Goal: Information Seeking & Learning: Learn about a topic

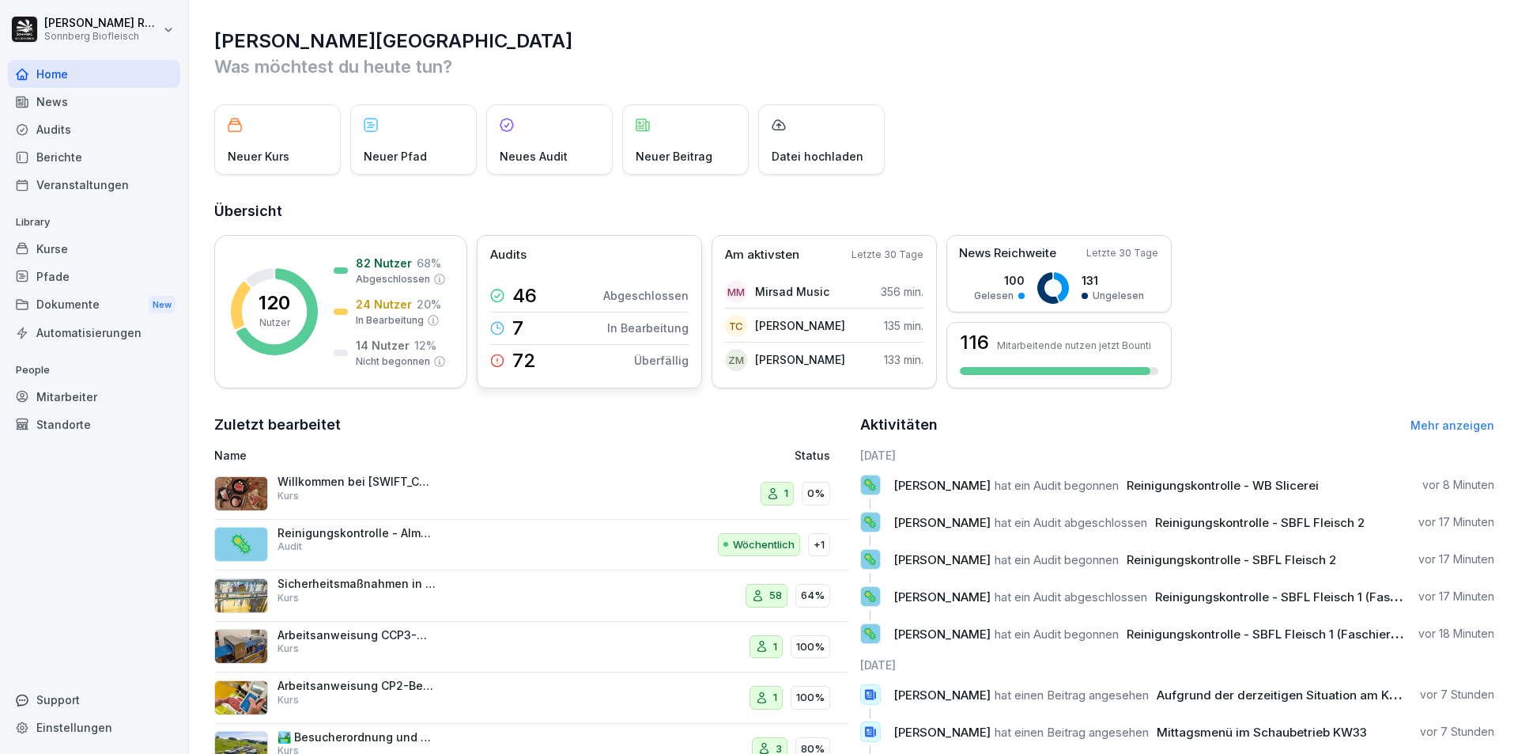
drag, startPoint x: 561, startPoint y: 363, endPoint x: 586, endPoint y: 367, distance: 24.8
click at [561, 364] on div "72 Überfällig" at bounding box center [589, 361] width 198 height 32
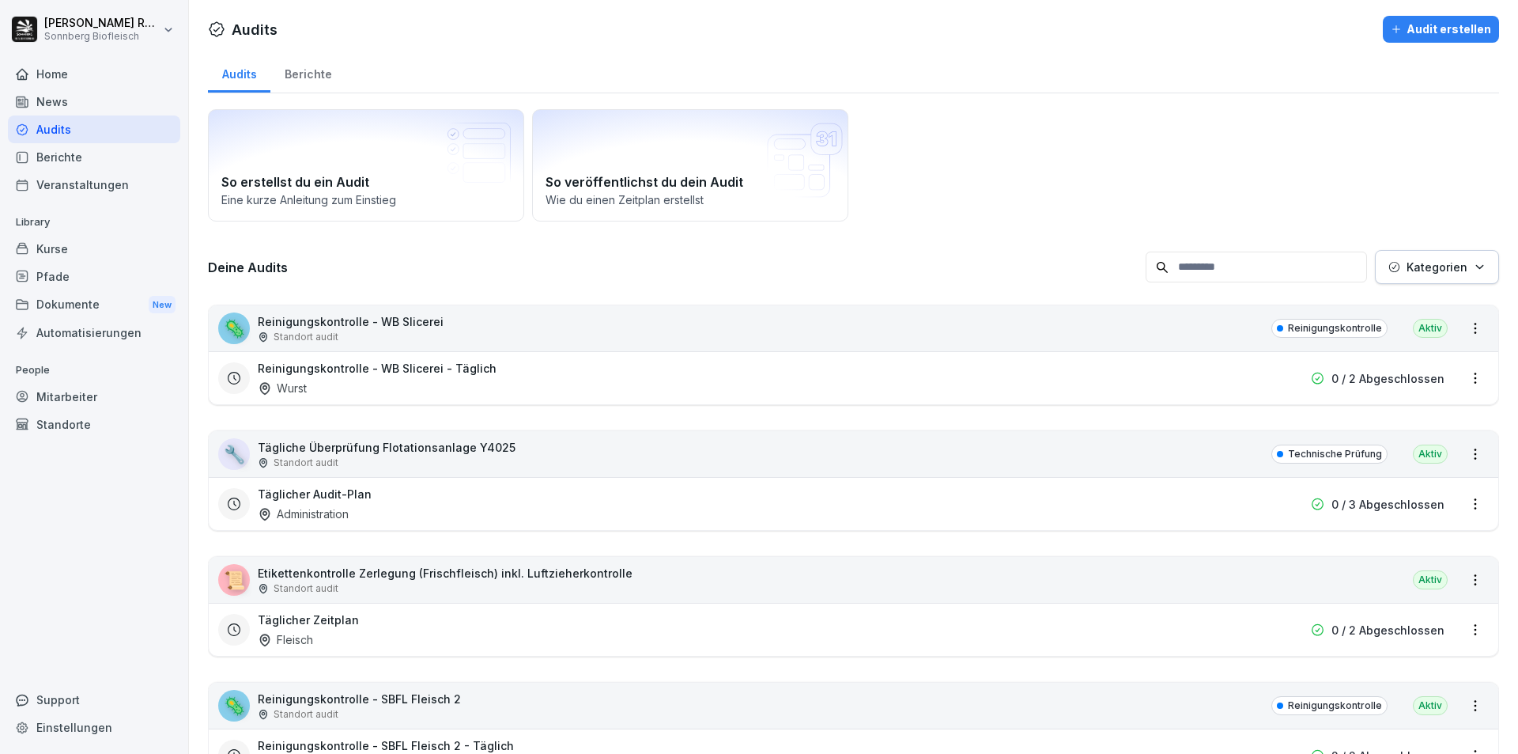
click at [55, 396] on div "Mitarbeiter" at bounding box center [94, 397] width 172 height 28
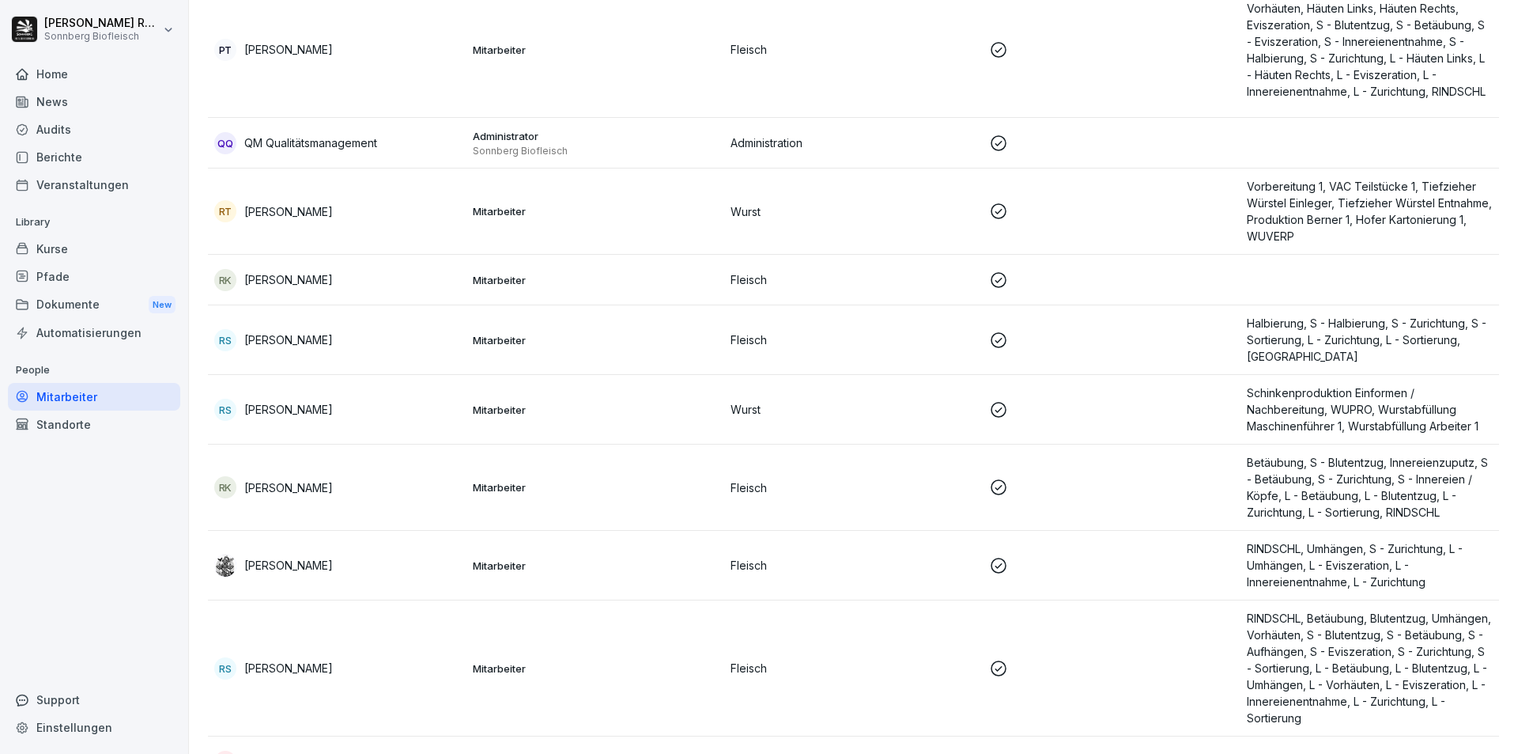
scroll to position [6257, 0]
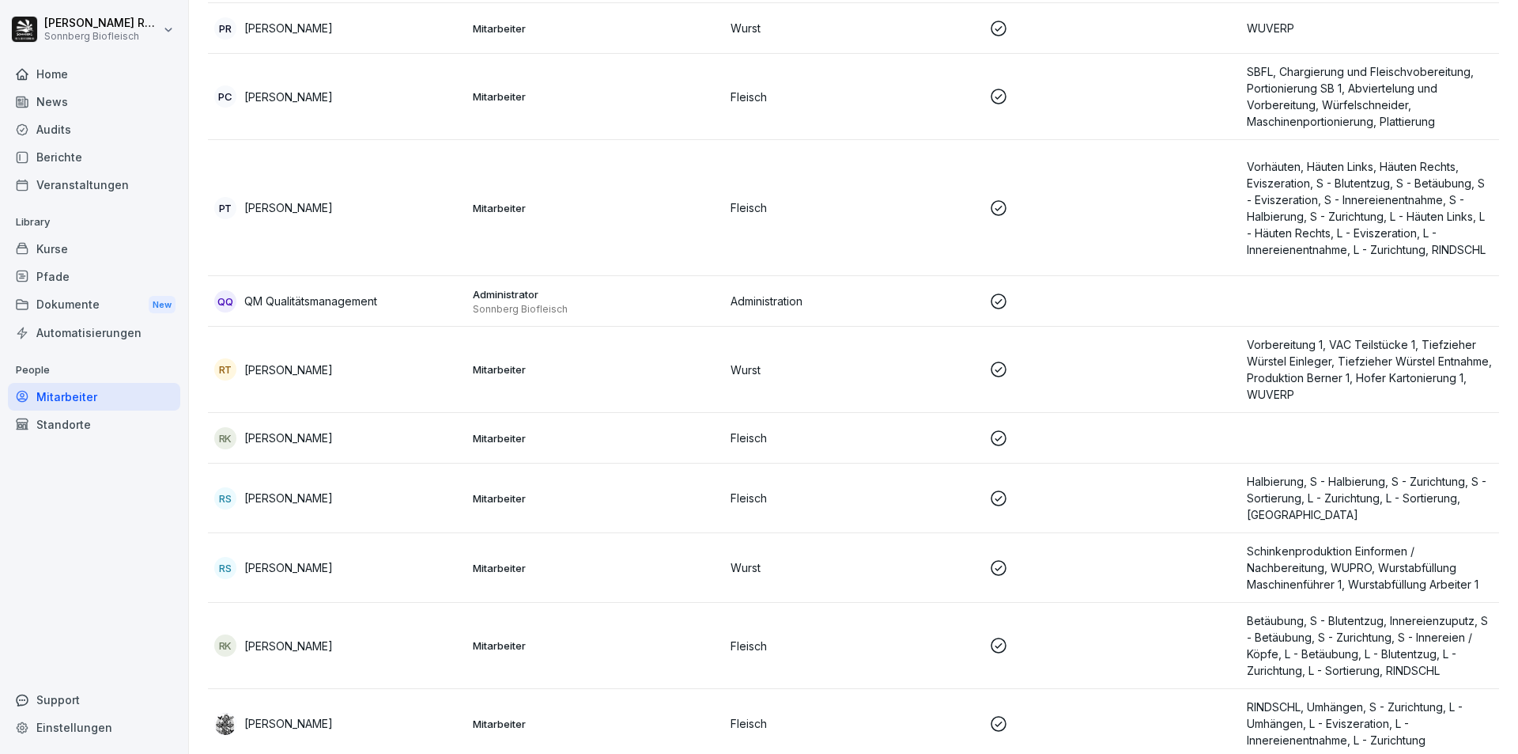
click at [439, 295] on div "QQ QM Qualitätsmanagement" at bounding box center [337, 301] width 246 height 22
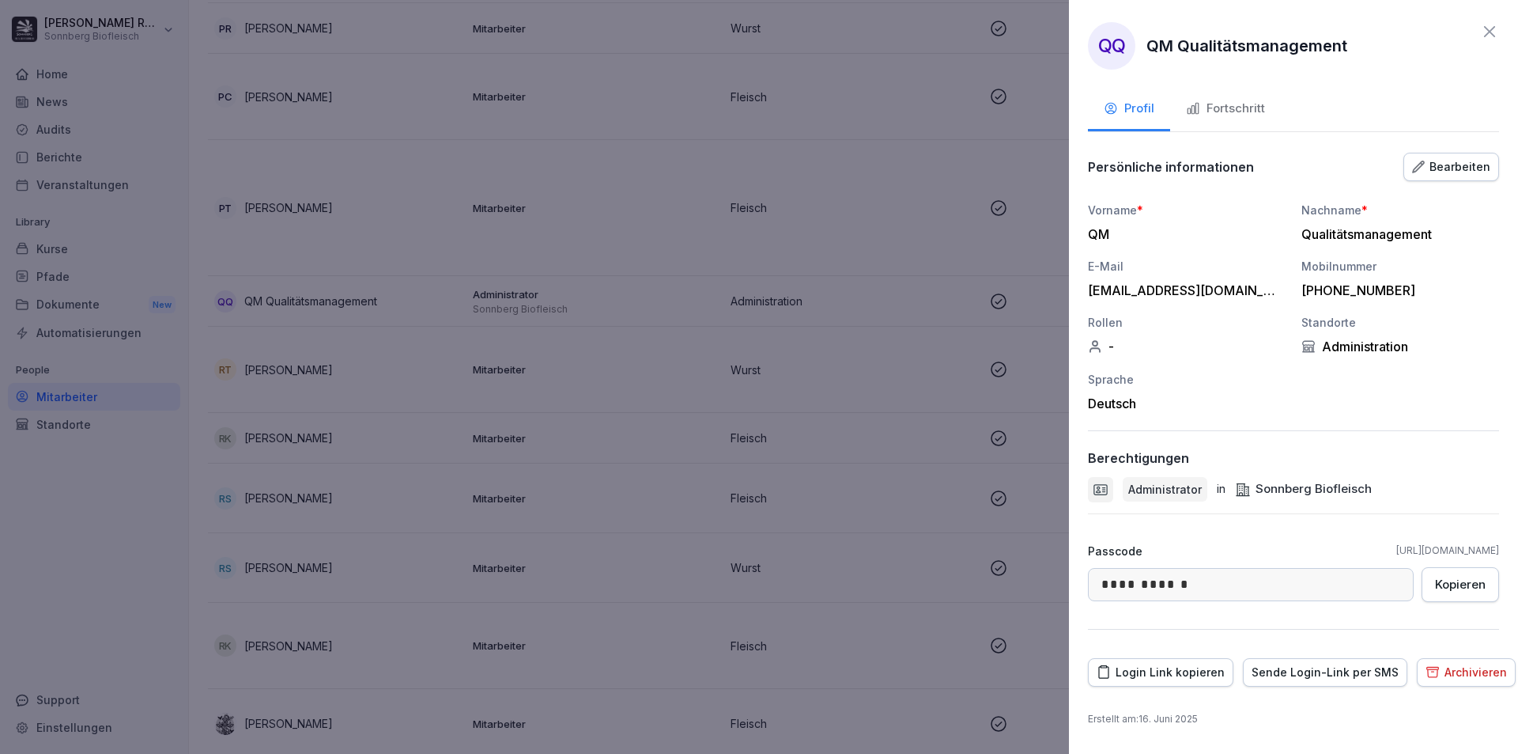
click at [1481, 32] on icon at bounding box center [1489, 31] width 19 height 19
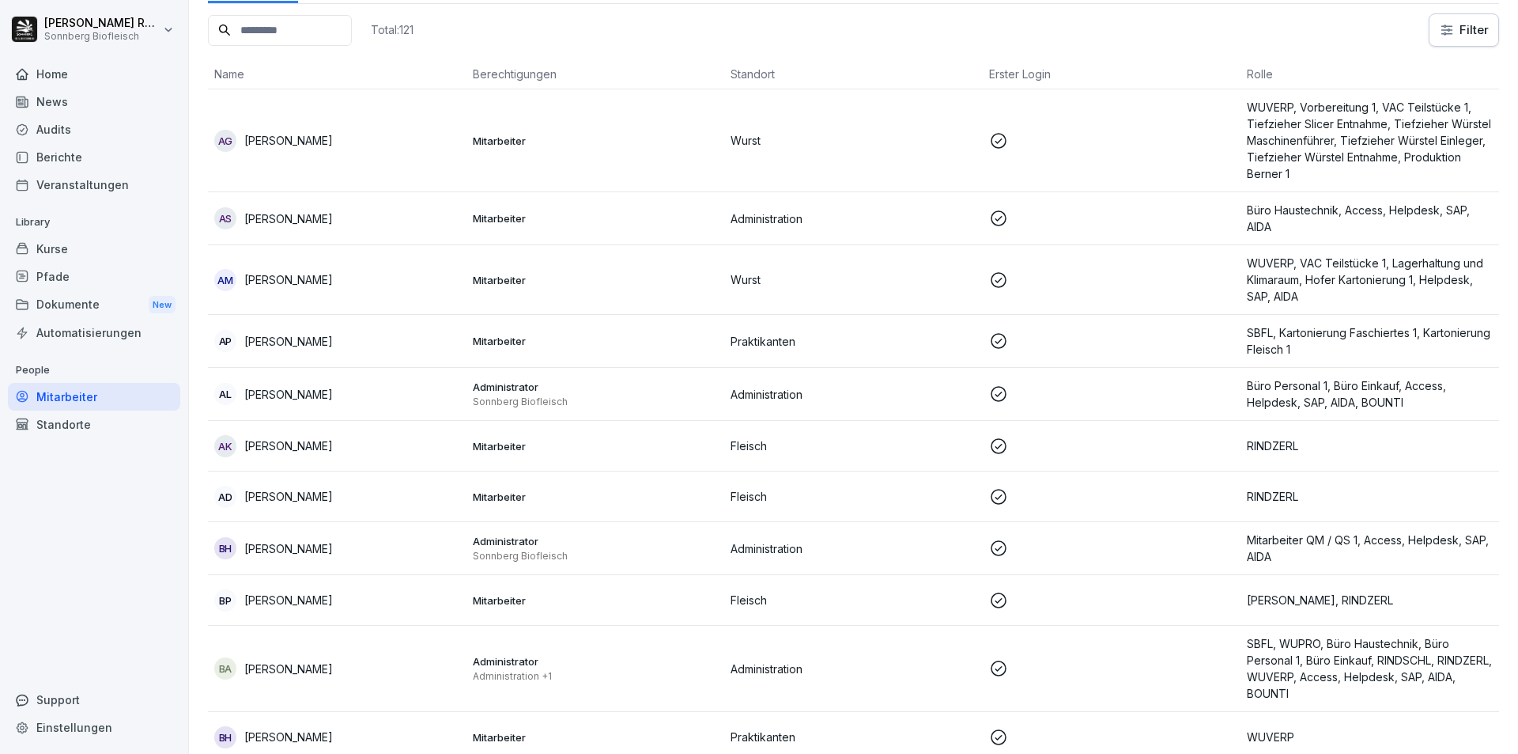
scroll to position [0, 0]
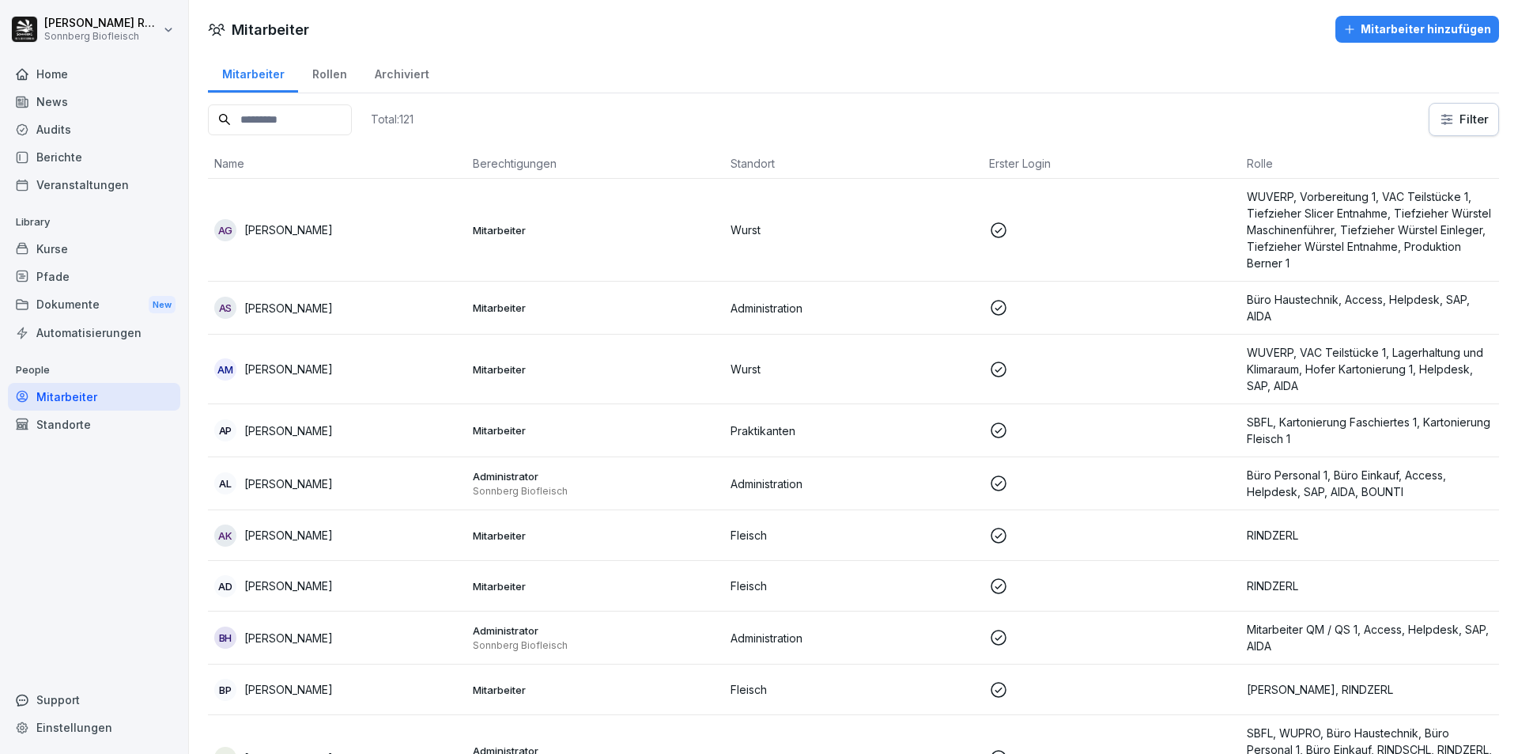
click at [312, 78] on div "Rollen" at bounding box center [329, 72] width 62 height 40
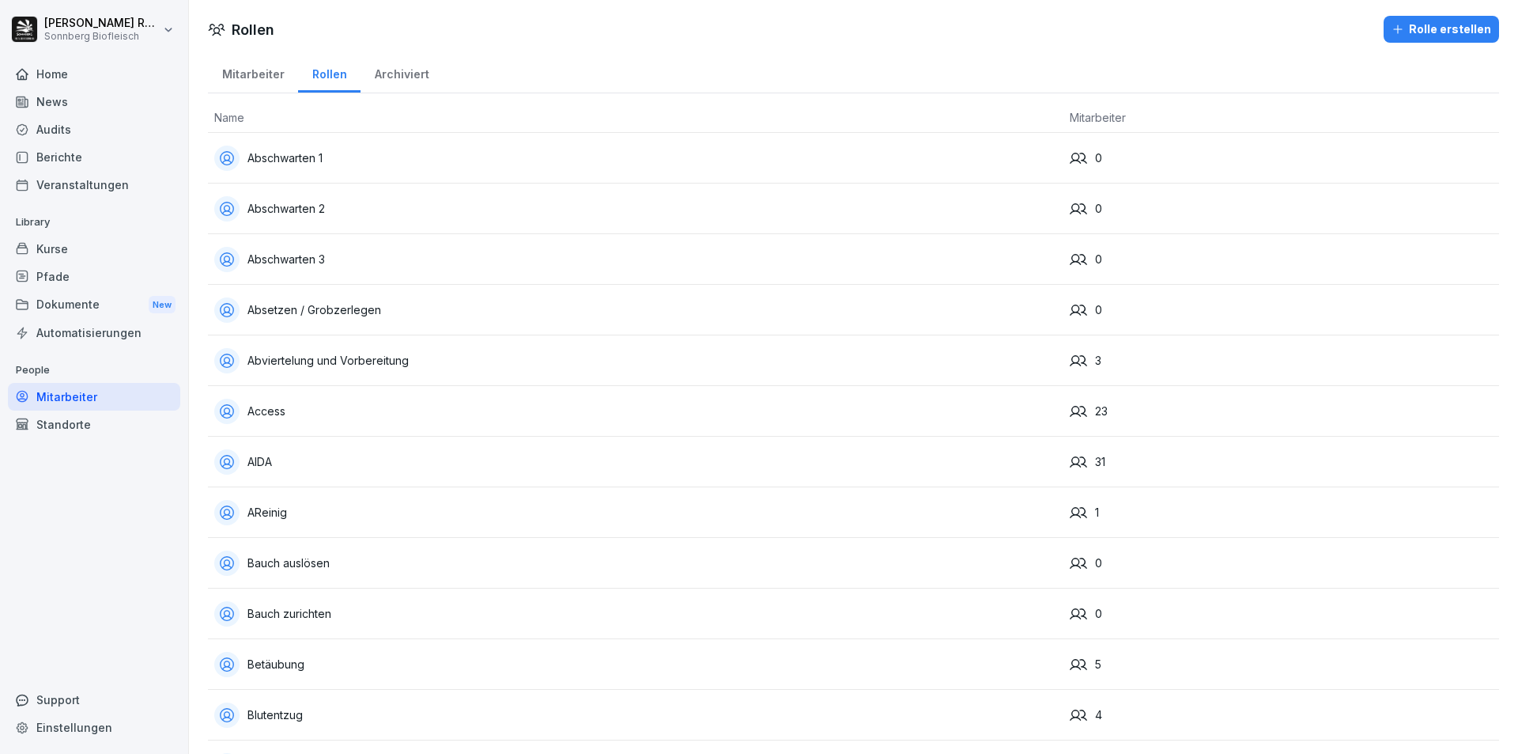
click at [261, 71] on div "Mitarbeiter" at bounding box center [253, 72] width 90 height 40
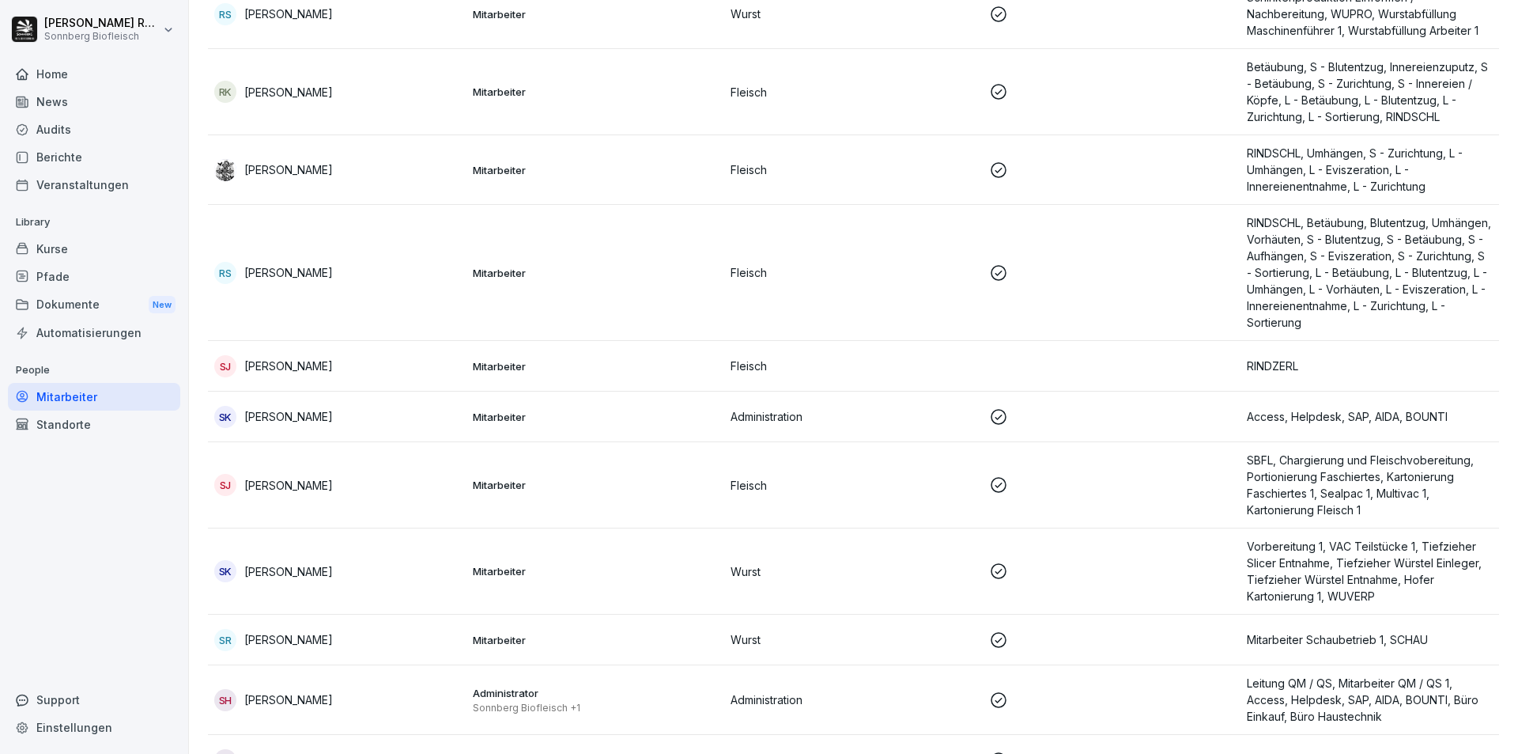
scroll to position [6336, 0]
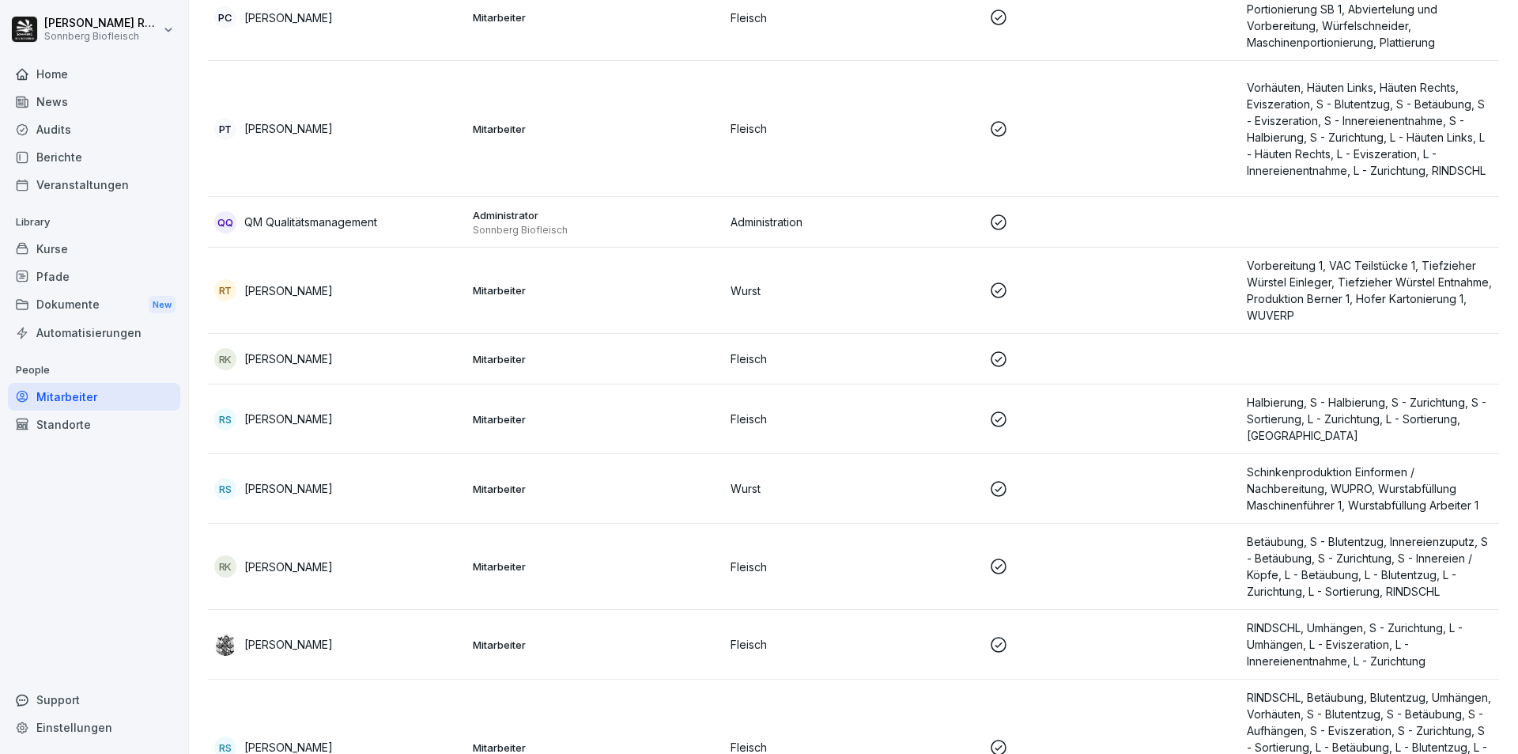
click at [80, 77] on div "Home" at bounding box center [94, 74] width 172 height 28
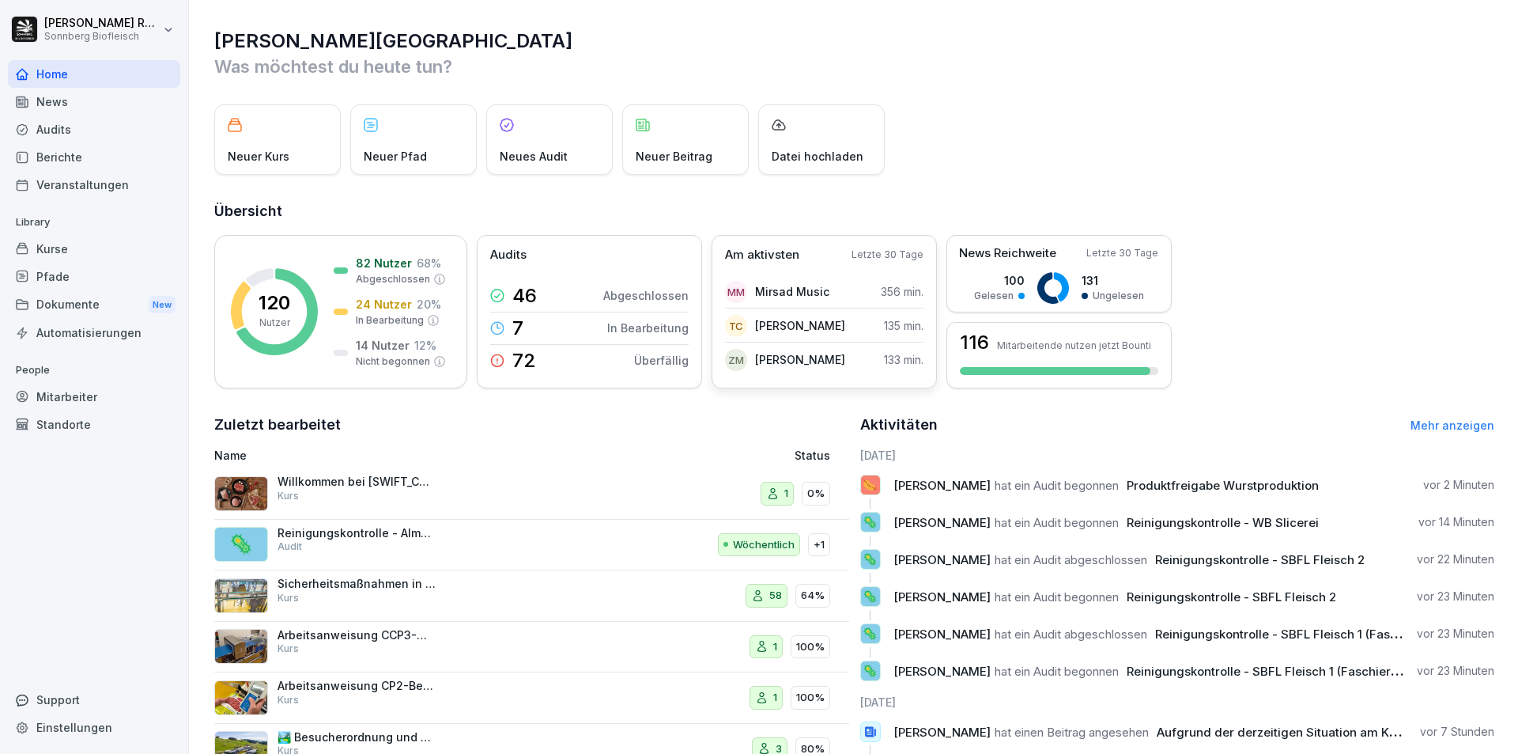
click at [822, 259] on div "Am aktivsten Letzte 30 Tage" at bounding box center [824, 255] width 198 height 18
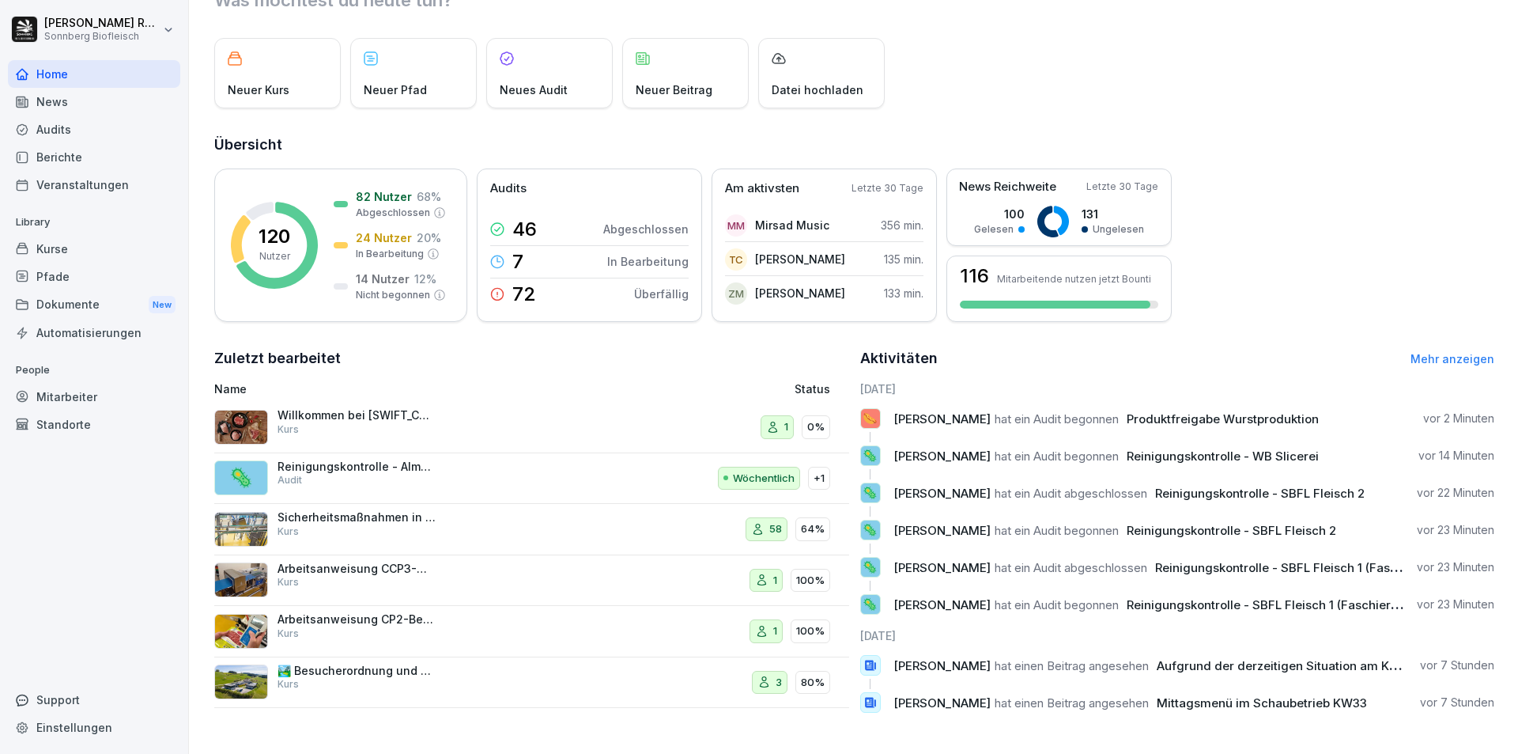
scroll to position [2, 0]
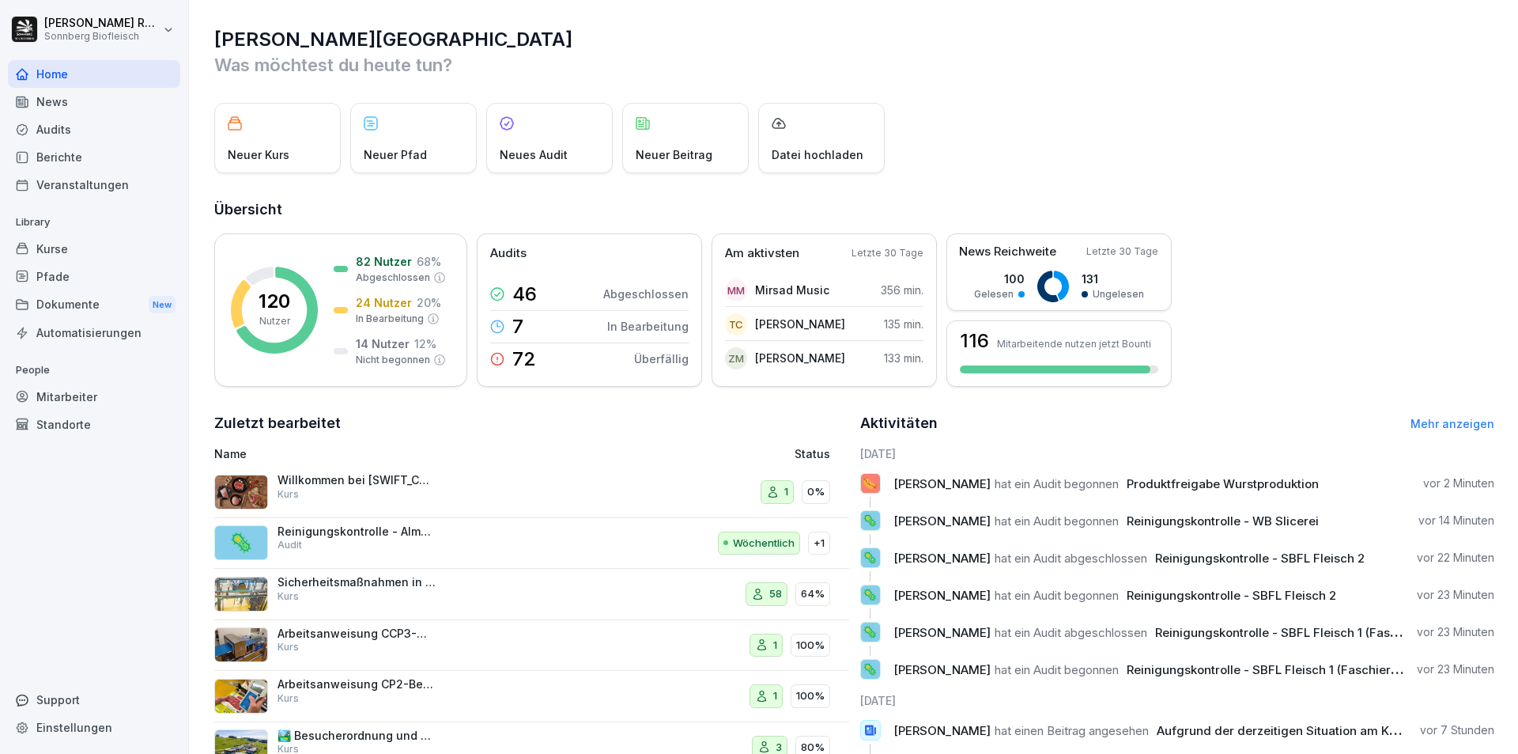
click at [54, 100] on div "News" at bounding box center [94, 102] width 172 height 28
click at [77, 119] on div "Audits" at bounding box center [94, 129] width 172 height 28
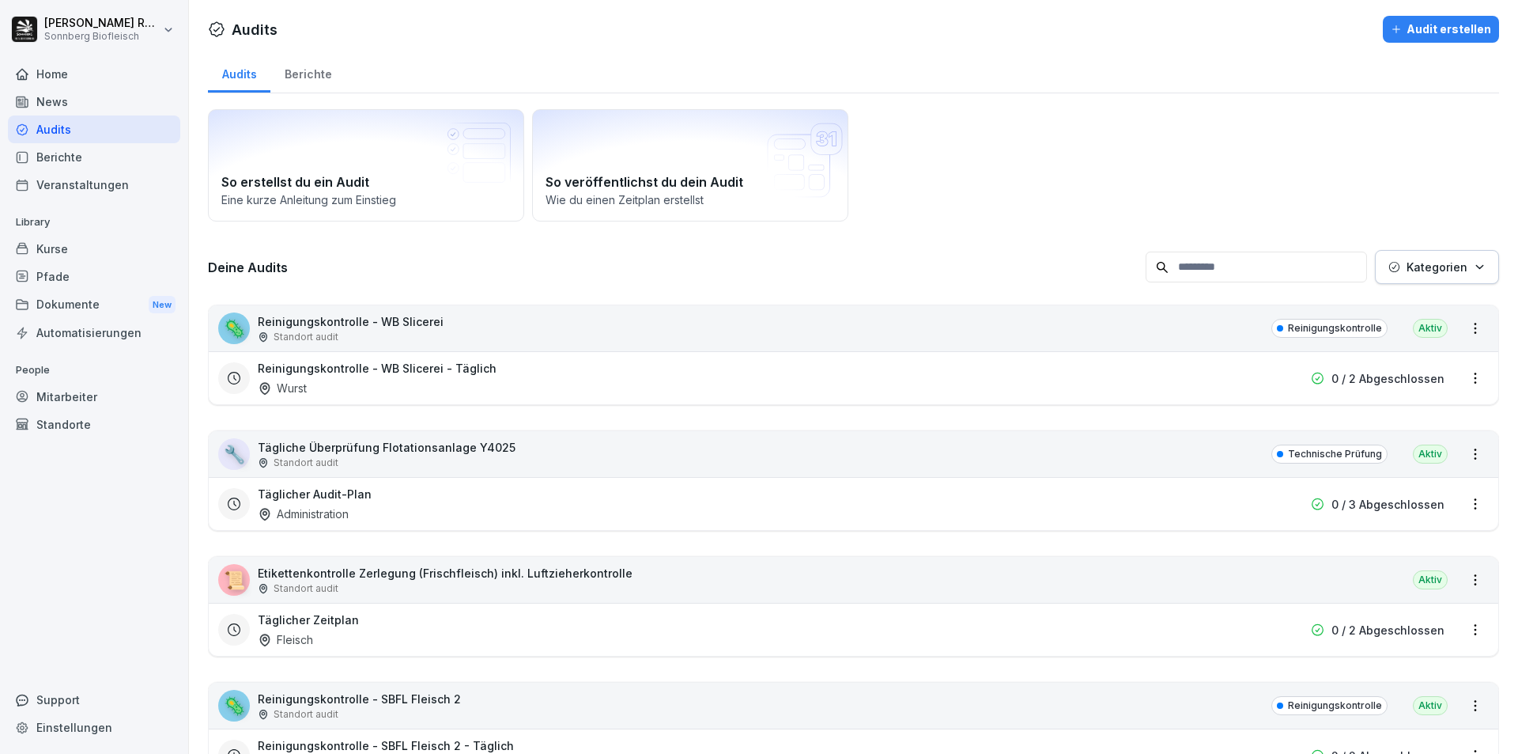
click at [139, 162] on div "Berichte" at bounding box center [94, 157] width 172 height 28
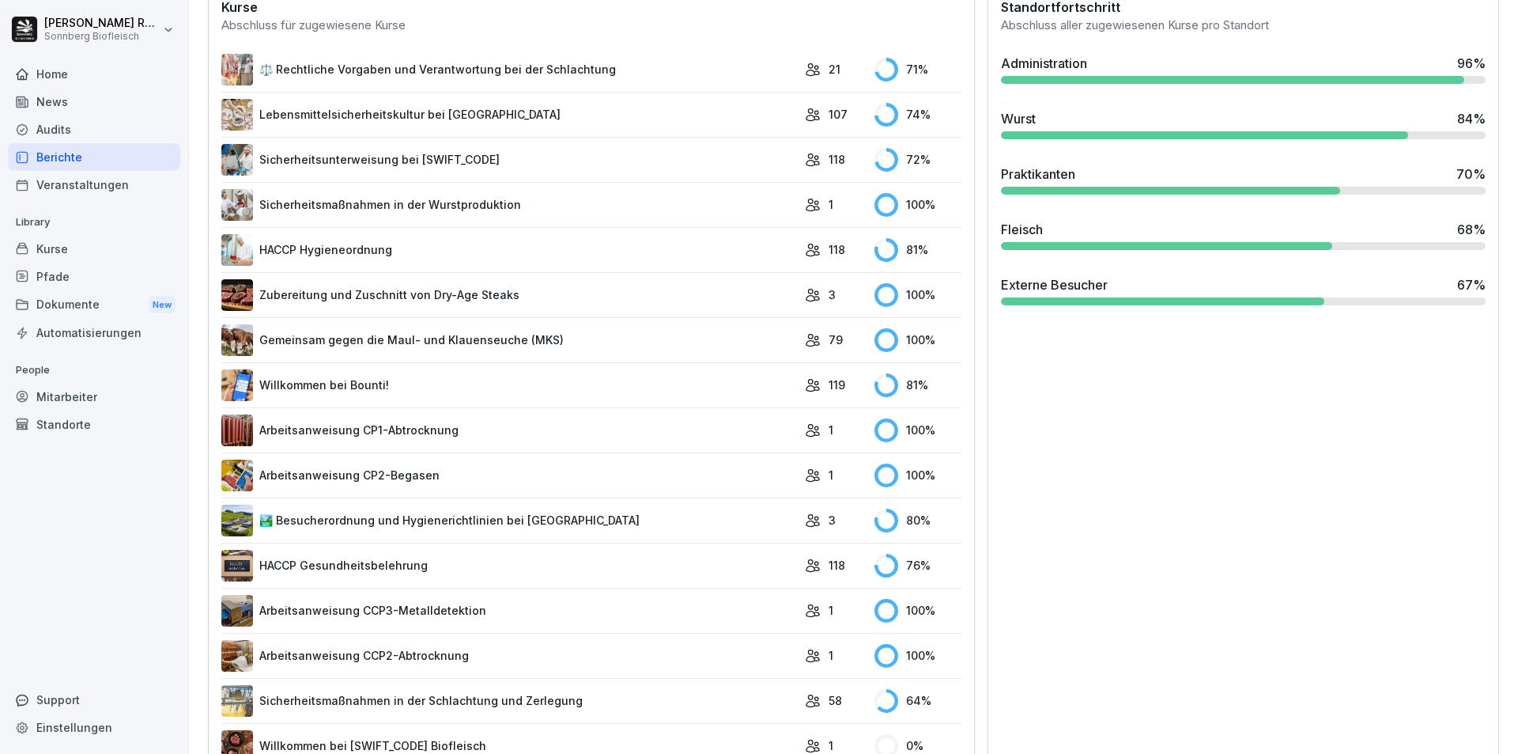
scroll to position [527, 0]
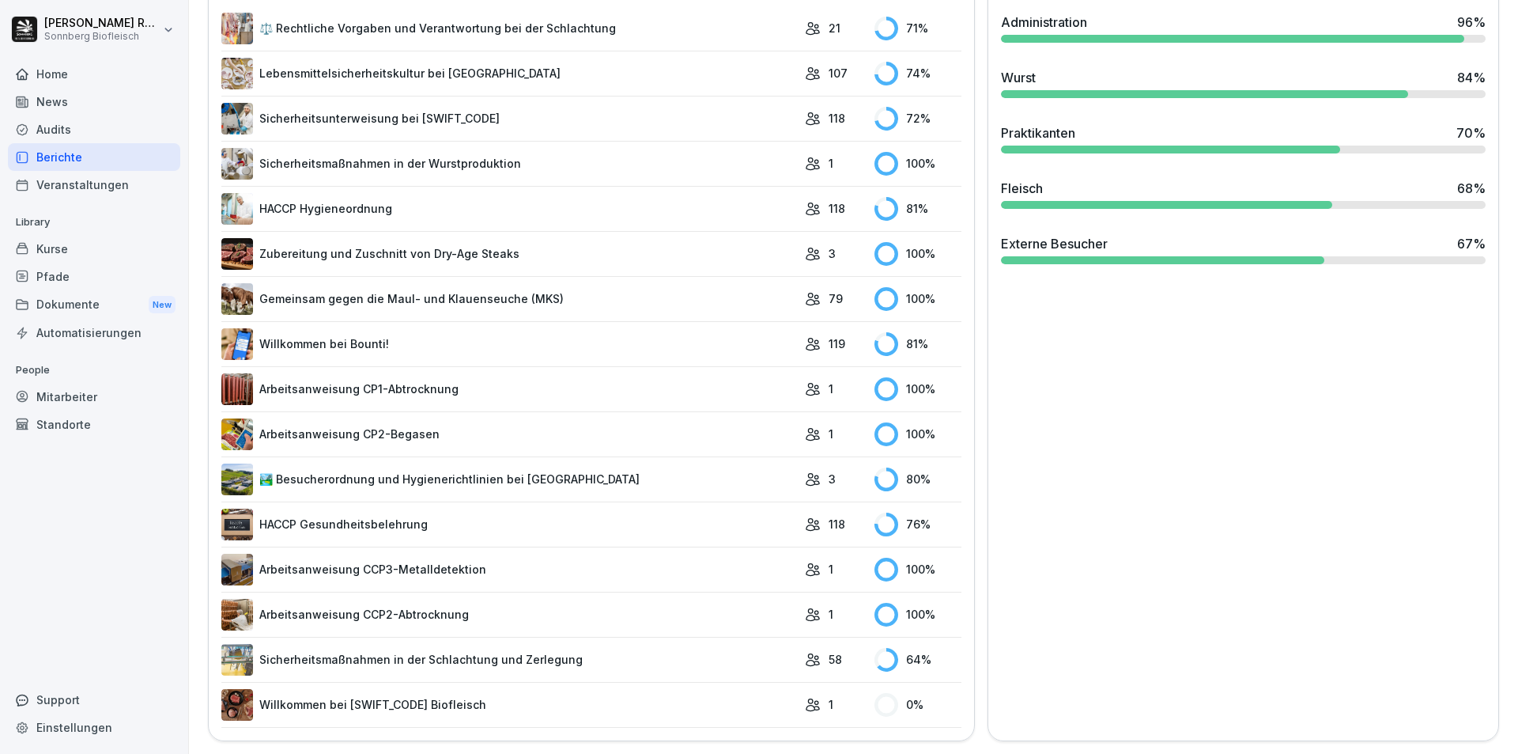
click at [582, 651] on link "Sicherheitsmaßnahmen in der Schlachtung und Zerlegung" at bounding box center [509, 660] width 576 height 32
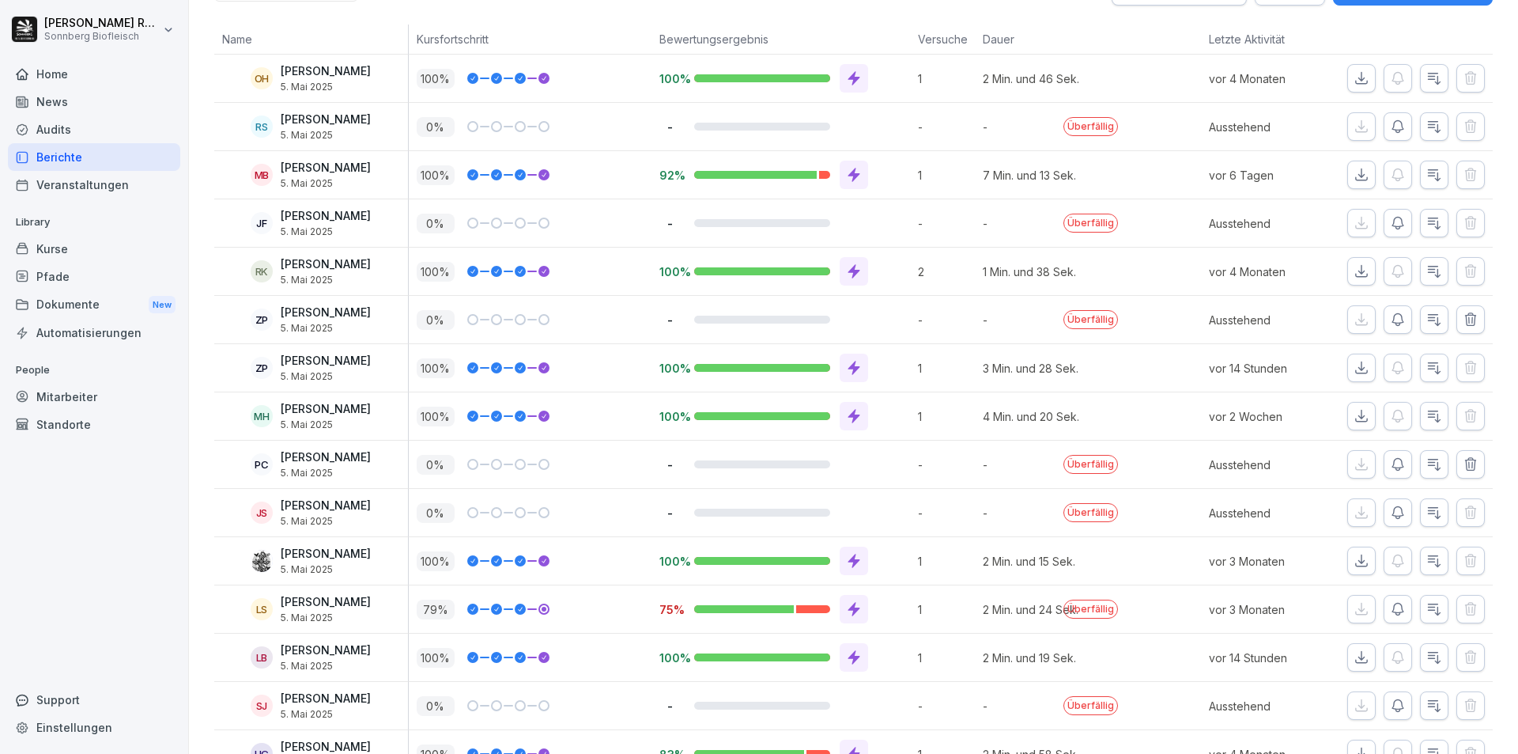
scroll to position [93, 0]
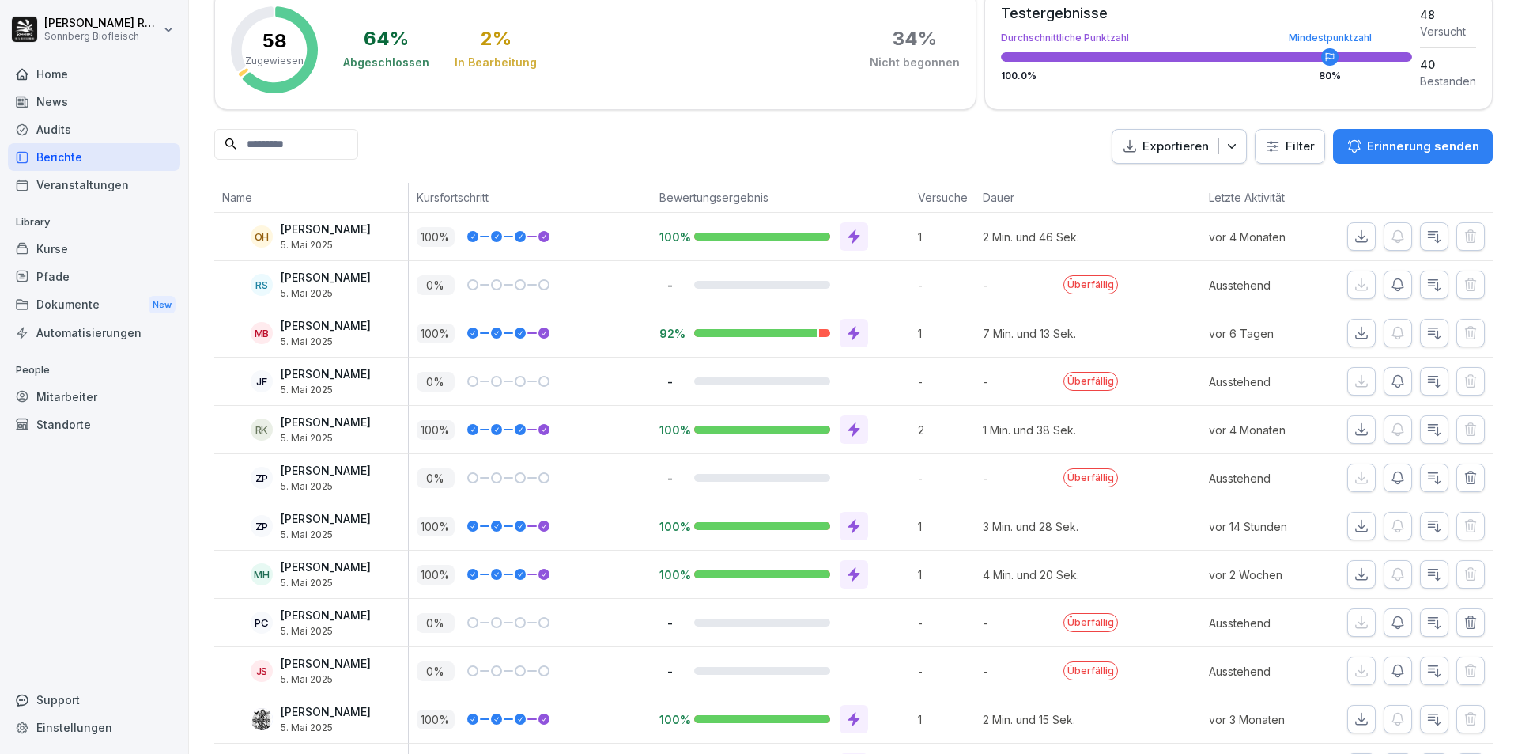
click at [273, 149] on input at bounding box center [286, 144] width 144 height 31
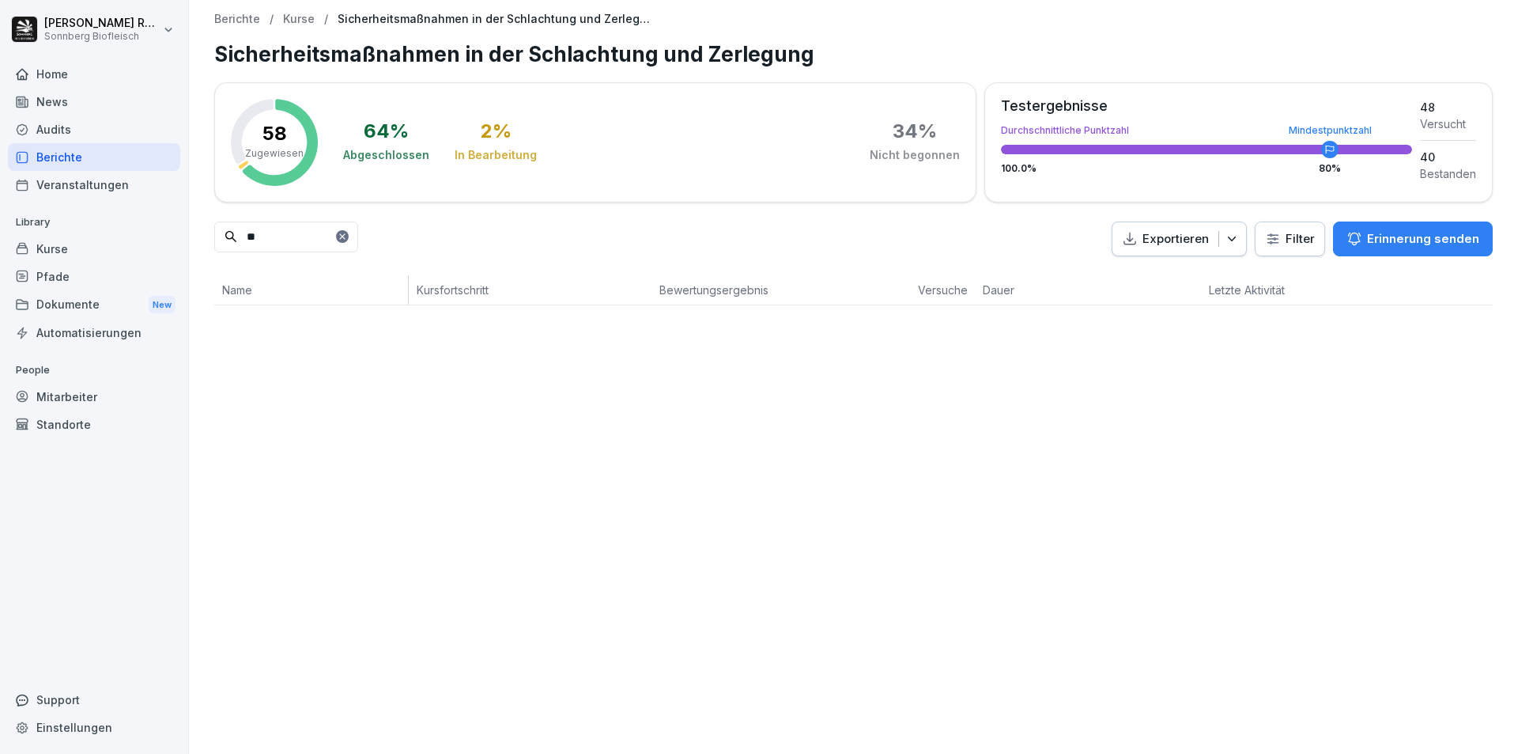
type input "*"
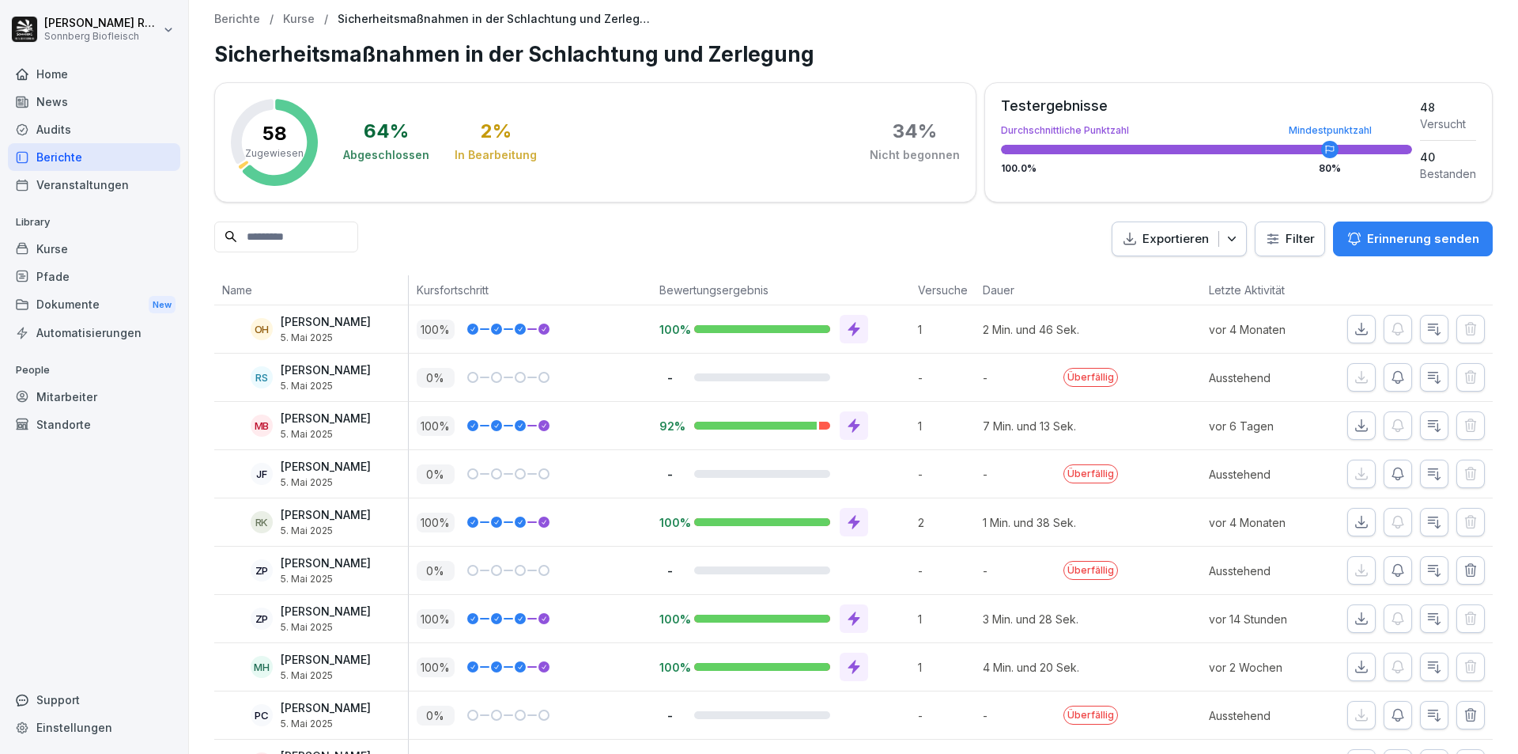
click at [108, 163] on div "Berichte" at bounding box center [94, 157] width 172 height 28
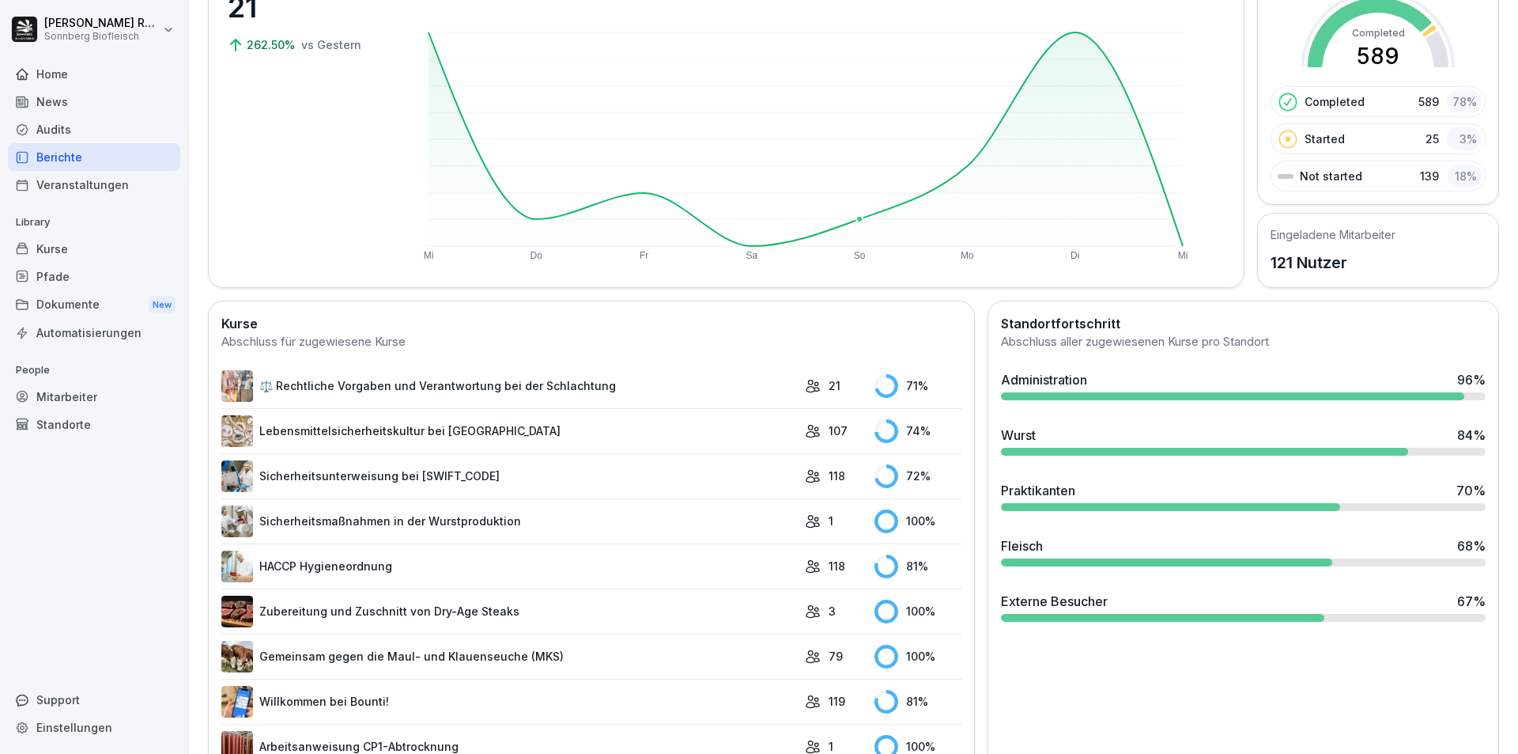
scroll to position [316, 0]
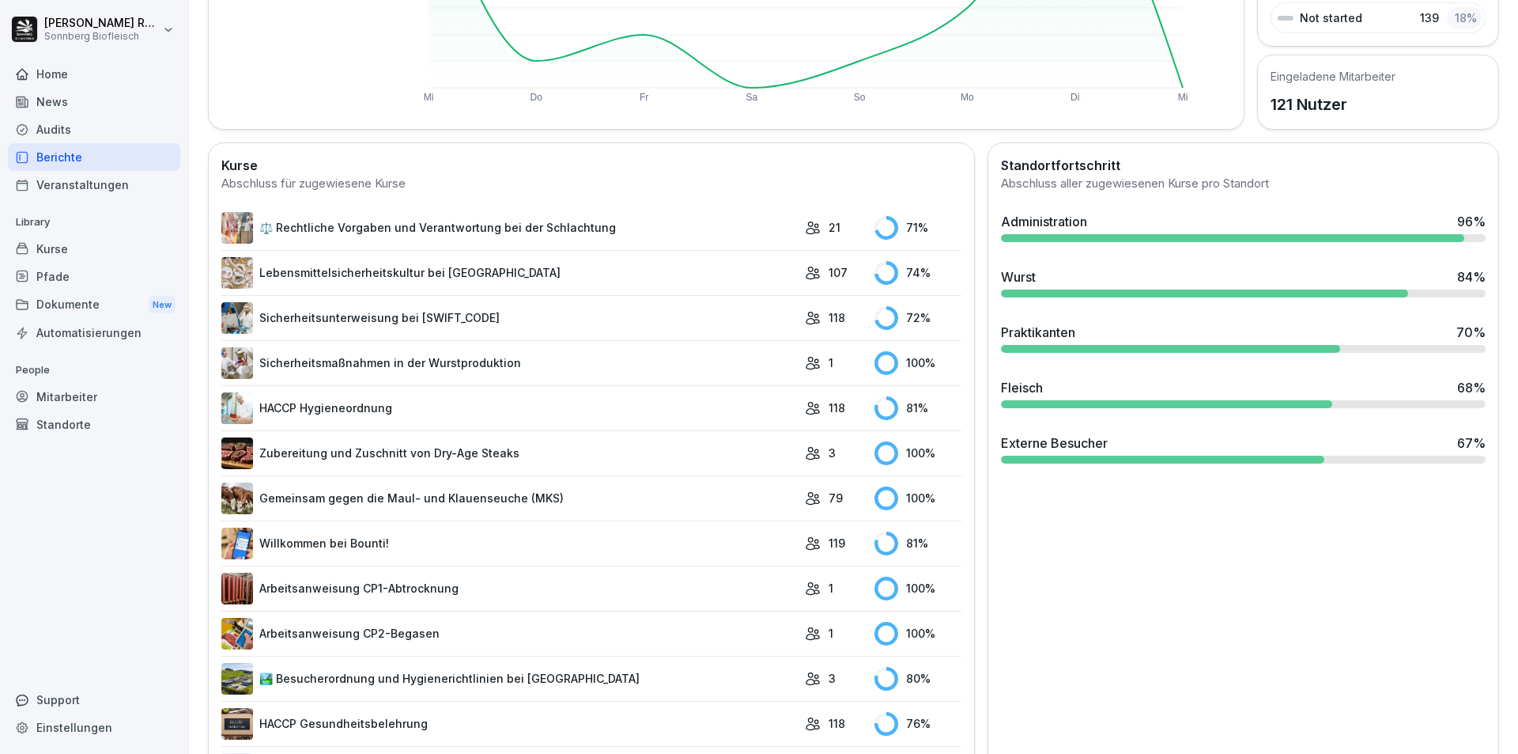
click at [637, 467] on link "Zubereitung und Zuschnitt von Dry-Age Steaks" at bounding box center [509, 453] width 576 height 32
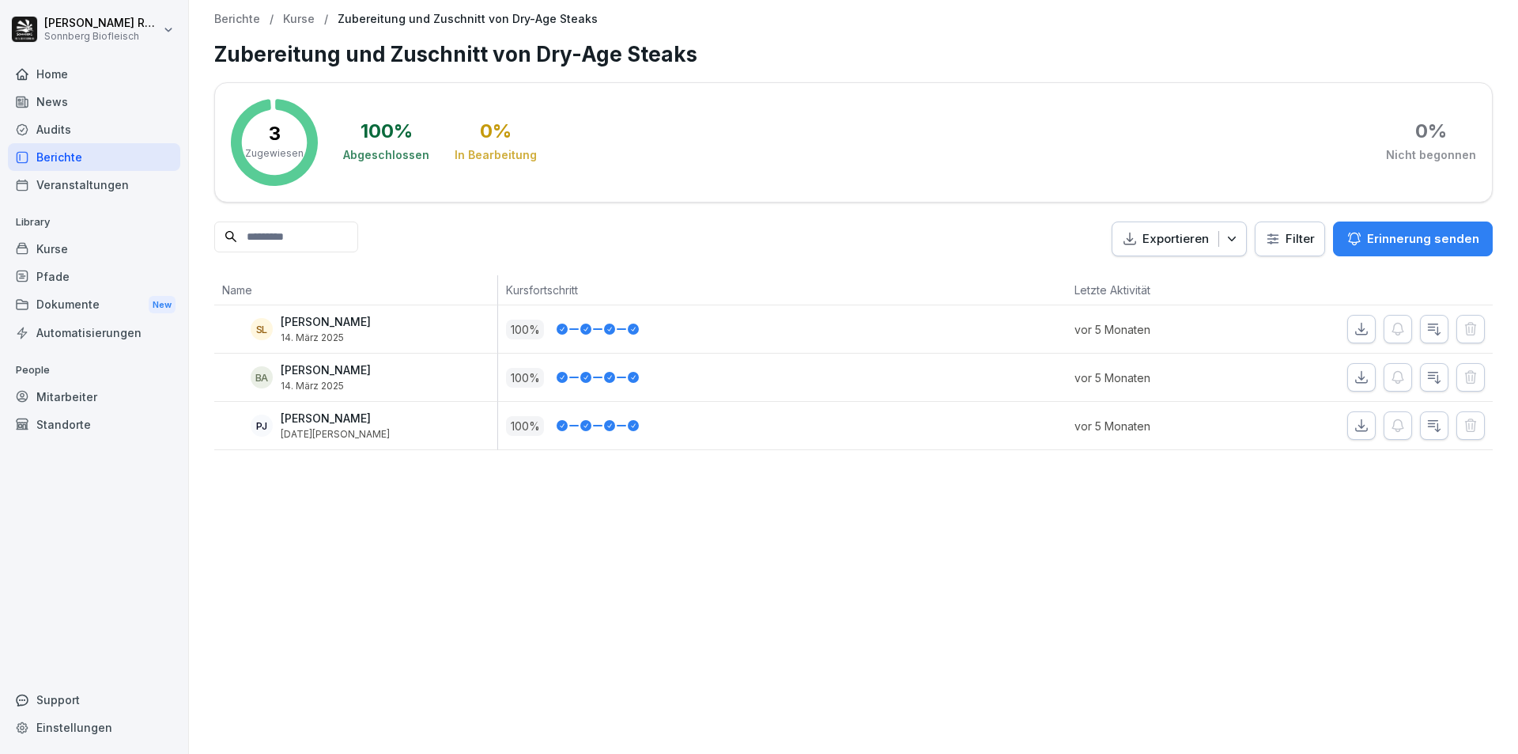
click at [94, 250] on div "Kurse" at bounding box center [94, 249] width 172 height 28
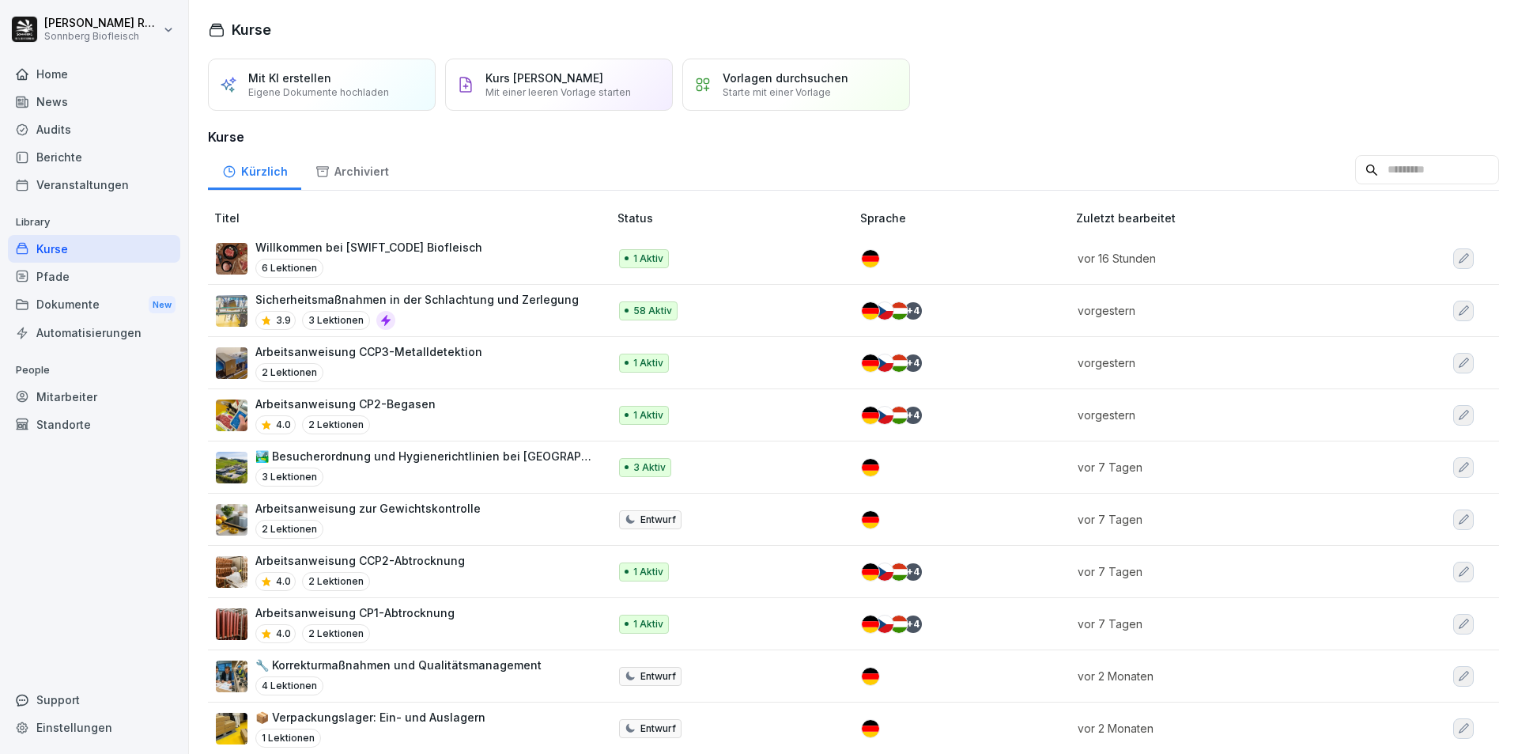
click at [531, 274] on div "Willkommen bei SONNBERG Biofleisch 6 Lektionen" at bounding box center [404, 258] width 376 height 39
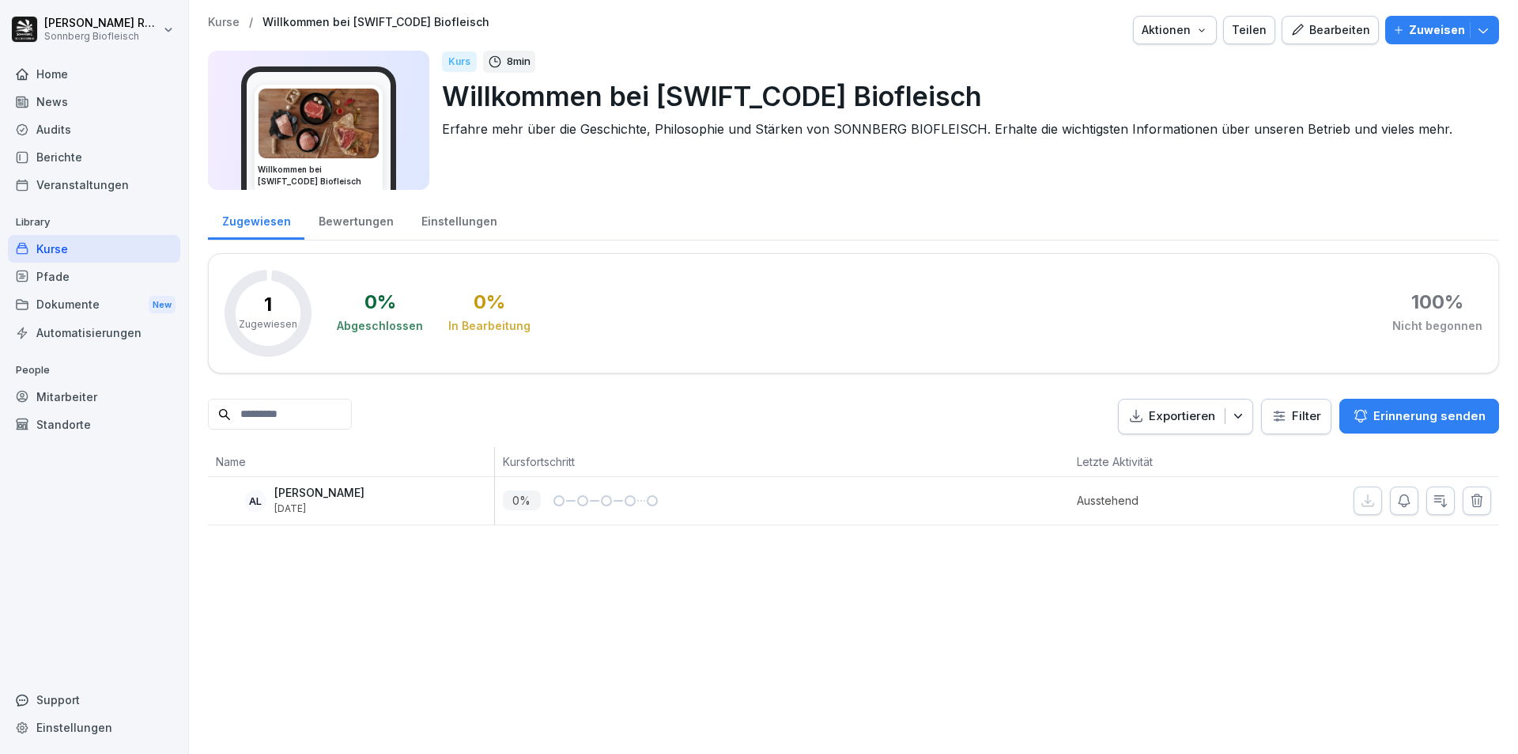
click at [91, 335] on div "Automatisierungen" at bounding box center [94, 333] width 172 height 28
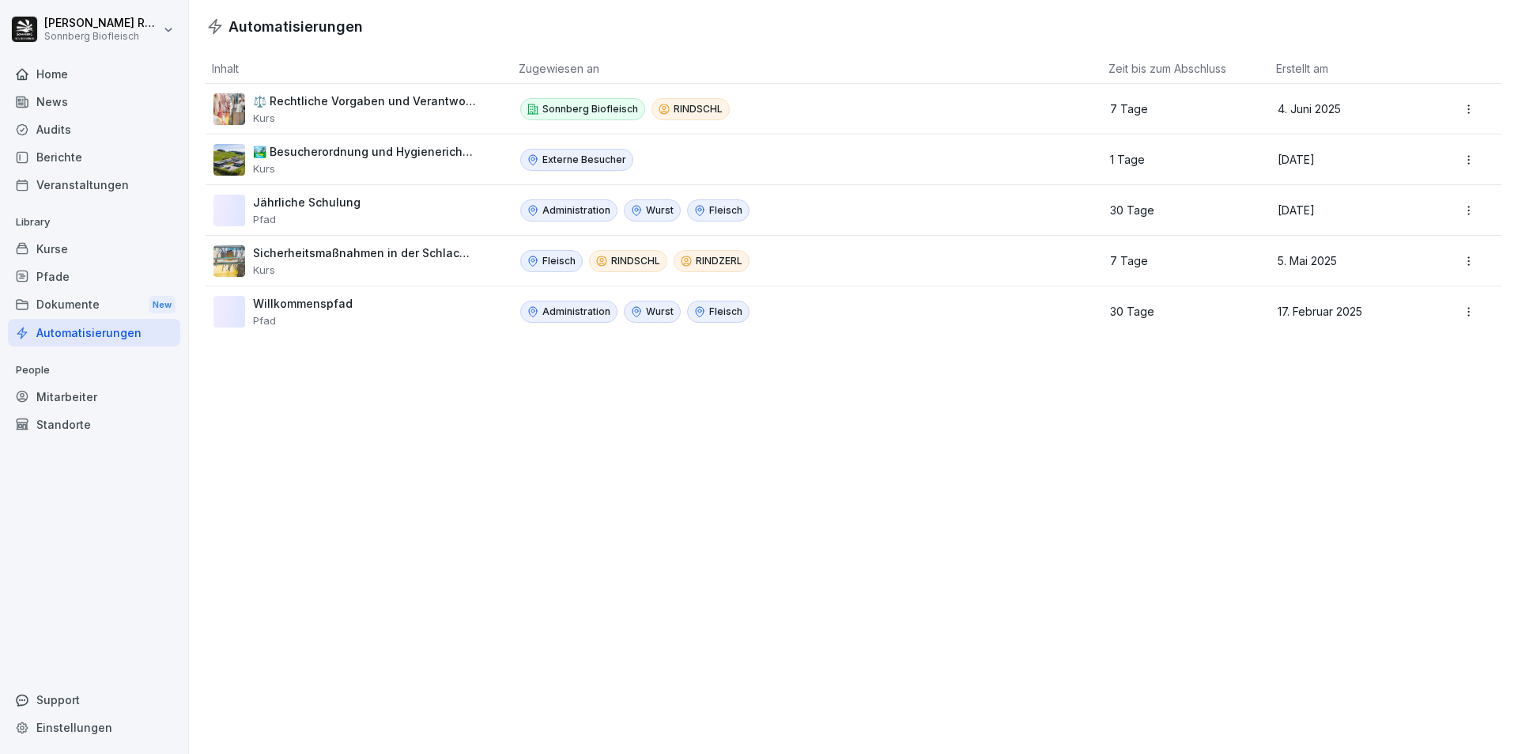
click at [130, 122] on div "Audits" at bounding box center [94, 129] width 172 height 28
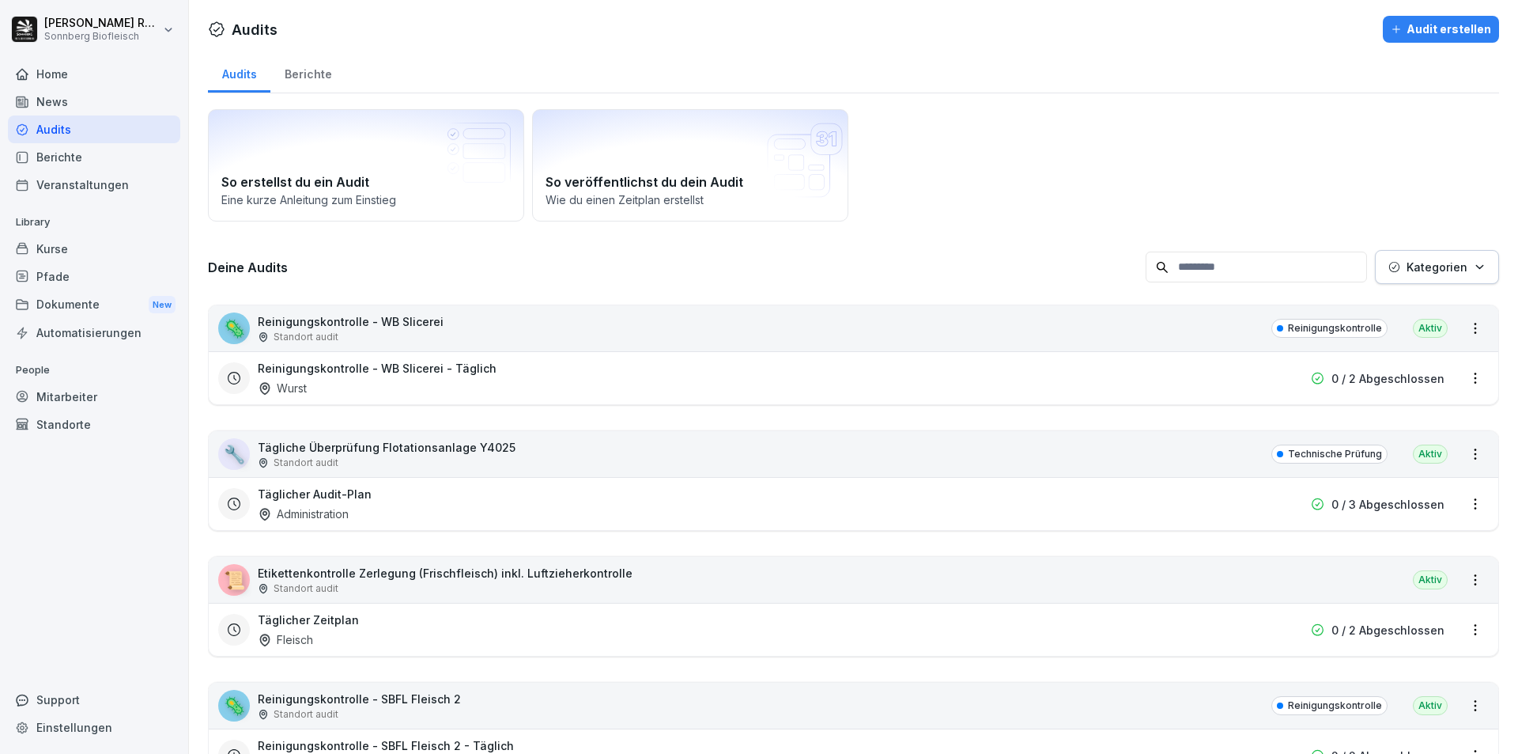
click at [77, 246] on div "Kurse" at bounding box center [94, 249] width 172 height 28
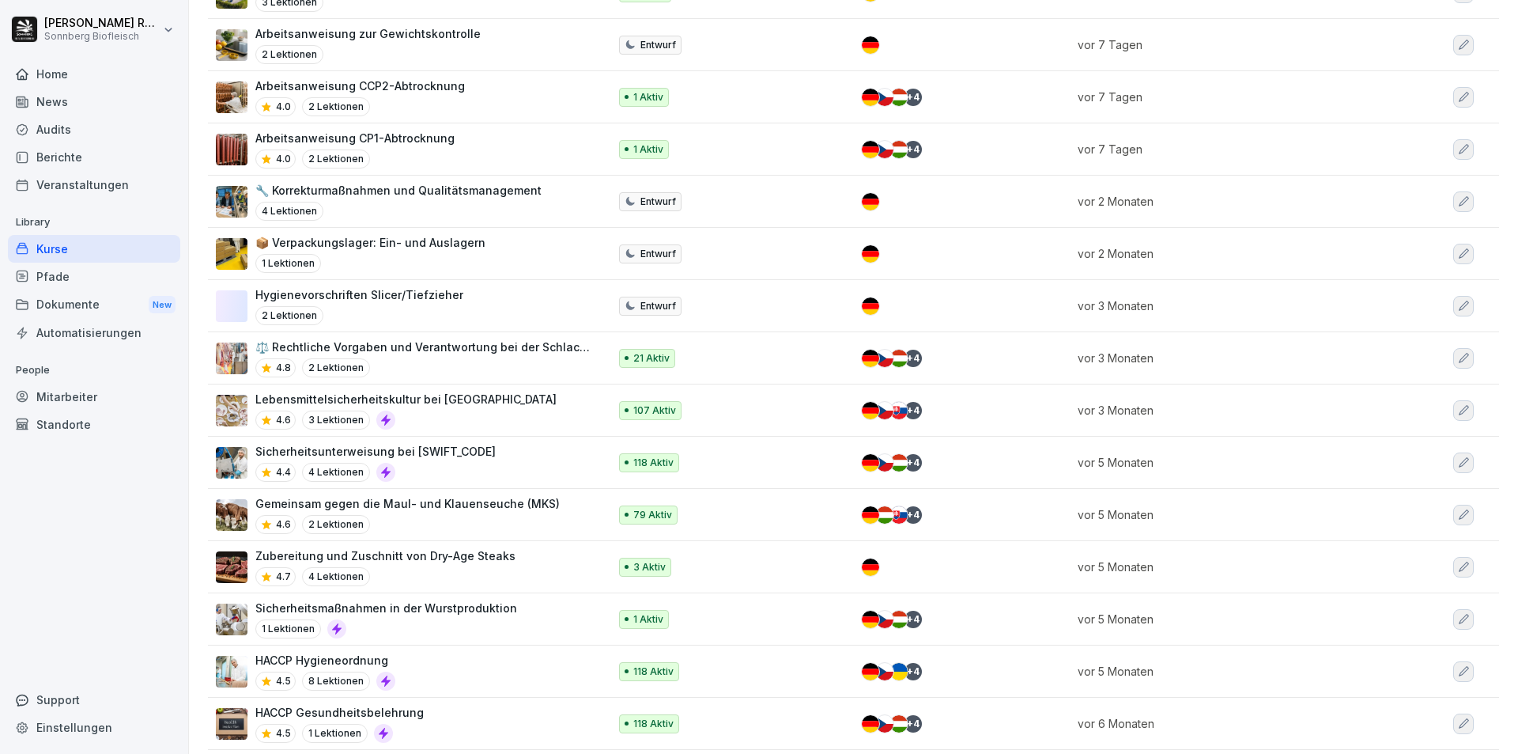
scroll to position [567, 0]
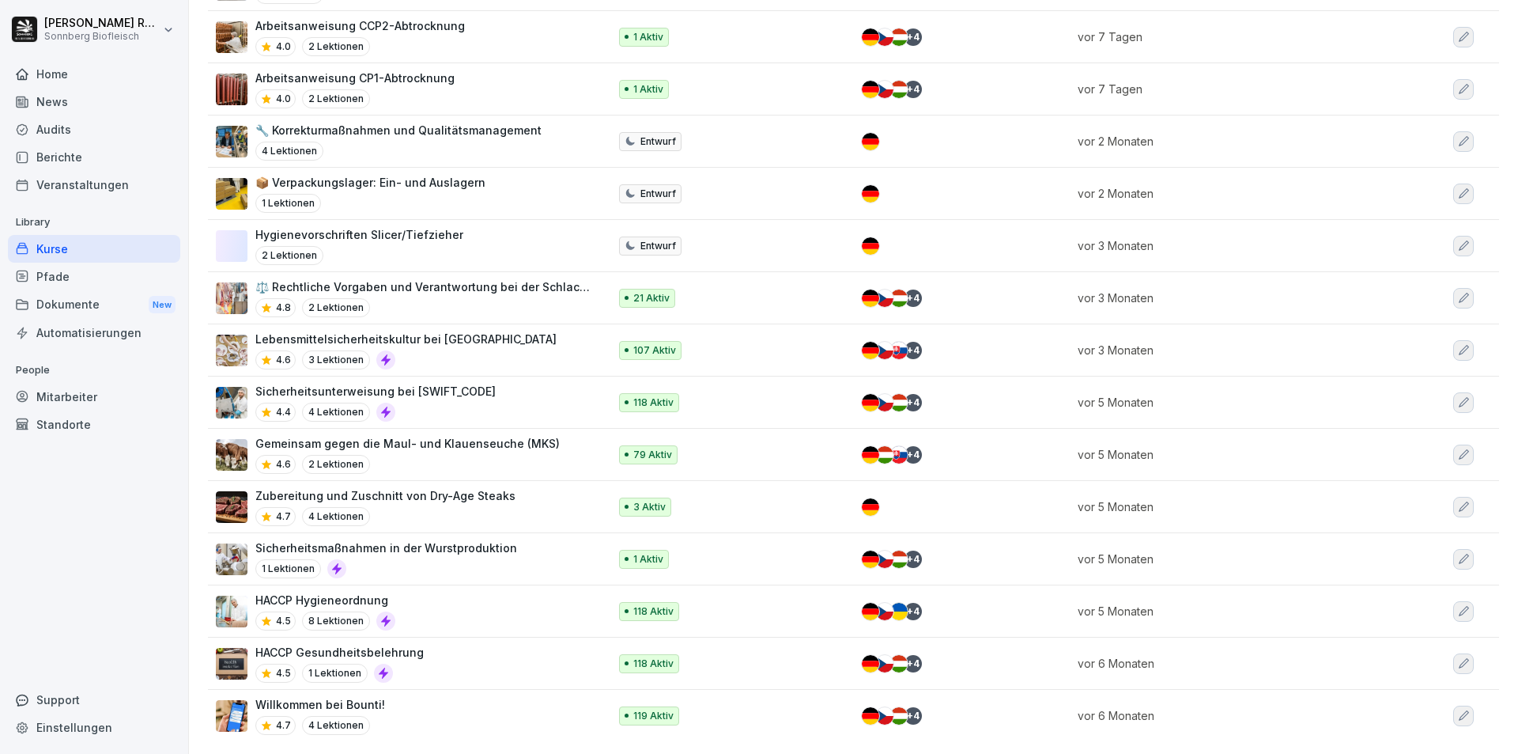
click at [367, 331] on p "Lebensmittelsicherheitskultur bei [GEOGRAPHIC_DATA]" at bounding box center [405, 339] width 301 height 17
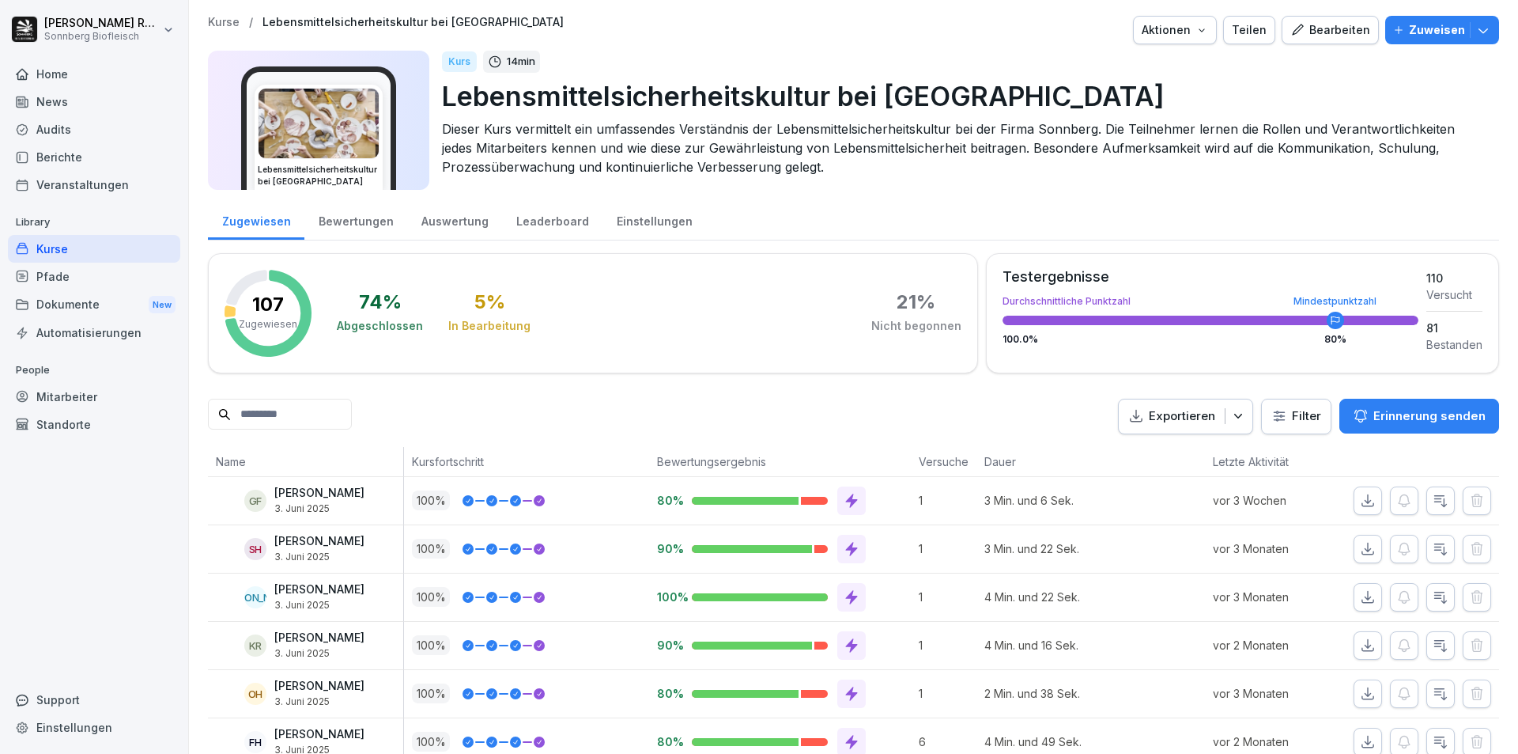
click at [1229, 405] on button "Exportieren" at bounding box center [1185, 417] width 135 height 36
click at [1235, 410] on icon "button" at bounding box center [1238, 416] width 16 height 16
click at [431, 221] on div "Auswertung" at bounding box center [454, 219] width 95 height 40
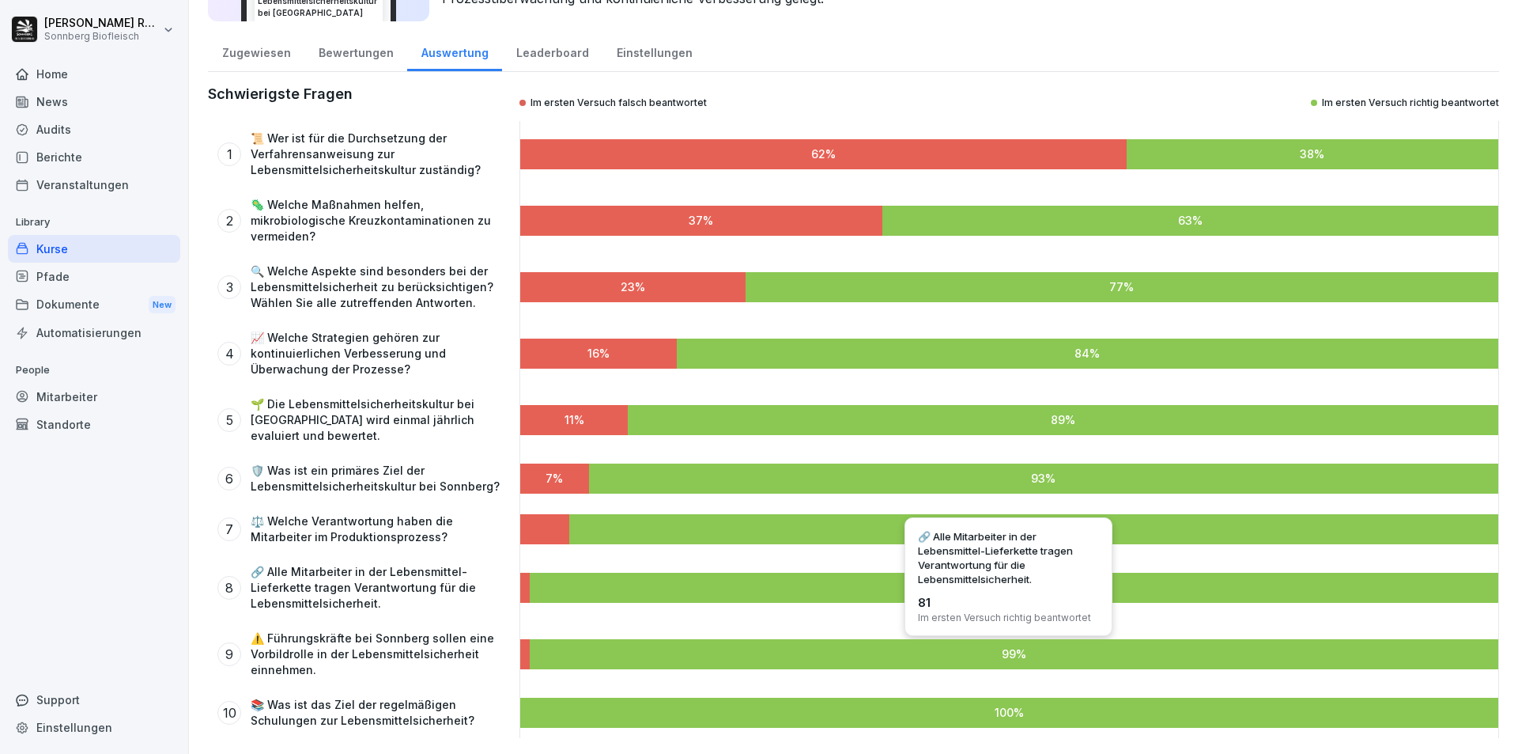
scroll to position [101, 0]
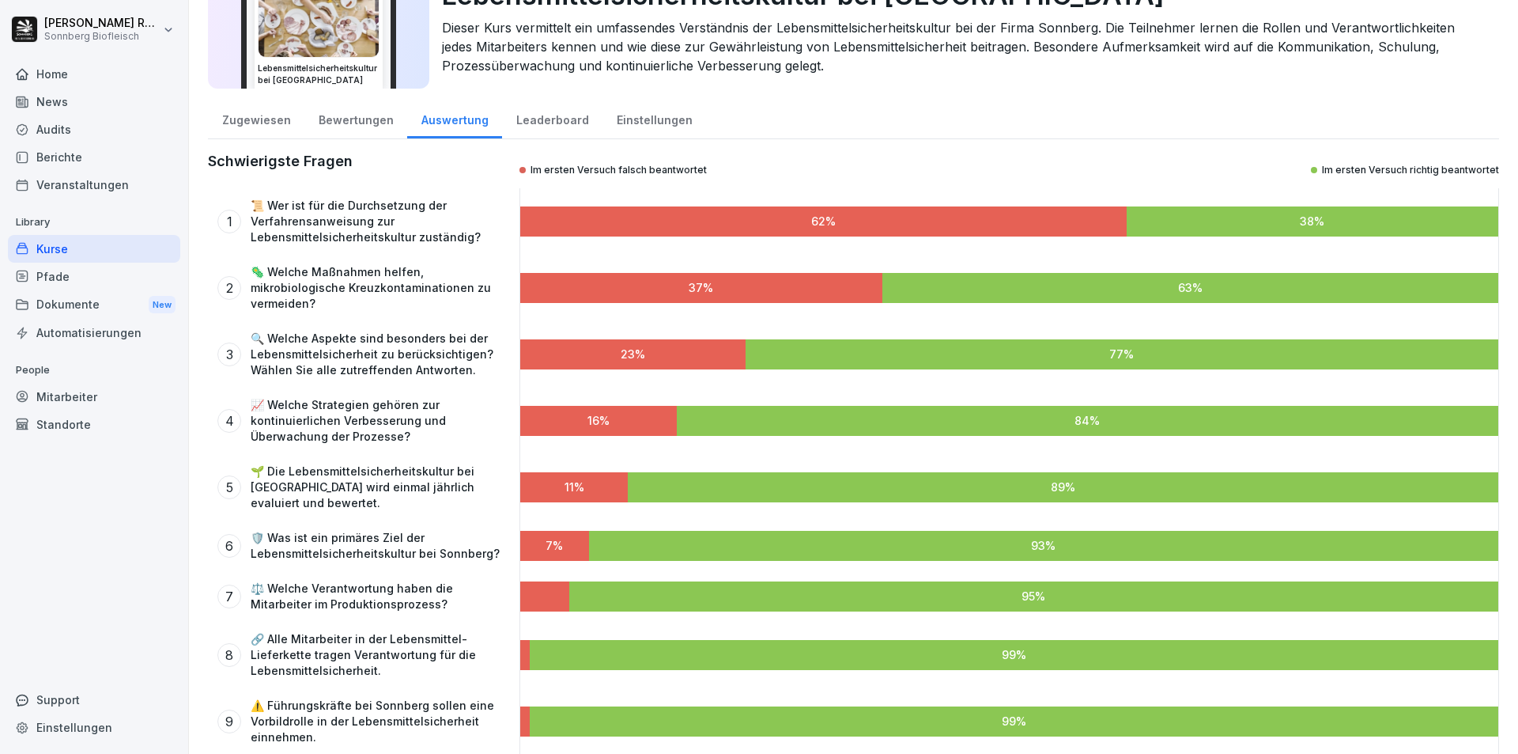
click at [531, 119] on div "Leaderboard" at bounding box center [552, 118] width 100 height 40
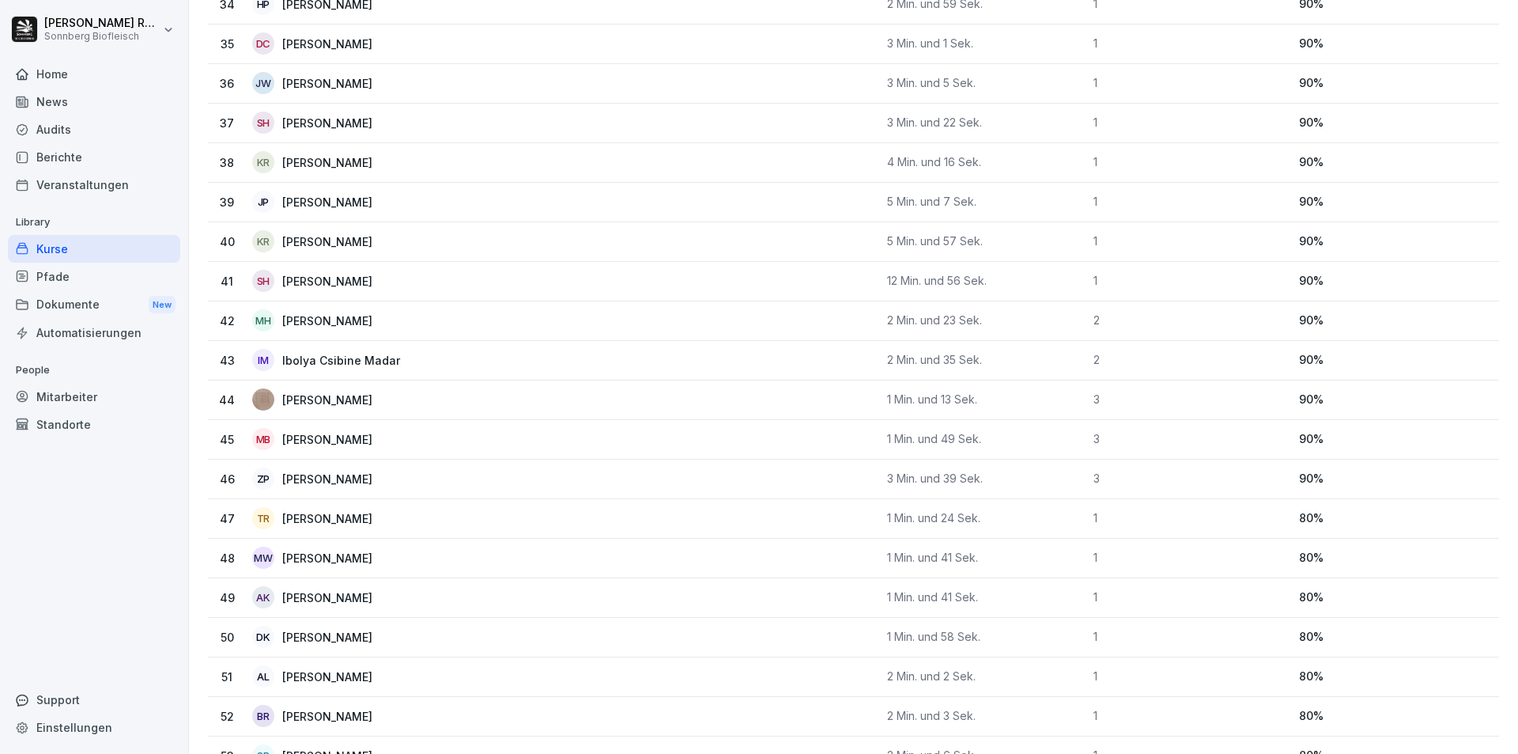
scroll to position [1525, 0]
click at [357, 96] on td "34 HP Horst Preßlauer" at bounding box center [544, 84] width 673 height 40
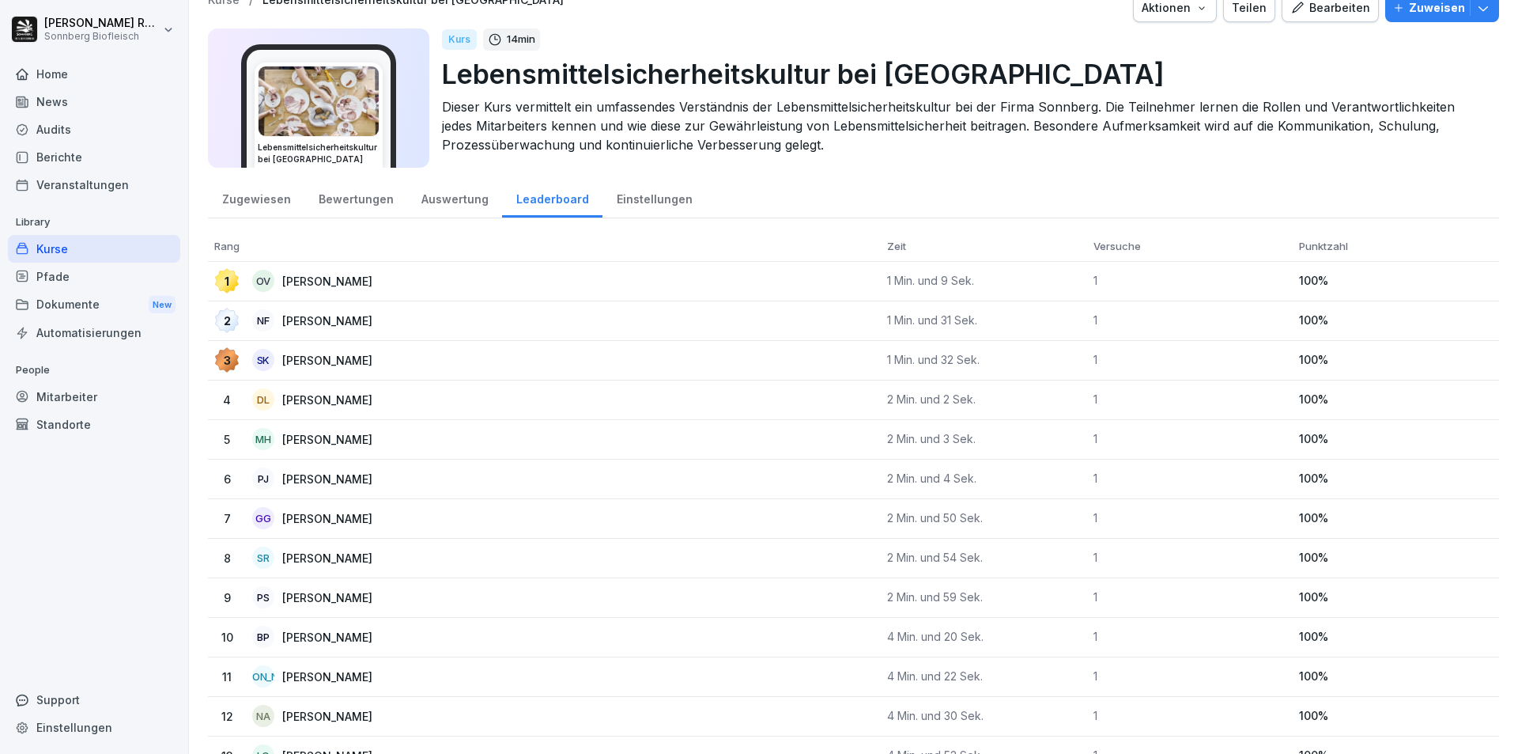
scroll to position [0, 0]
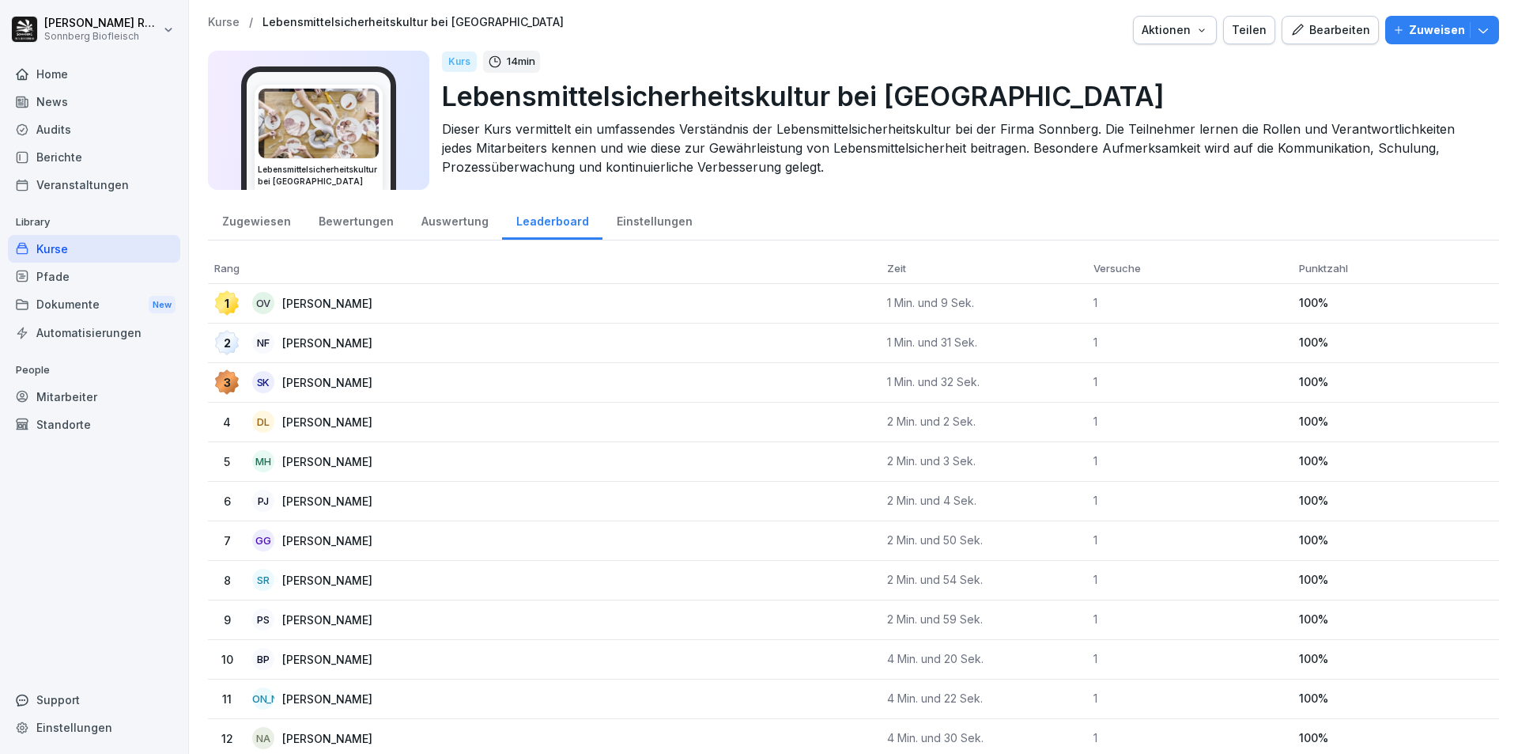
click at [231, 220] on div "Zugewiesen" at bounding box center [256, 219] width 96 height 40
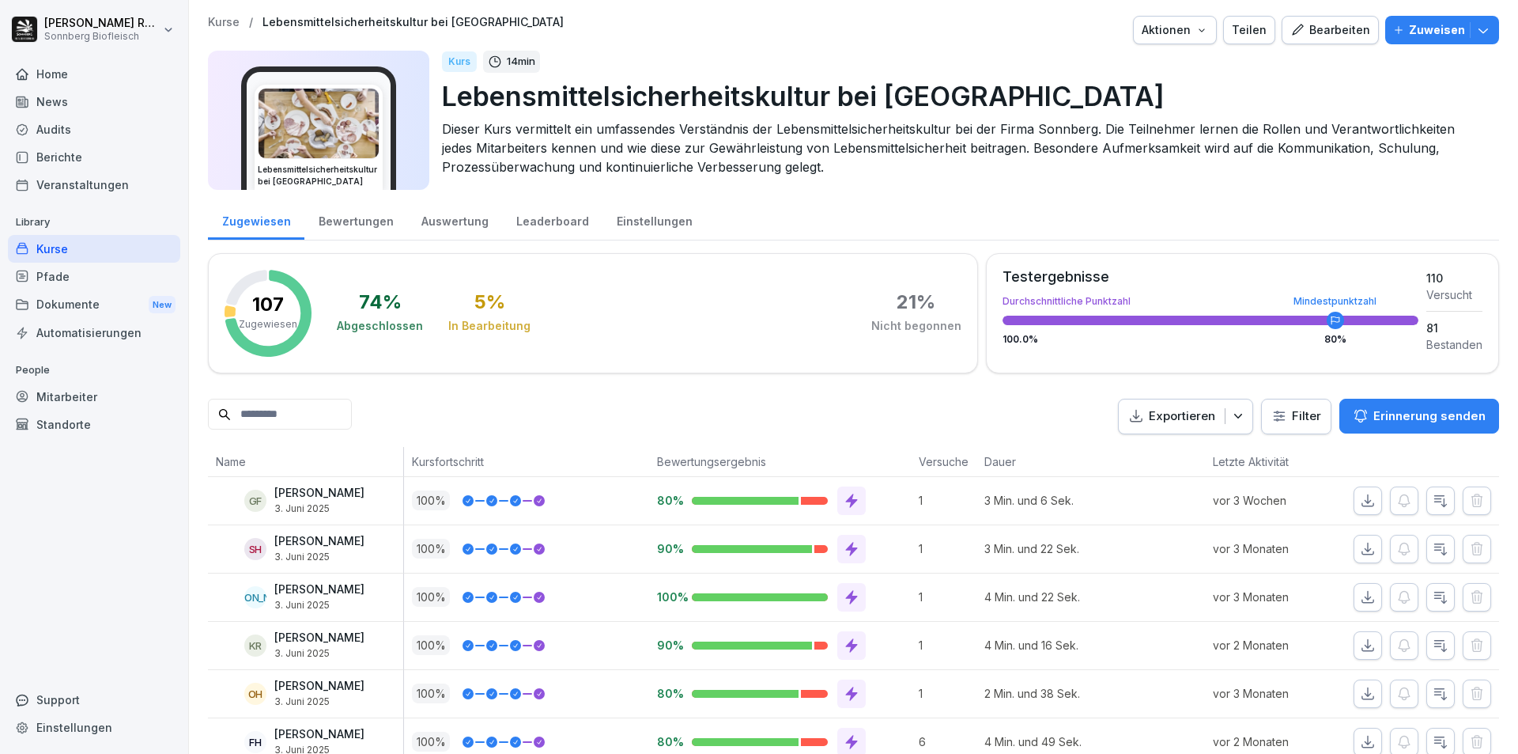
drag, startPoint x: 319, startPoint y: 418, endPoint x: 308, endPoint y: 421, distance: 11.5
click at [310, 421] on input at bounding box center [280, 414] width 144 height 31
type input "*****"
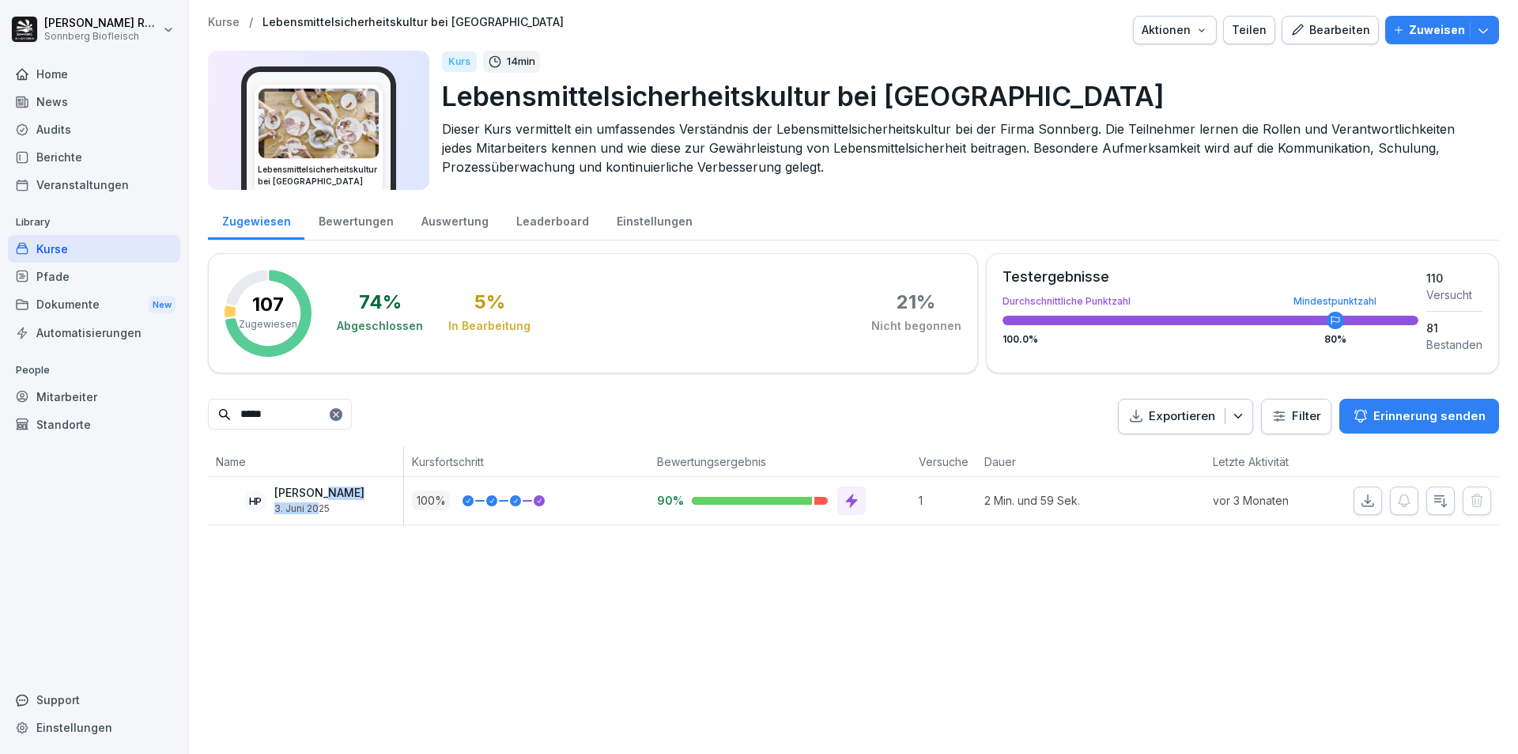
click at [317, 501] on div "Horst Preßlauer 3. Juni 2025" at bounding box center [319, 500] width 90 height 28
drag, startPoint x: 258, startPoint y: 424, endPoint x: 209, endPoint y: 433, distance: 49.8
click at [209, 433] on div "*****" at bounding box center [280, 417] width 144 height 36
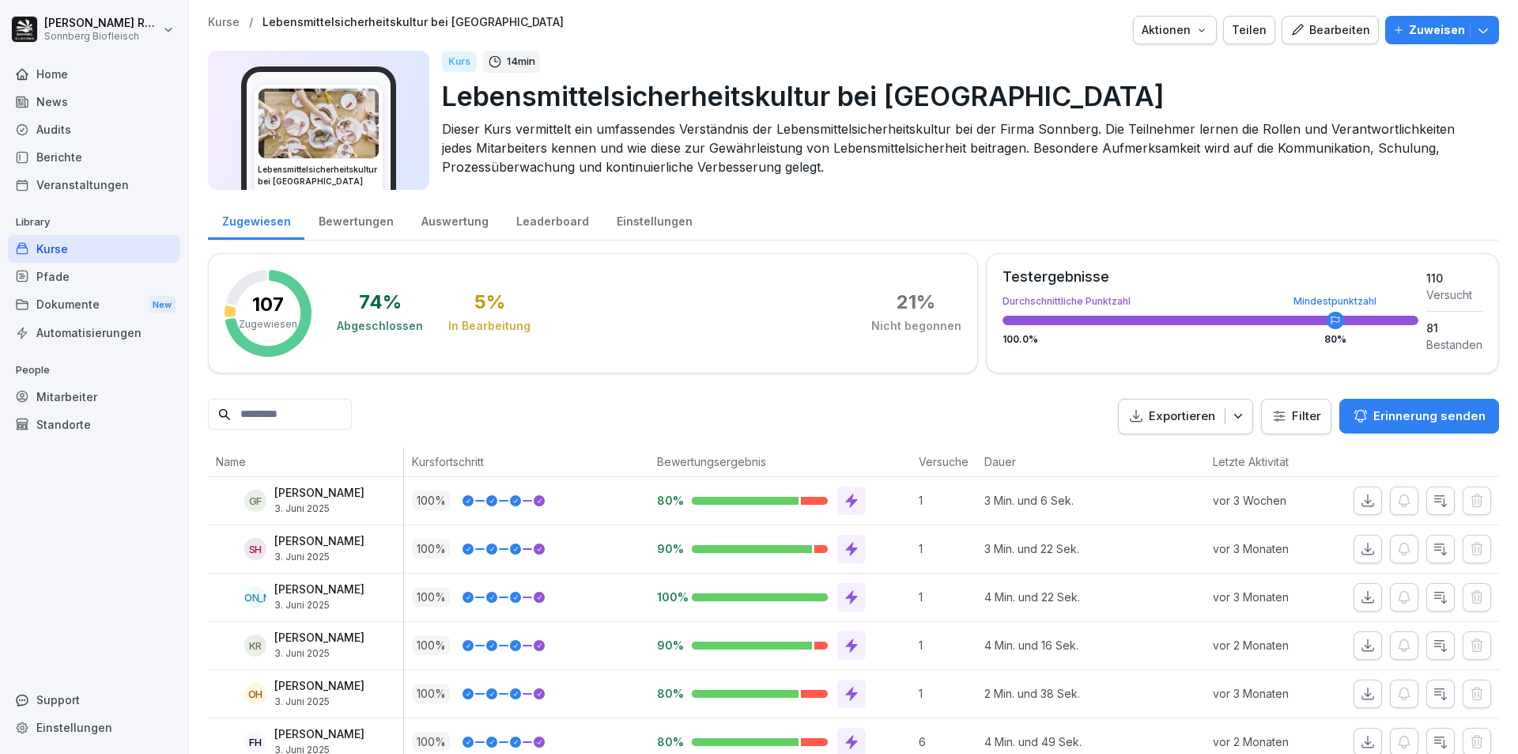
click at [905, 329] on div "Nicht begonnen" at bounding box center [916, 326] width 90 height 16
click at [1276, 414] on html "Kerstin Rafetseder Sonnberg Biofleisch Home News Audits Berichte Veranstaltunge…" at bounding box center [759, 377] width 1518 height 754
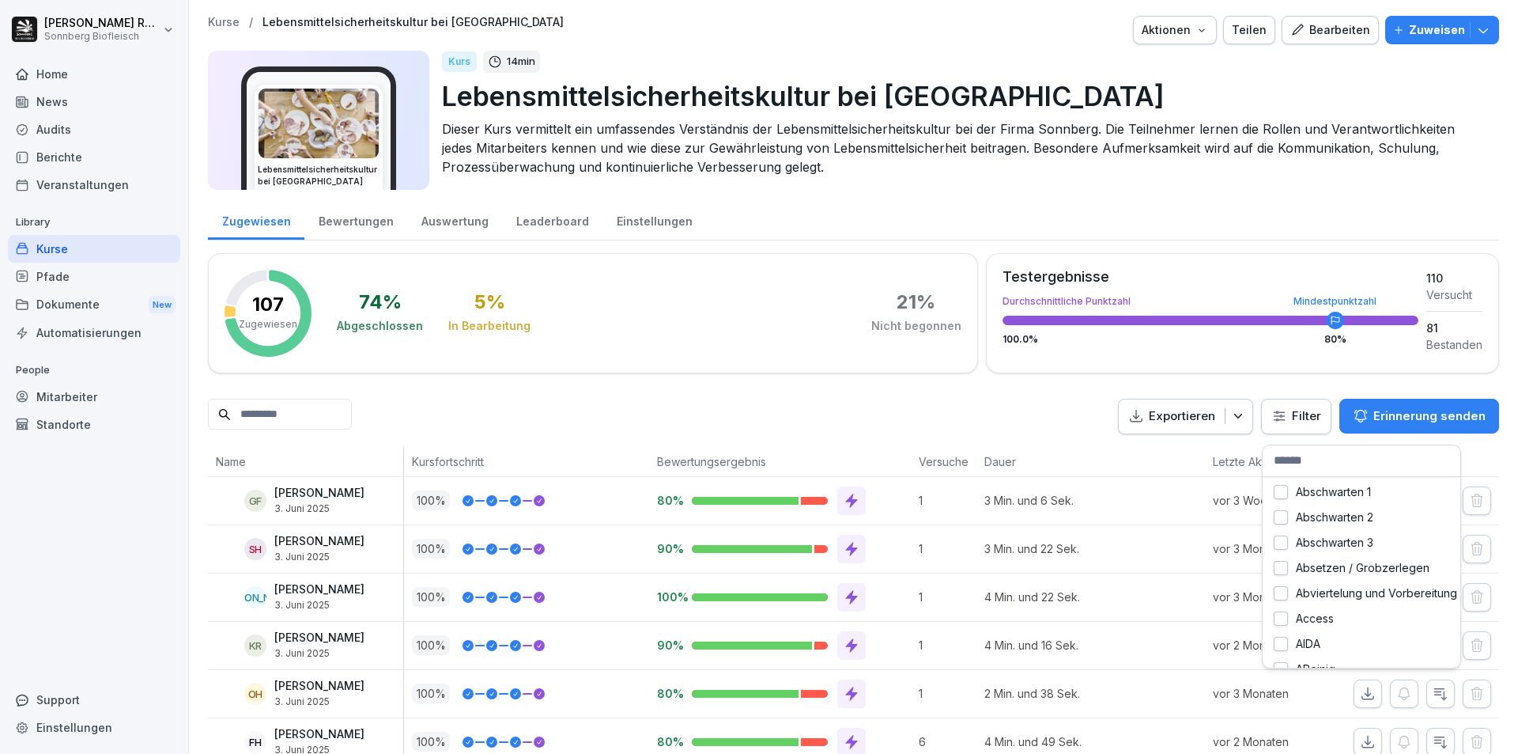
drag, startPoint x: 1294, startPoint y: 418, endPoint x: 1317, endPoint y: 410, distance: 23.3
click at [1295, 416] on html "Kerstin Rafetseder Sonnberg Biofleisch Home News Audits Berichte Veranstaltunge…" at bounding box center [759, 377] width 1518 height 754
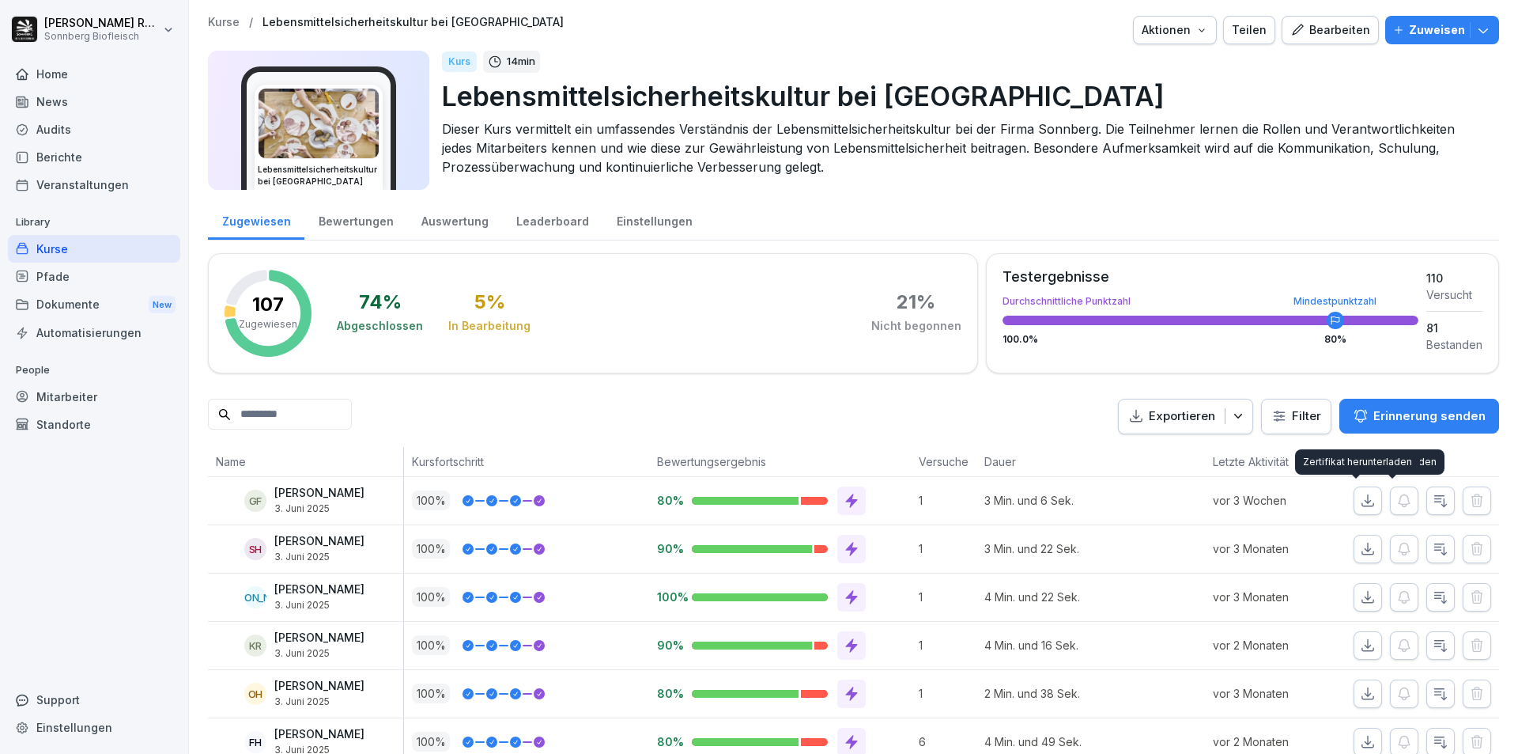
click at [1282, 426] on html "Kerstin Rafetseder Sonnberg Biofleisch Home News Audits Berichte Veranstaltunge…" at bounding box center [759, 377] width 1518 height 754
click at [1286, 422] on html "Kerstin Rafetseder Sonnberg Biofleisch Home News Audits Berichte Veranstaltunge…" at bounding box center [759, 377] width 1518 height 754
click at [1121, 311] on div "Testergebnisse Durchschnittliche Punktzahl Mindestpunktzahl 100.0 % 80 %" at bounding box center [1211, 311] width 416 height 83
click at [1477, 21] on div "Zuweisen" at bounding box center [1442, 29] width 98 height 17
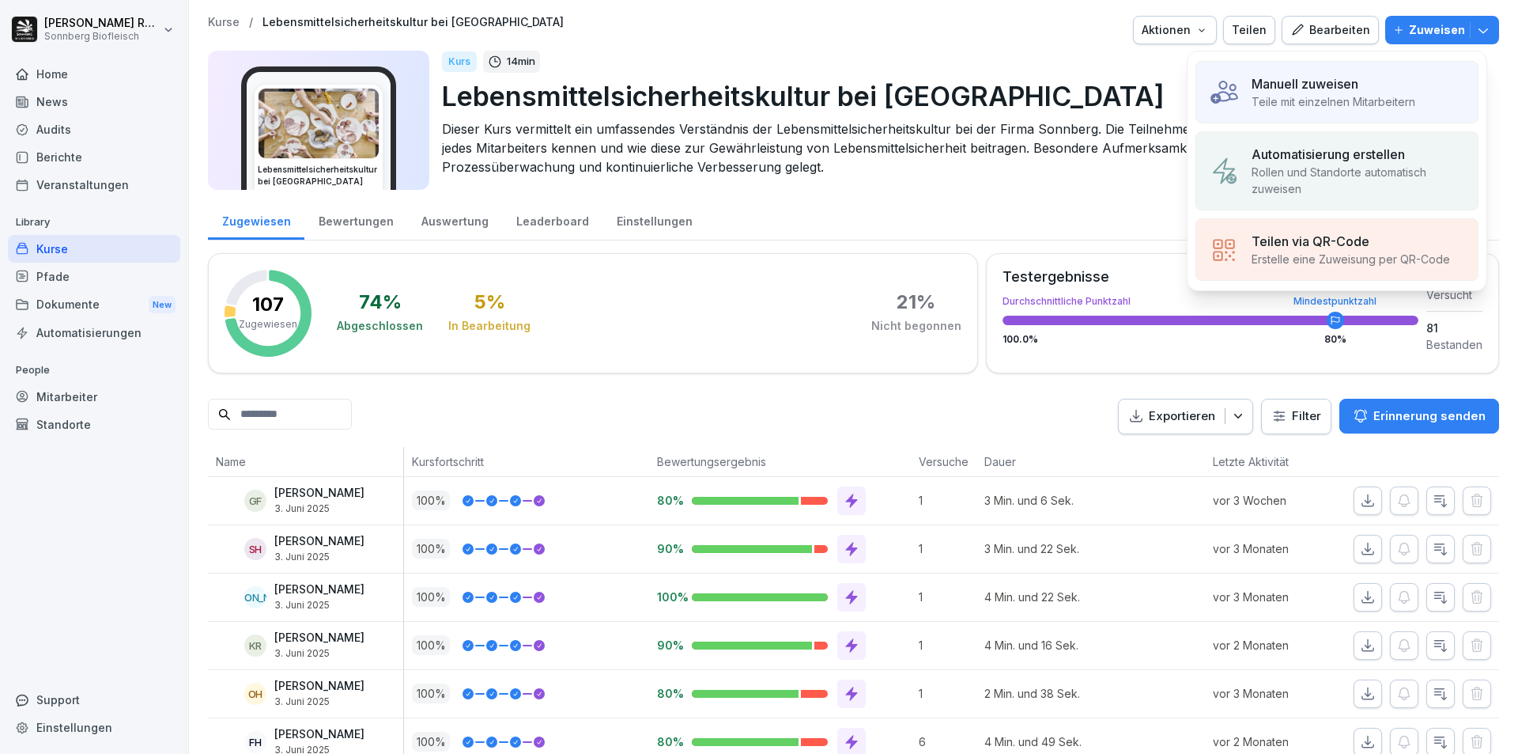
click at [948, 155] on p "Dieser Kurs vermittelt ein umfassendes Verständnis der Lebensmittelsicherheitsk…" at bounding box center [964, 147] width 1045 height 57
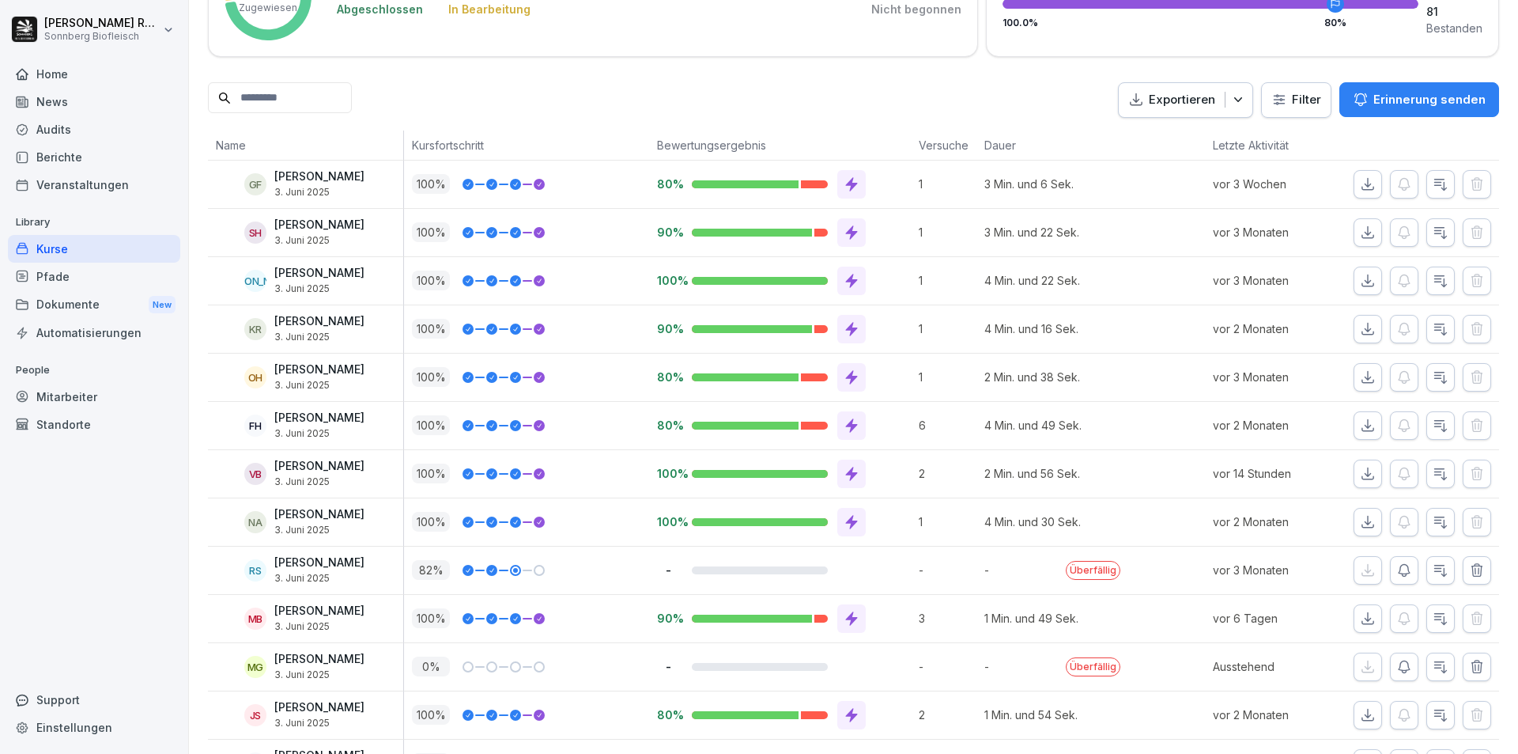
scroll to position [395, 0]
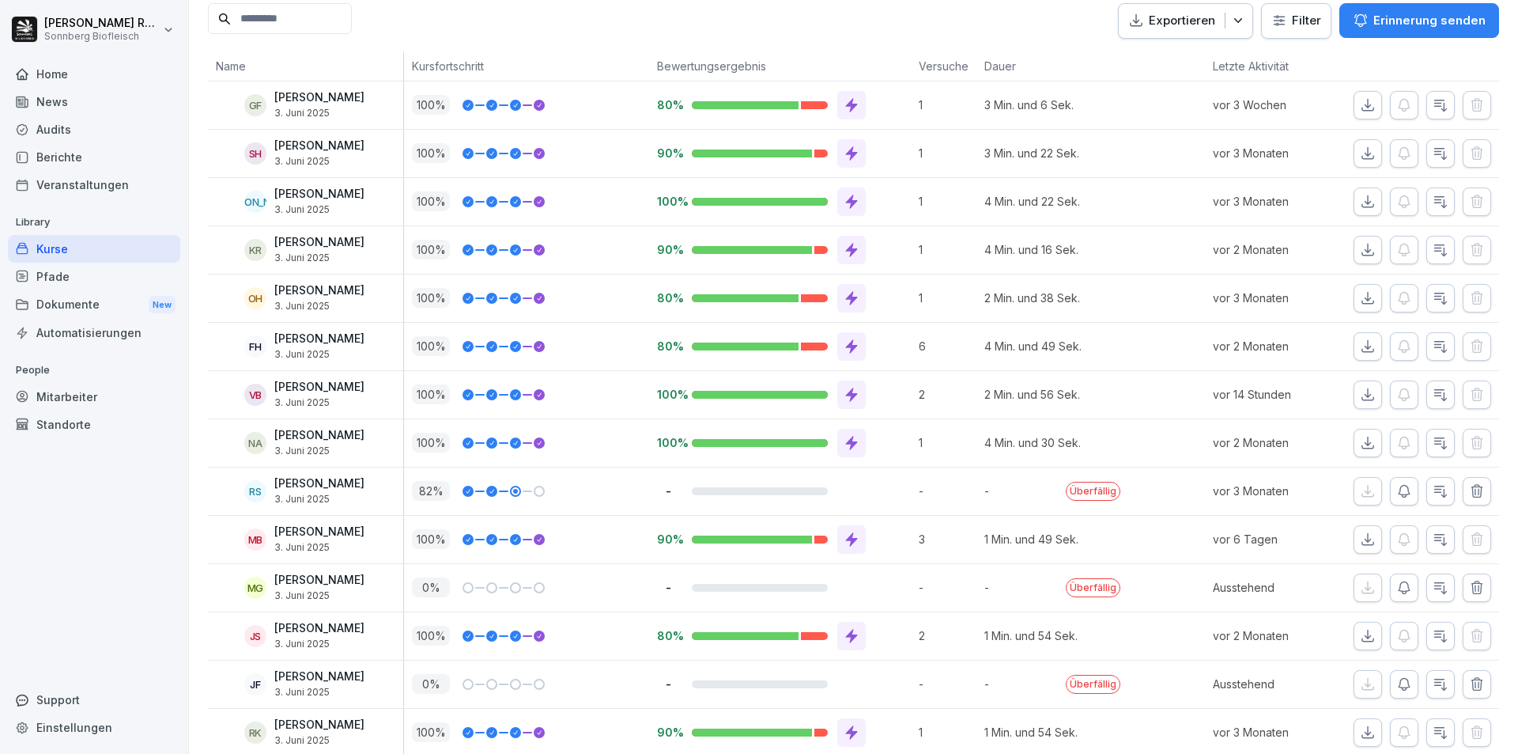
click at [1085, 493] on p "Überfällig" at bounding box center [1093, 491] width 55 height 19
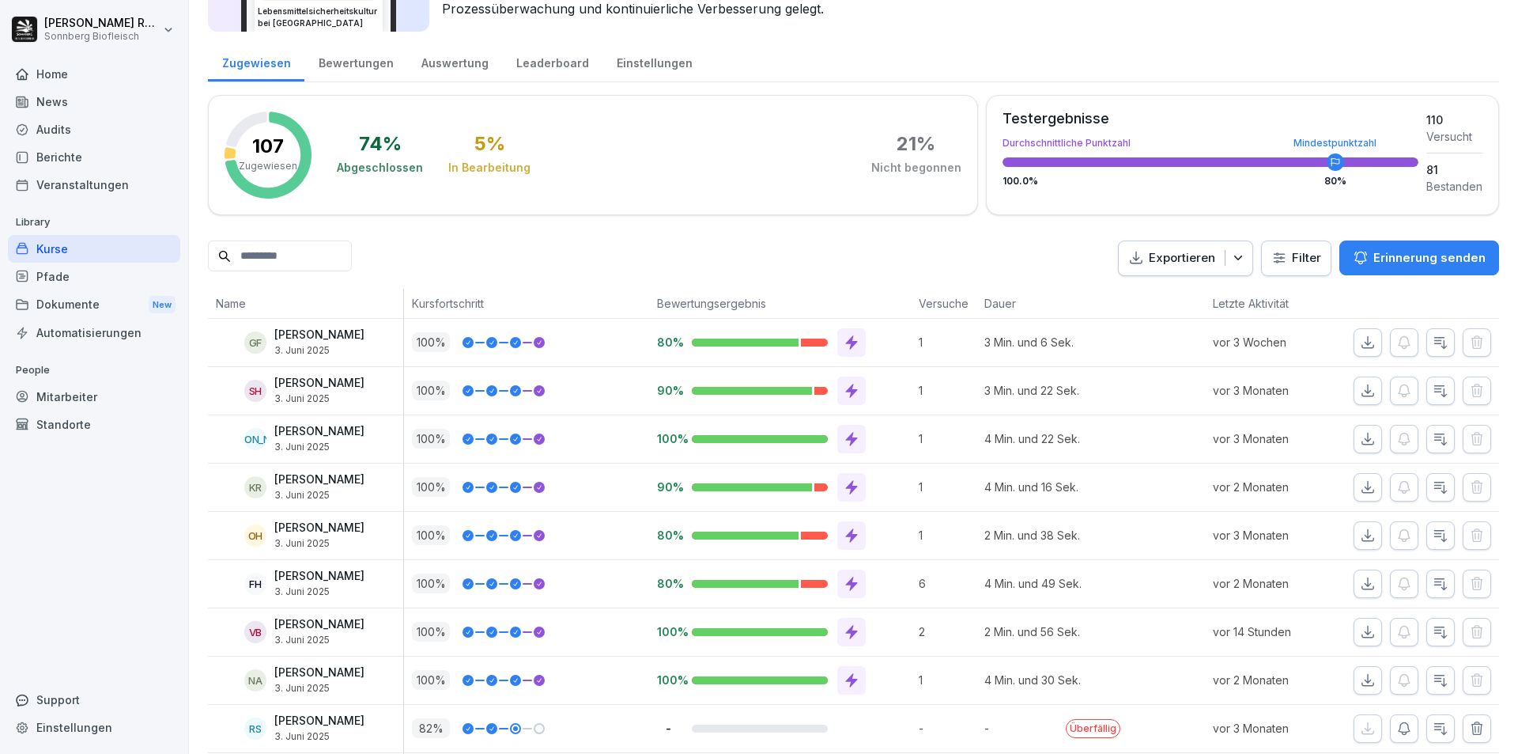
scroll to position [0, 0]
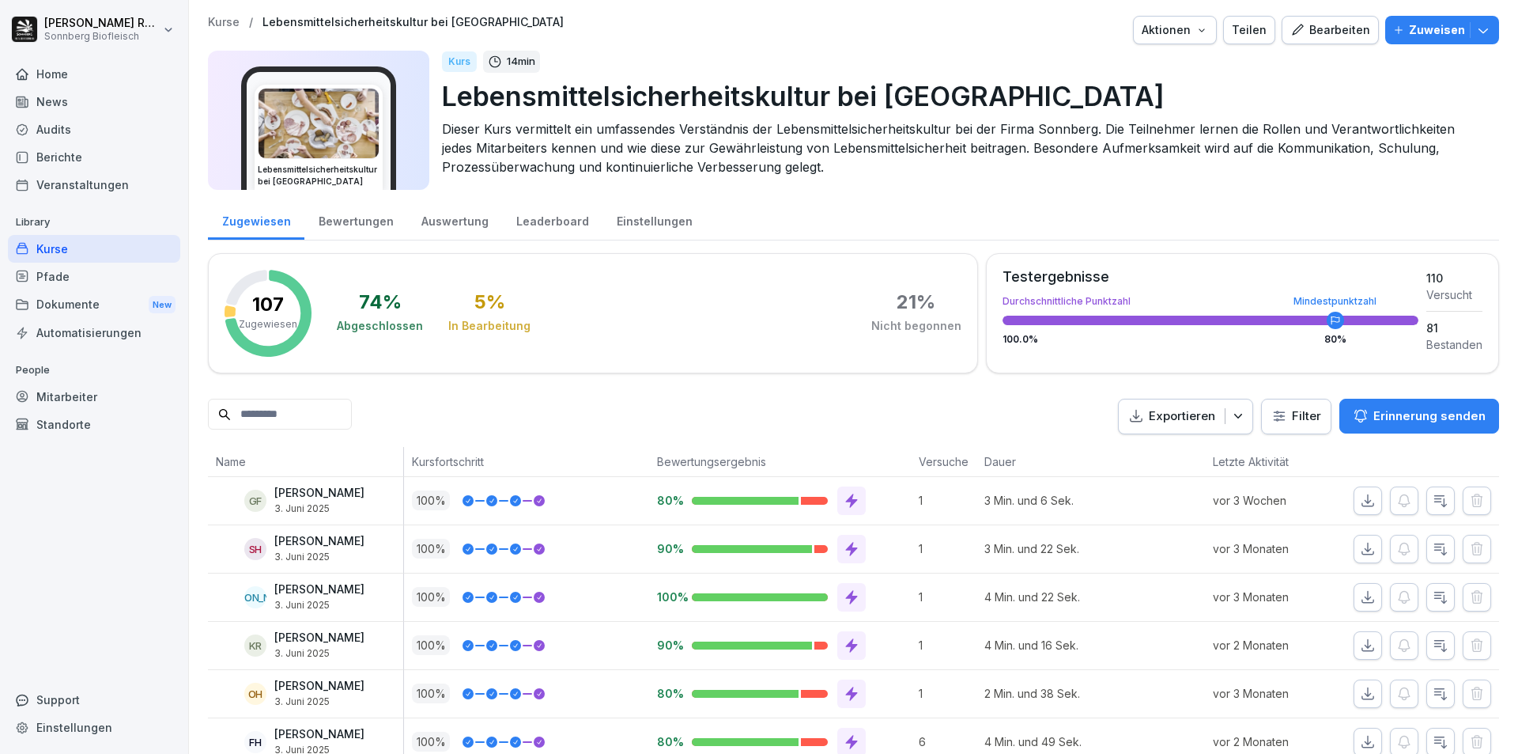
click at [338, 225] on div "Bewertungen" at bounding box center [355, 219] width 103 height 40
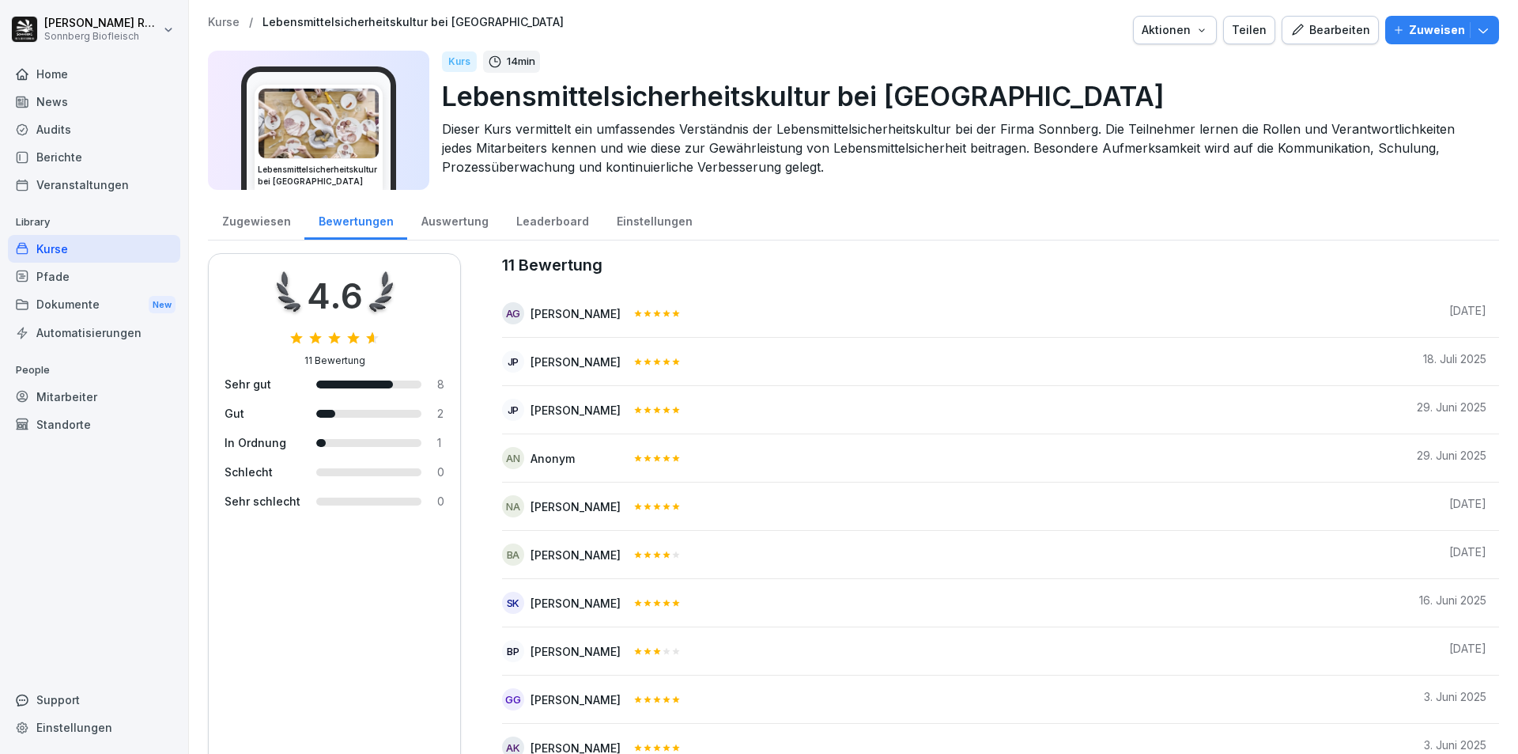
click at [489, 228] on div "Auswertung" at bounding box center [454, 219] width 95 height 40
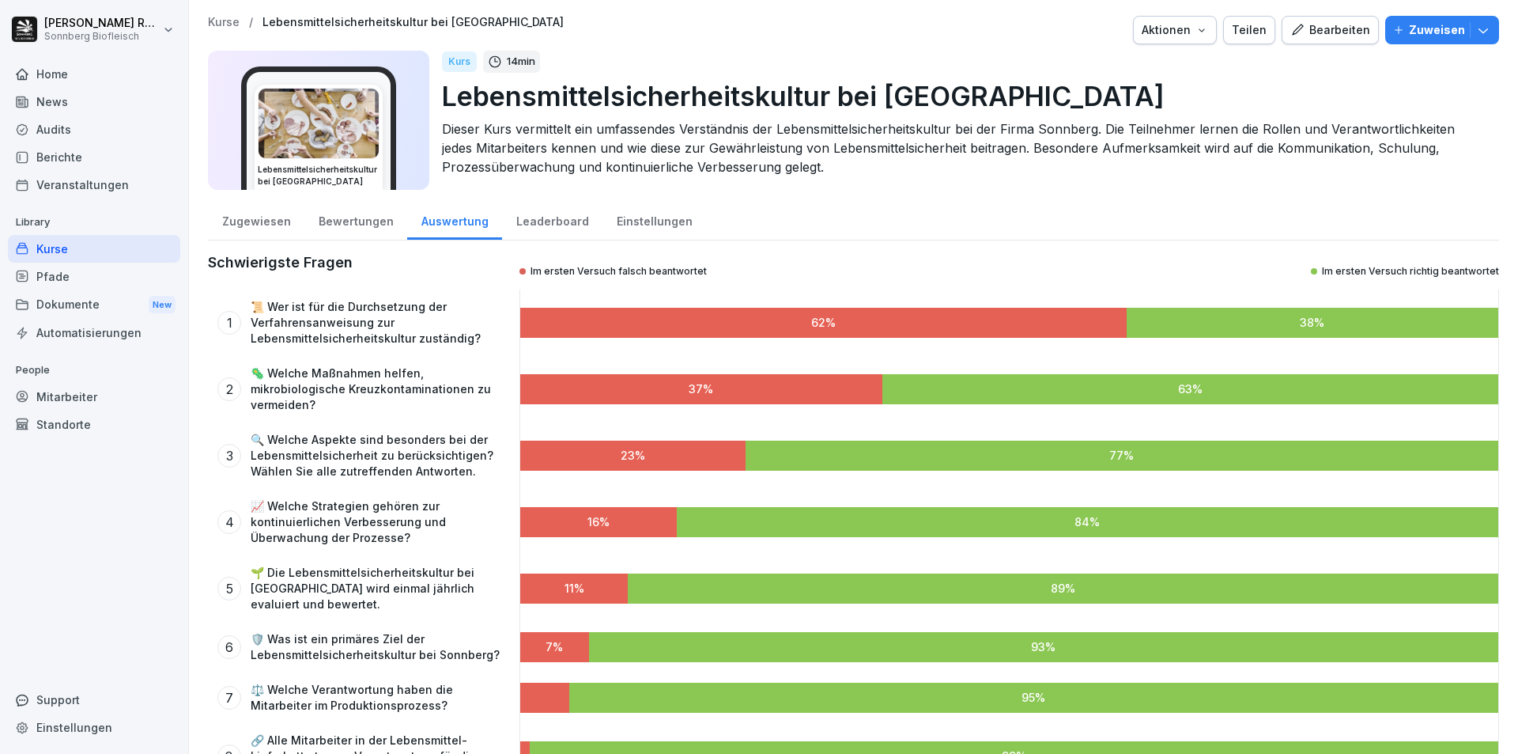
scroll to position [180, 0]
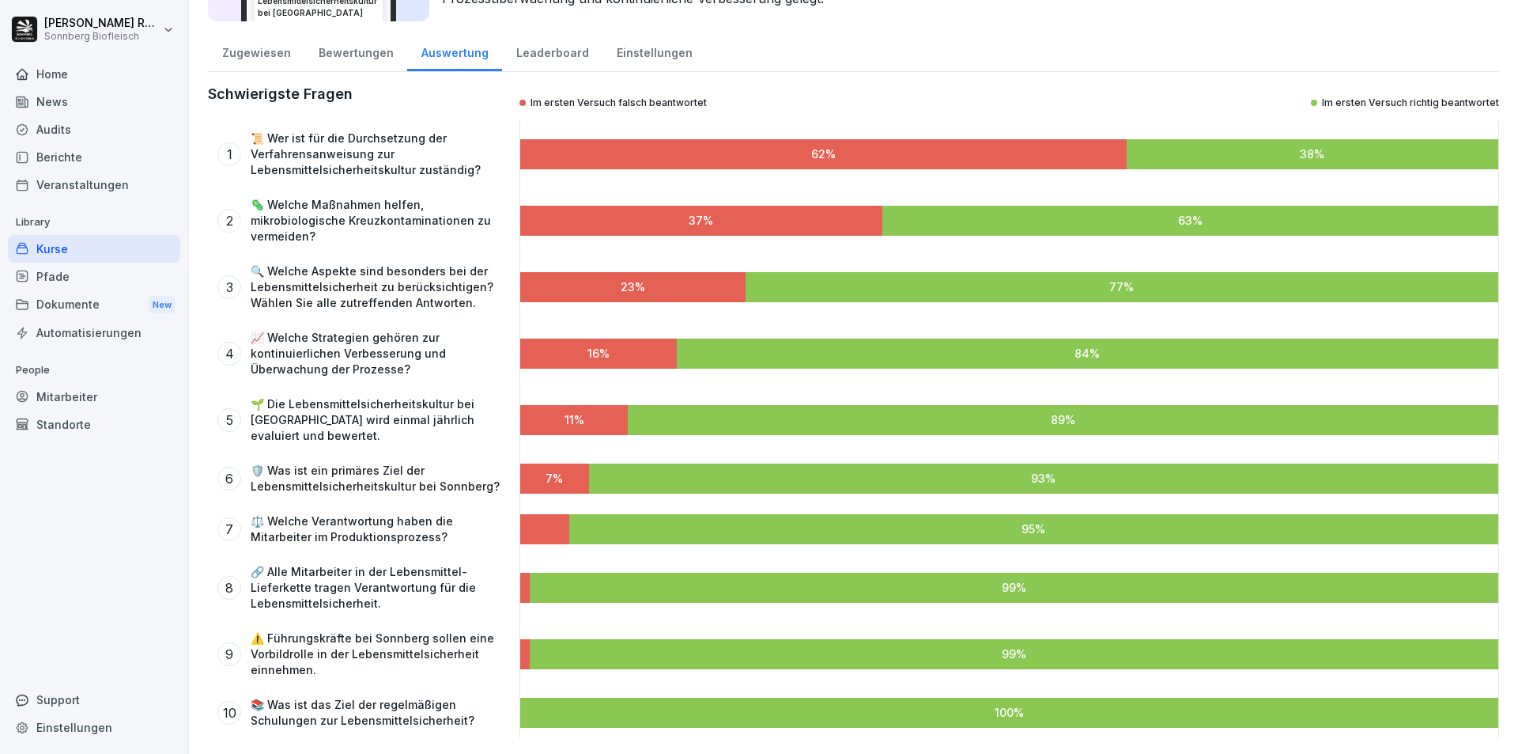
click at [547, 41] on div "Leaderboard" at bounding box center [552, 51] width 100 height 40
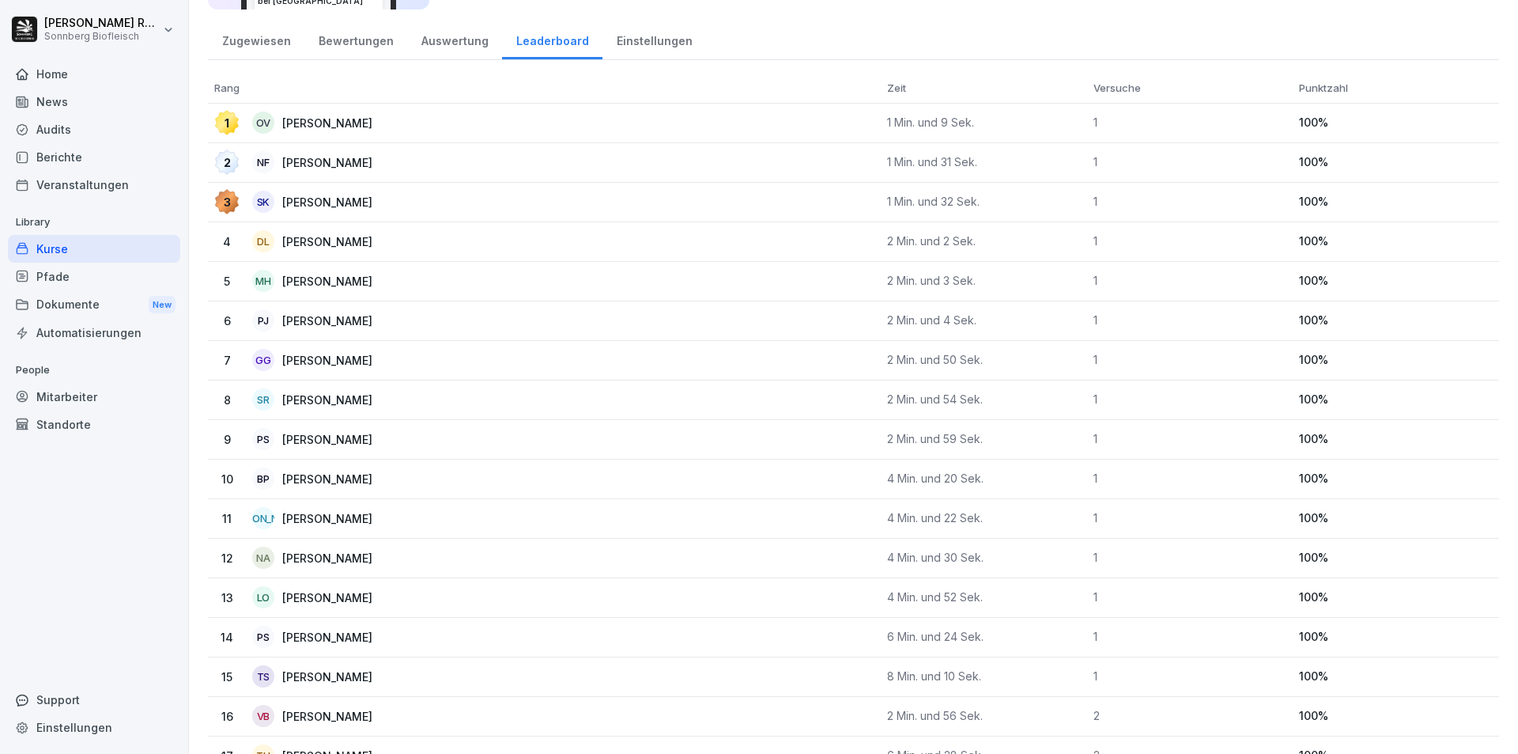
click at [628, 35] on div "Einstellungen" at bounding box center [655, 39] width 104 height 40
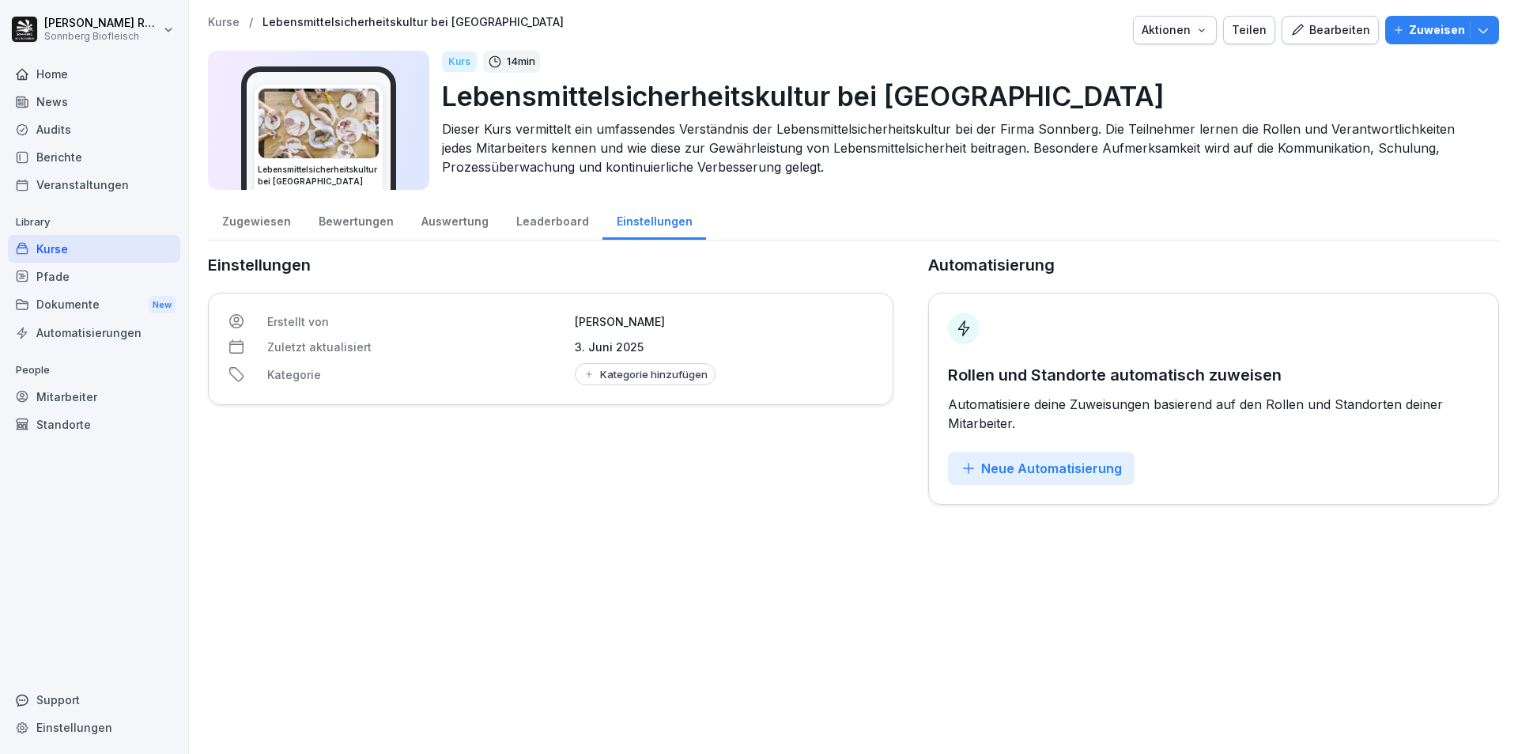
click at [520, 215] on div "Leaderboard" at bounding box center [552, 219] width 100 height 40
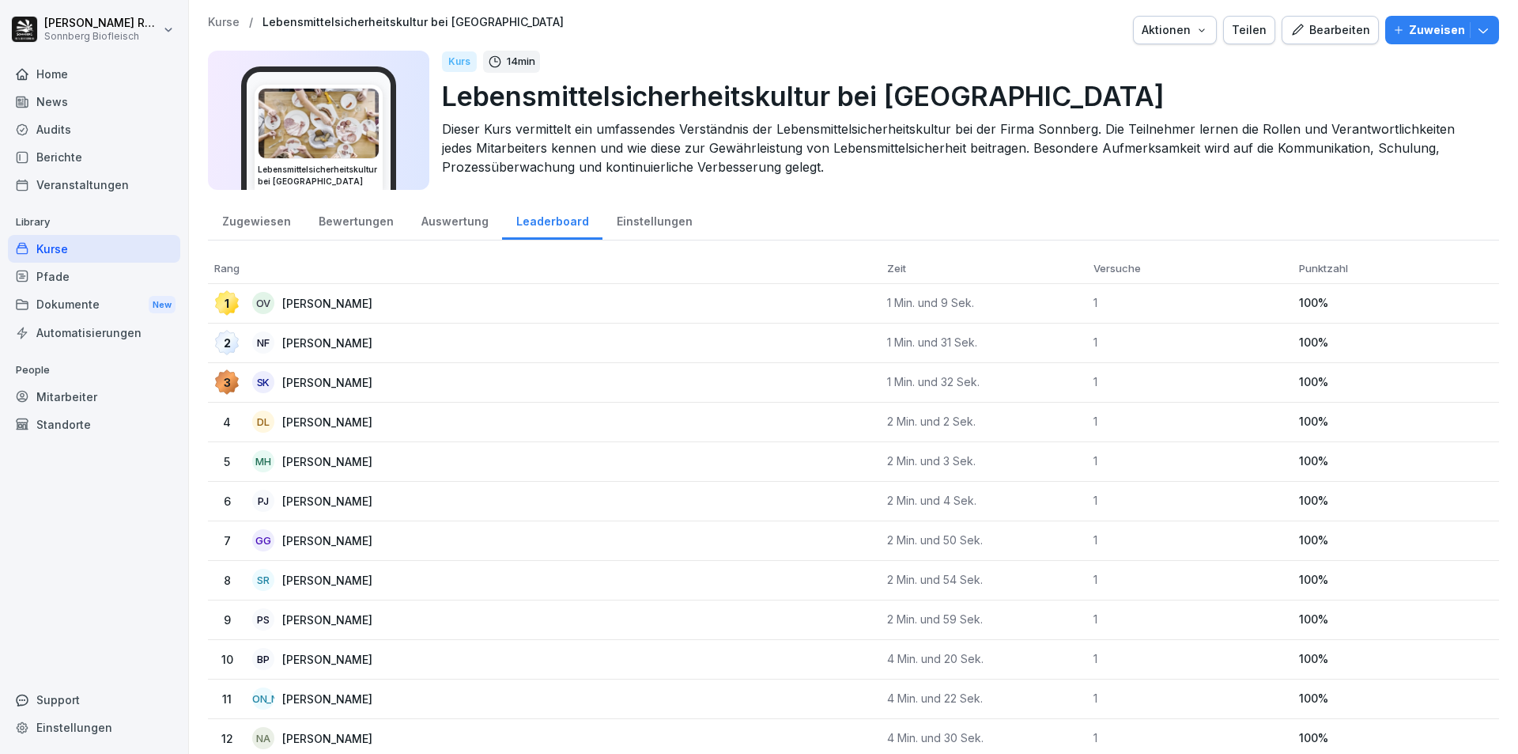
click at [617, 220] on div "Einstellungen" at bounding box center [655, 219] width 104 height 40
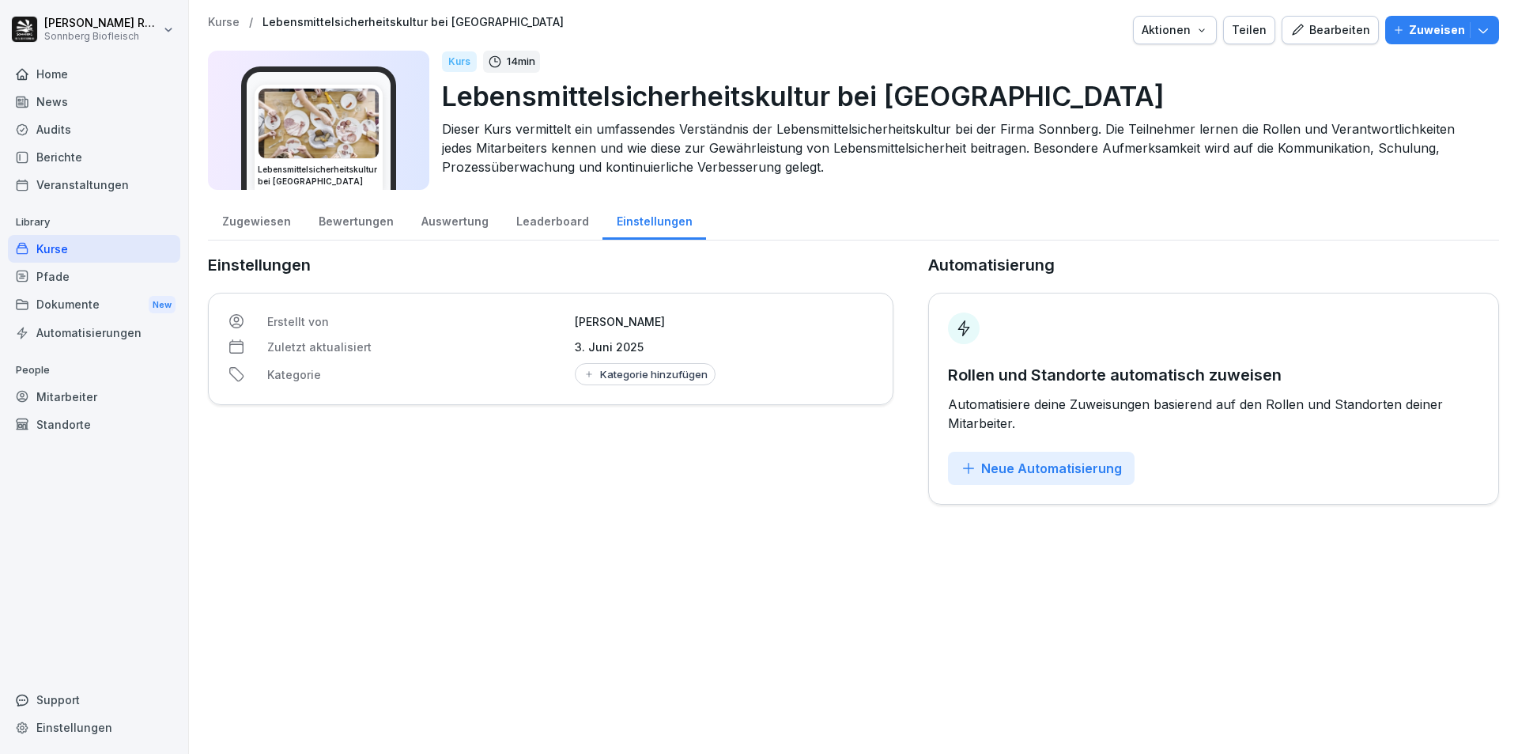
click at [278, 222] on div "Zugewiesen" at bounding box center [256, 219] width 96 height 40
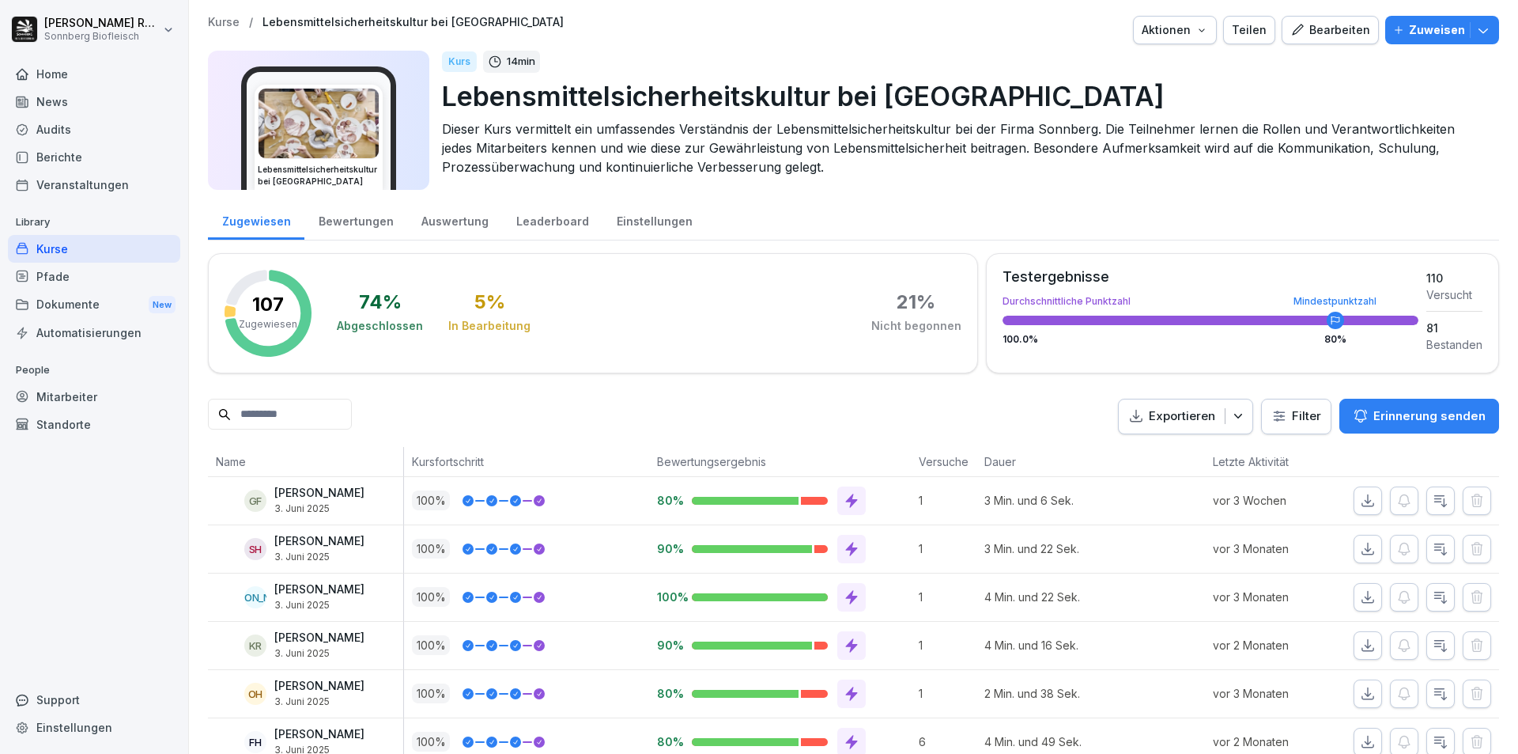
click at [452, 227] on div "Auswertung" at bounding box center [454, 219] width 95 height 40
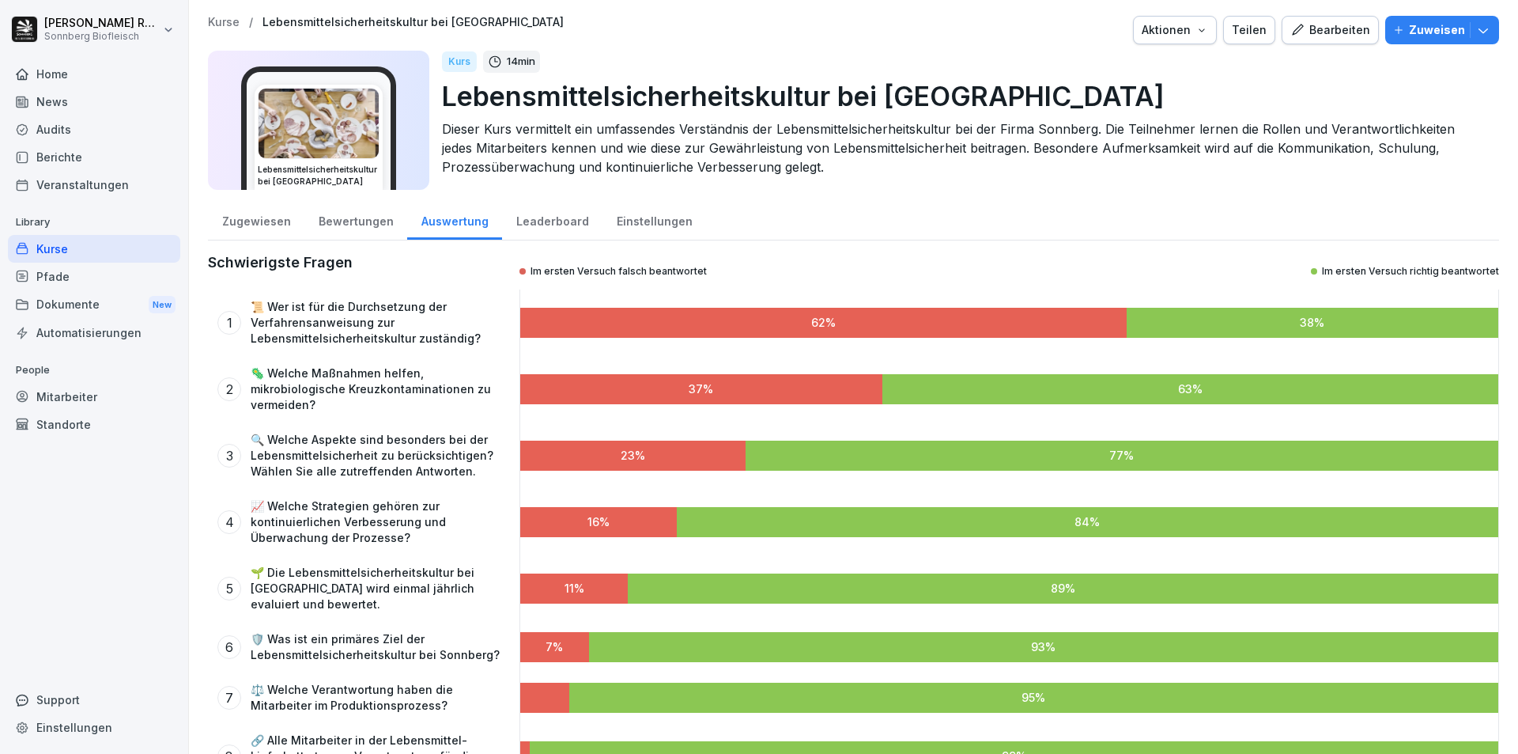
click at [539, 218] on div "Leaderboard" at bounding box center [552, 219] width 100 height 40
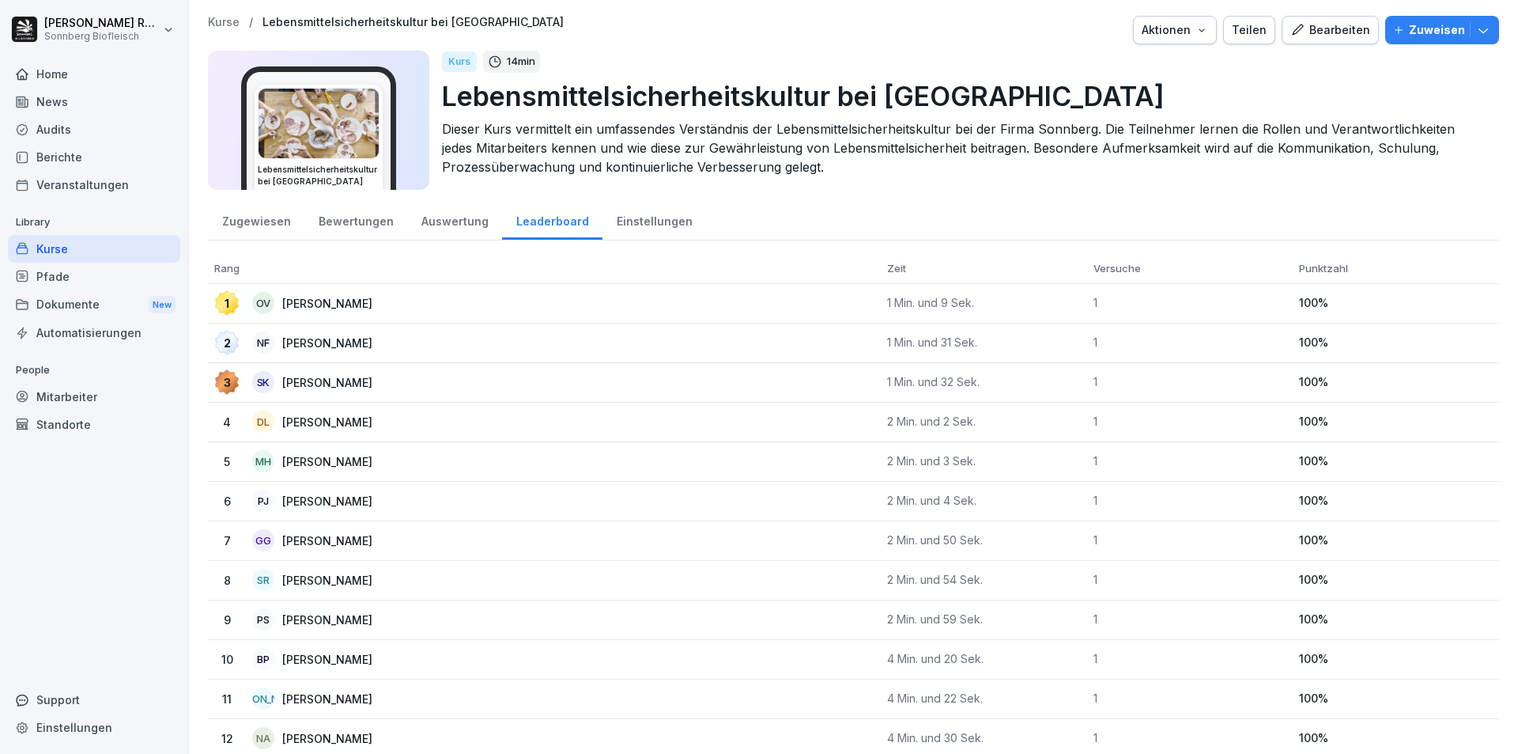
click at [603, 229] on div "Einstellungen" at bounding box center [655, 219] width 104 height 40
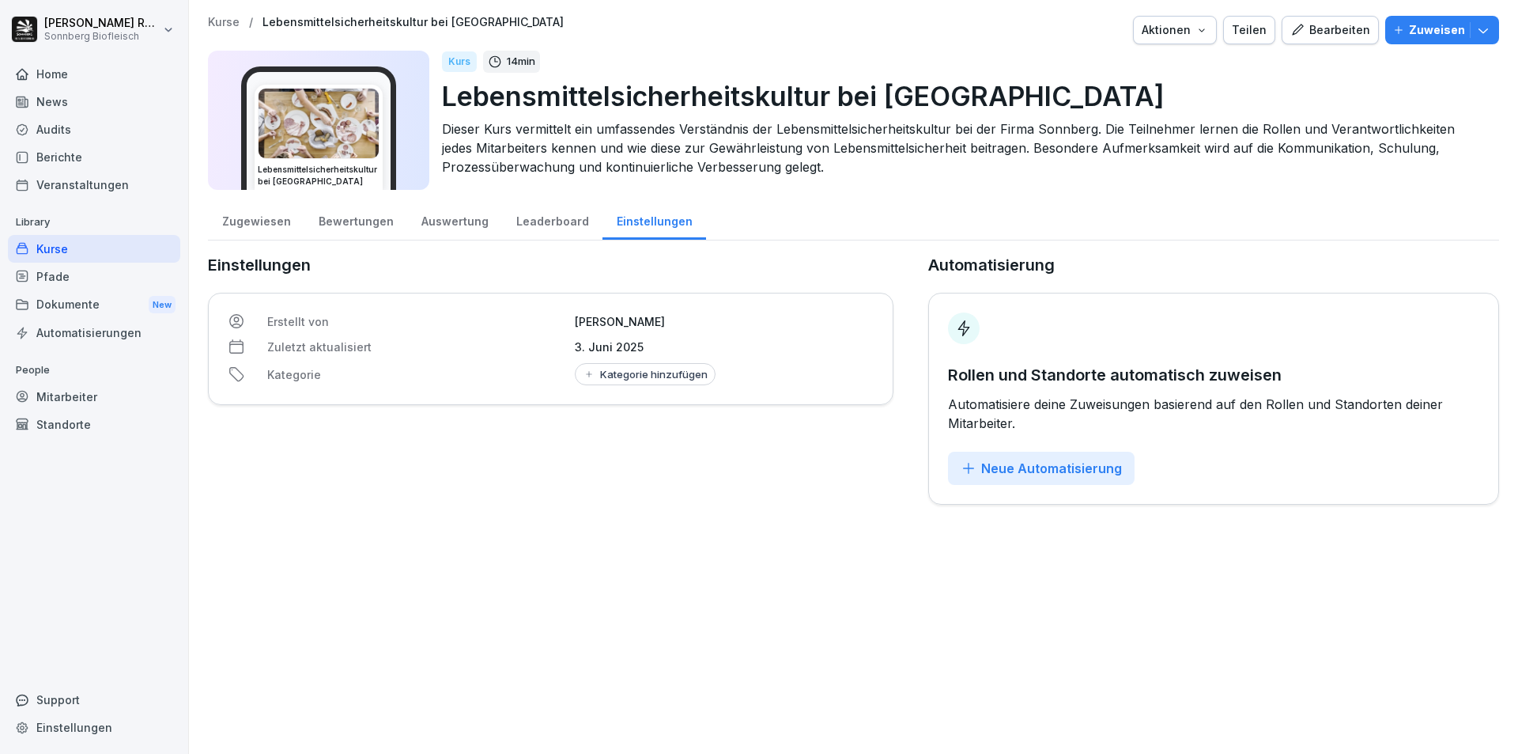
click at [255, 229] on div "Zugewiesen" at bounding box center [256, 219] width 96 height 40
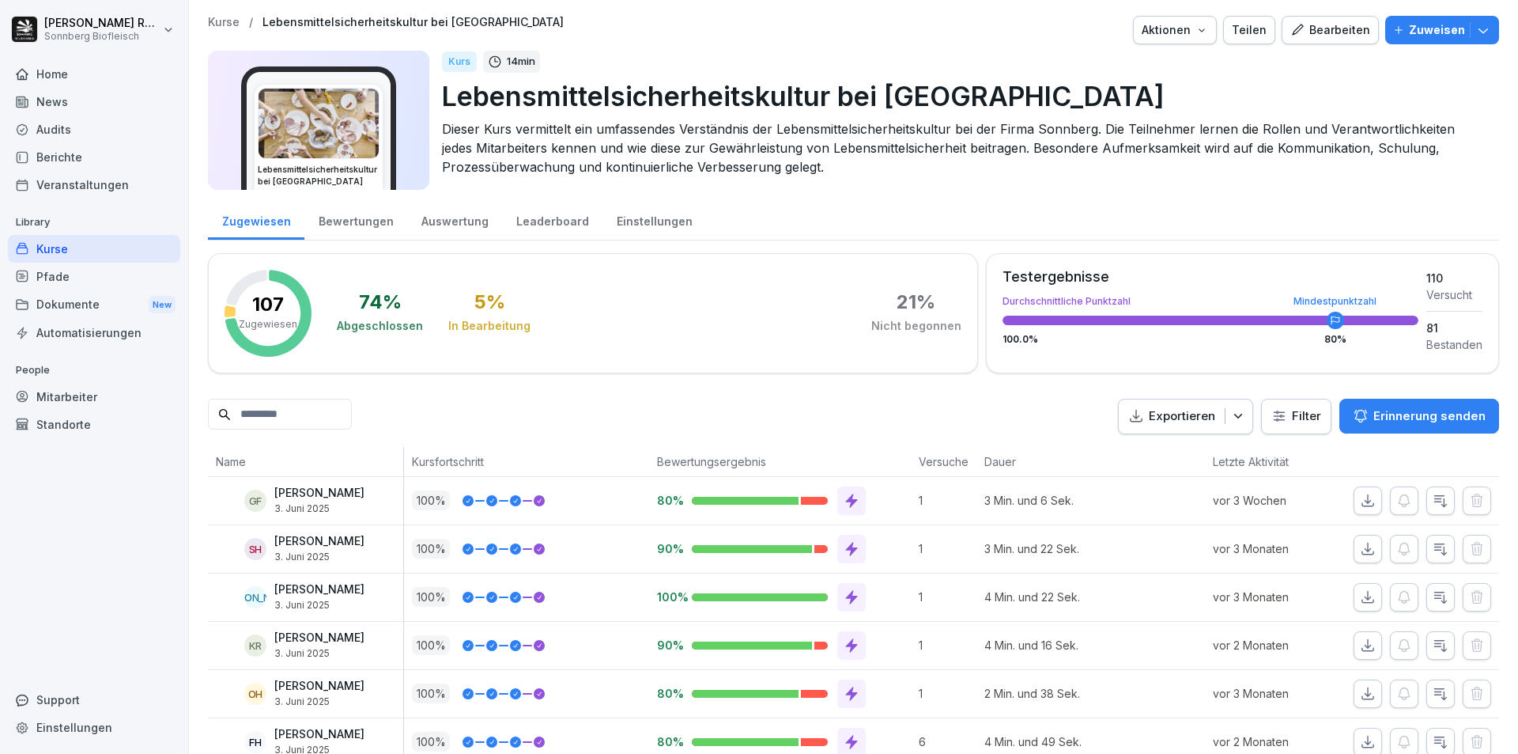
click at [356, 221] on div "Bewertungen" at bounding box center [355, 219] width 103 height 40
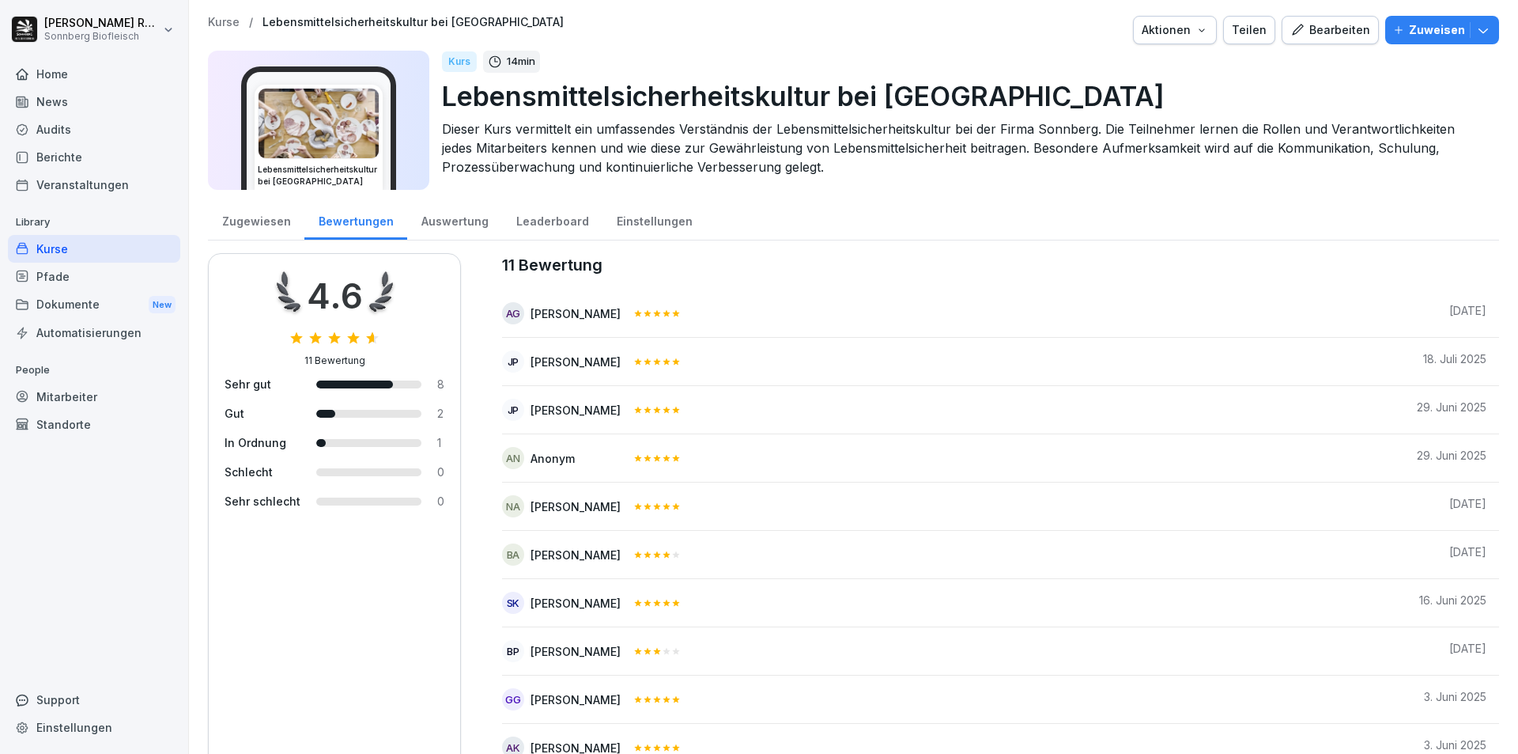
click at [440, 224] on div "Auswertung" at bounding box center [454, 219] width 95 height 40
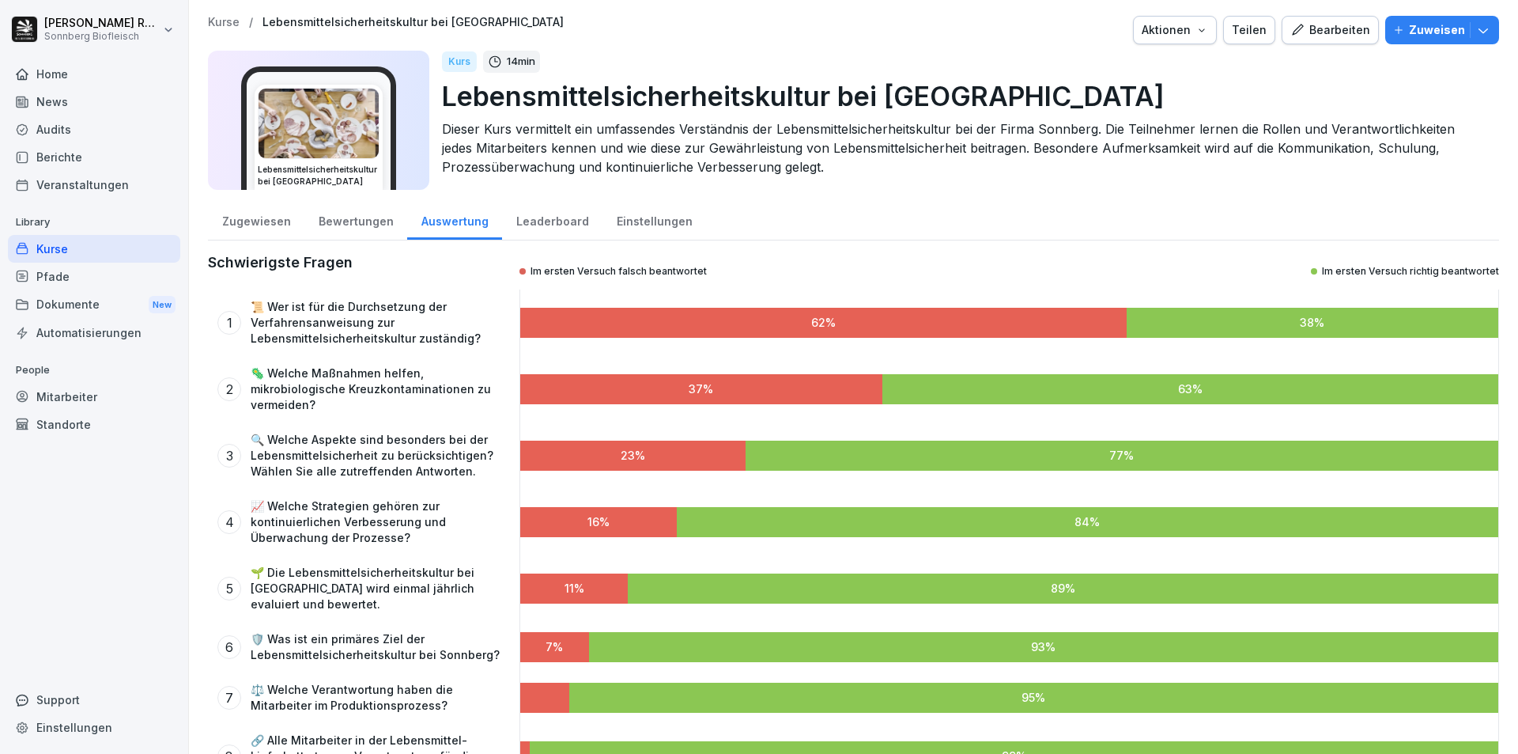
click at [1196, 32] on icon "button" at bounding box center [1202, 30] width 13 height 13
click at [1128, 215] on html "Kerstin Rafetseder Sonnberg Biofleisch Home News Audits Berichte Veranstaltunge…" at bounding box center [759, 377] width 1518 height 754
click at [239, 236] on div "Zugewiesen" at bounding box center [256, 219] width 96 height 40
click at [274, 223] on div "Zugewiesen" at bounding box center [256, 219] width 96 height 40
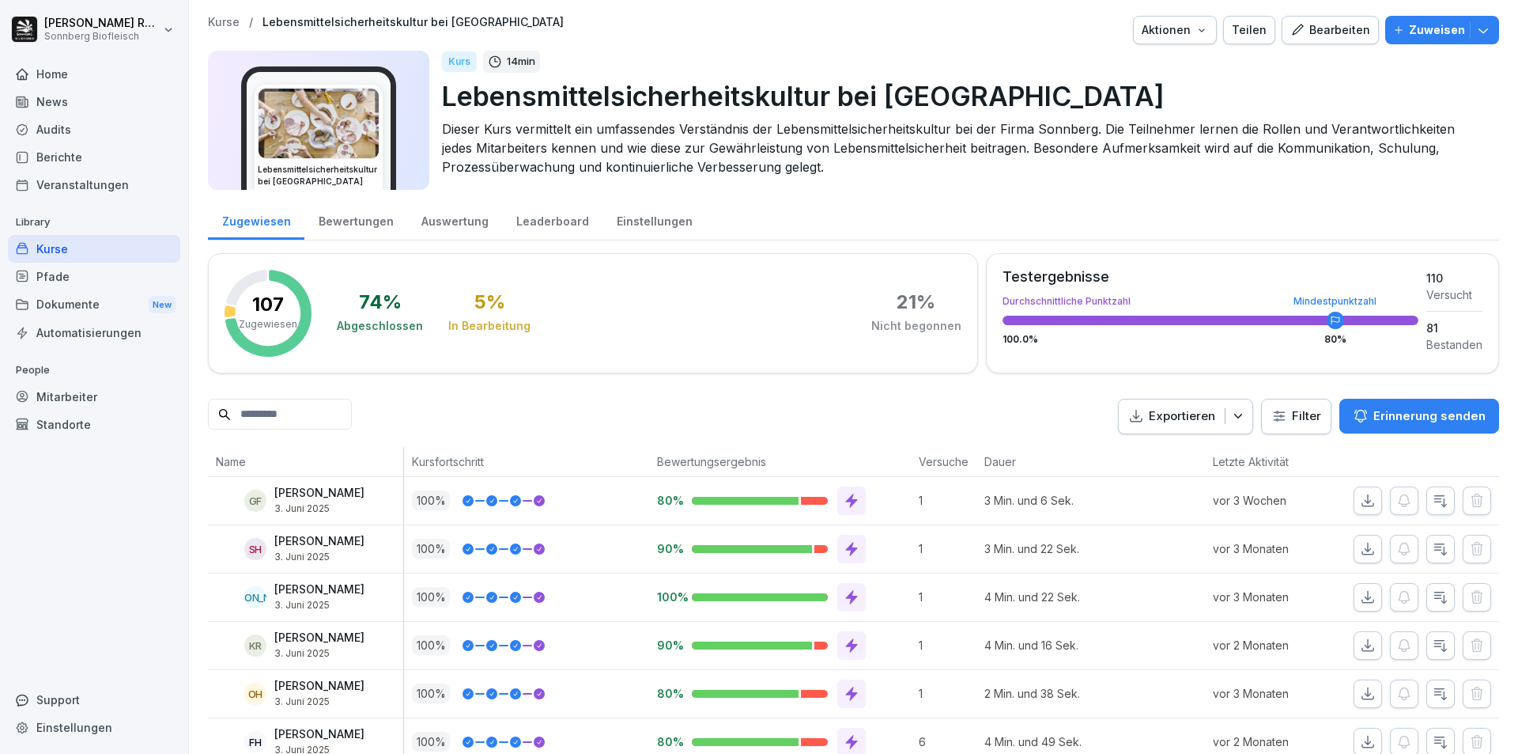
scroll to position [79, 0]
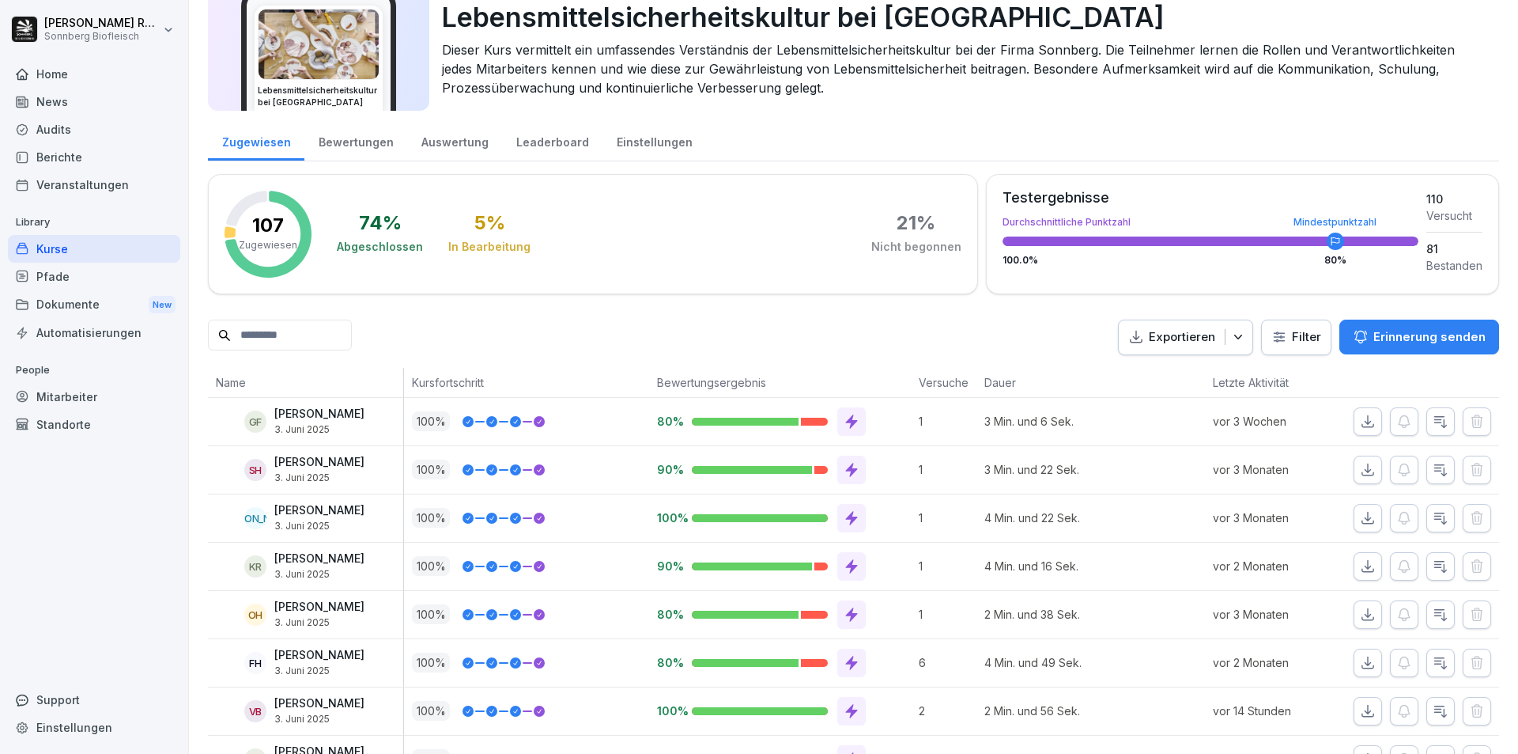
click at [141, 531] on div "Home News Audits Berichte Veranstaltungen Library Kurse Pfade Dokumente New Aut…" at bounding box center [94, 398] width 172 height 695
click at [360, 140] on div "Bewertungen" at bounding box center [355, 140] width 103 height 40
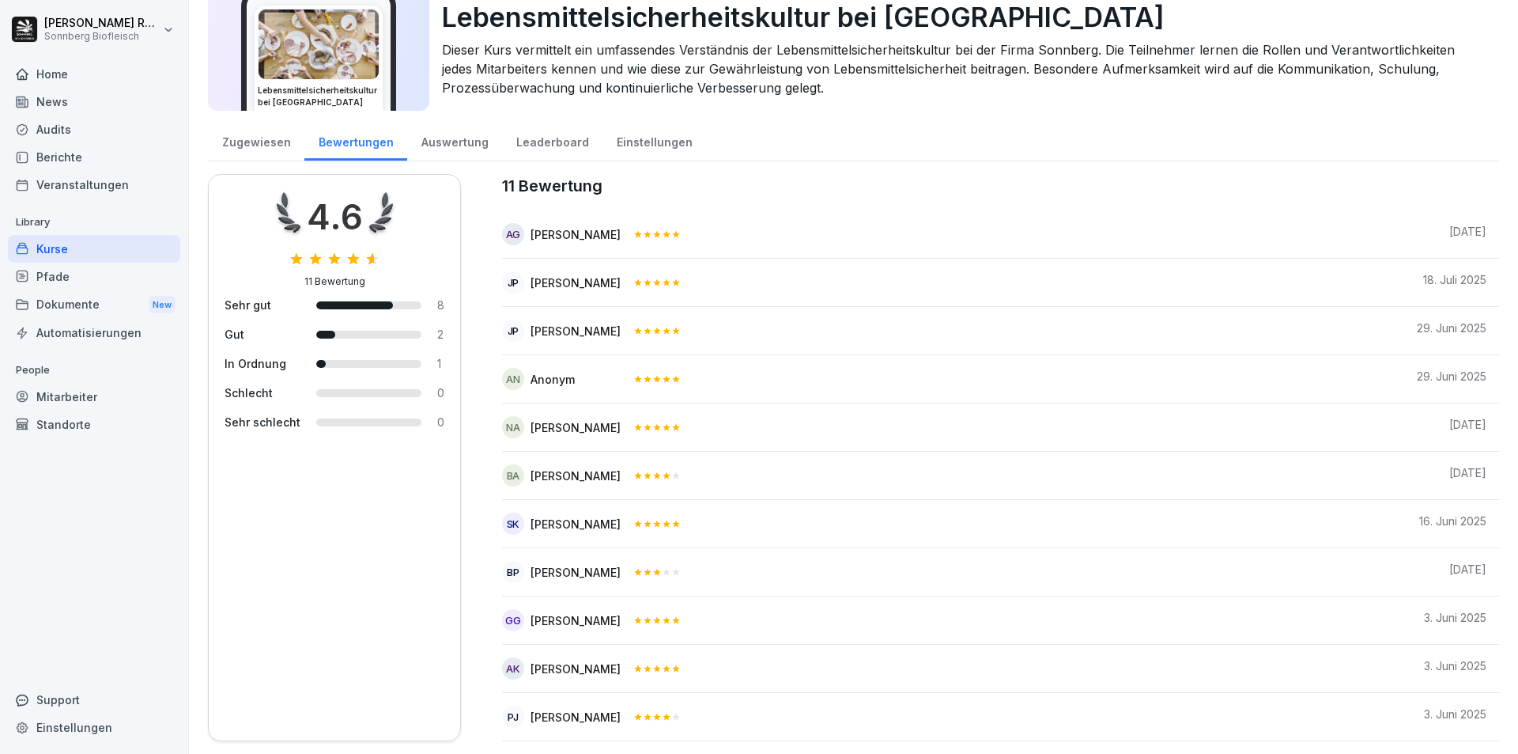
click at [245, 145] on div "Zugewiesen" at bounding box center [256, 140] width 96 height 40
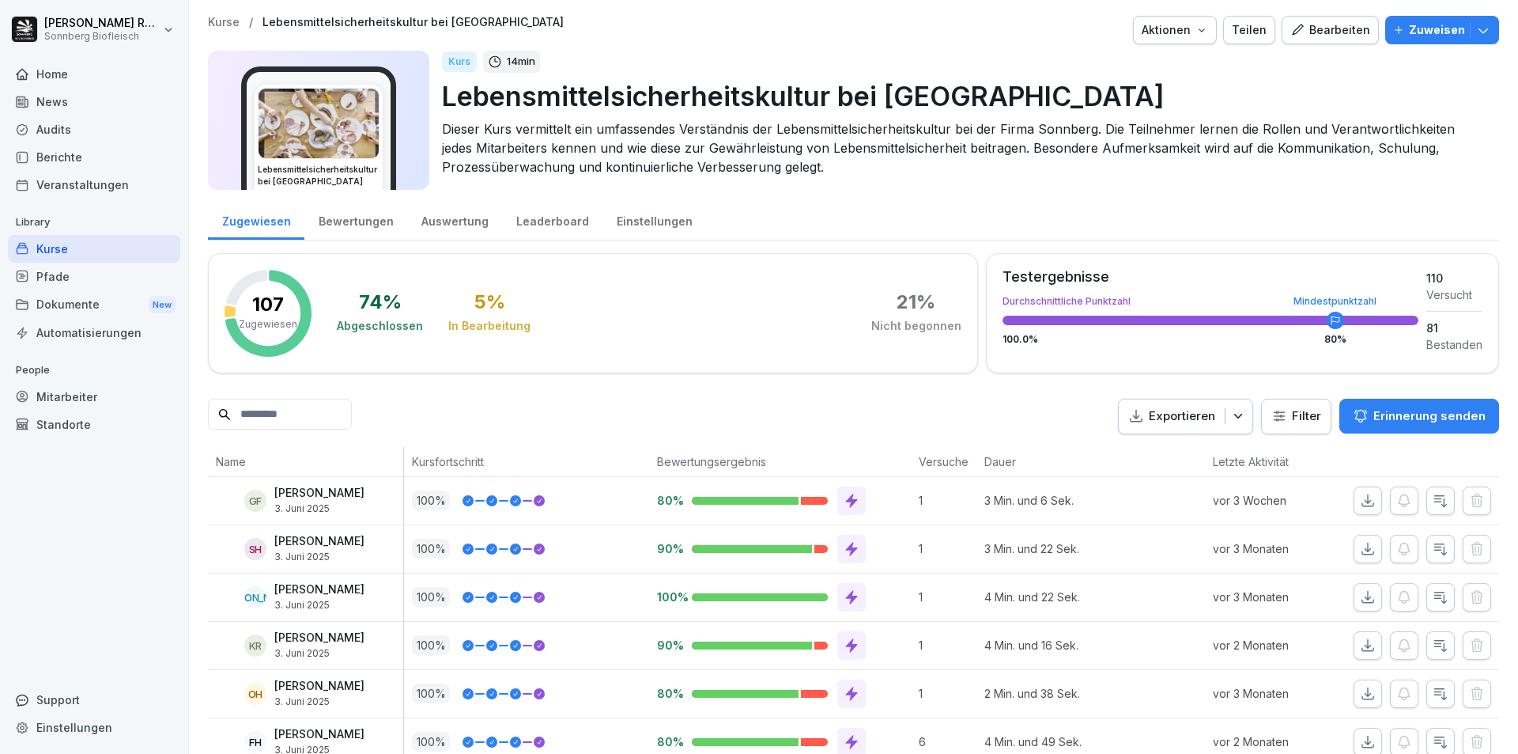
click at [517, 226] on div "Leaderboard" at bounding box center [552, 219] width 100 height 40
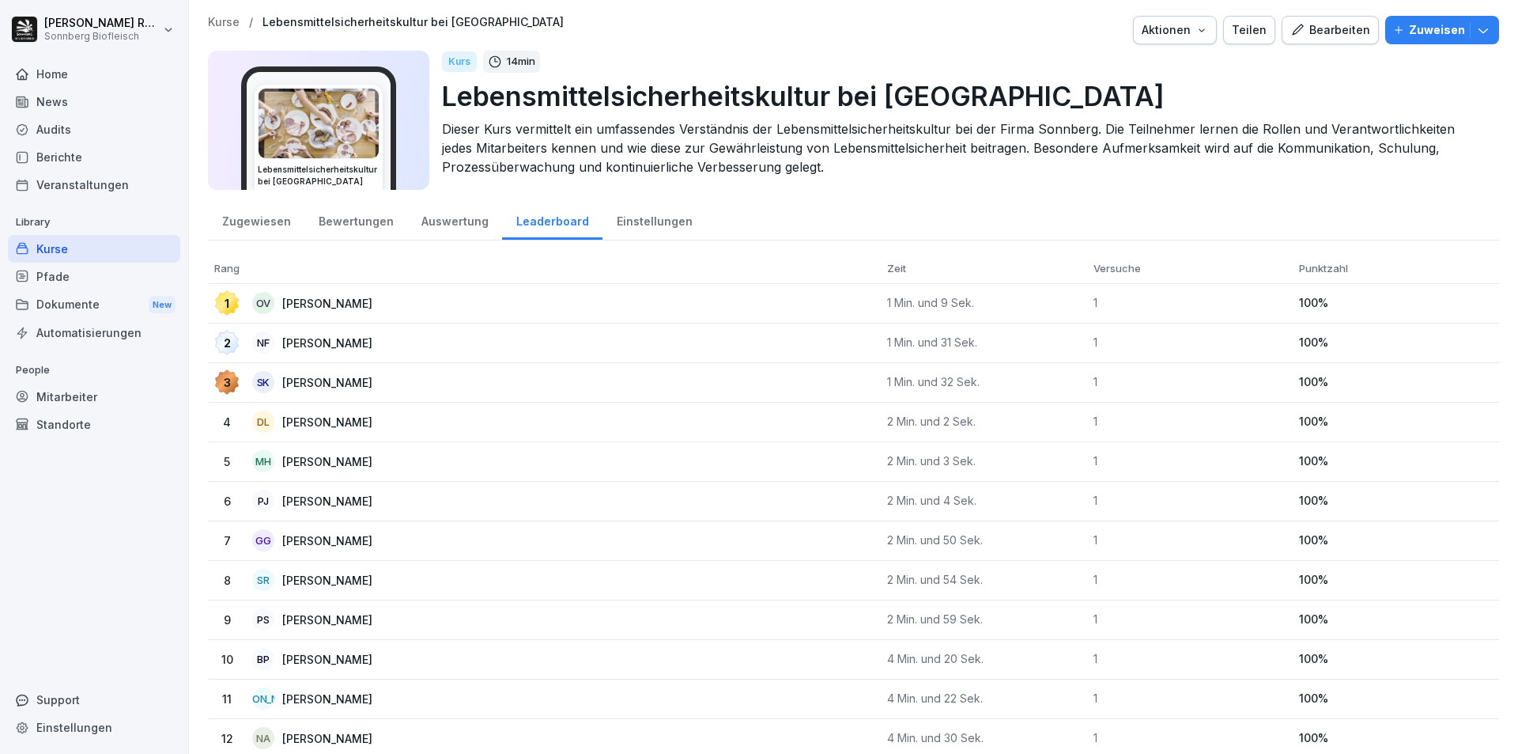
click at [291, 423] on p "[PERSON_NAME]" at bounding box center [339, 422] width 115 height 17
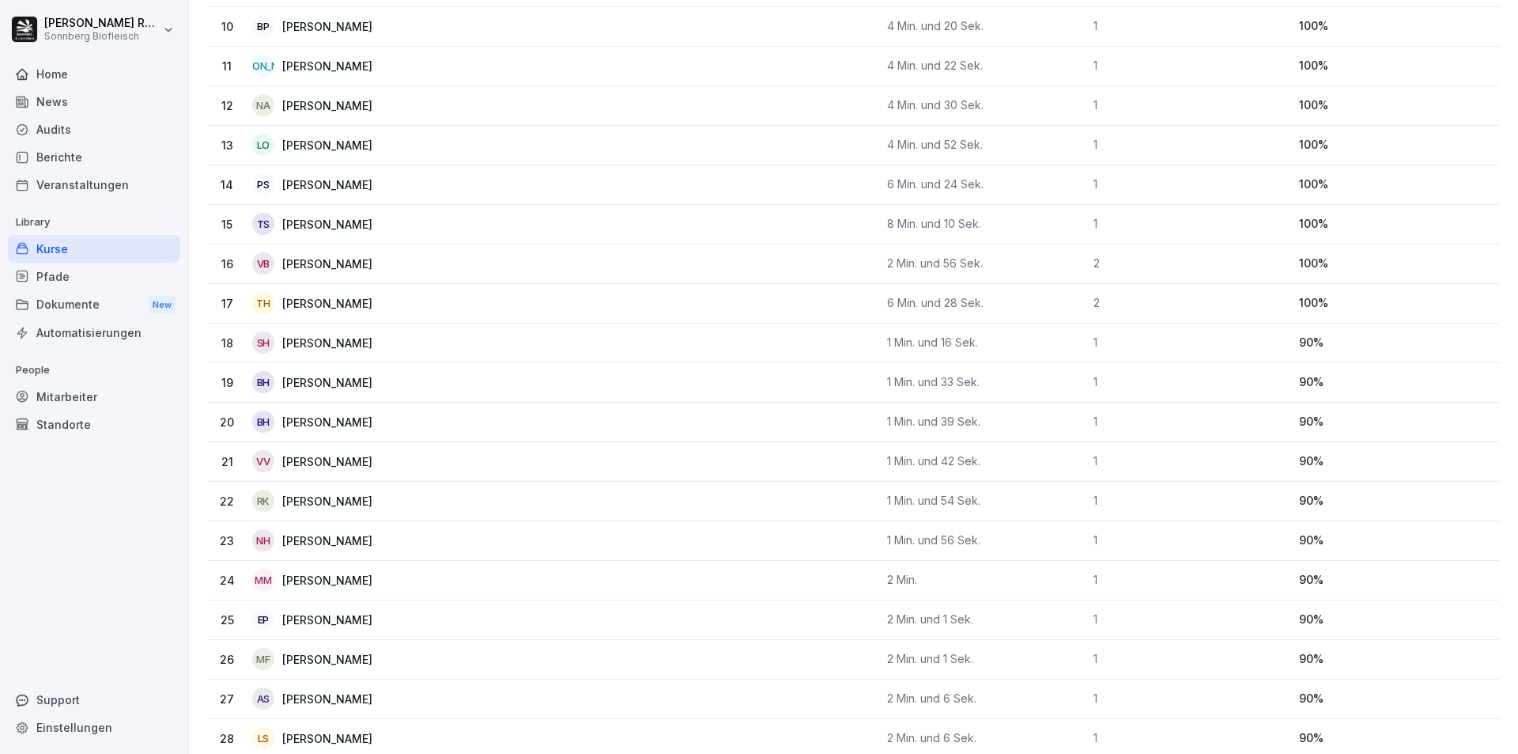
scroll to position [791, 0]
click at [659, 157] on td "17 TH Thomas Hammer" at bounding box center [544, 146] width 673 height 40
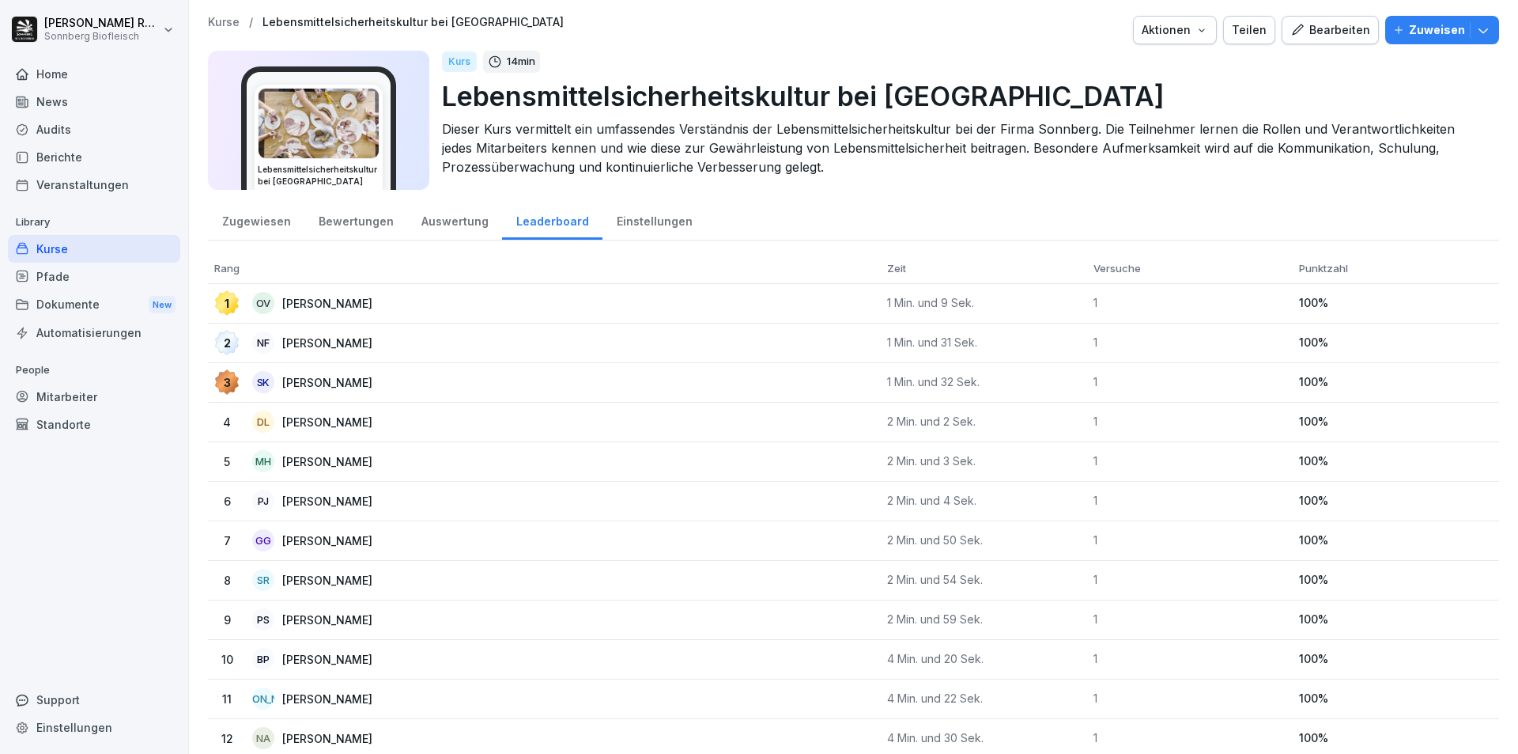
click at [274, 232] on div "Zugewiesen" at bounding box center [256, 219] width 96 height 40
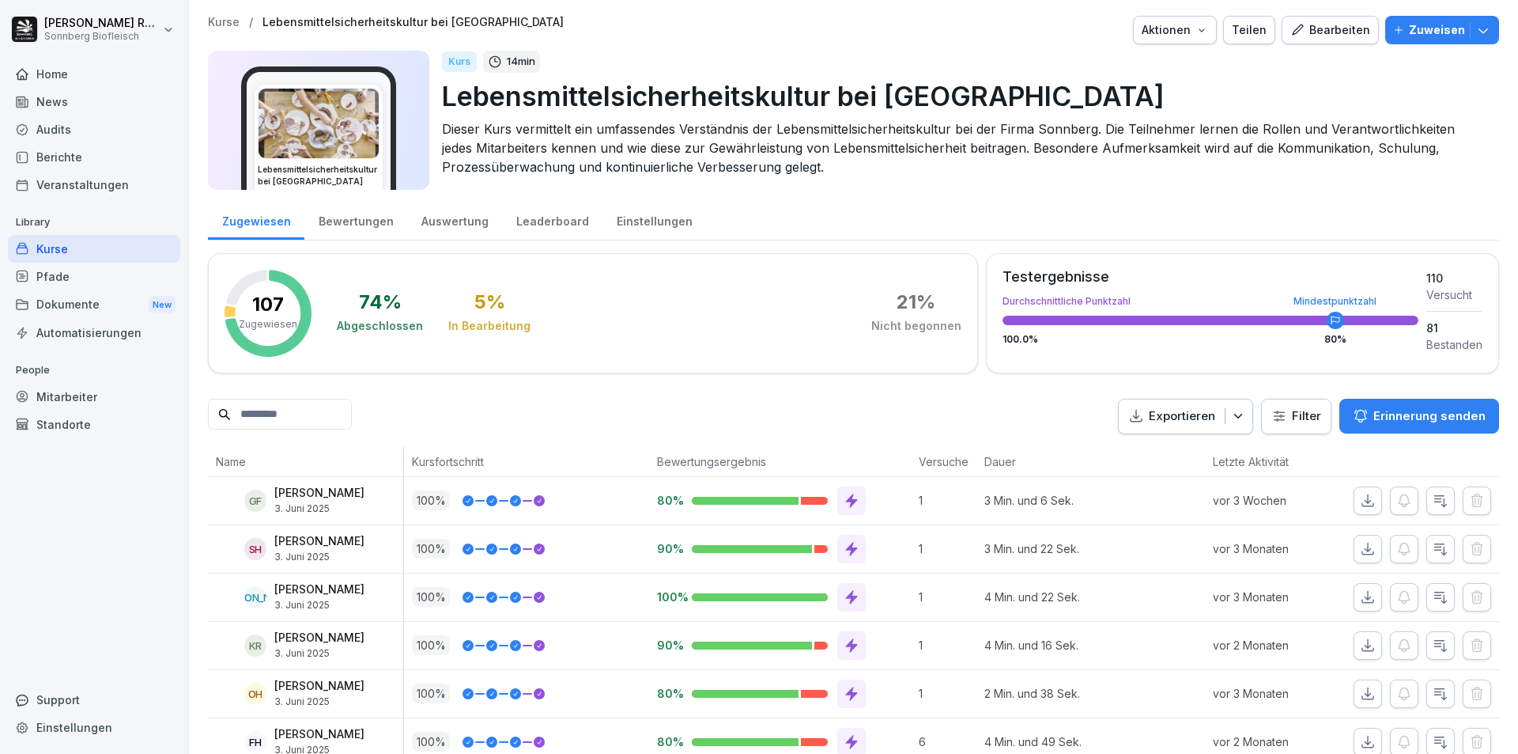
click at [234, 227] on div "Zugewiesen" at bounding box center [256, 219] width 96 height 40
click at [31, 264] on div "Pfade" at bounding box center [94, 277] width 172 height 28
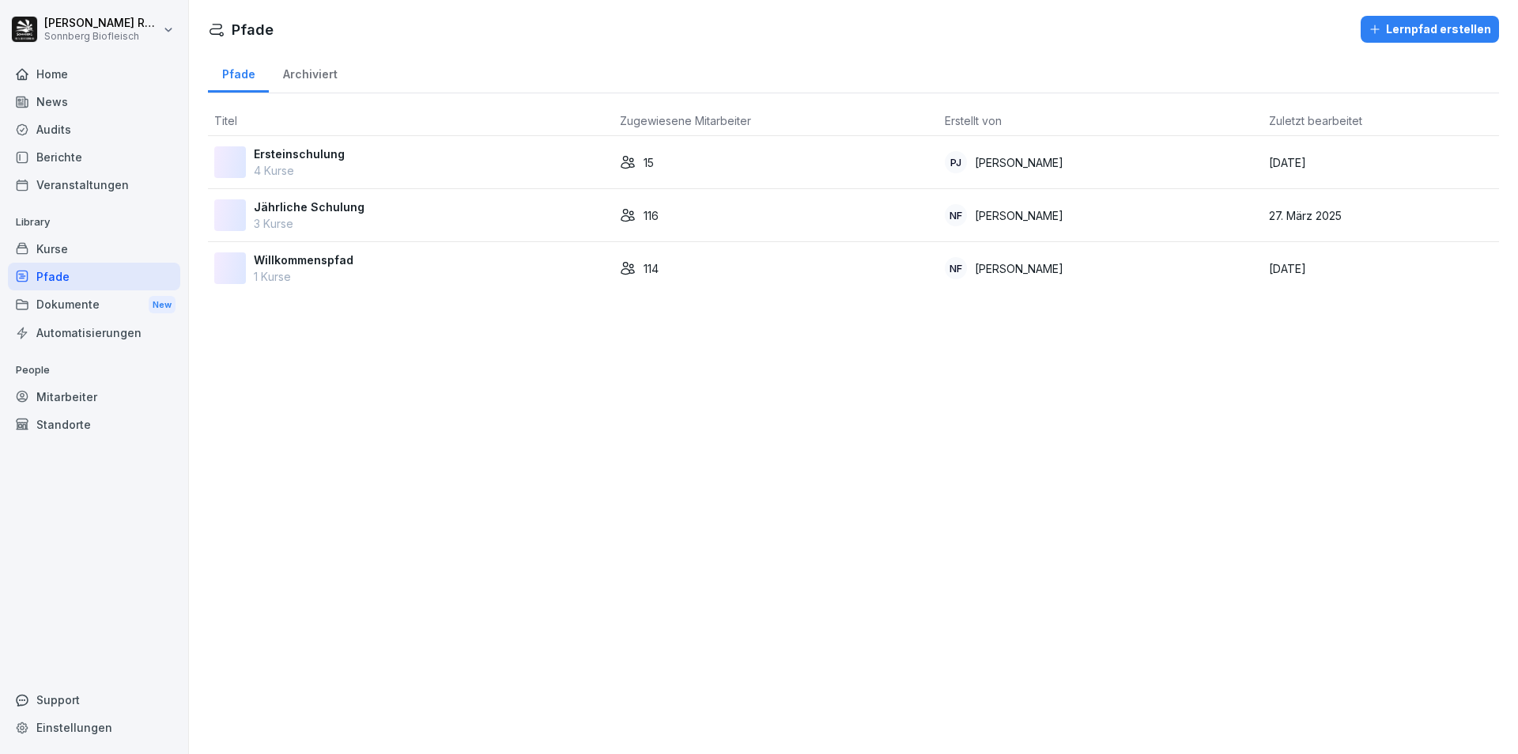
click at [81, 306] on div "Dokumente New" at bounding box center [94, 304] width 172 height 29
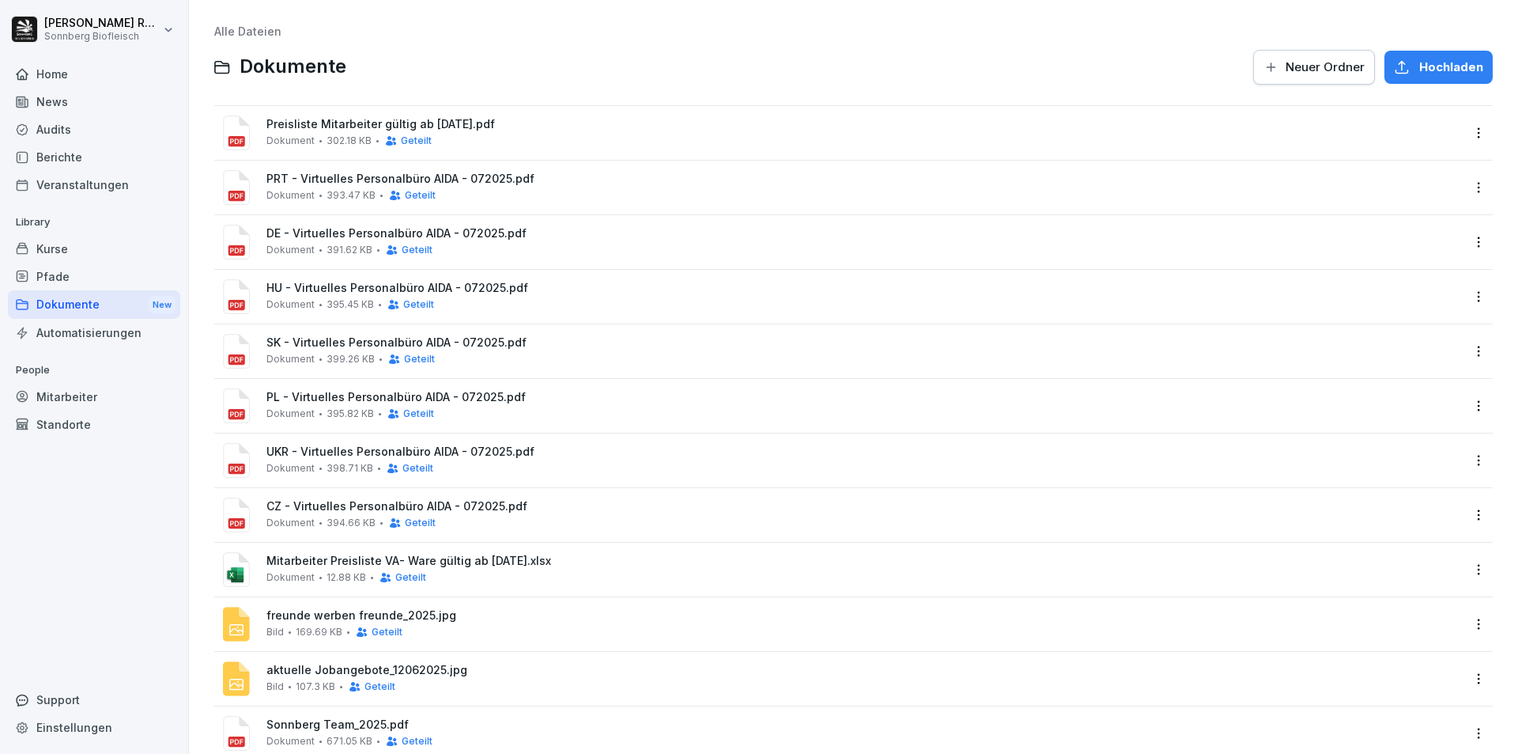
click at [77, 275] on div "Pfade" at bounding box center [94, 277] width 172 height 28
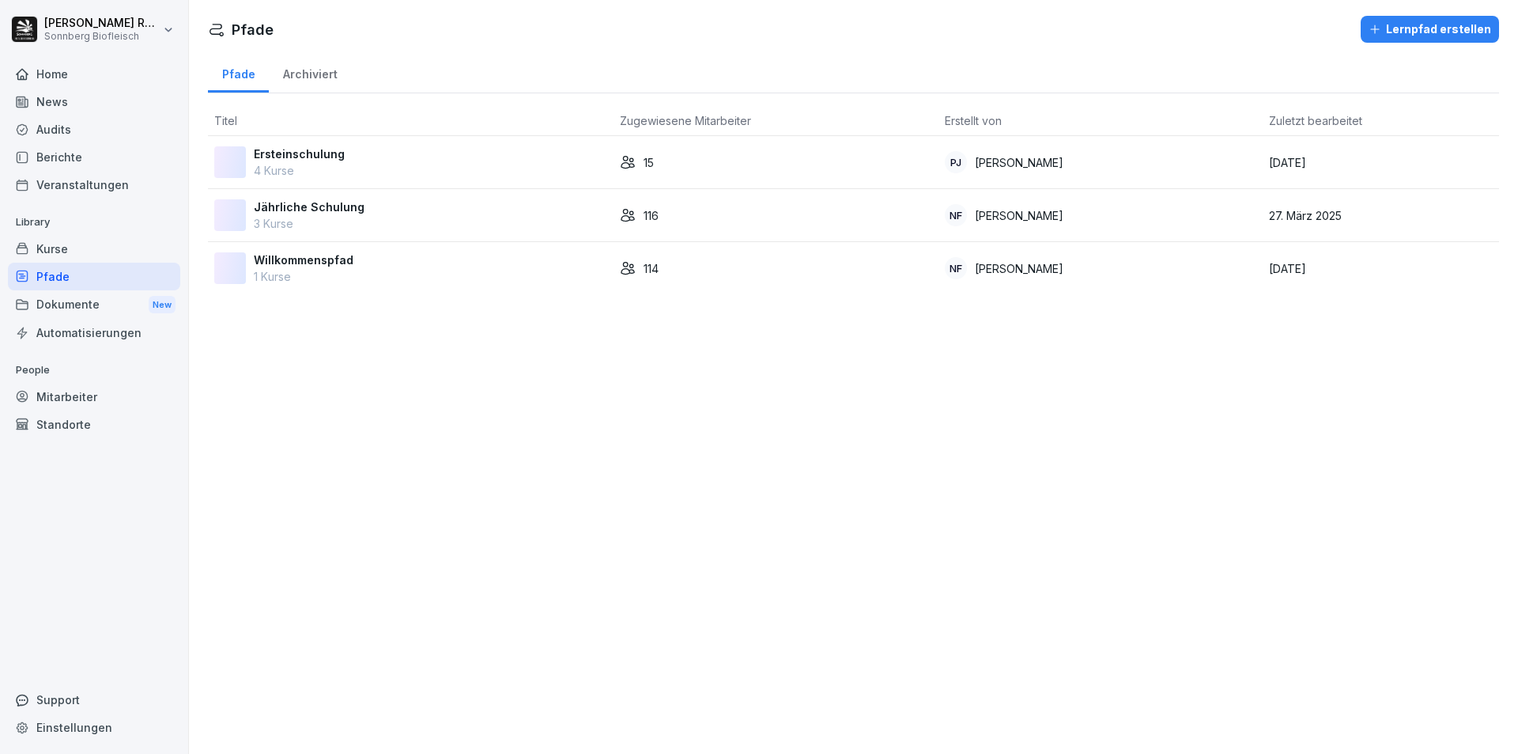
click at [420, 161] on div "Ersteinschulung 4 Kurse" at bounding box center [410, 162] width 393 height 33
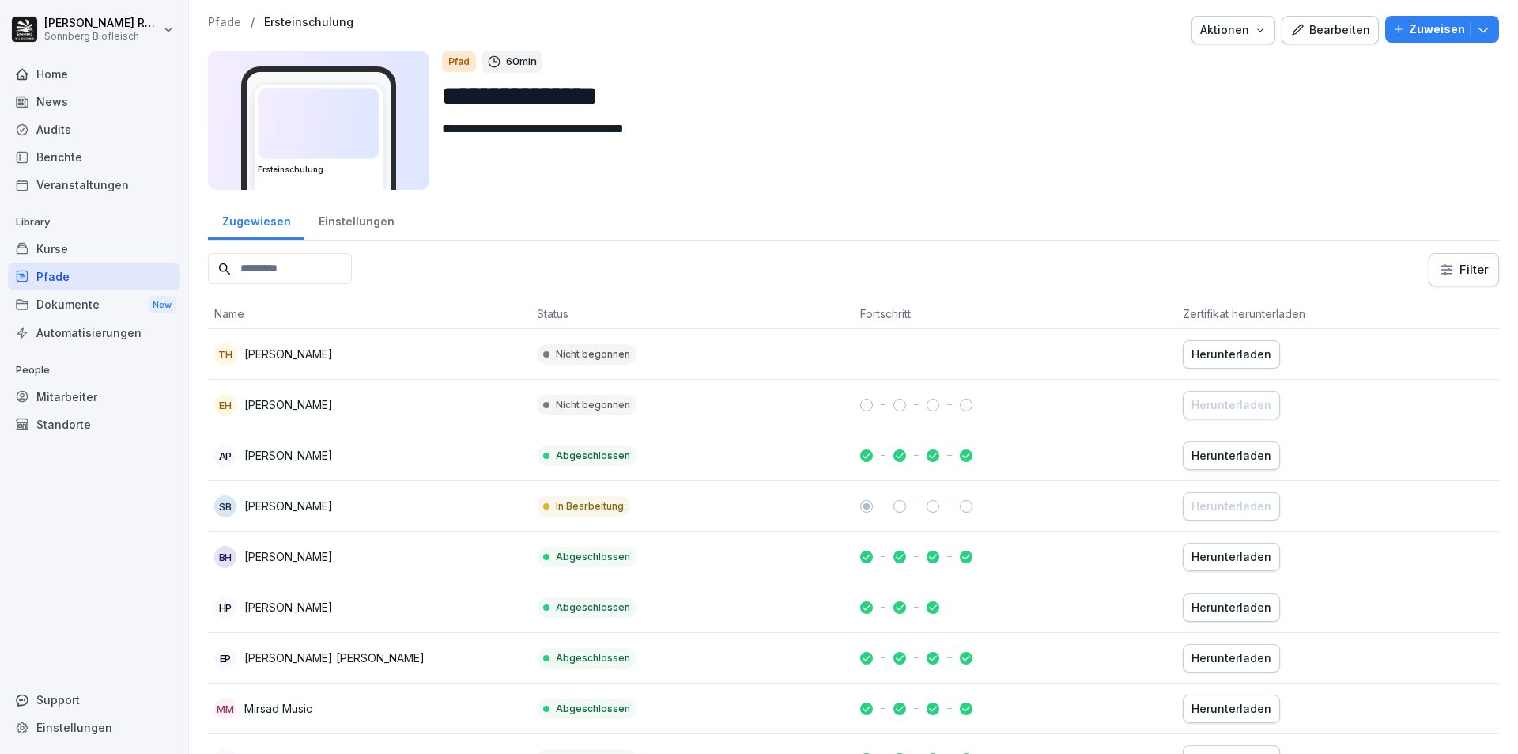
drag, startPoint x: 369, startPoint y: 216, endPoint x: 382, endPoint y: 218, distance: 12.9
click at [369, 215] on div "Einstellungen" at bounding box center [356, 219] width 104 height 40
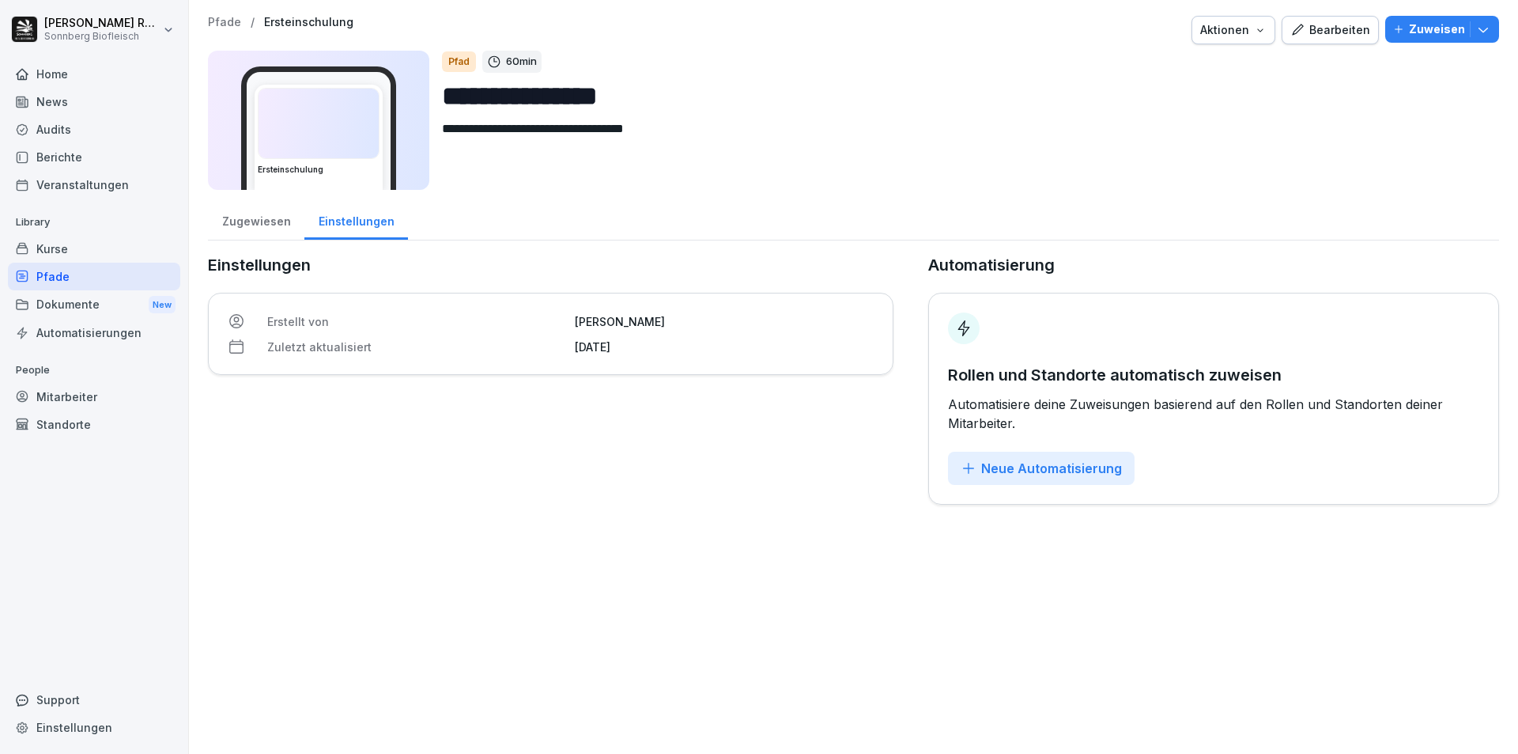
click at [258, 212] on div "Zugewiesen" at bounding box center [256, 219] width 96 height 40
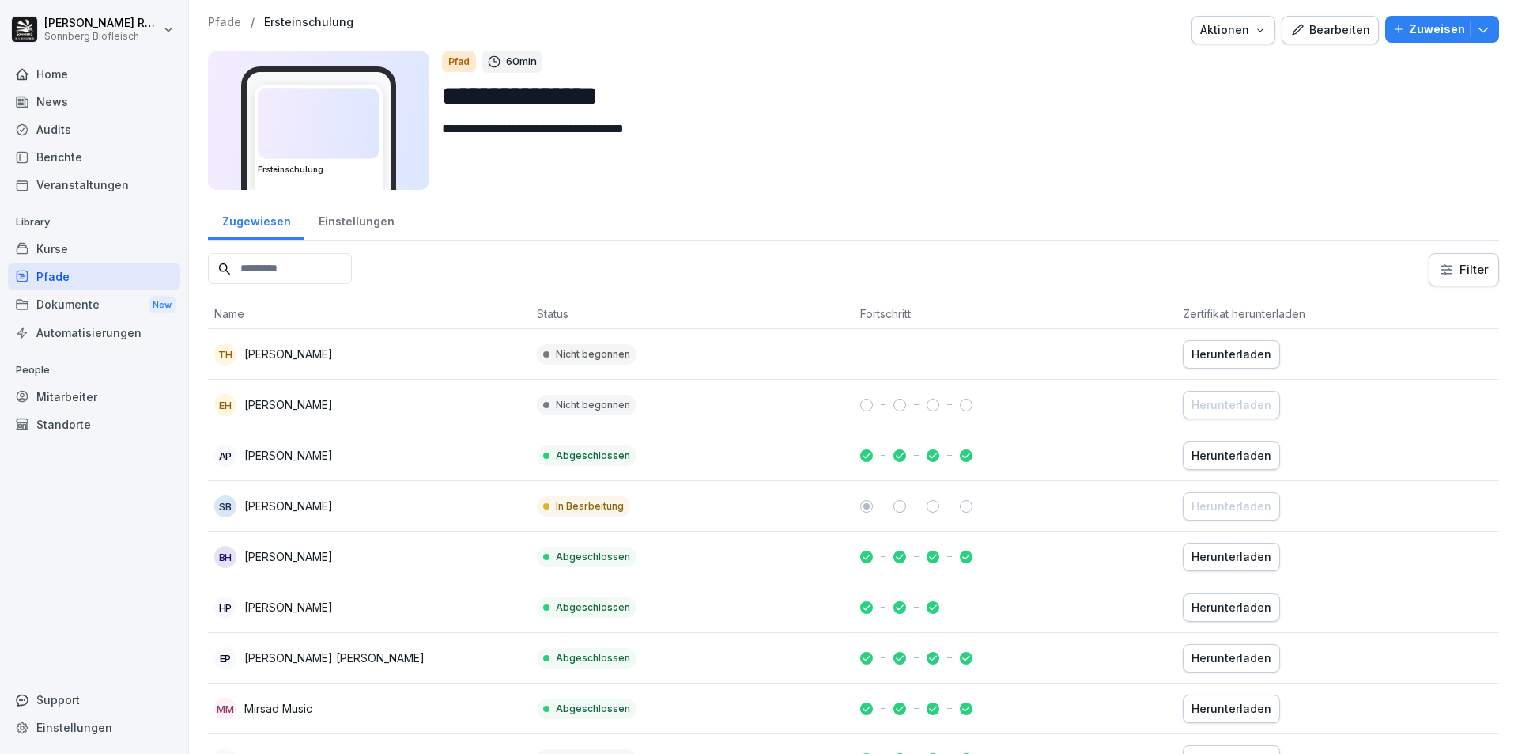
click at [70, 275] on div "Pfade" at bounding box center [94, 277] width 172 height 28
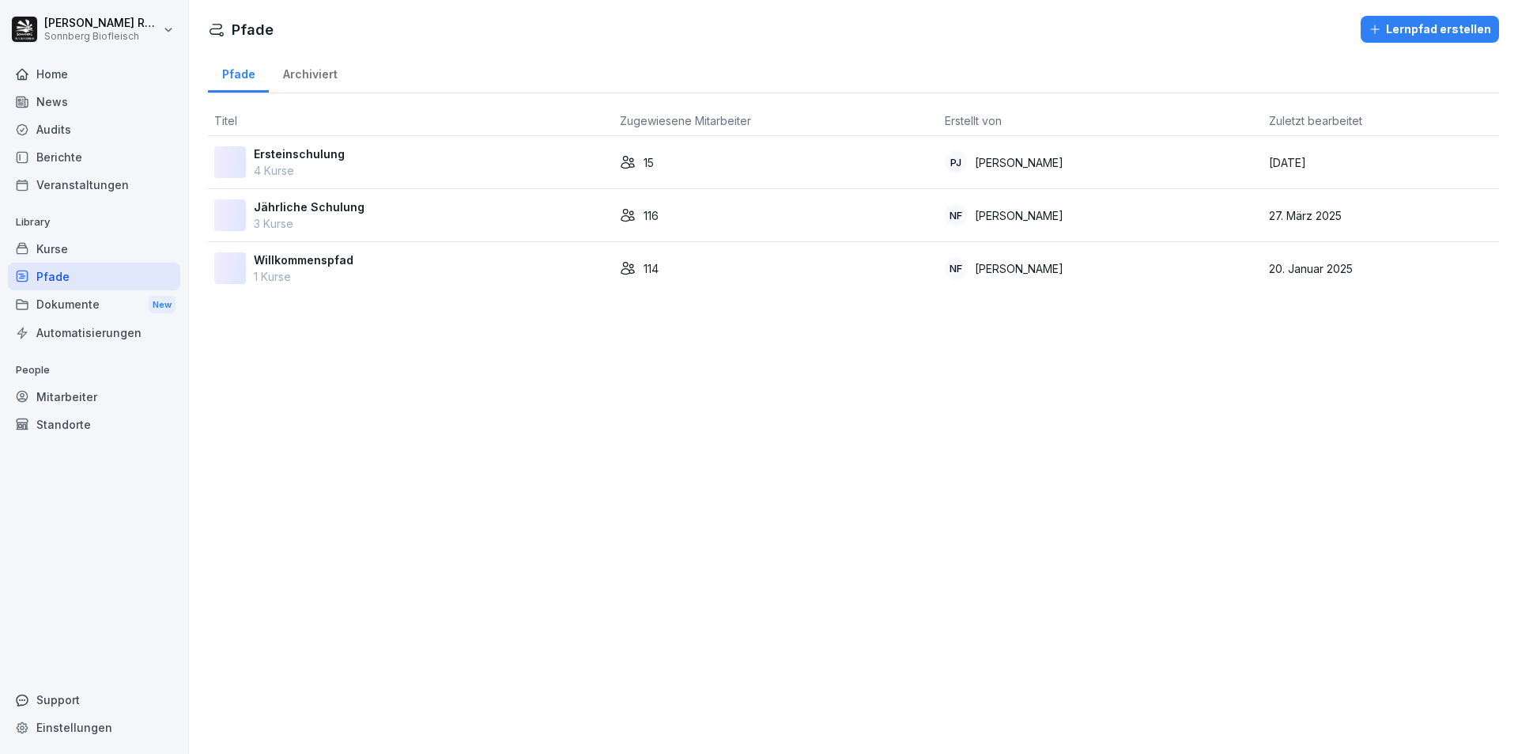
click at [378, 270] on div "Willkommenspfad 1 Kurse" at bounding box center [410, 267] width 393 height 33
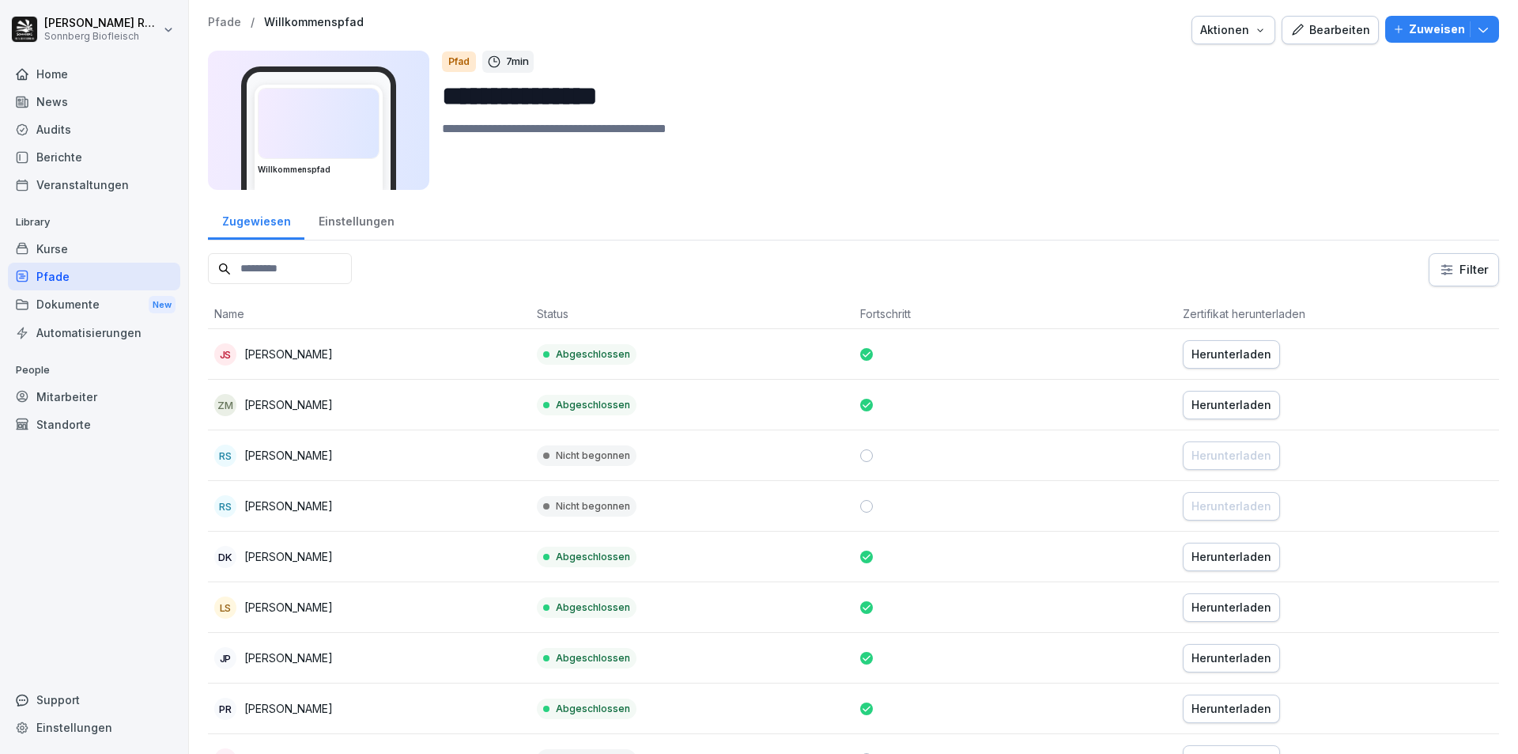
click at [1468, 278] on html "**********" at bounding box center [759, 377] width 1518 height 754
click at [1216, 255] on html "**********" at bounding box center [759, 377] width 1518 height 754
click at [48, 237] on div "Kurse" at bounding box center [94, 249] width 172 height 28
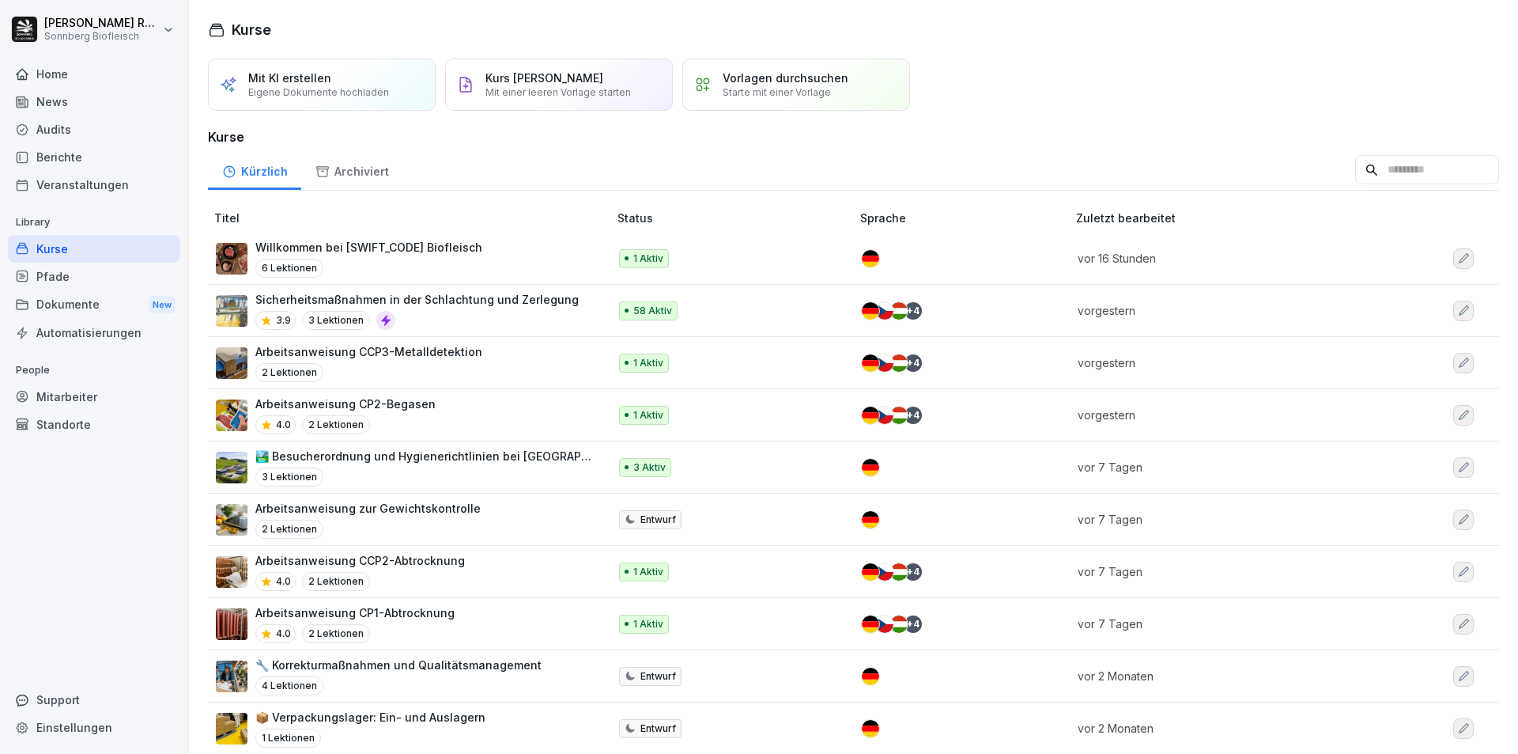
click at [458, 278] on div "6 Lektionen" at bounding box center [368, 268] width 227 height 19
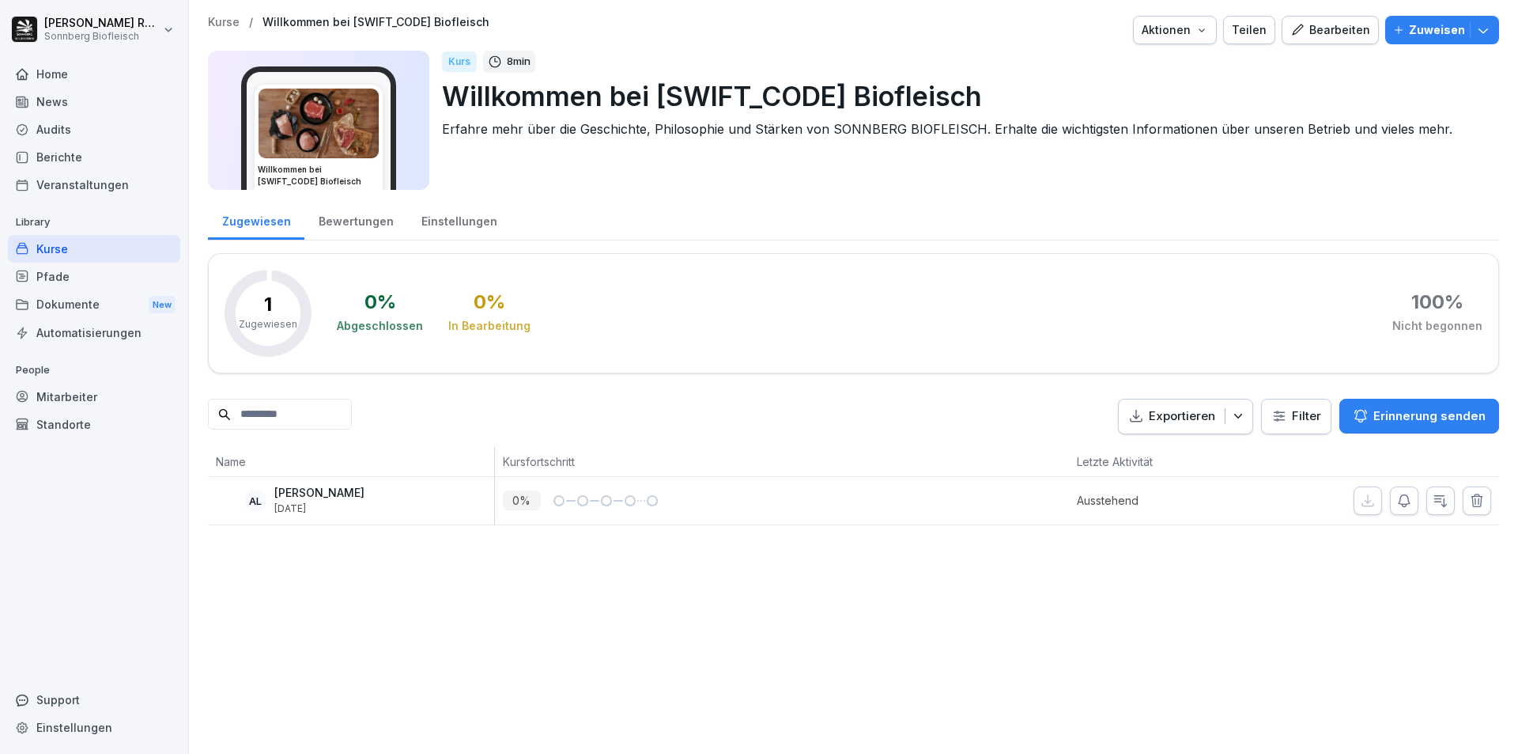
click at [81, 247] on div "Kurse" at bounding box center [94, 249] width 172 height 28
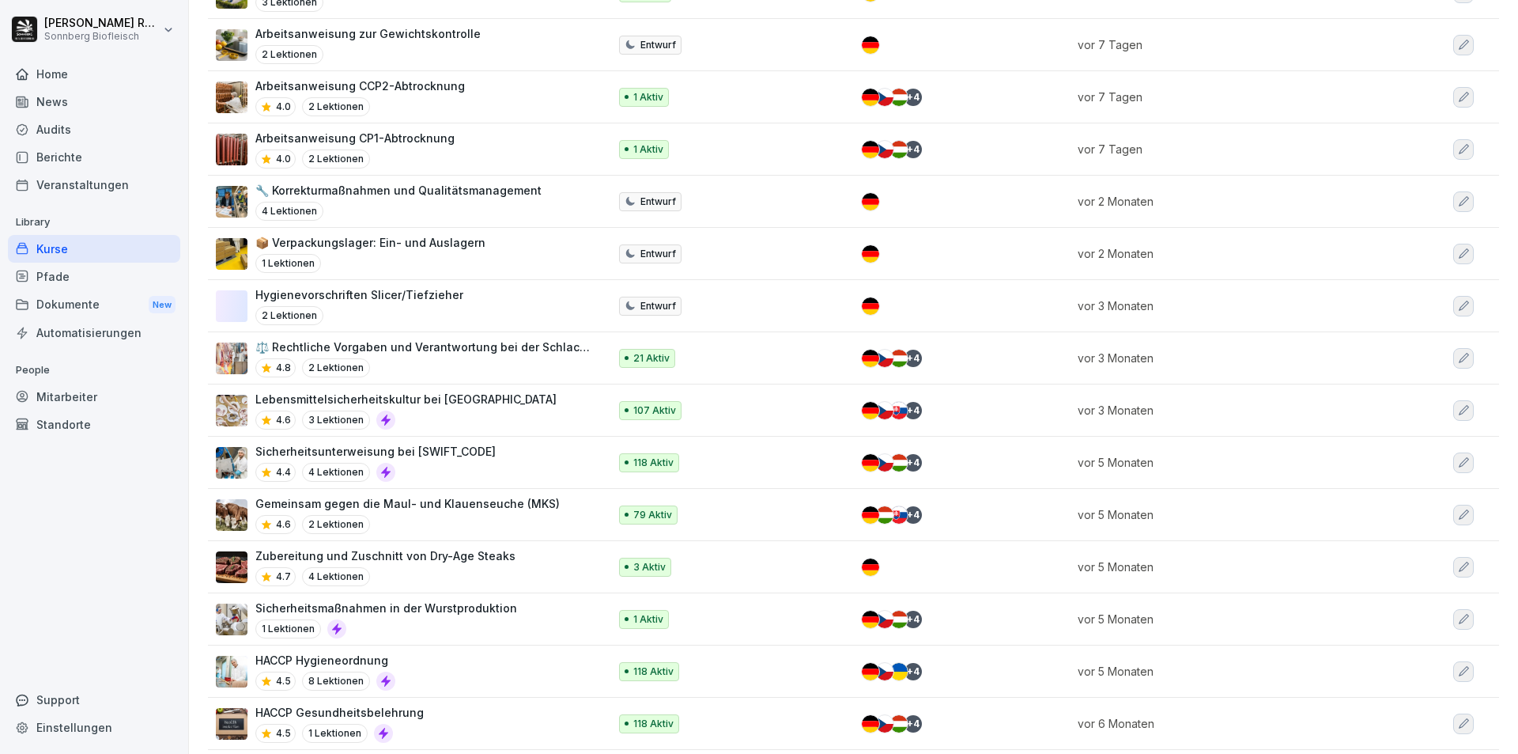
scroll to position [567, 0]
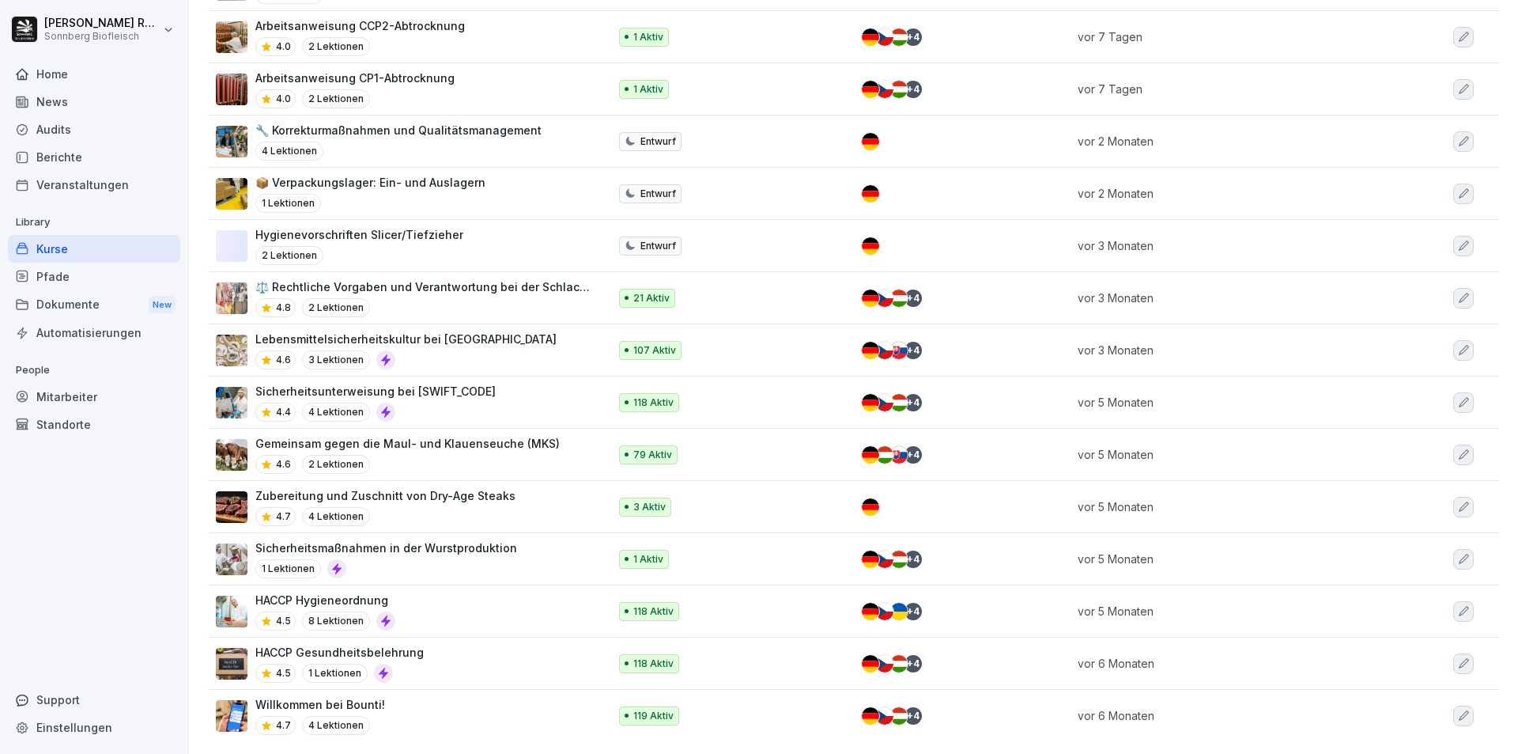
click at [546, 700] on div "Willkommen bei Bounti! 4.7 4 Lektionen" at bounding box center [404, 715] width 376 height 39
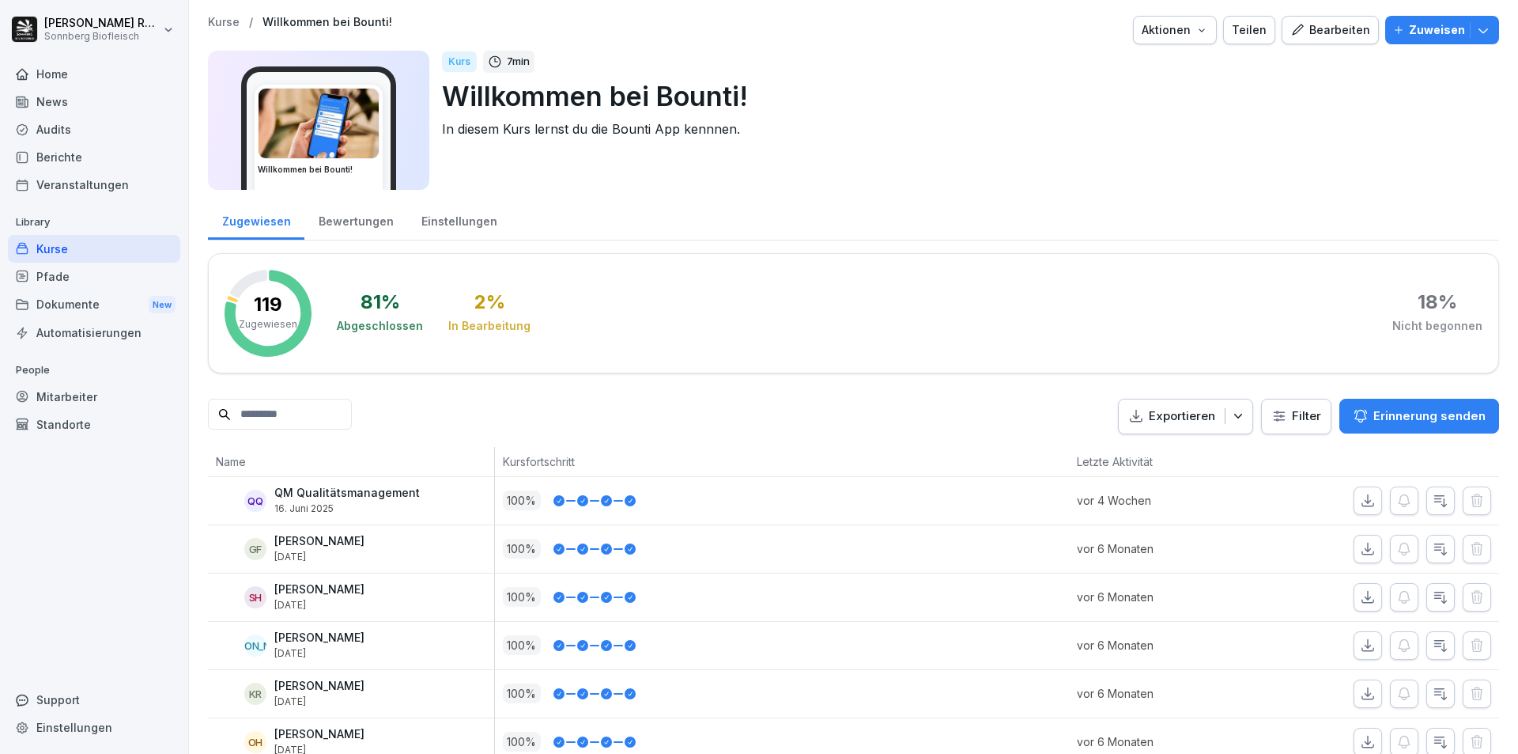
click at [363, 225] on div "Bewertungen" at bounding box center [355, 219] width 103 height 40
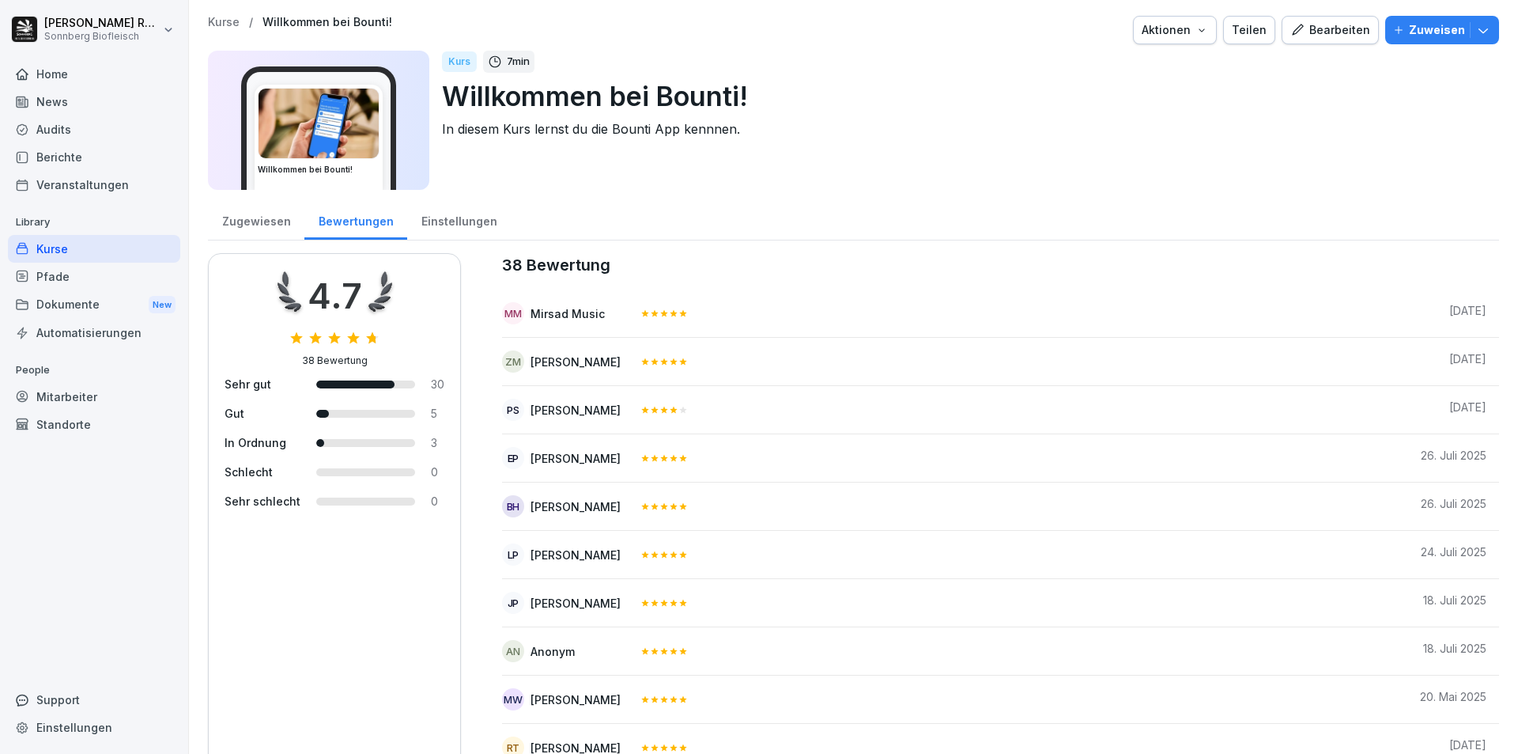
click at [454, 217] on div "Einstellungen" at bounding box center [459, 219] width 104 height 40
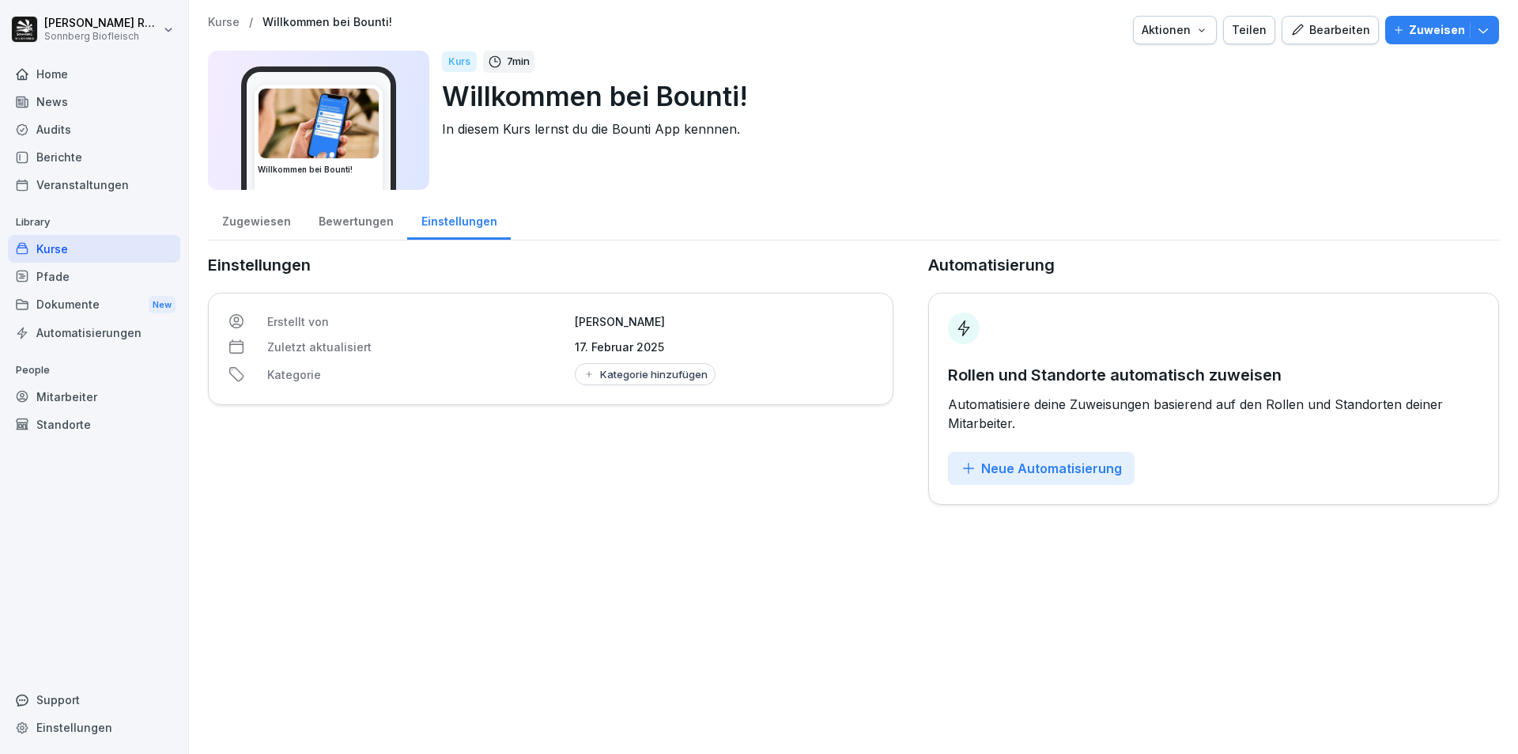
click at [373, 224] on div "Bewertungen" at bounding box center [355, 219] width 103 height 40
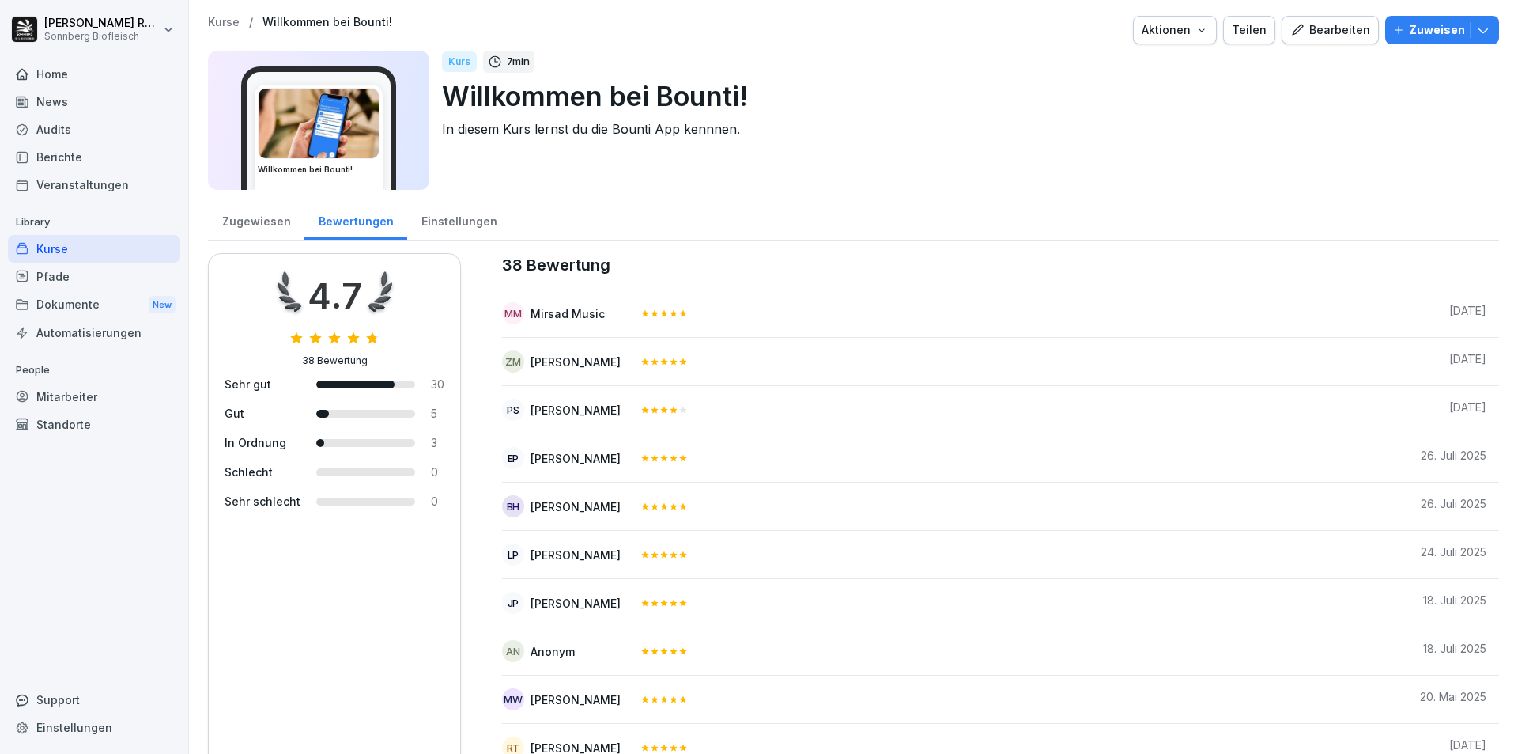
click at [244, 220] on div "Zugewiesen" at bounding box center [256, 219] width 96 height 40
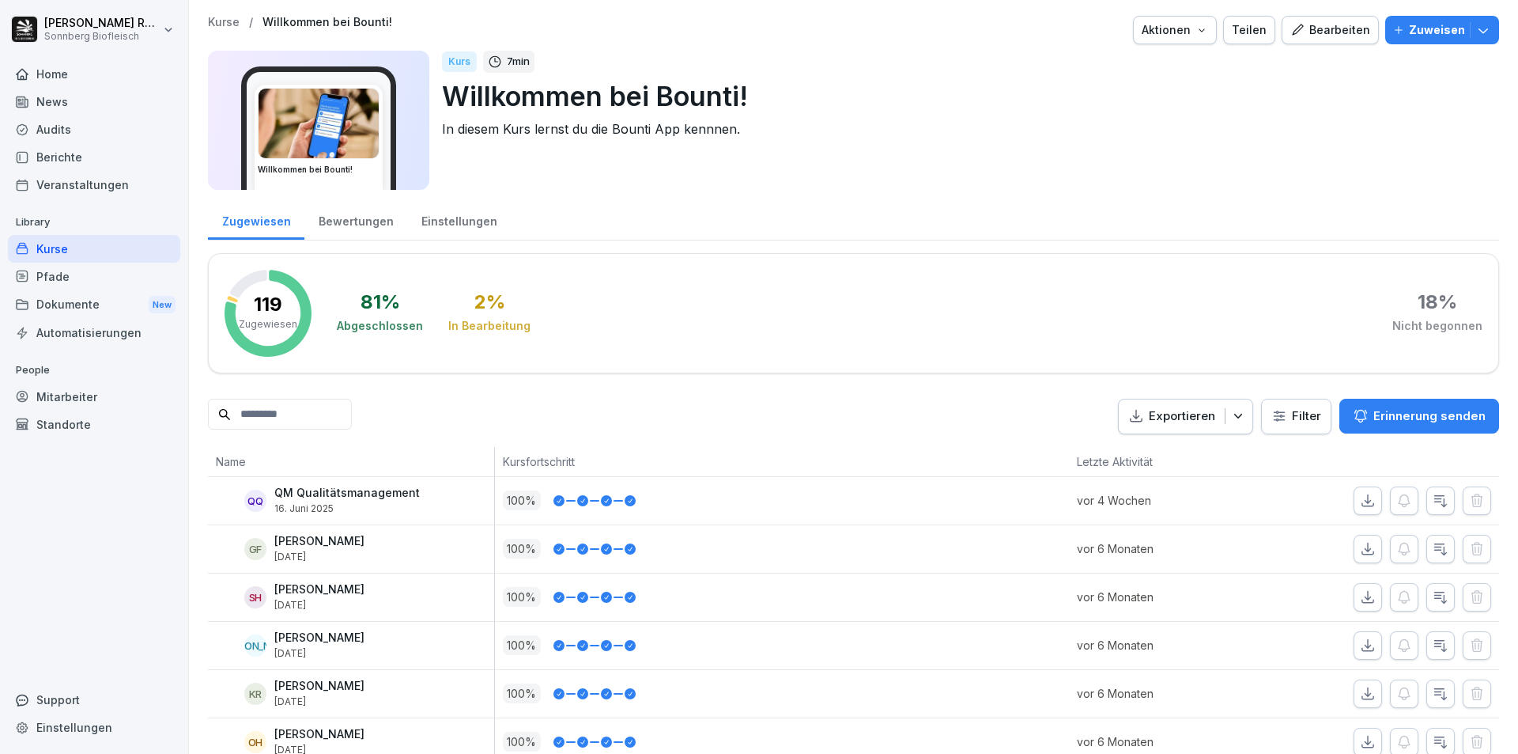
click at [46, 283] on div "Pfade" at bounding box center [94, 277] width 172 height 28
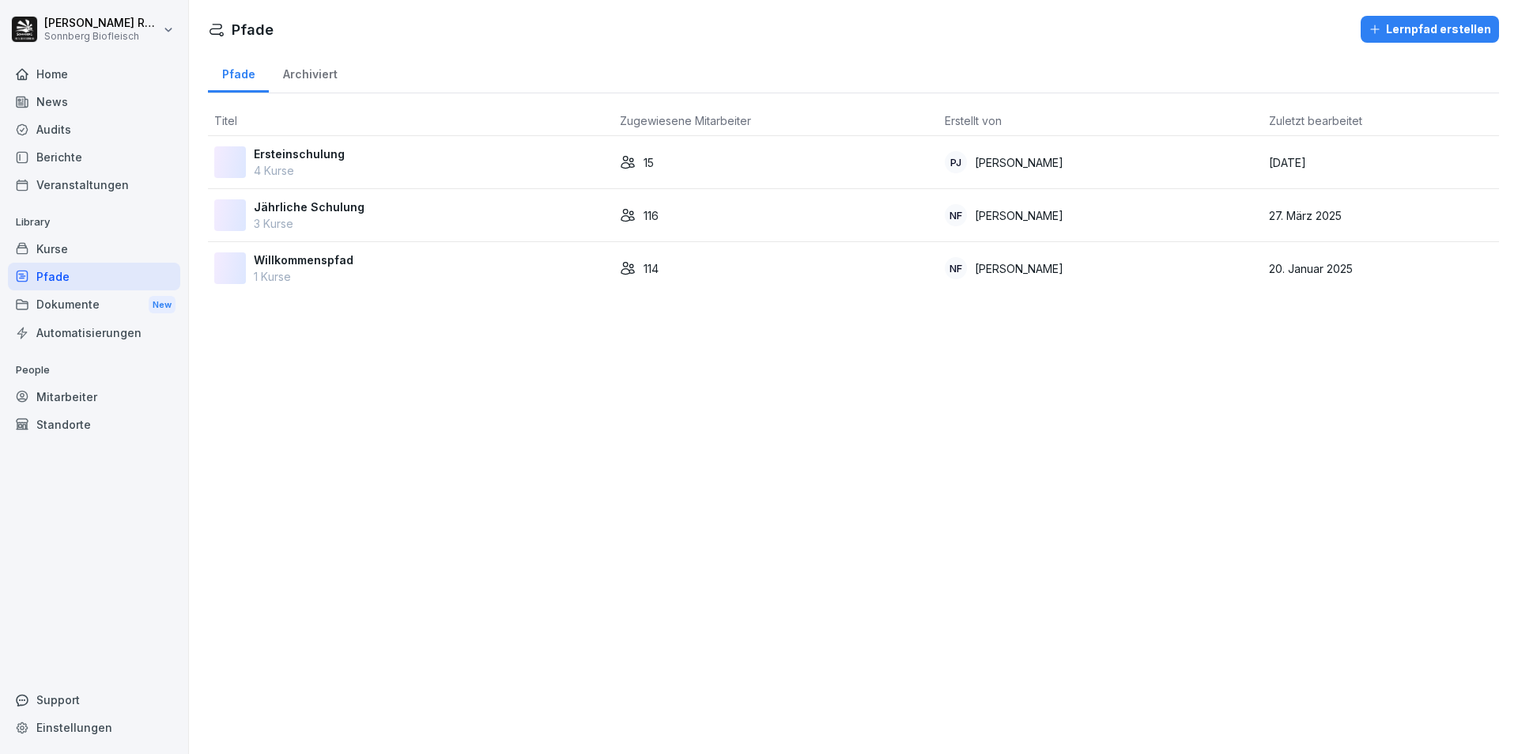
click at [46, 126] on div "Audits" at bounding box center [94, 129] width 172 height 28
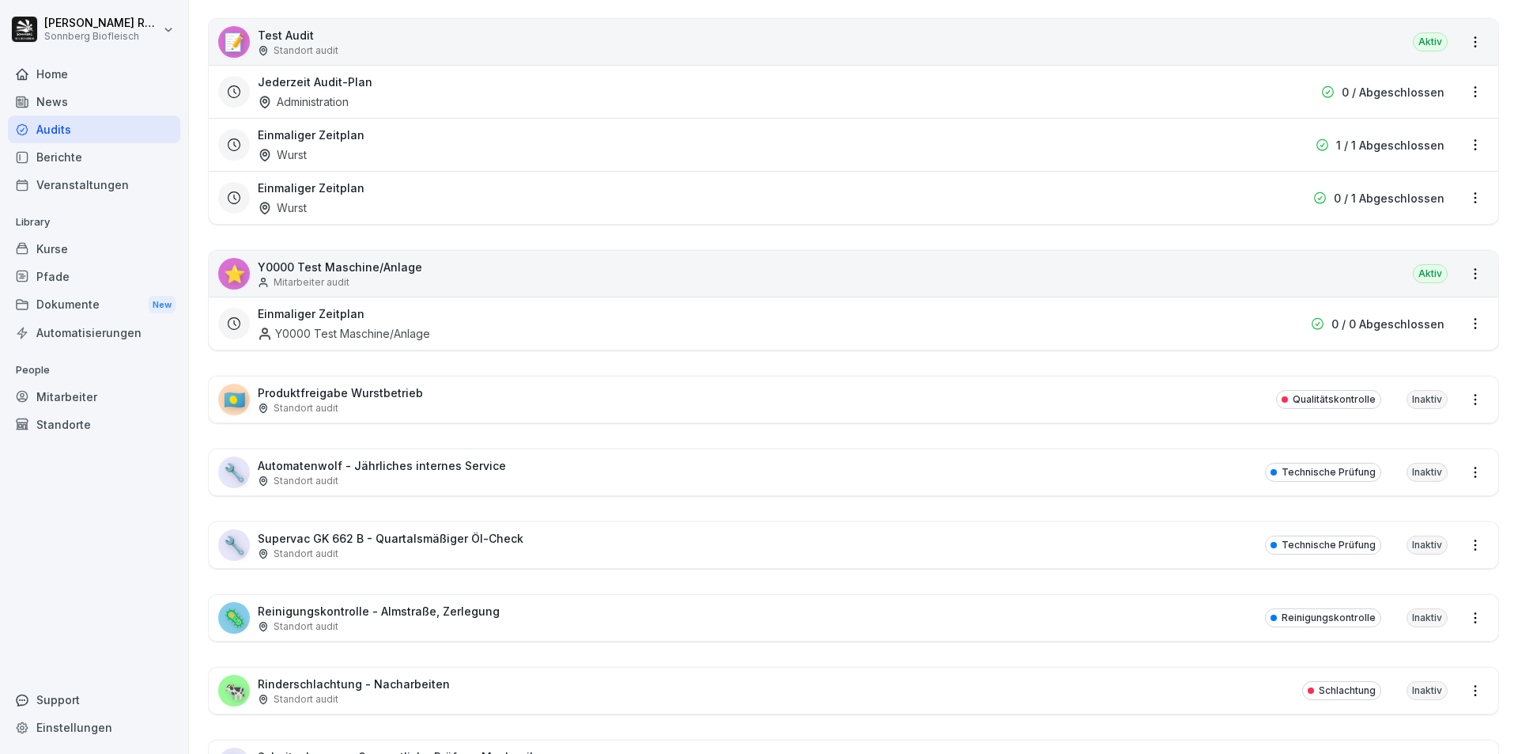
scroll to position [10199, 0]
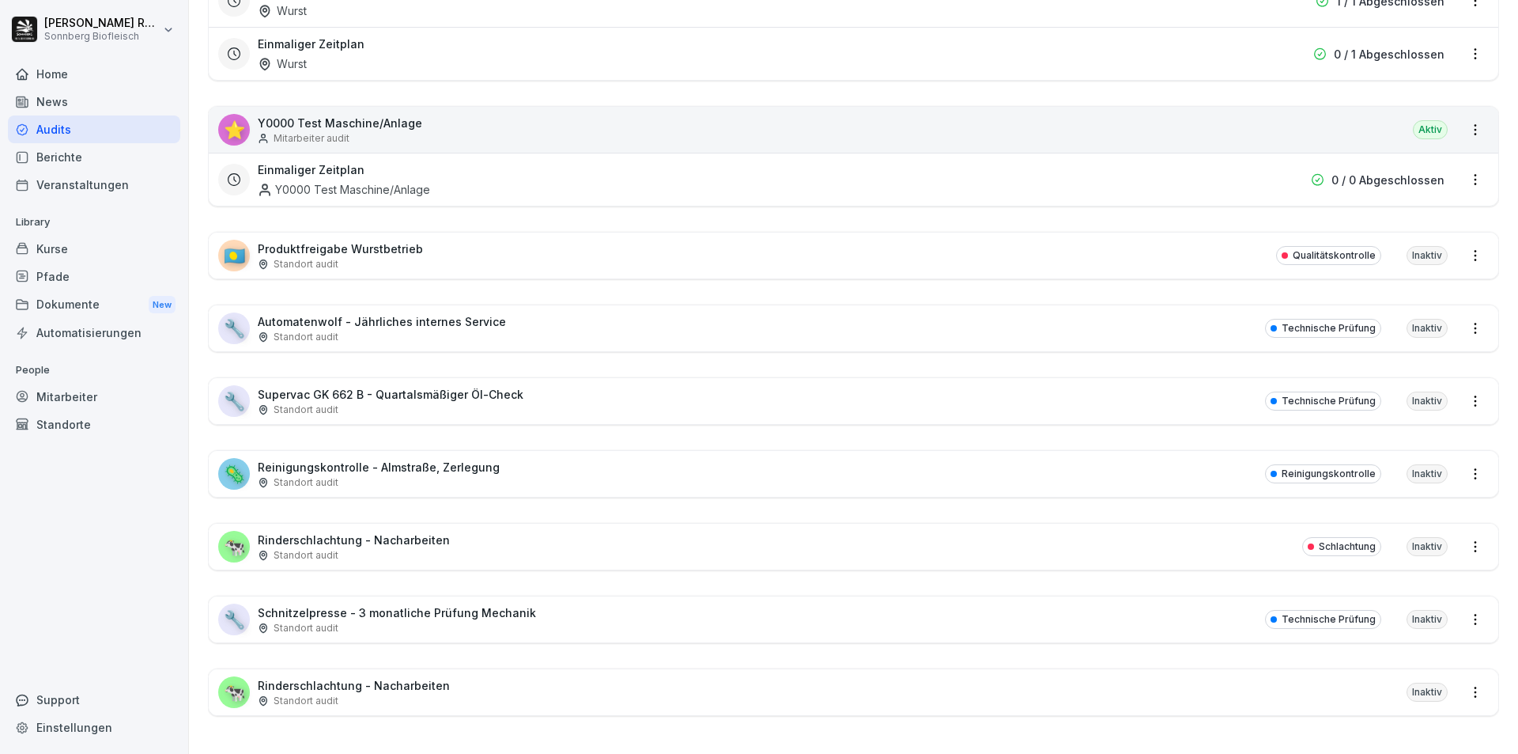
click at [373, 677] on p "Rinderschlachtung - Nacharbeiten" at bounding box center [354, 685] width 192 height 17
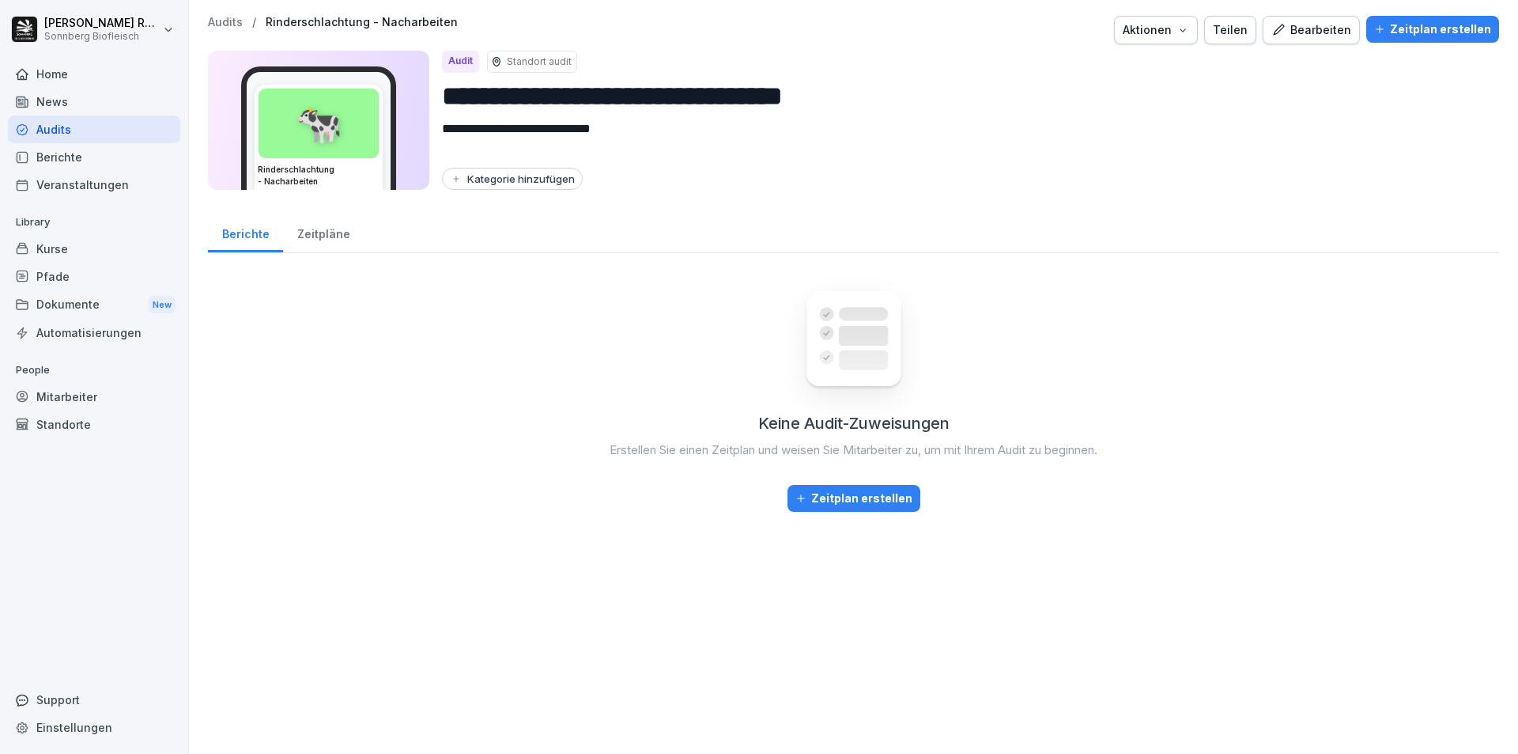
click at [332, 238] on div "Zeitpläne" at bounding box center [323, 232] width 81 height 40
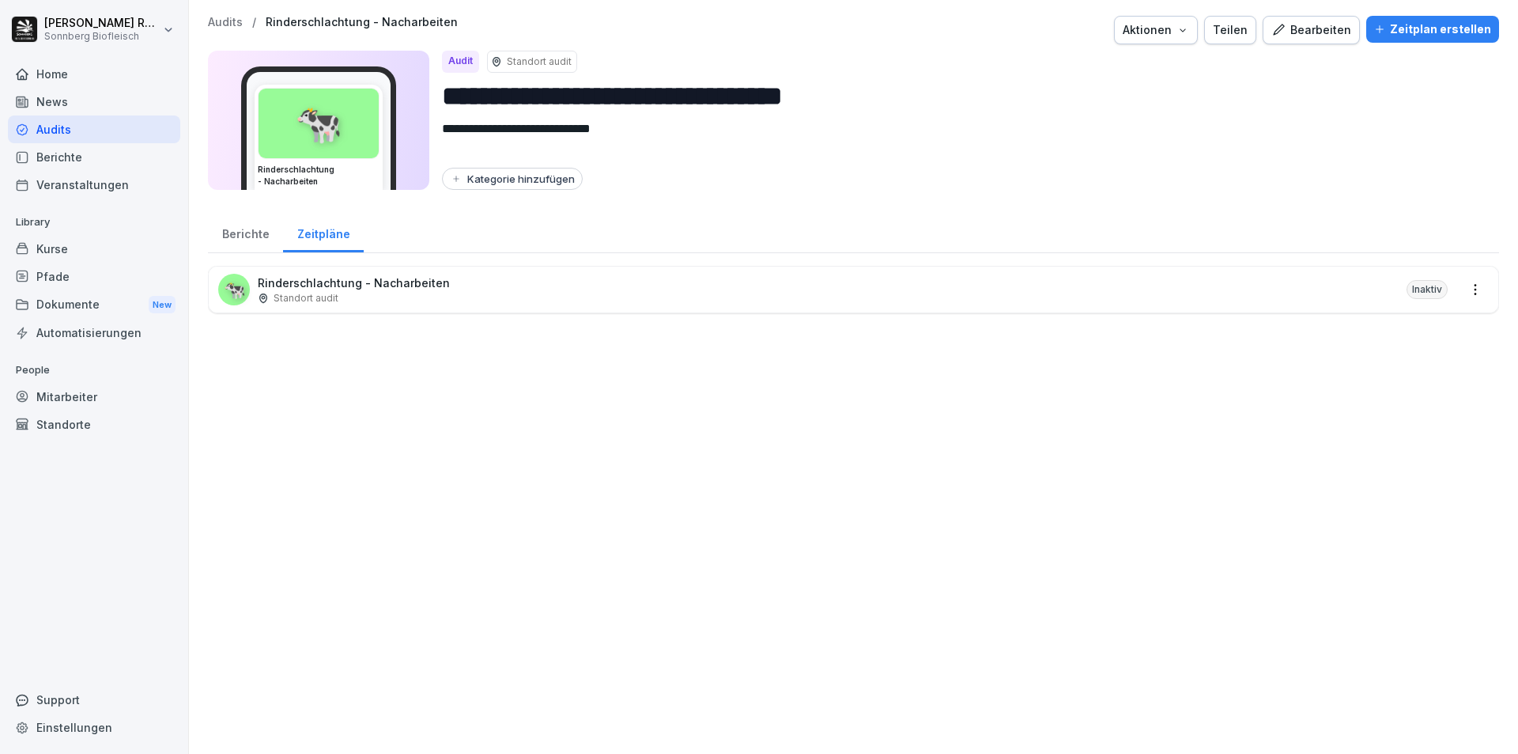
click at [374, 295] on div "Standort audit" at bounding box center [354, 298] width 192 height 14
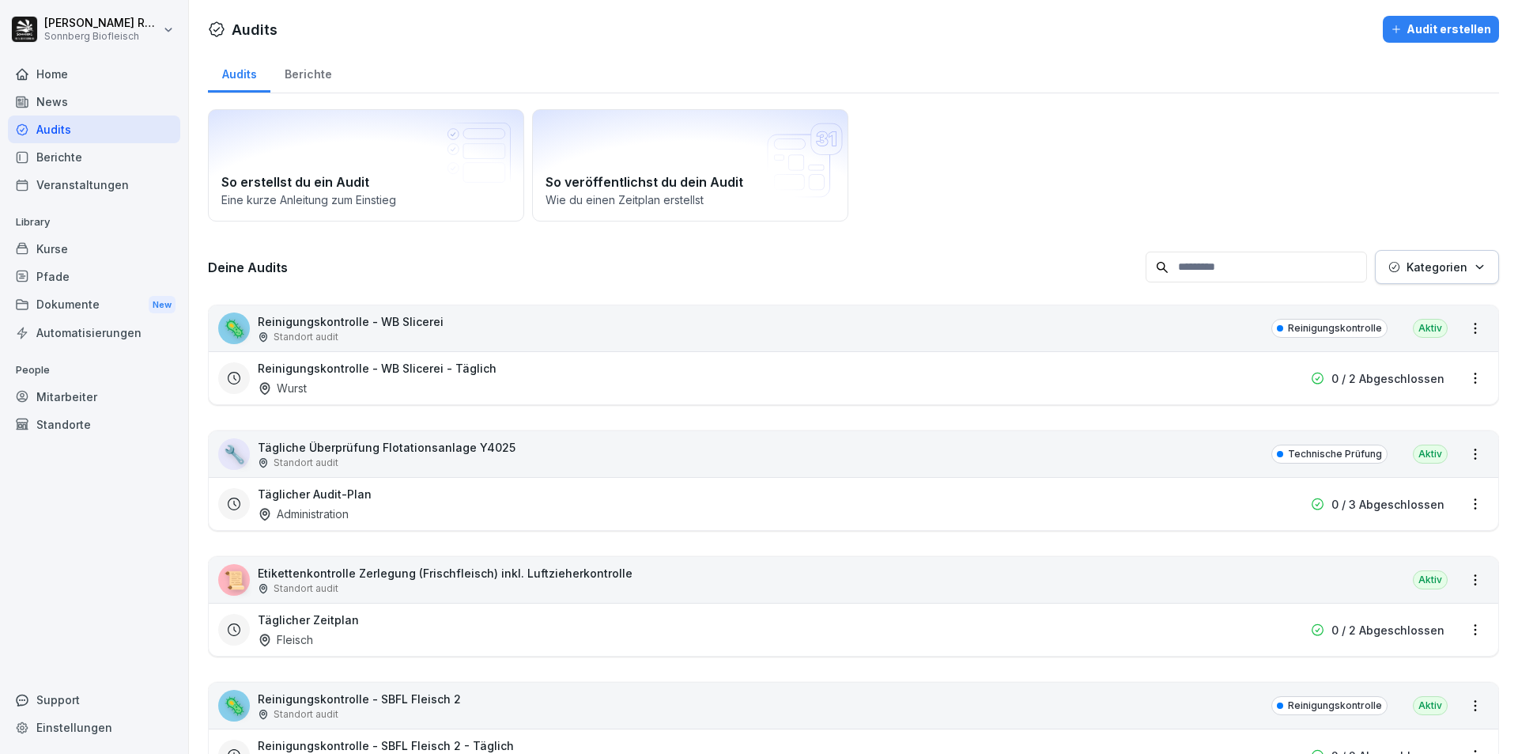
scroll to position [158, 0]
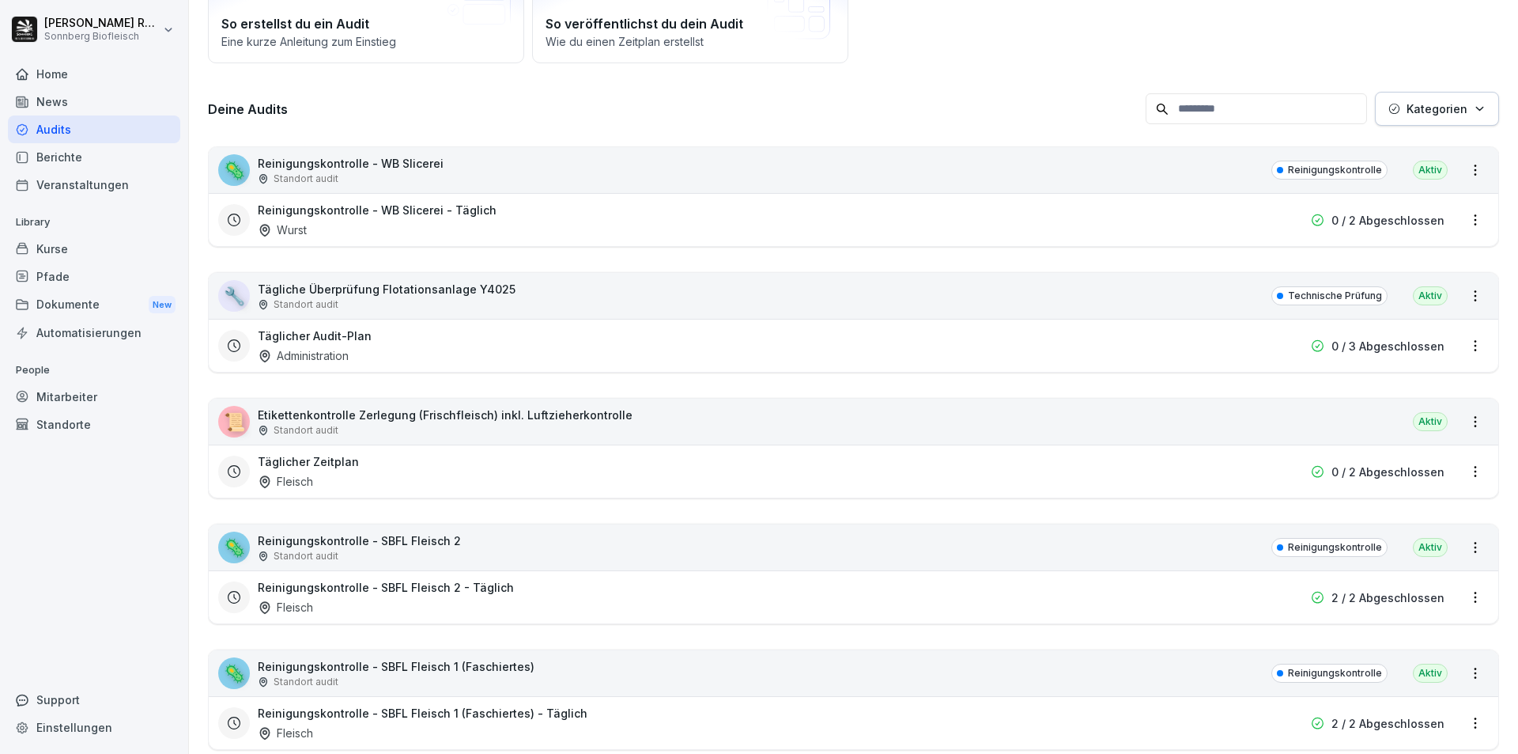
click at [75, 150] on div "Berichte" at bounding box center [94, 157] width 172 height 28
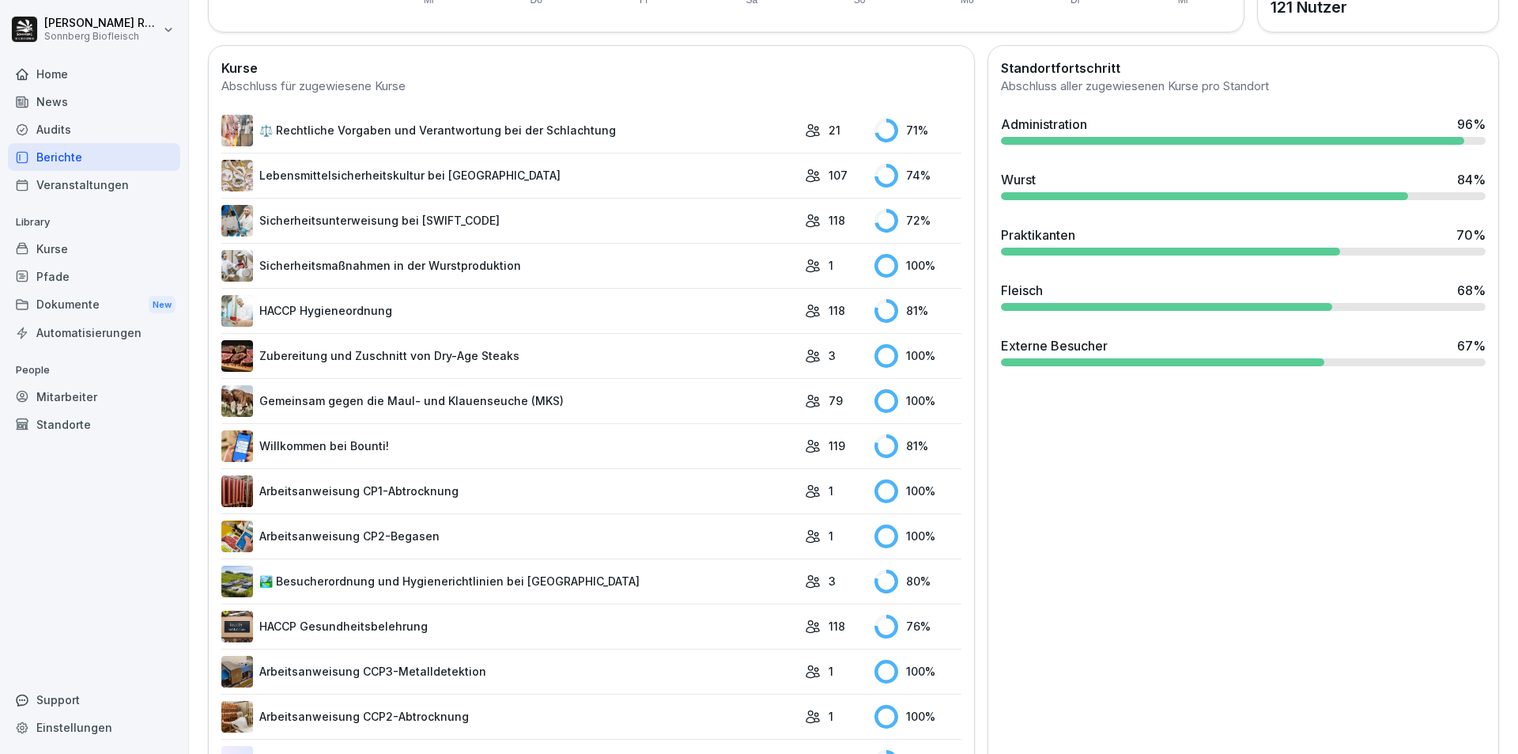
scroll to position [527, 0]
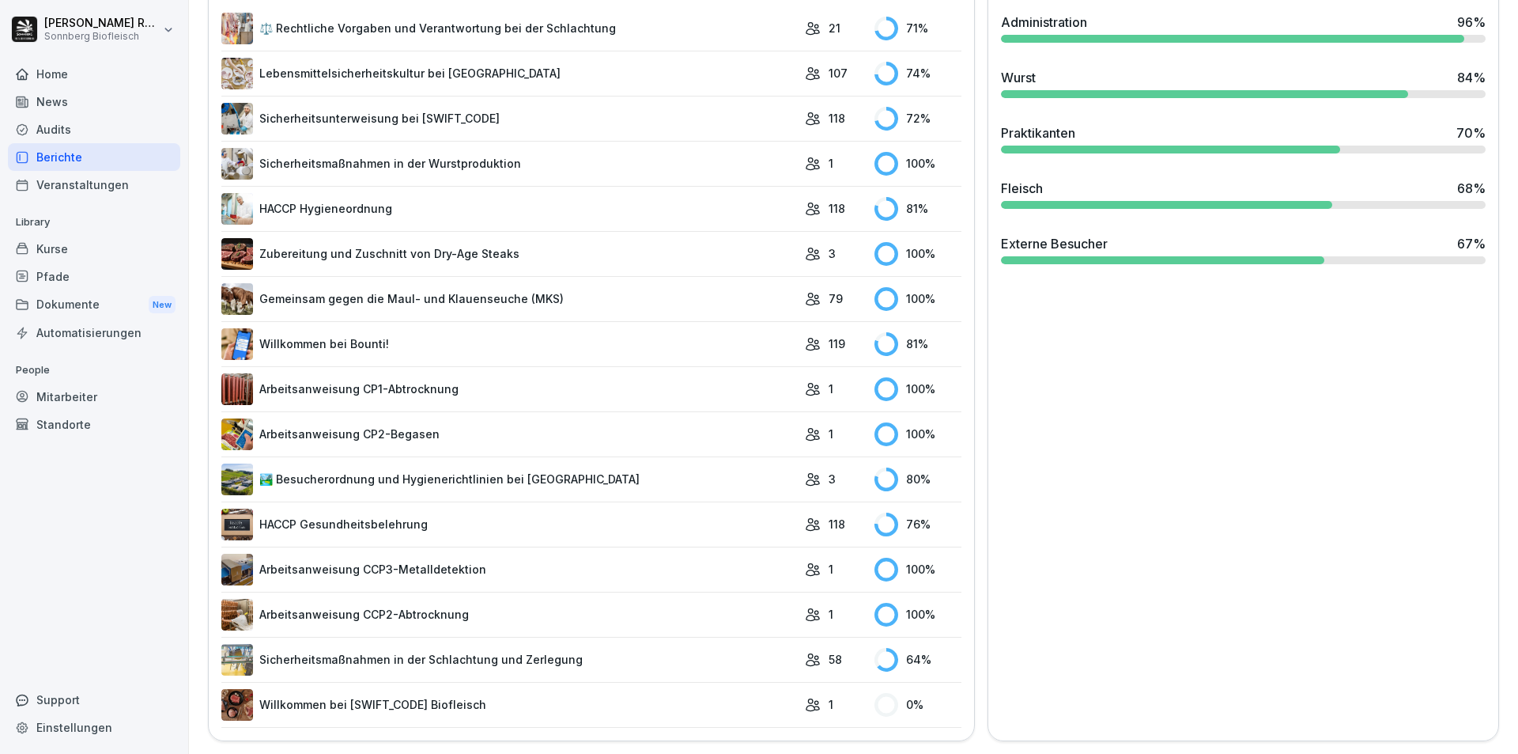
click at [634, 611] on link "Arbeitsanweisung CCP2-Abtrocknung" at bounding box center [509, 615] width 576 height 32
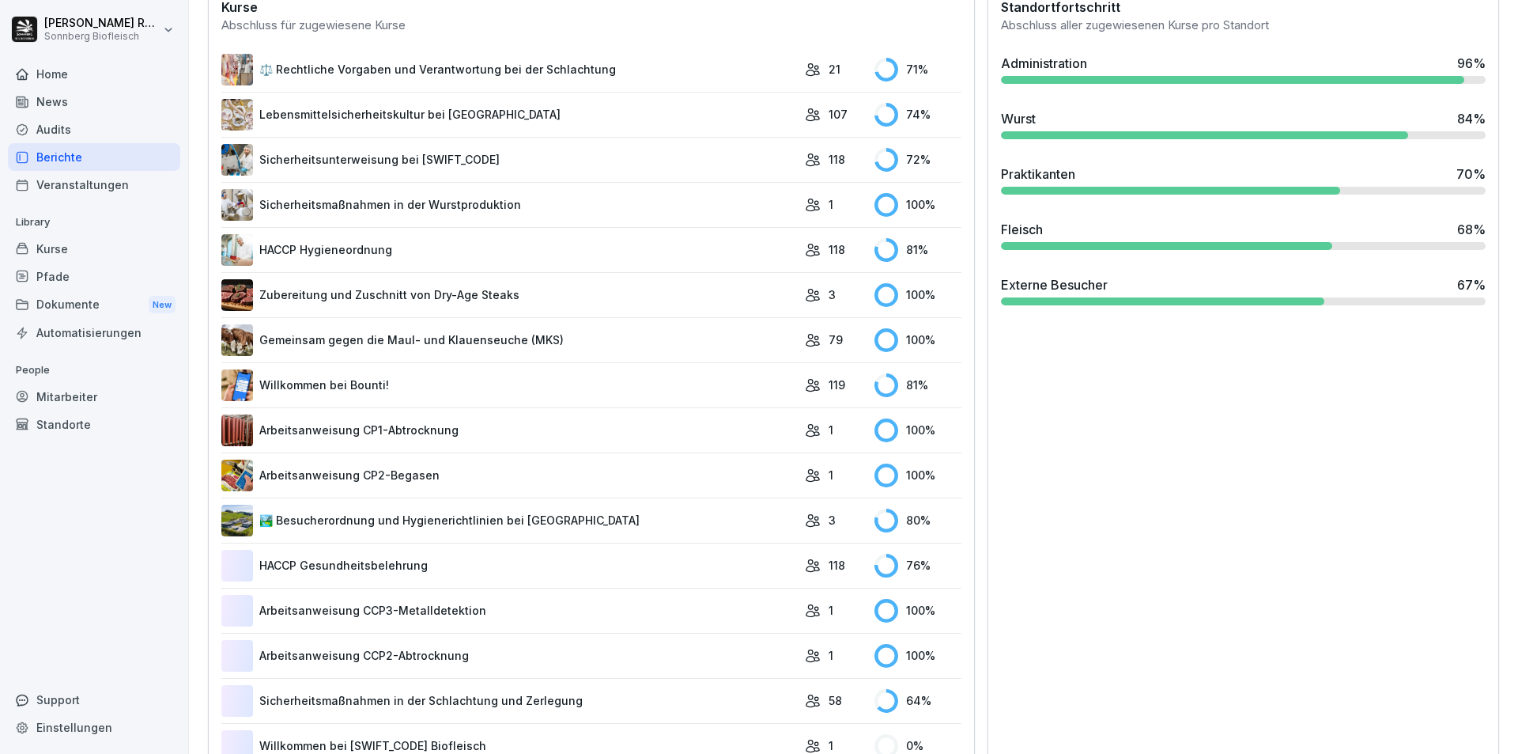
scroll to position [527, 0]
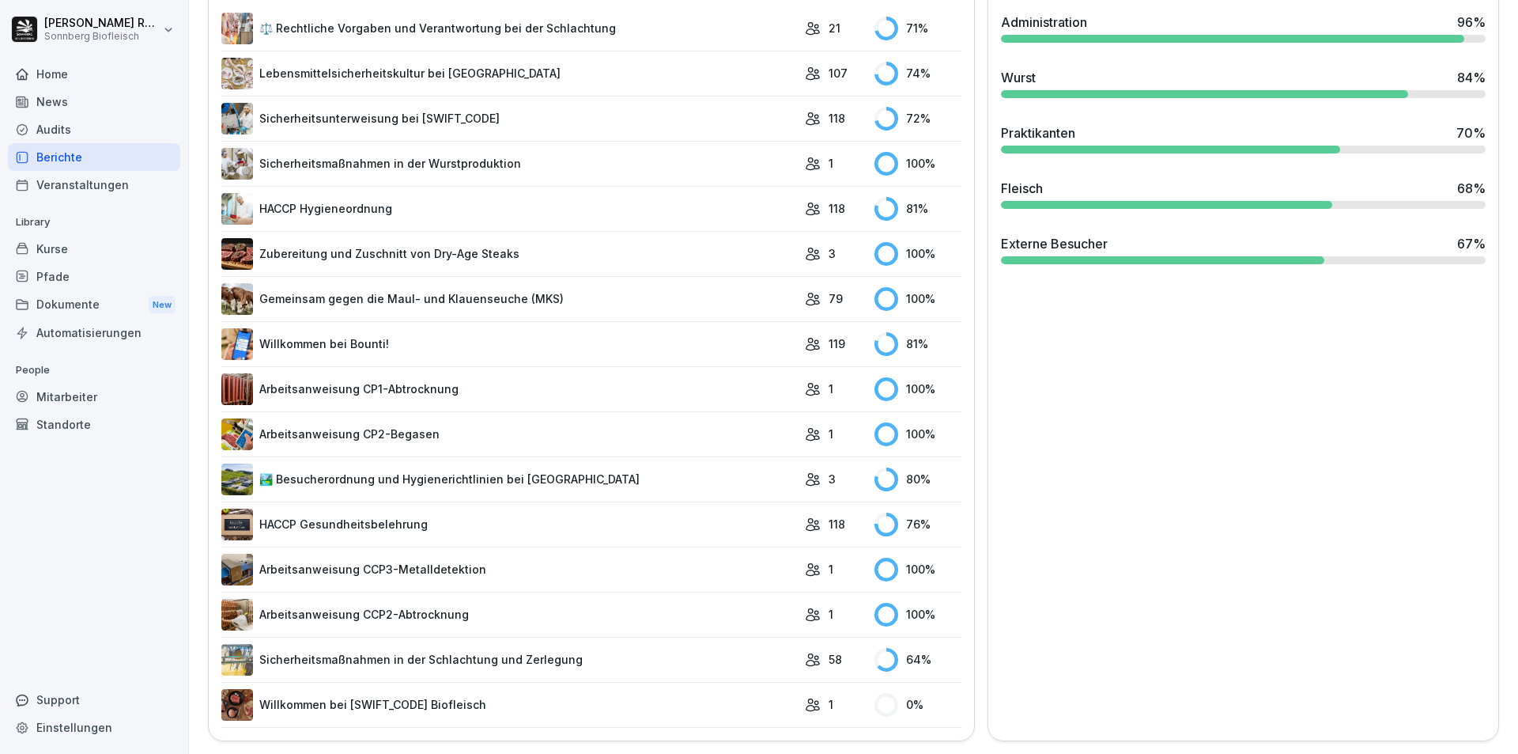
click at [733, 328] on link "Willkommen bei Bounti!" at bounding box center [509, 344] width 576 height 32
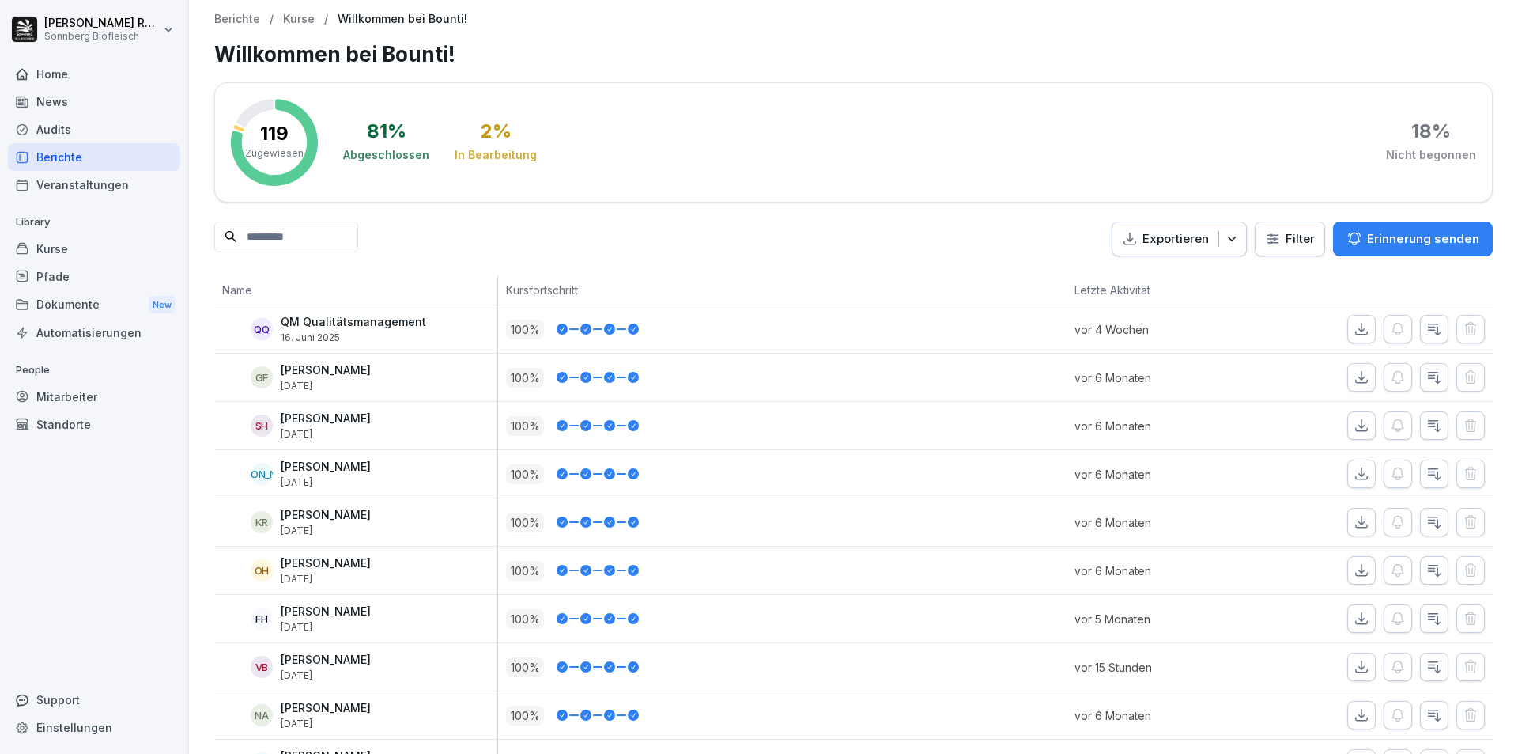
click at [1223, 161] on div "81 % Abgeschlossen 2 % In Bearbeitung 18 % Nicht begonnen" at bounding box center [909, 142] width 1133 height 87
click at [1233, 157] on div "81 % Abgeschlossen 2 % In Bearbeitung 18 % Nicht begonnen" at bounding box center [909, 142] width 1133 height 87
click at [1220, 161] on div "81 % Abgeschlossen 2 % In Bearbeitung 18 % Nicht begonnen" at bounding box center [909, 142] width 1133 height 87
click at [127, 332] on div "Automatisierungen" at bounding box center [94, 333] width 172 height 28
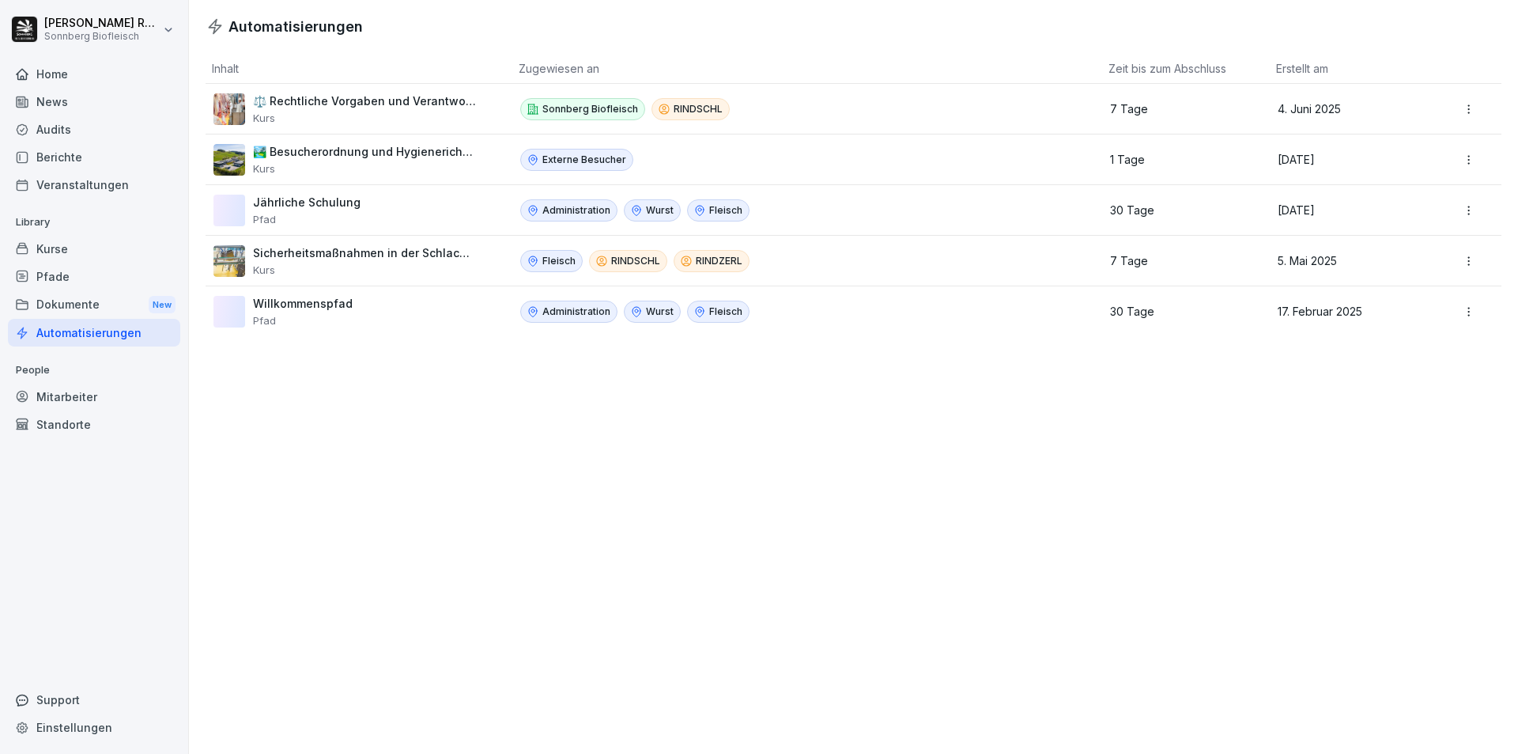
click at [1454, 106] on html "[PERSON_NAME] Sonnberg Biofleisch Home News Audits Berichte Veranstaltungen Lib…" at bounding box center [759, 377] width 1518 height 754
click at [1417, 452] on html "[PERSON_NAME] Sonnberg Biofleisch Home News Audits Berichte Veranstaltungen Lib…" at bounding box center [759, 377] width 1518 height 754
click at [107, 81] on div "Home" at bounding box center [94, 74] width 172 height 28
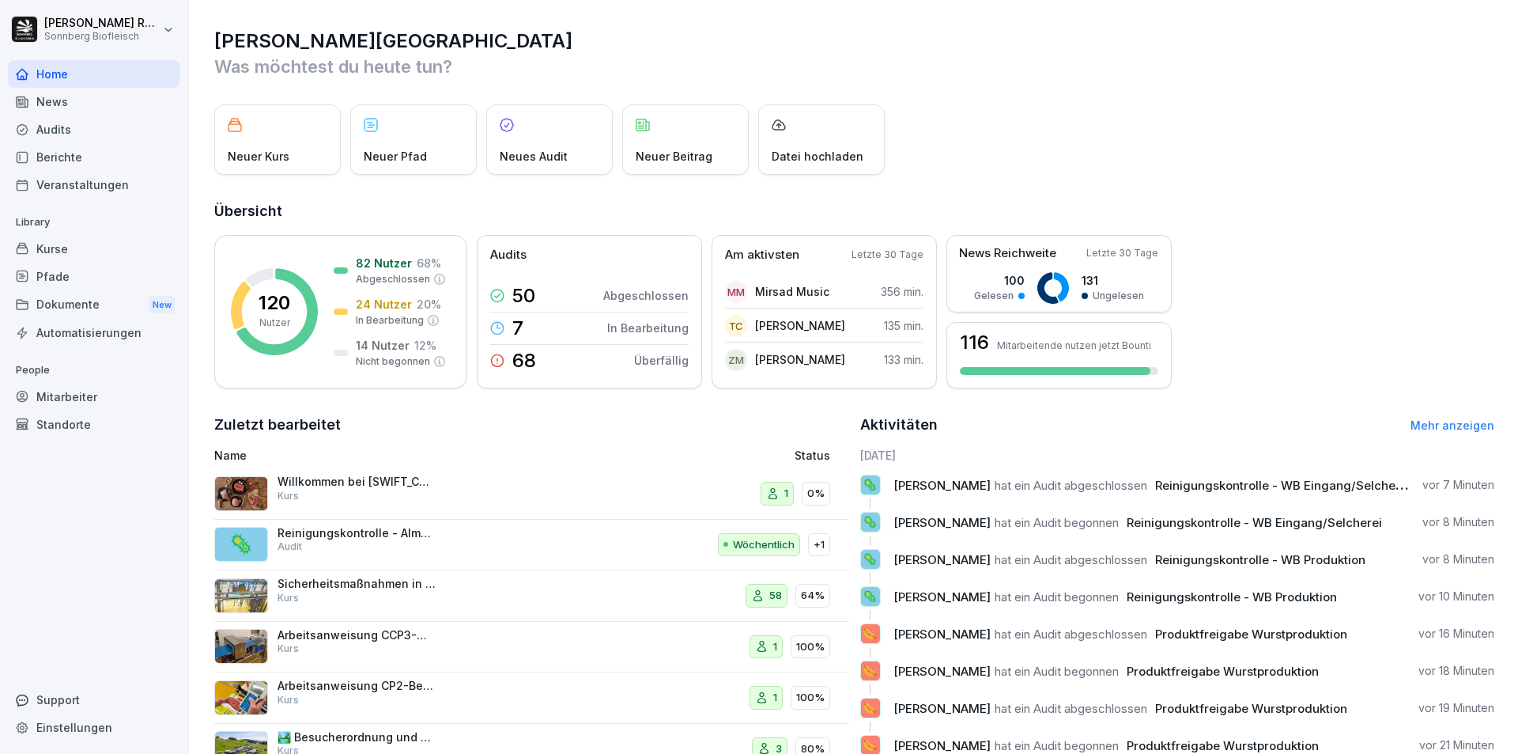
scroll to position [61, 0]
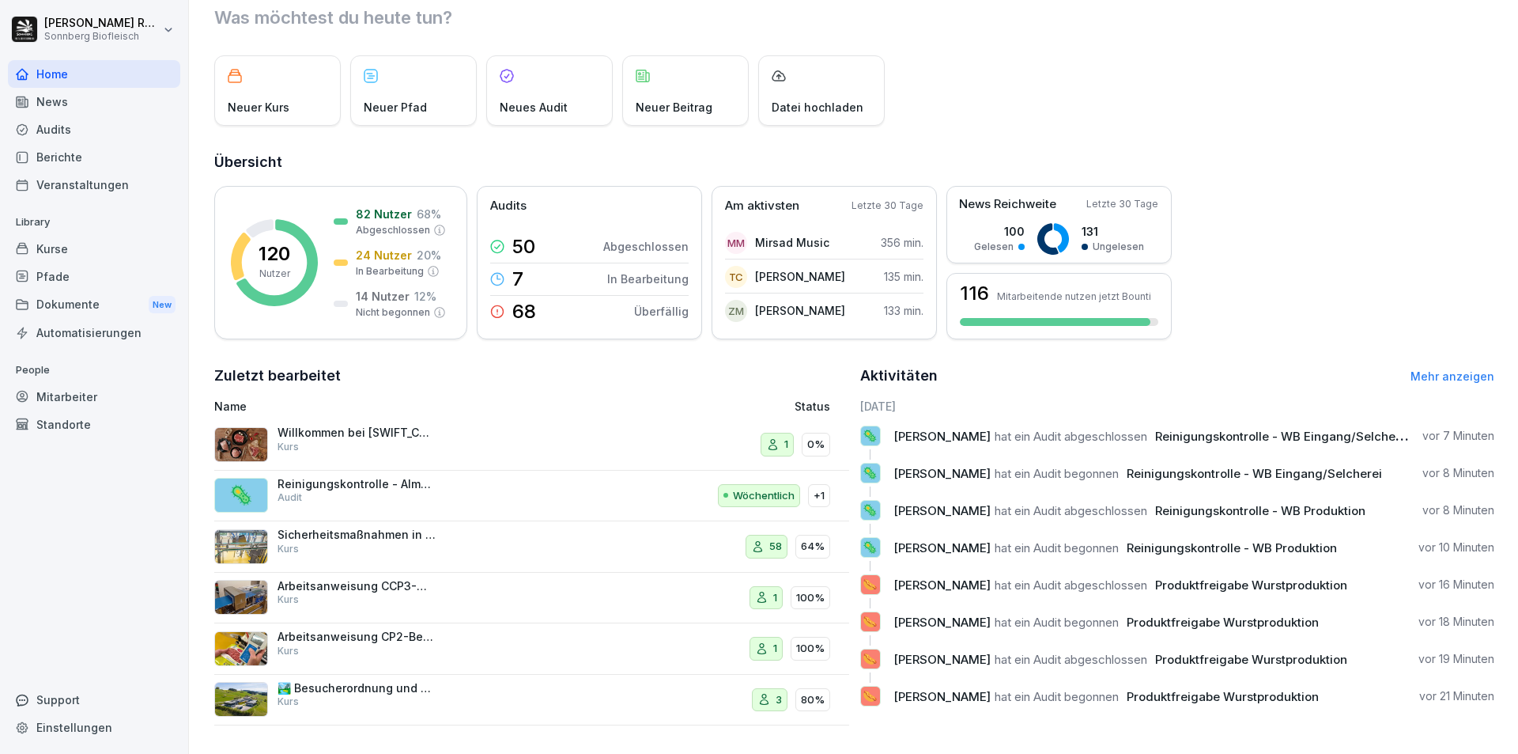
click at [319, 425] on p "Willkommen bei [SWIFT_CODE] Biofleisch" at bounding box center [357, 432] width 158 height 14
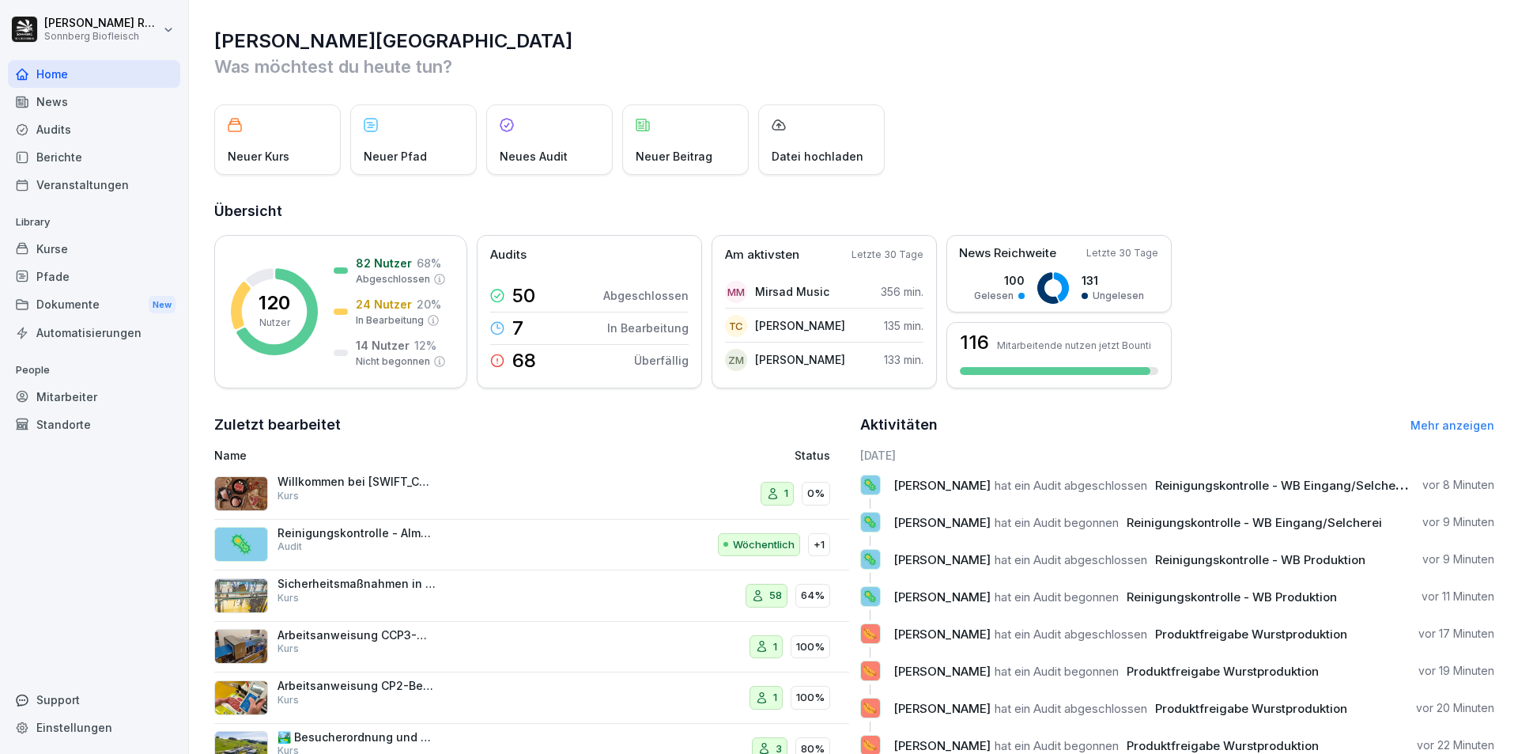
click at [1411, 430] on link "Mehr anzeigen" at bounding box center [1453, 424] width 84 height 13
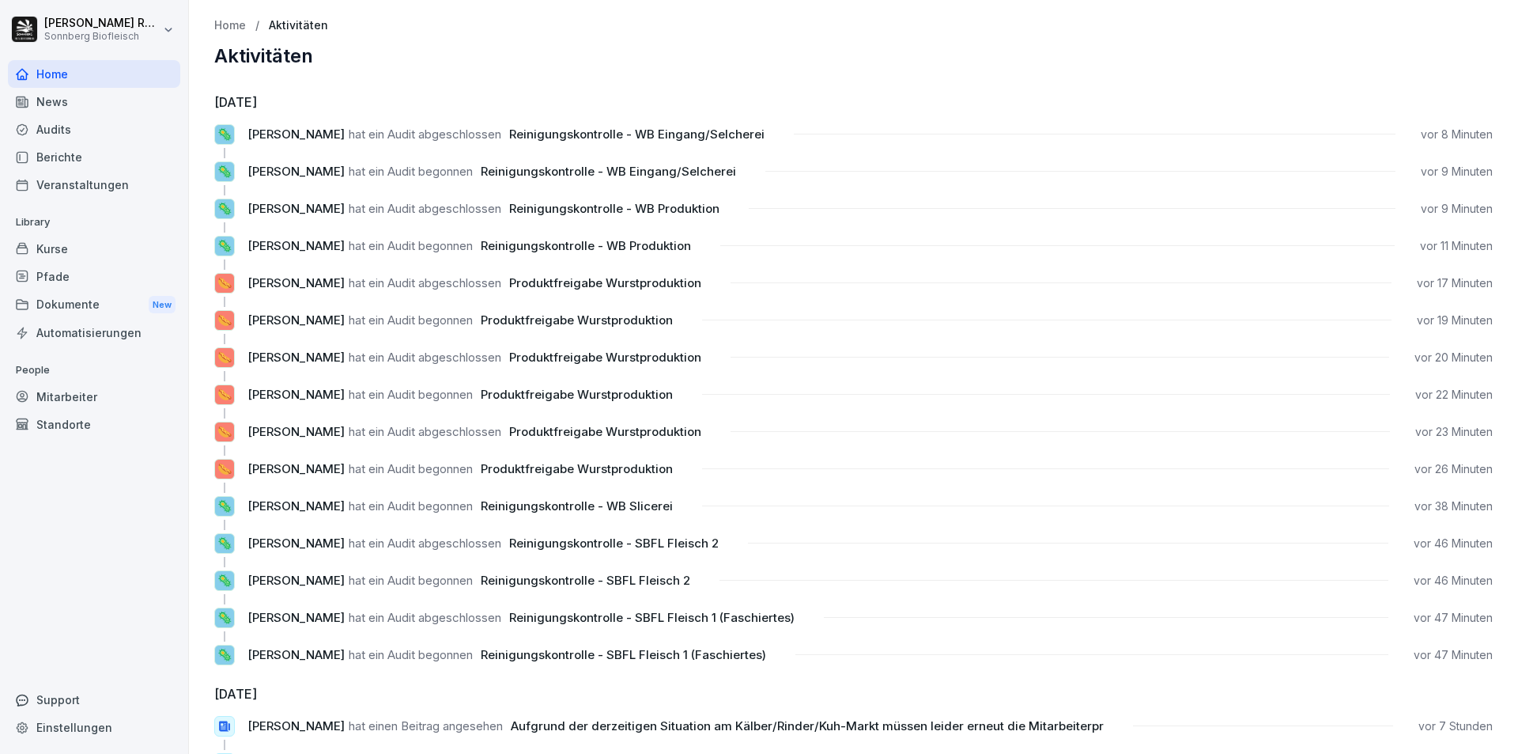
click at [548, 48] on h2 "Aktivitäten" at bounding box center [853, 56] width 1279 height 22
click at [66, 104] on div "News" at bounding box center [94, 102] width 172 height 28
click at [119, 133] on div "Audits" at bounding box center [94, 129] width 172 height 28
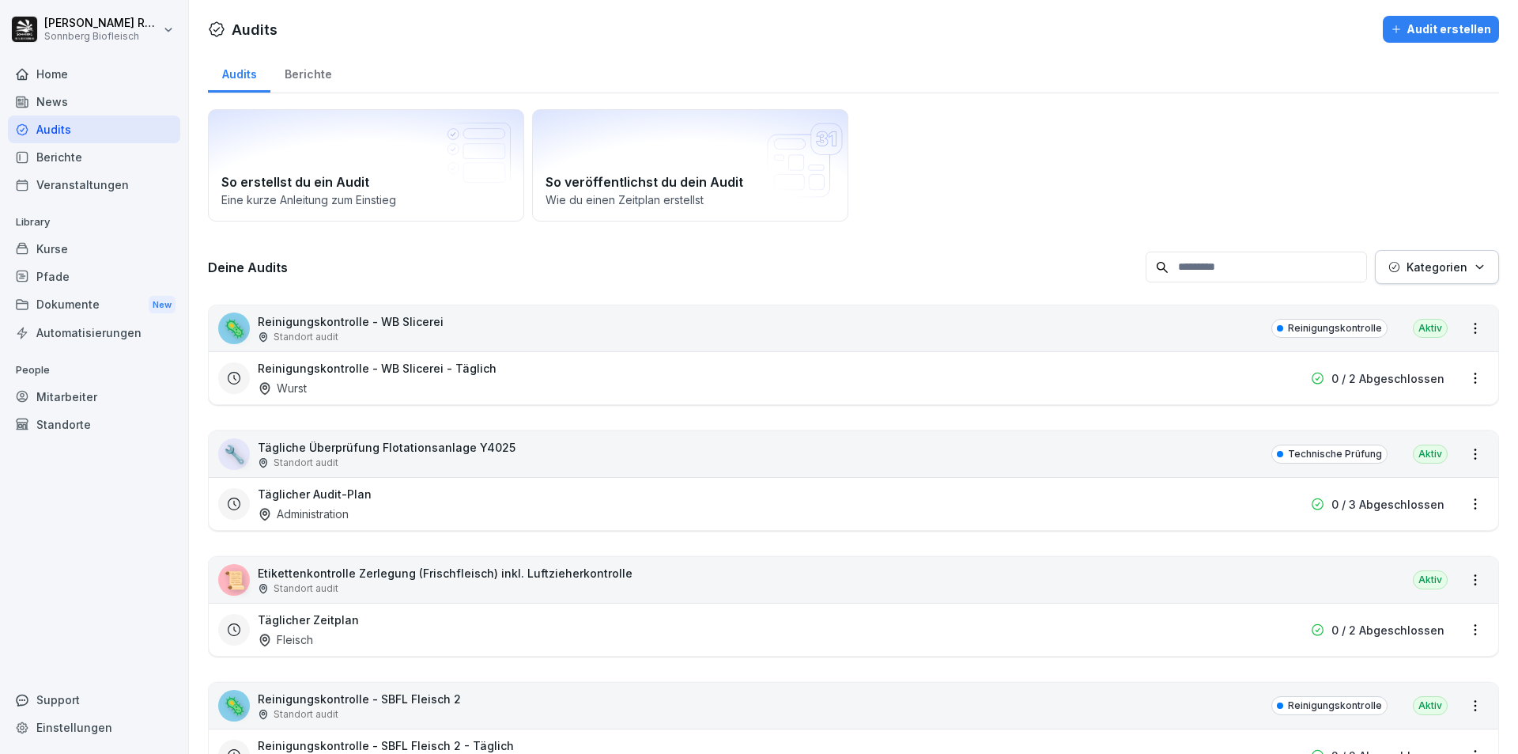
click at [96, 395] on div "Mitarbeiter" at bounding box center [94, 397] width 172 height 28
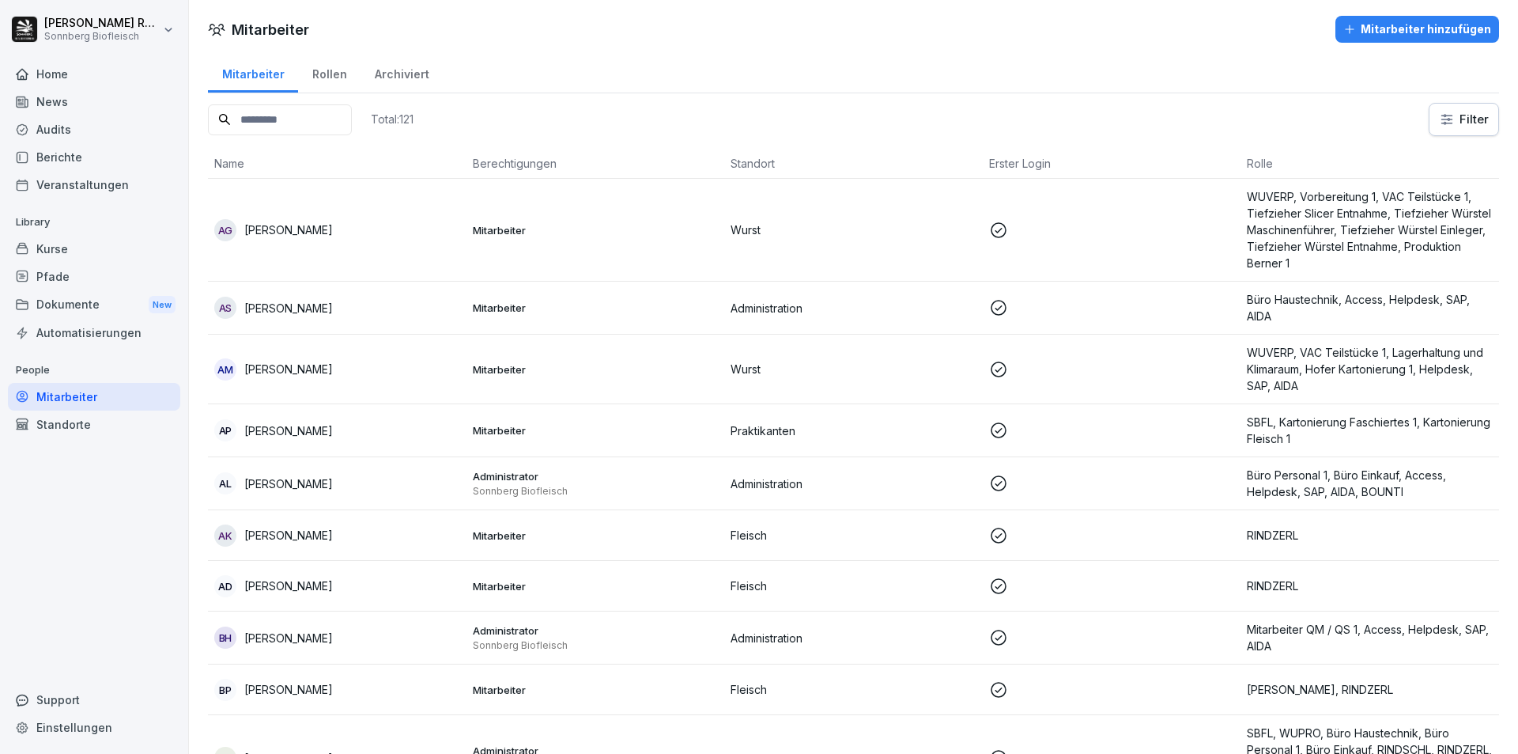
drag, startPoint x: 90, startPoint y: 134, endPoint x: 100, endPoint y: 126, distance: 12.9
click at [93, 133] on div "Audits" at bounding box center [94, 129] width 172 height 28
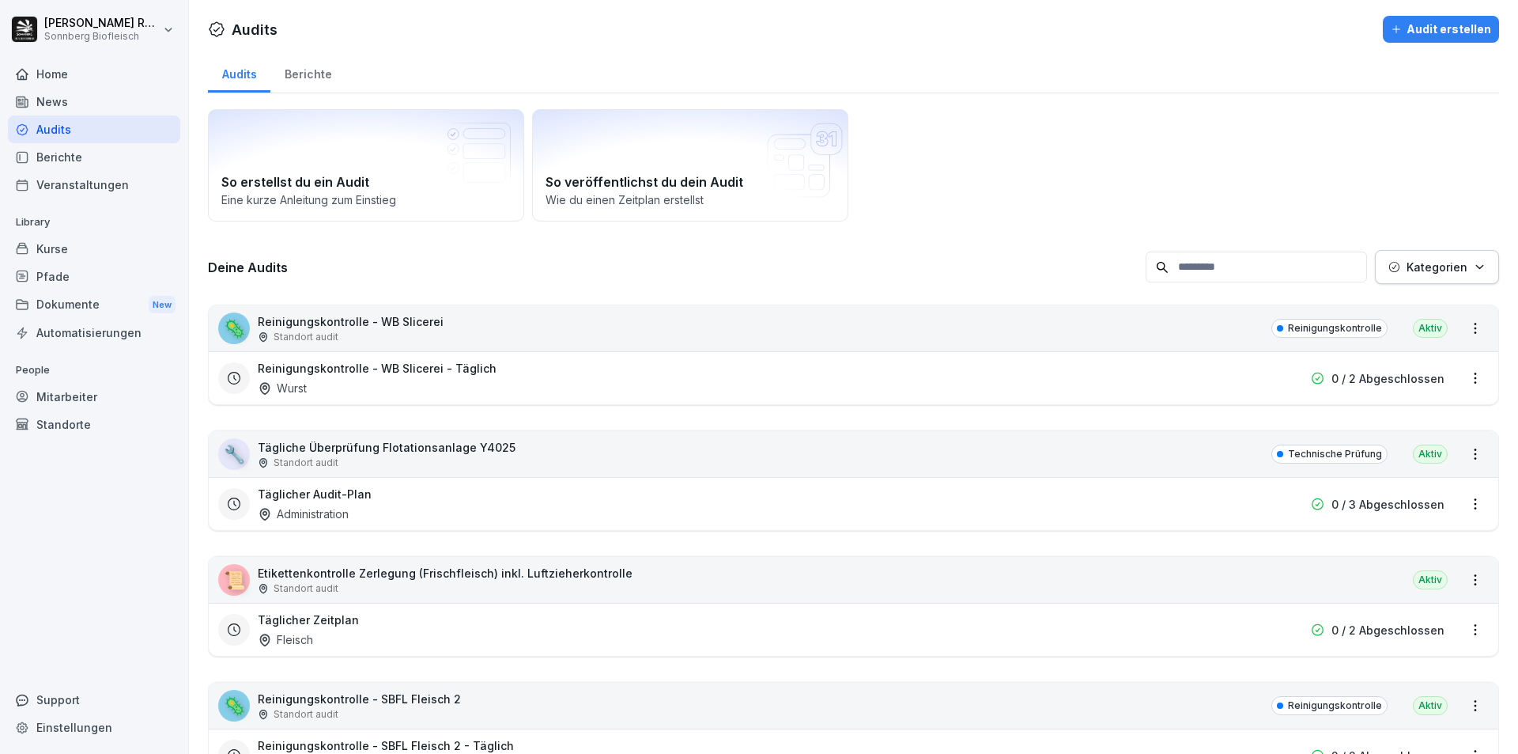
click at [127, 127] on div "Audits" at bounding box center [94, 129] width 172 height 28
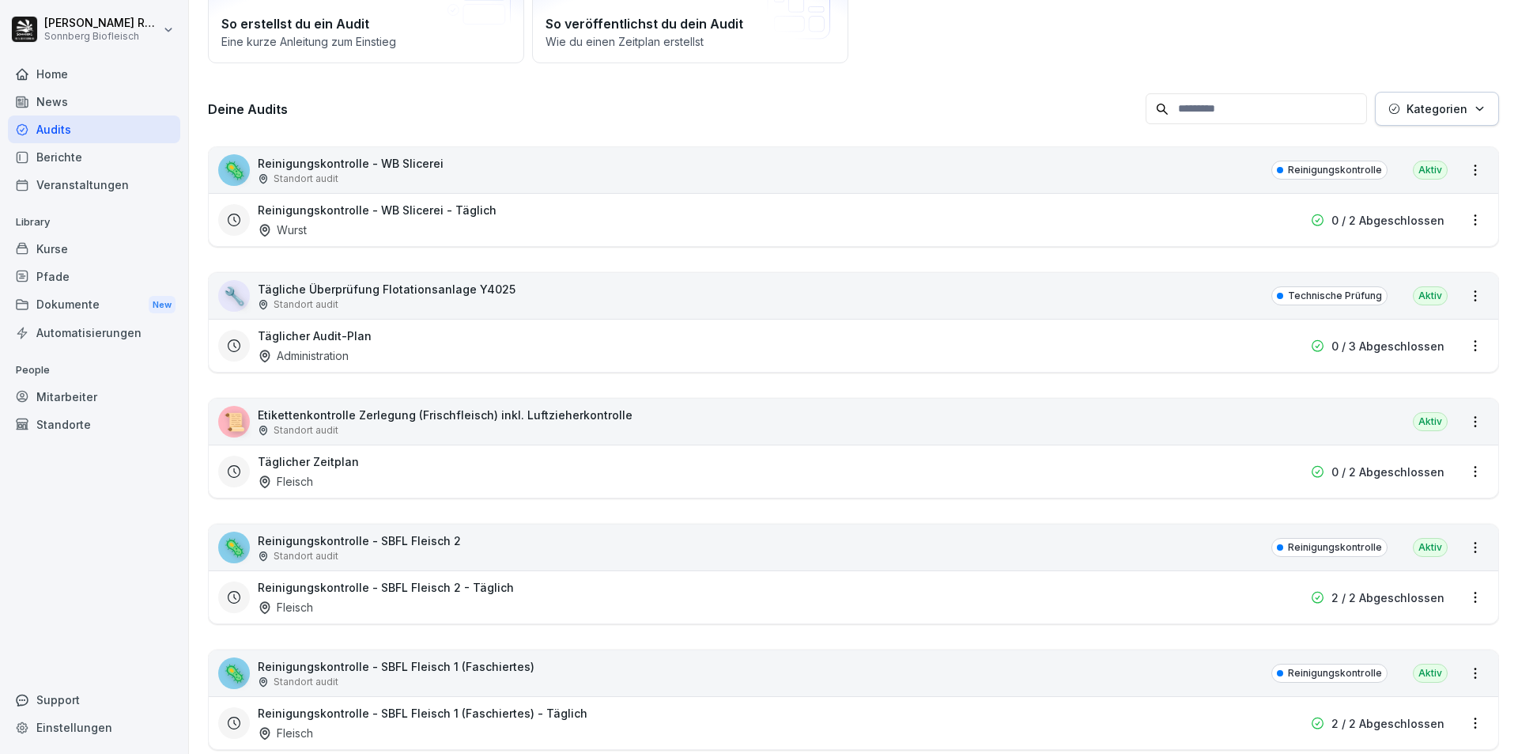
click at [310, 223] on div "Reinigungskontrolle - WB Slicerei - Täglich Wurst" at bounding box center [752, 220] width 989 height 36
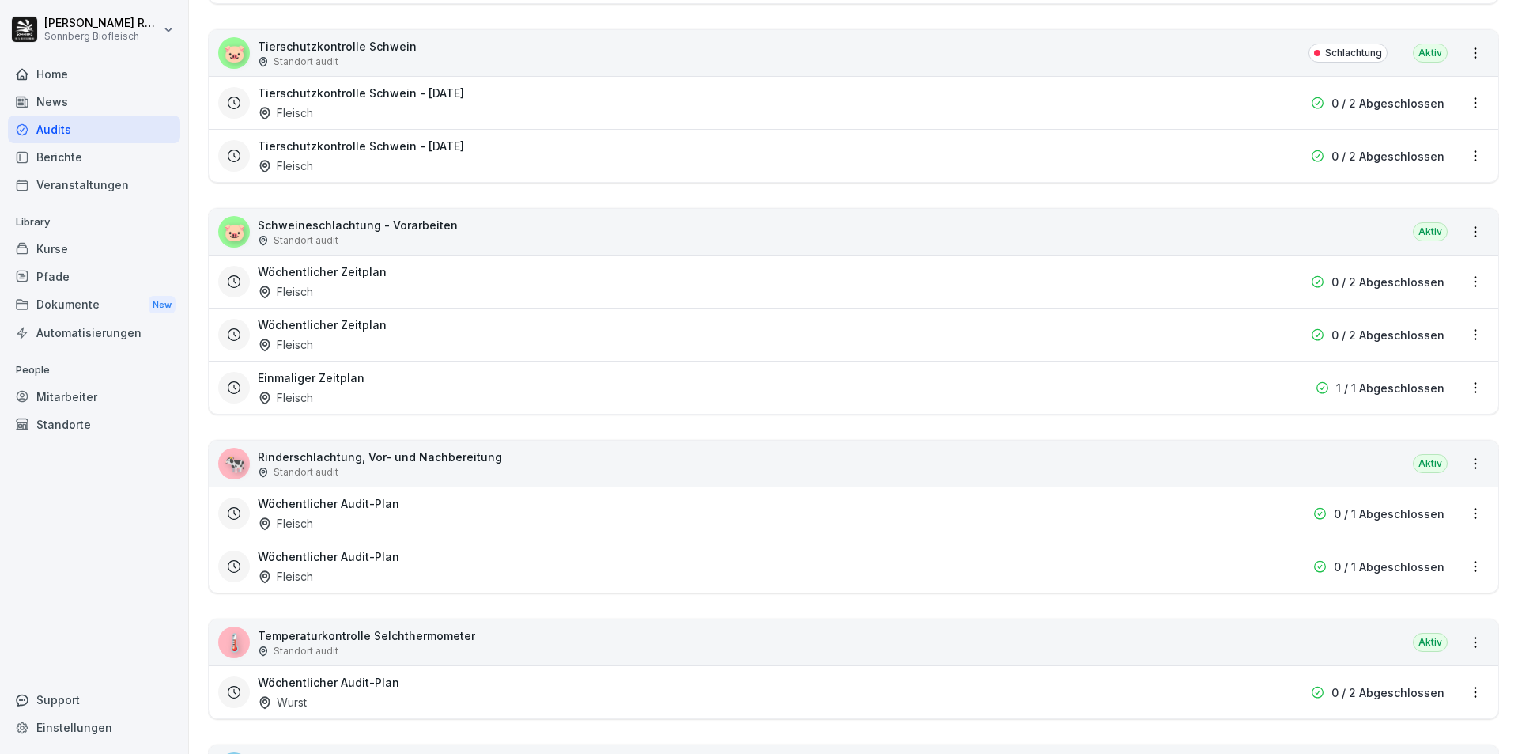
scroll to position [2293, 0]
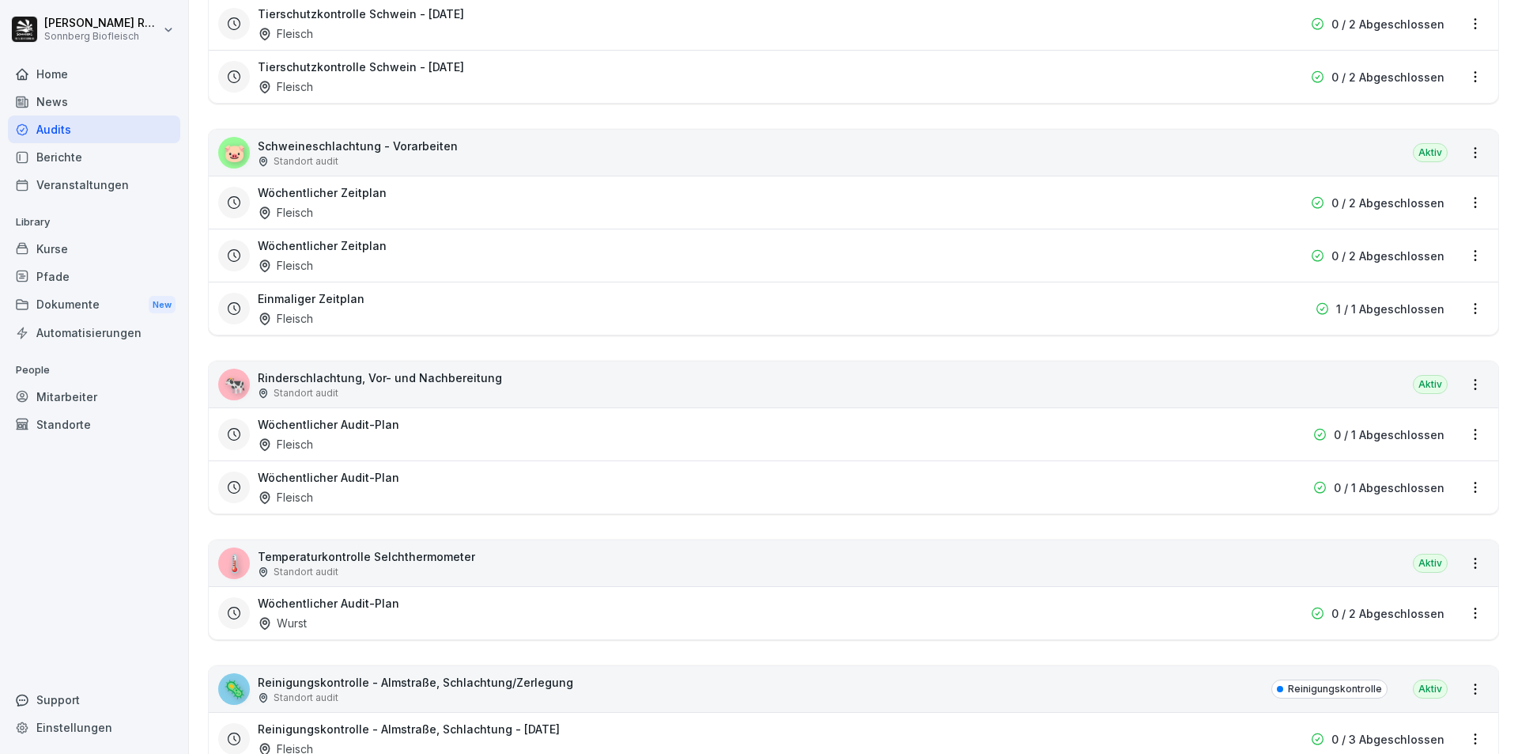
click at [352, 418] on h3 "Wöchentlicher Audit-Plan" at bounding box center [329, 424] width 142 height 17
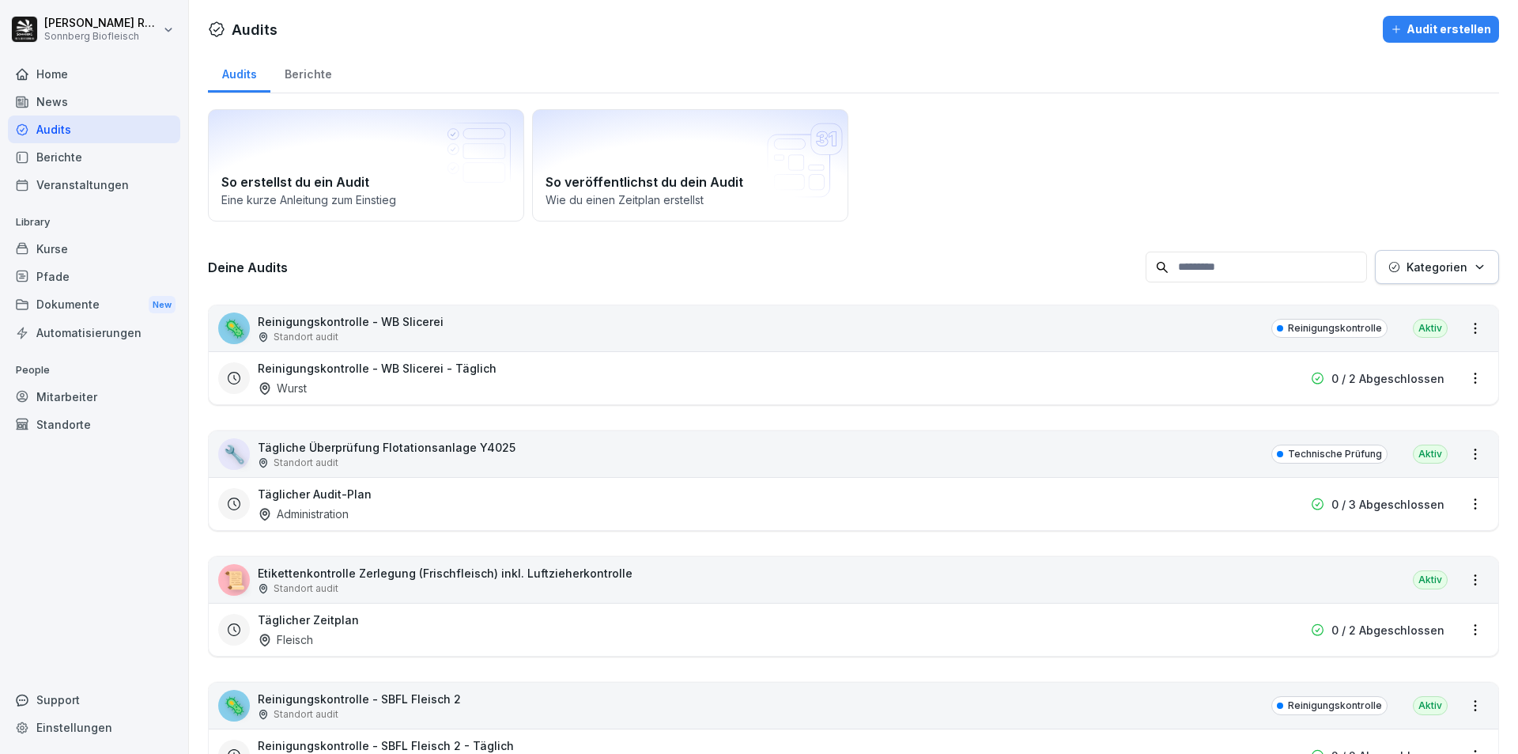
click at [318, 86] on div "Berichte" at bounding box center [307, 72] width 75 height 40
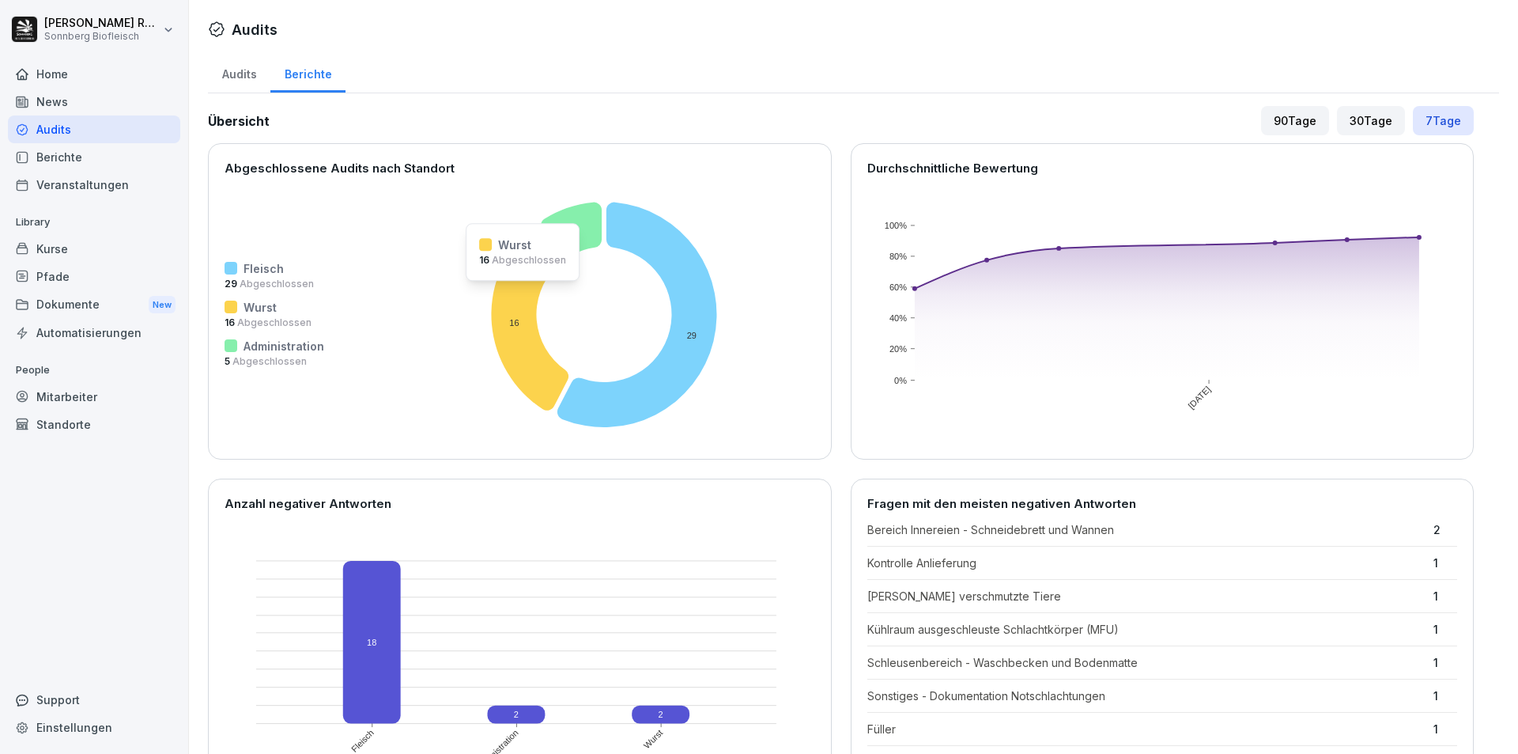
click at [518, 292] on icon at bounding box center [530, 319] width 77 height 181
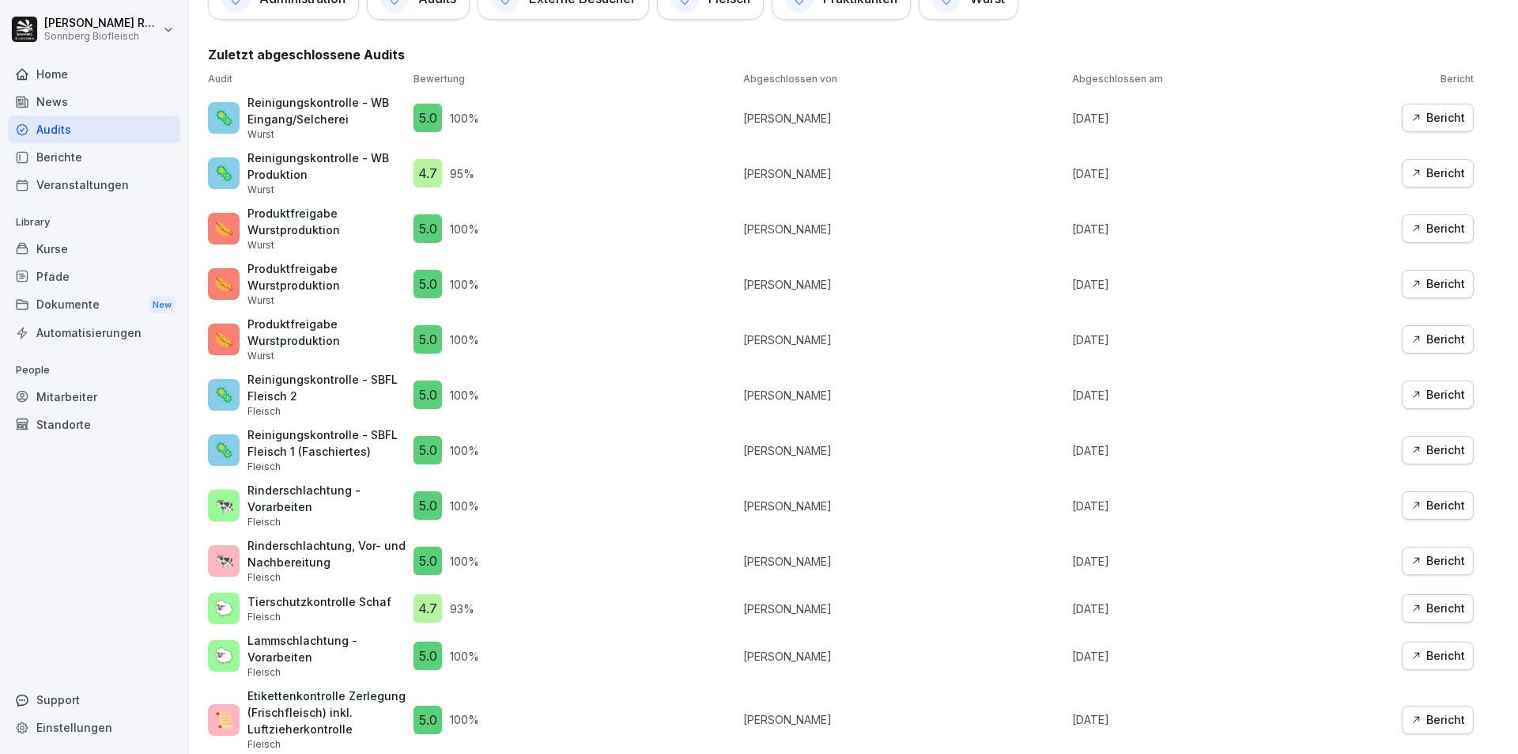
scroll to position [1028, 0]
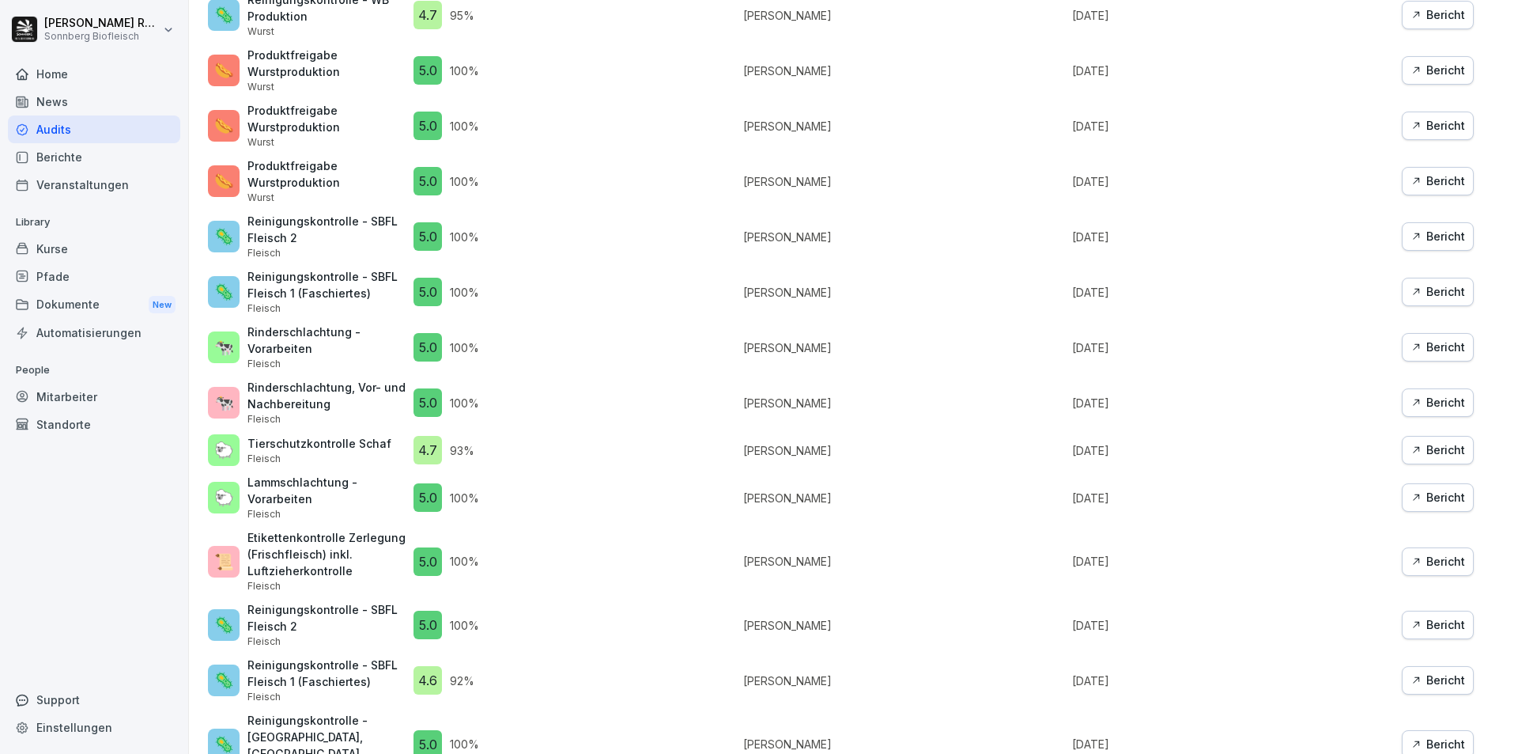
click at [1430, 521] on div "Audit Bewertung Abgeschlossen von Abgeschlossen am Bericht 🦠 Reinigungskontroll…" at bounding box center [841, 345] width 1266 height 862
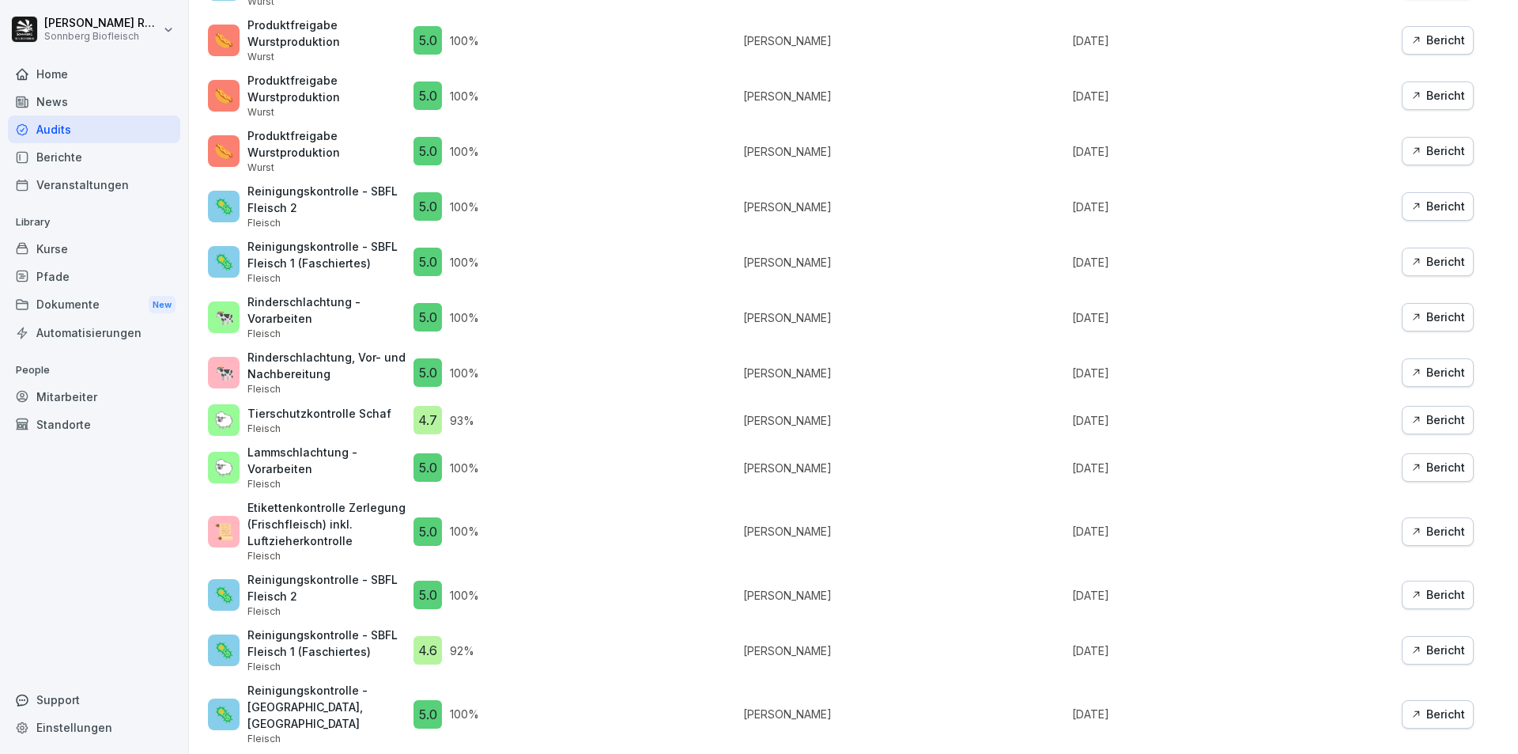
click at [1416, 463] on div "Bericht" at bounding box center [1438, 467] width 55 height 17
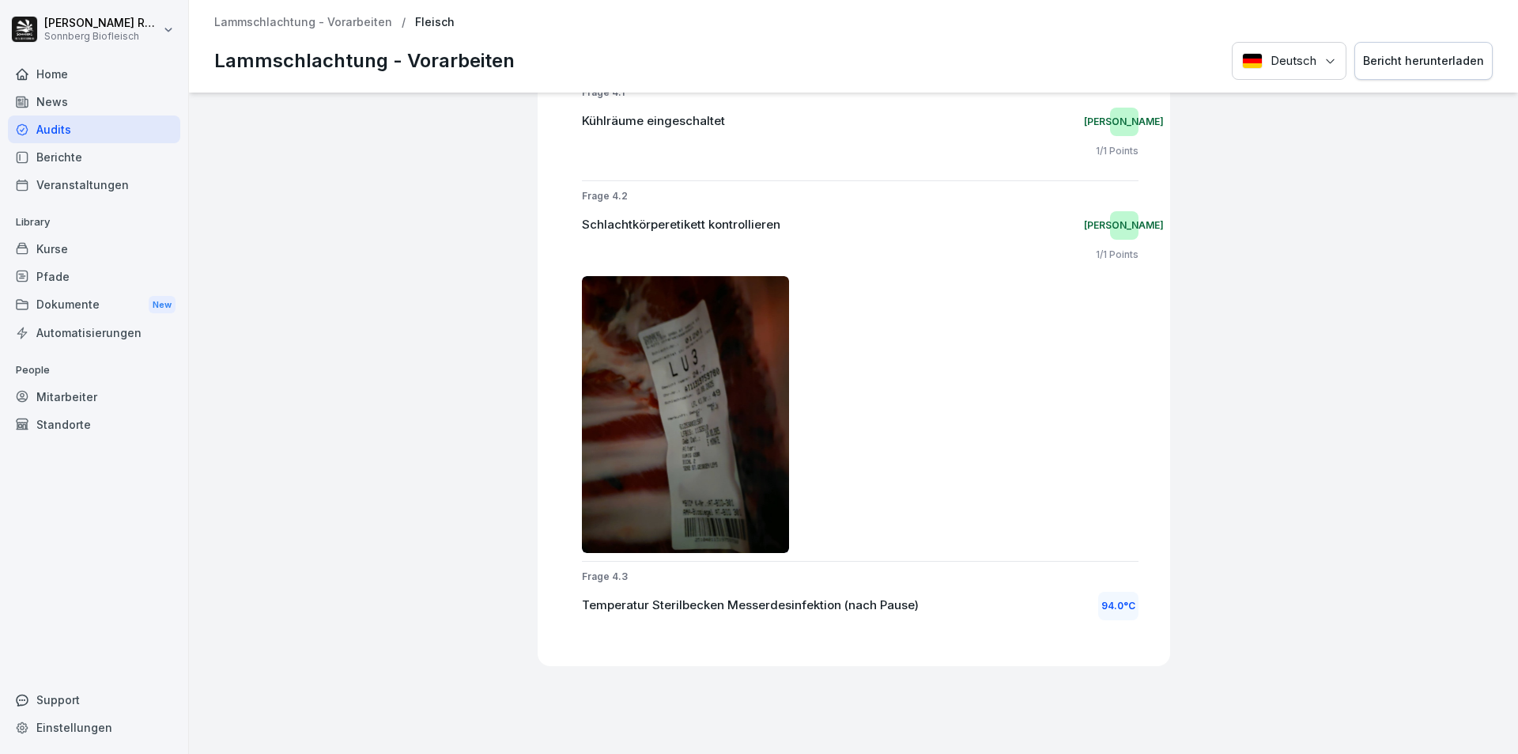
scroll to position [1346, 0]
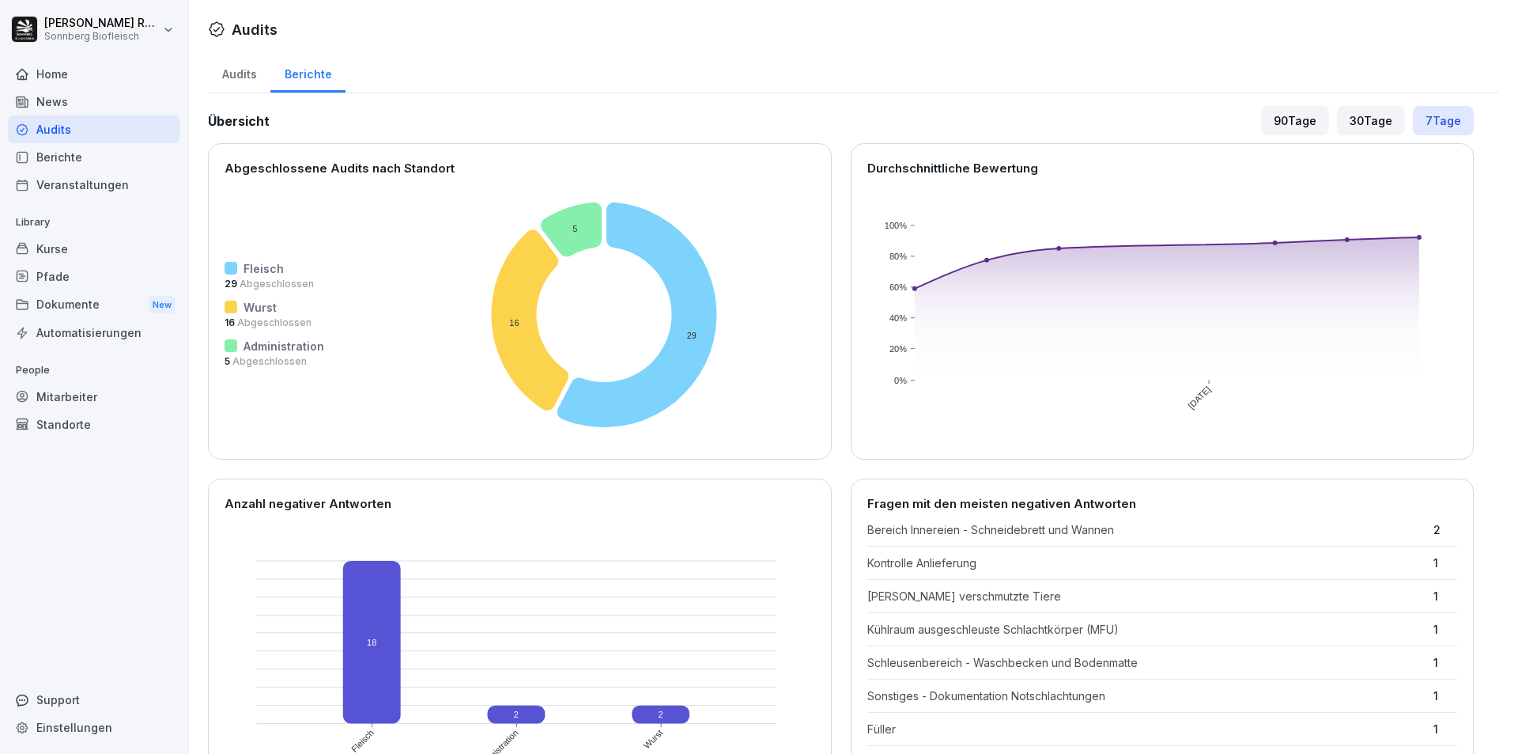
click at [51, 81] on div "Home" at bounding box center [94, 74] width 172 height 28
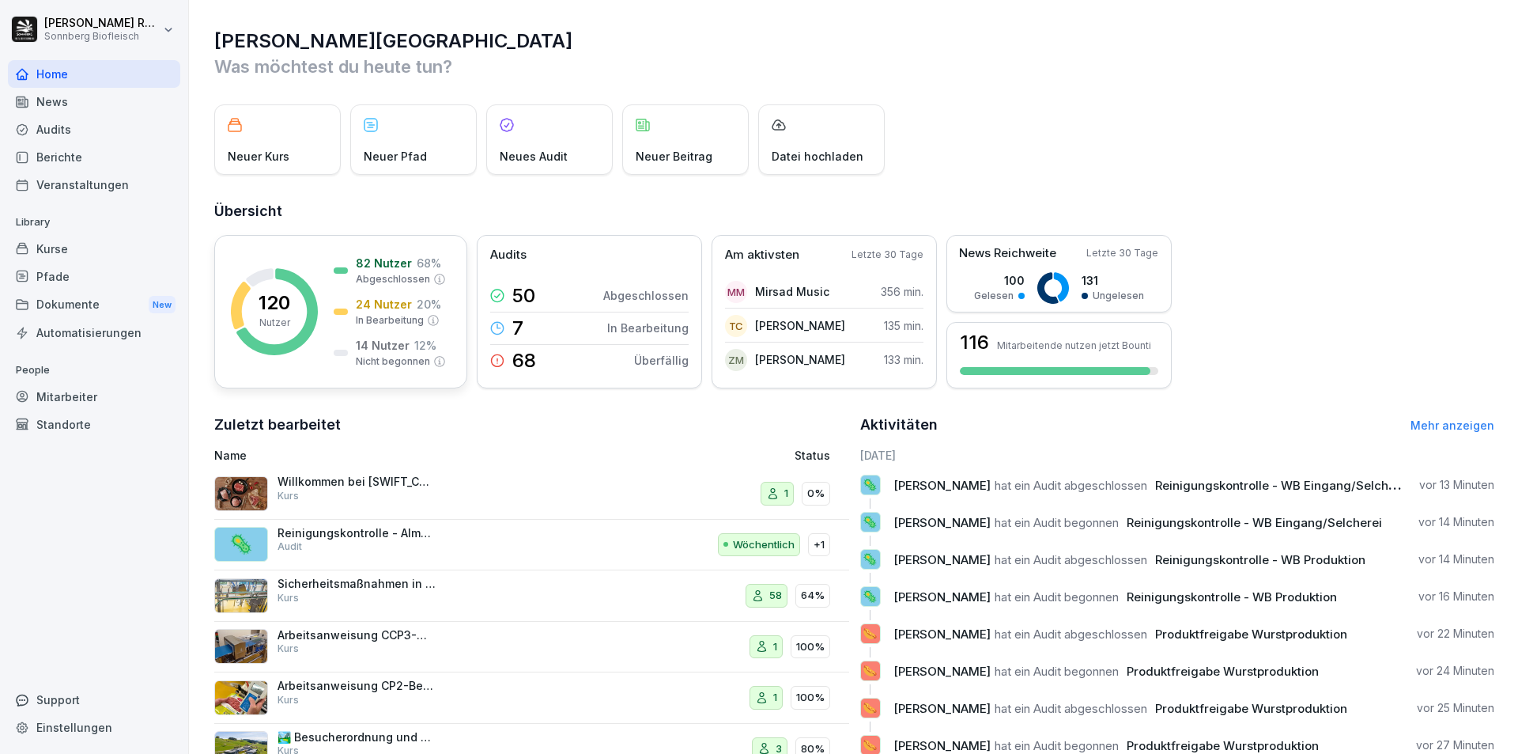
click at [348, 299] on div "24 Nutzer 20 % In Bearbeitung" at bounding box center [388, 312] width 108 height 32
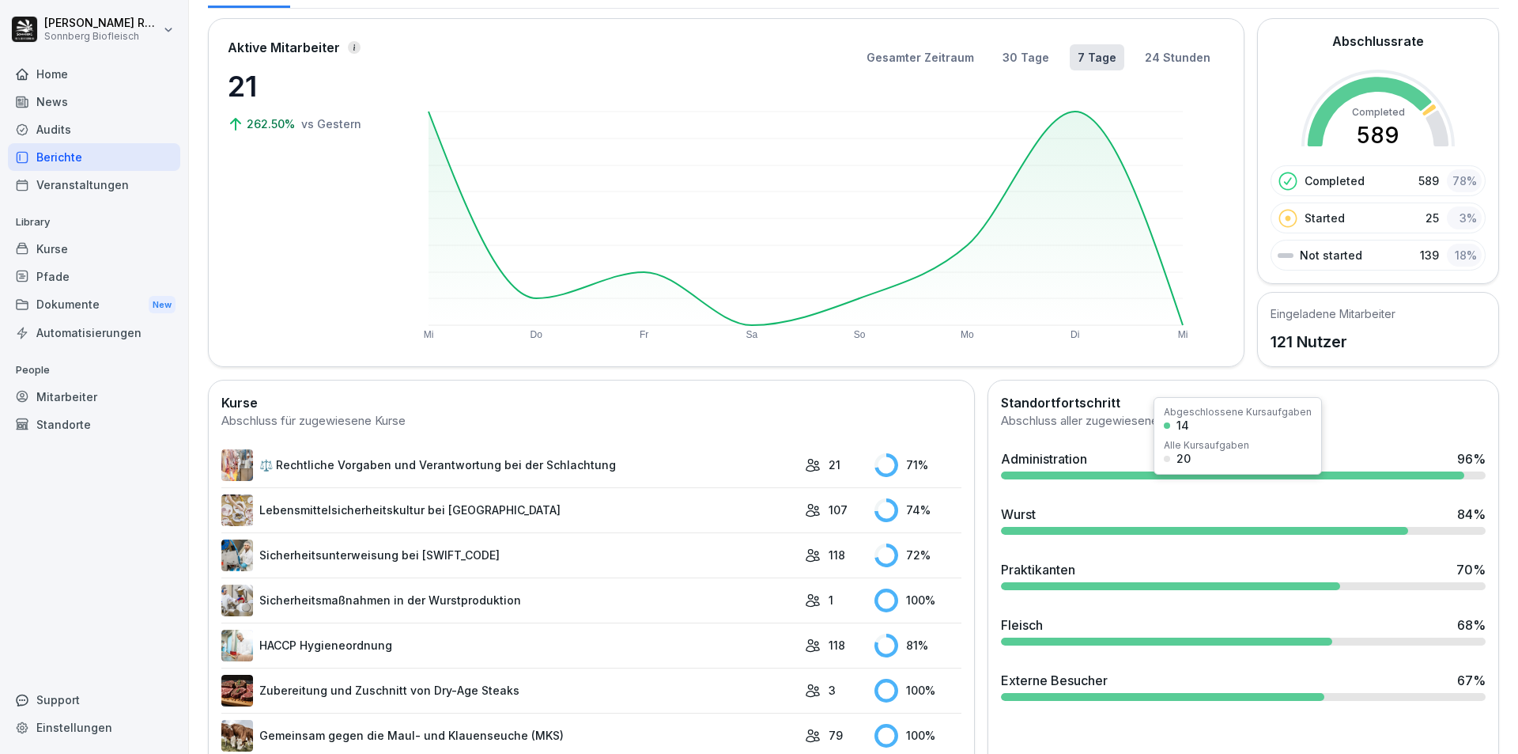
scroll to position [158, 0]
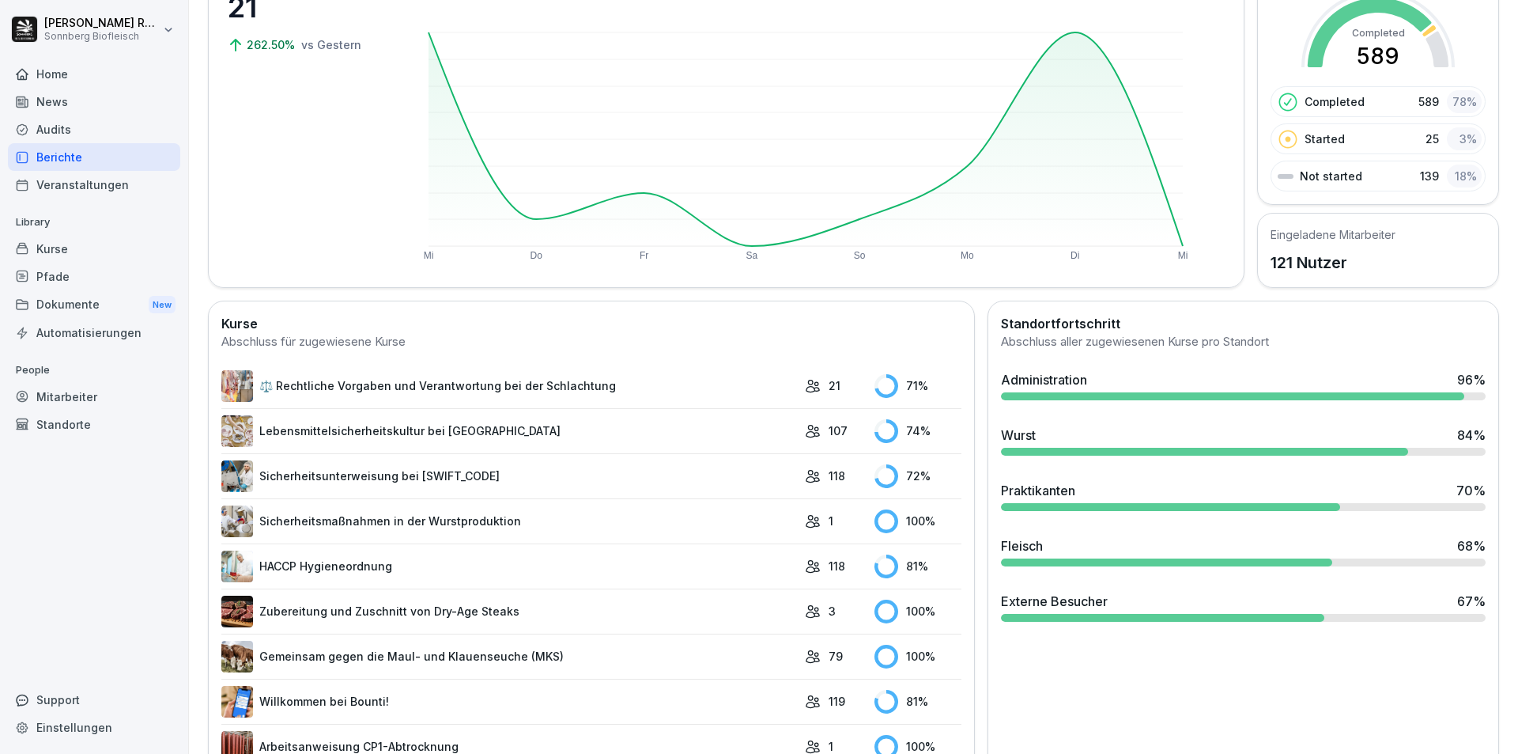
click at [1126, 600] on div "Externe Besucher 67 %" at bounding box center [1243, 600] width 485 height 19
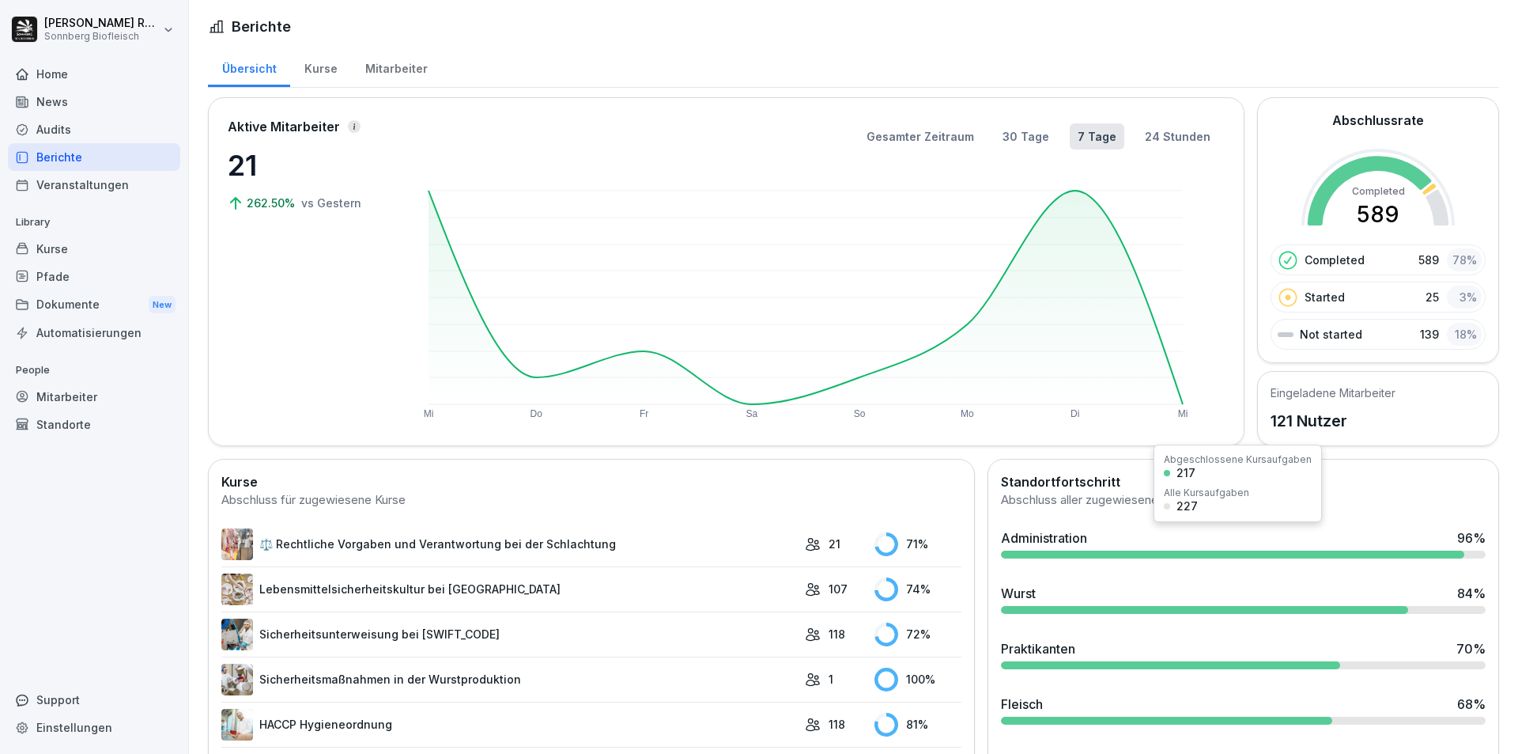
click at [1178, 533] on div "Administration 96 %" at bounding box center [1243, 537] width 485 height 19
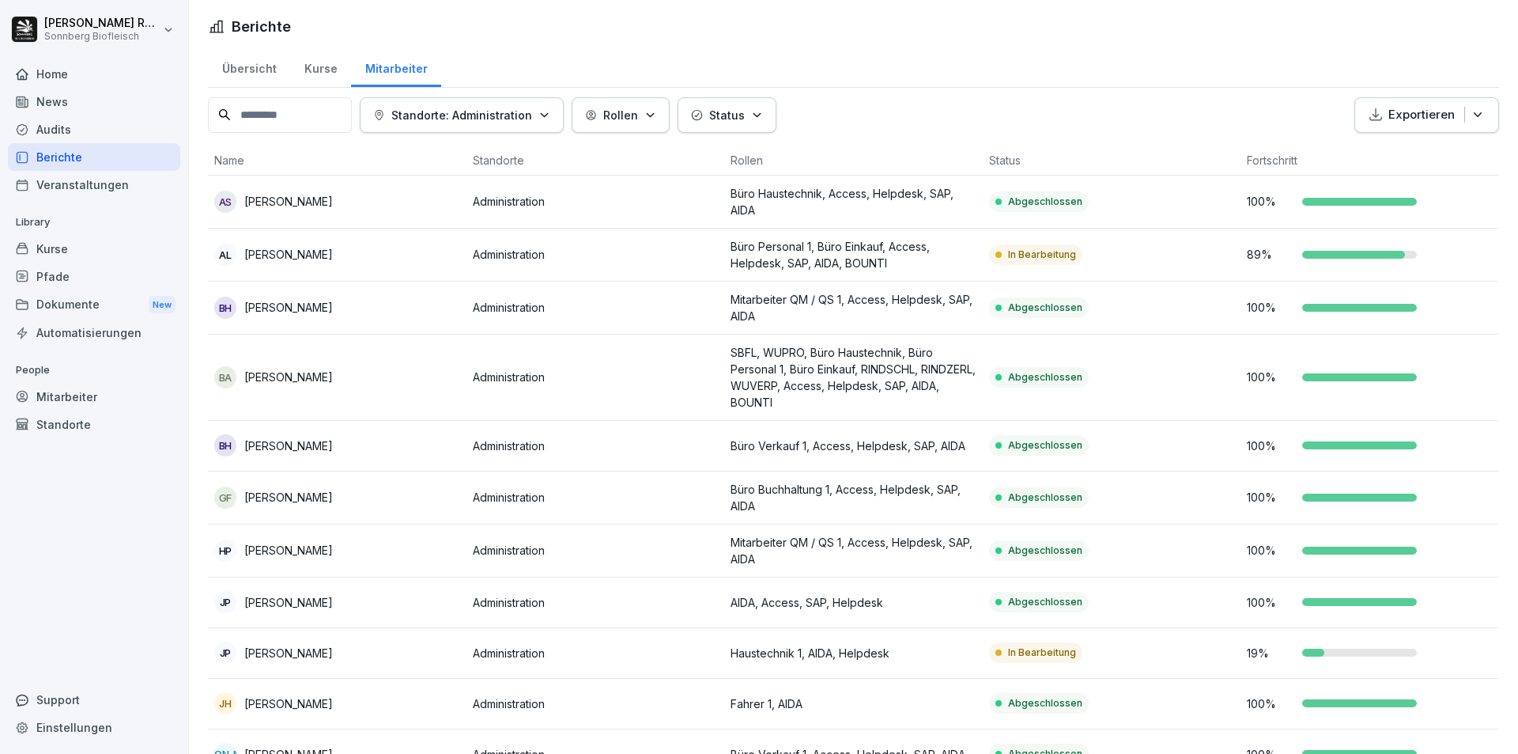
click at [114, 67] on div "Home" at bounding box center [94, 74] width 172 height 28
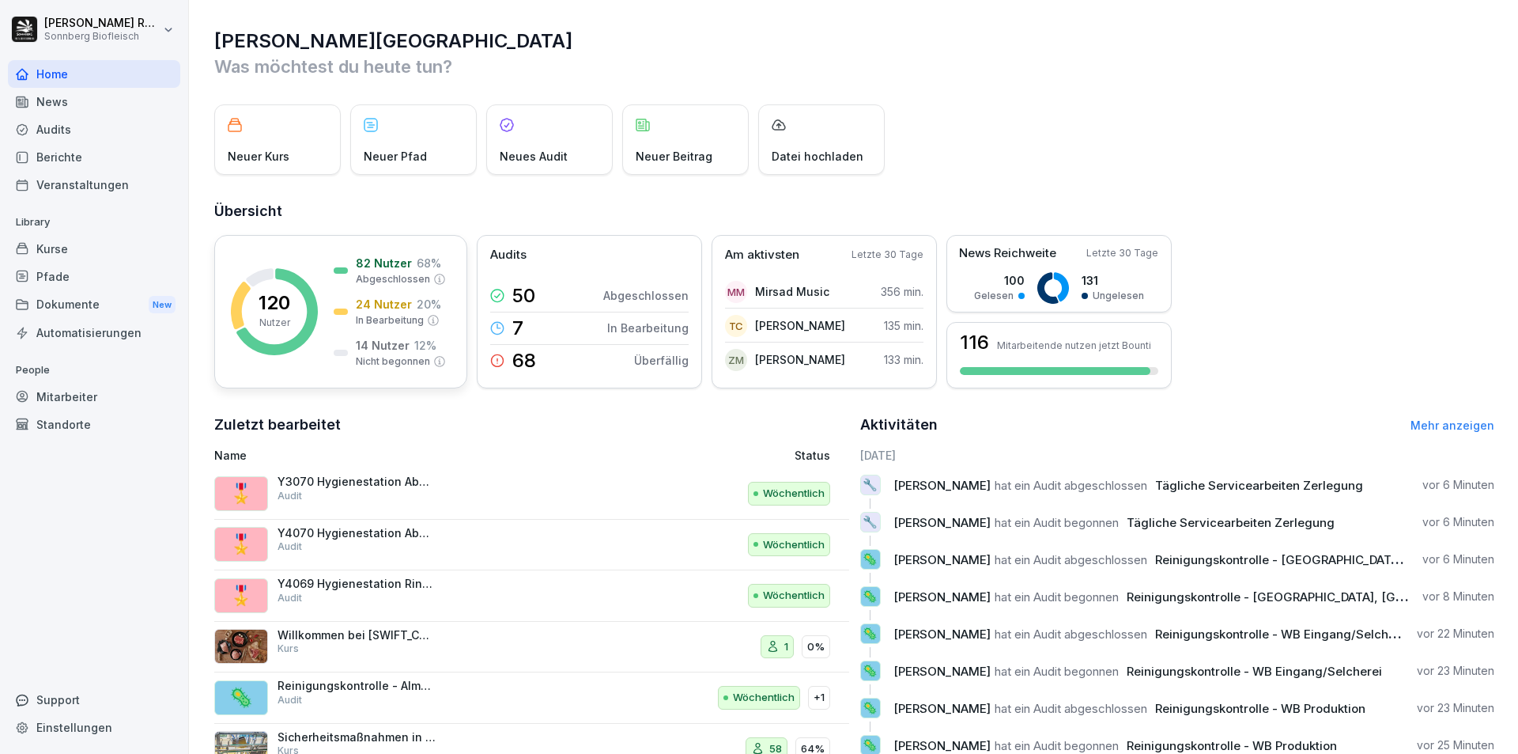
click at [315, 315] on icon at bounding box center [276, 311] width 81 height 87
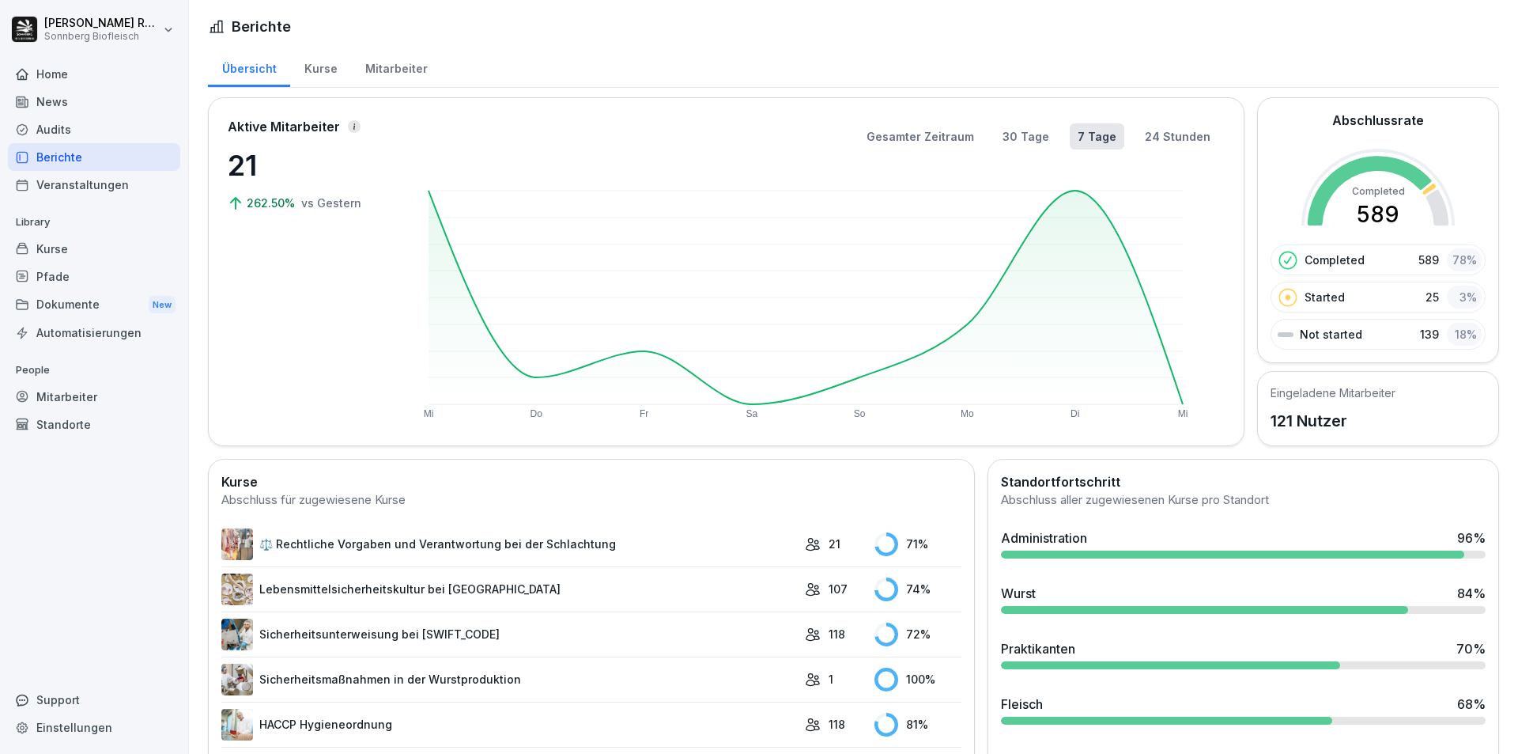
click at [1420, 340] on p "139" at bounding box center [1429, 334] width 19 height 17
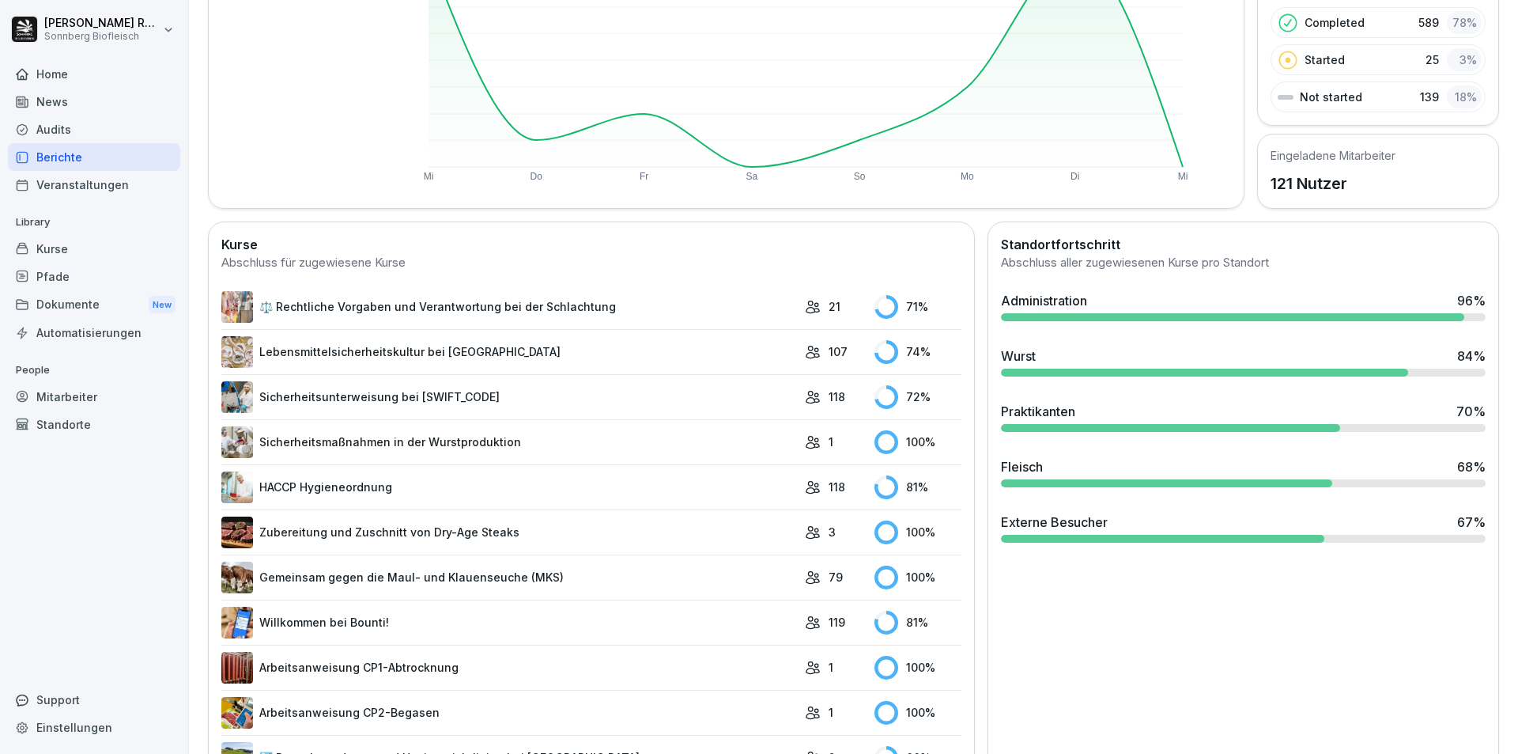
scroll to position [395, 0]
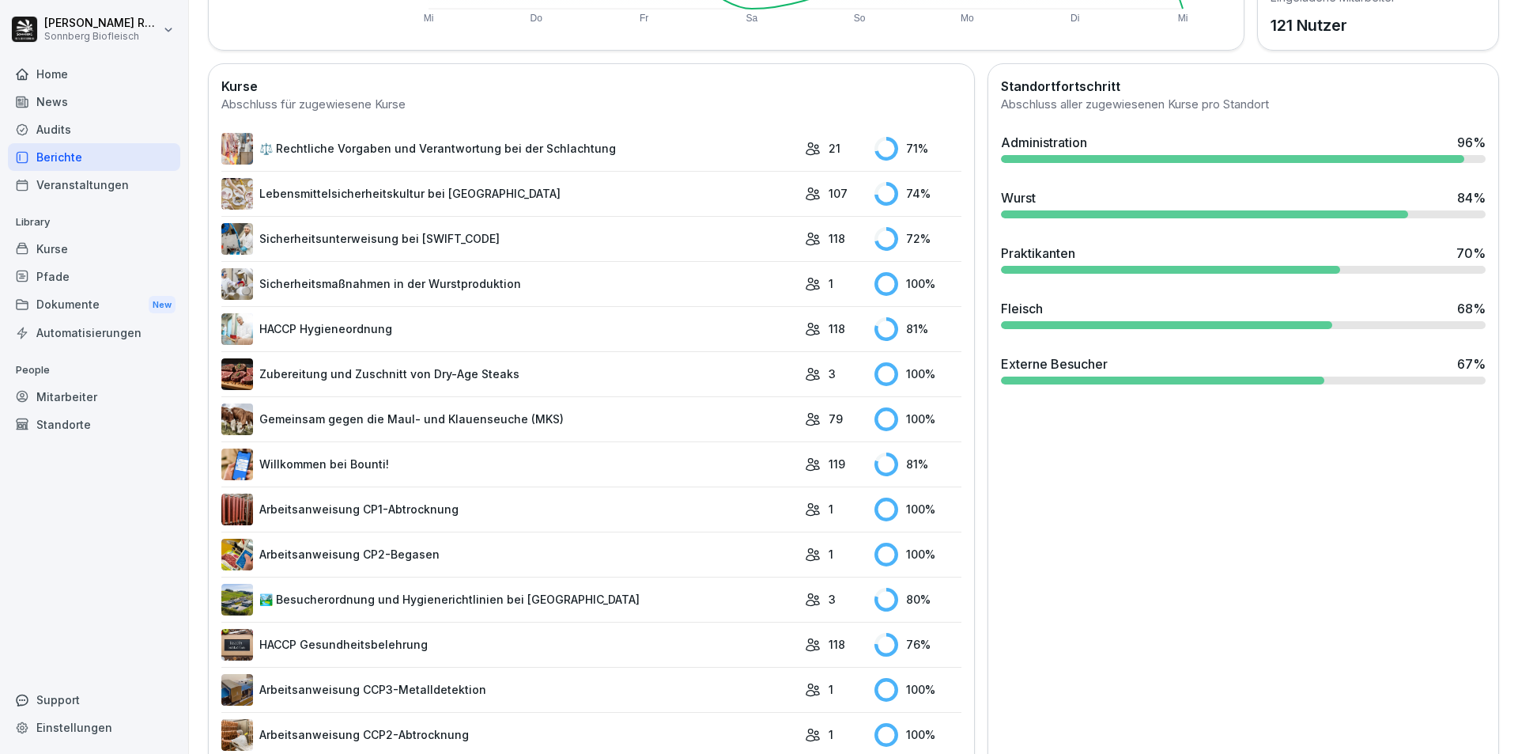
click at [503, 143] on link "⚖️ Rechtliche Vorgaben und Verantwortung bei der Schlachtung" at bounding box center [509, 149] width 576 height 32
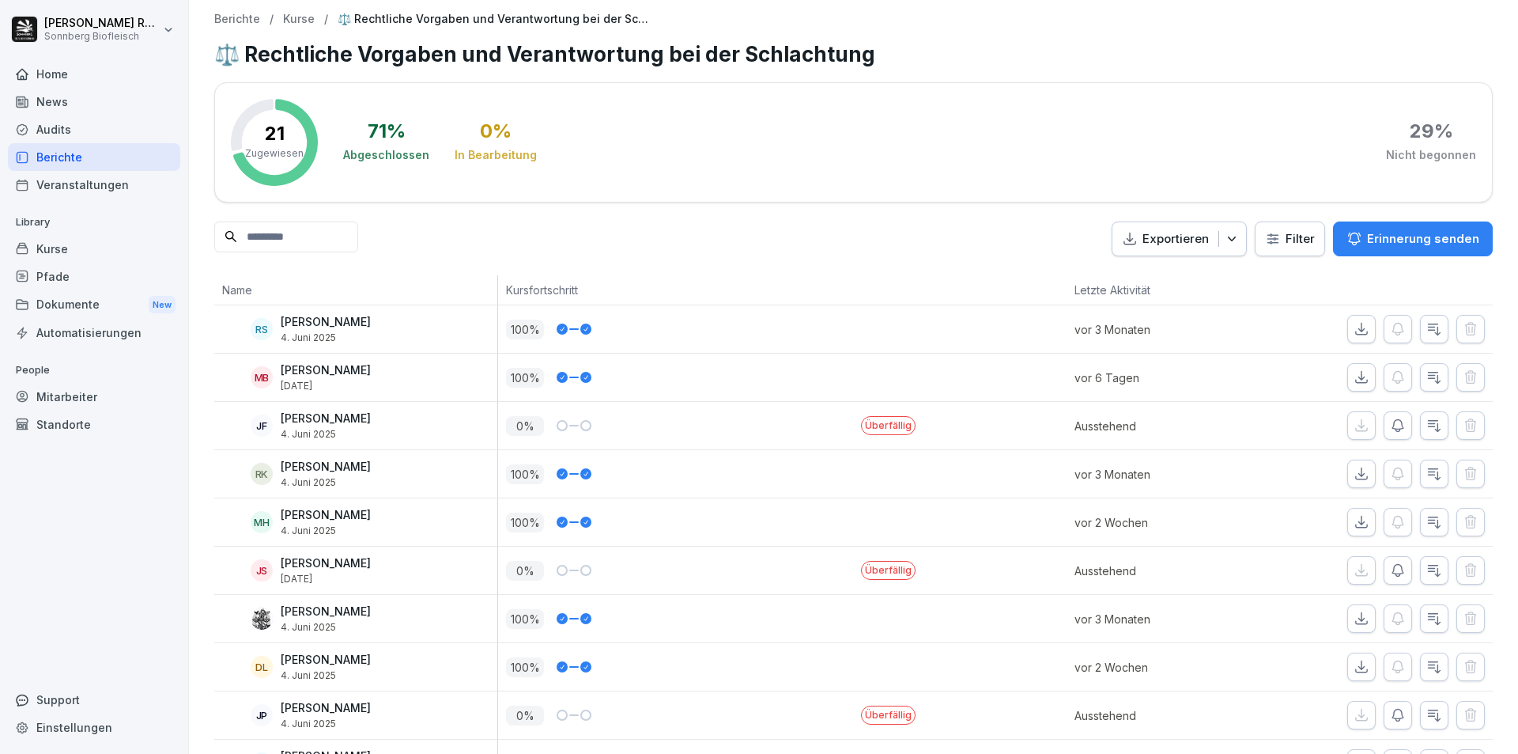
click at [1430, 135] on div "29 %" at bounding box center [1431, 131] width 43 height 19
click at [607, 23] on p "⚖️ Rechtliche Vorgaben und Verantwortung bei der Schlachtung" at bounding box center [496, 19] width 316 height 13
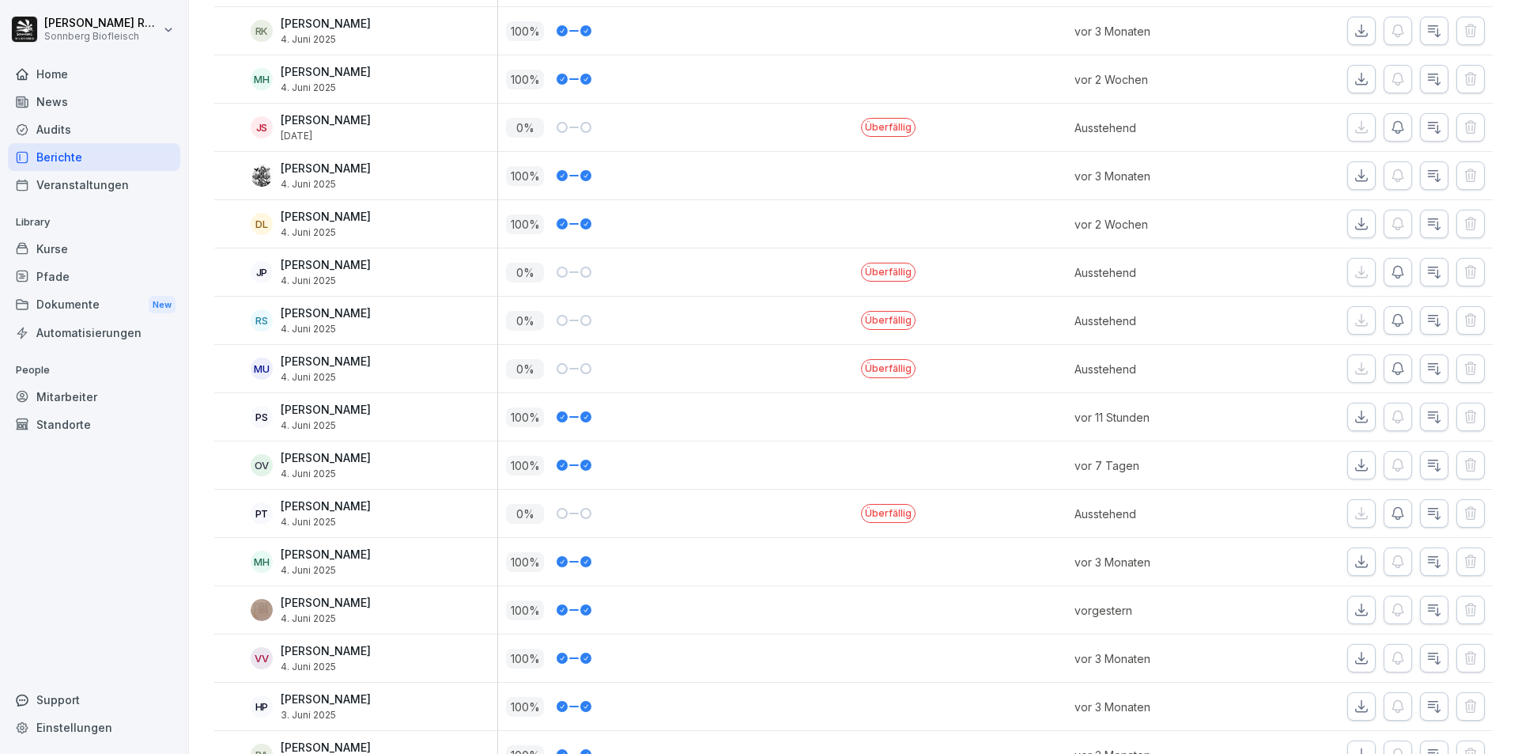
scroll to position [364, 0]
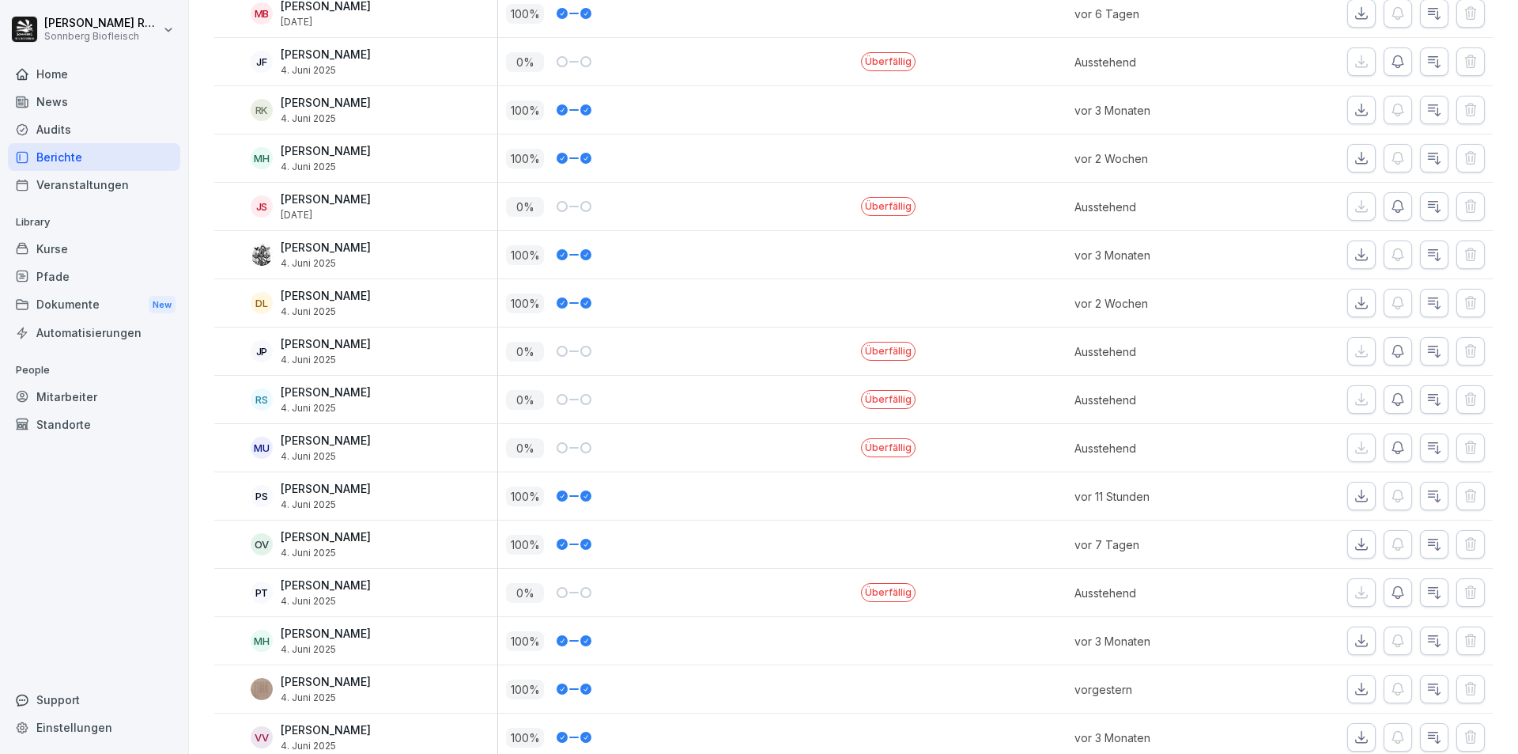
click at [369, 447] on div "MU [PERSON_NAME] [DATE]" at bounding box center [359, 448] width 275 height 28
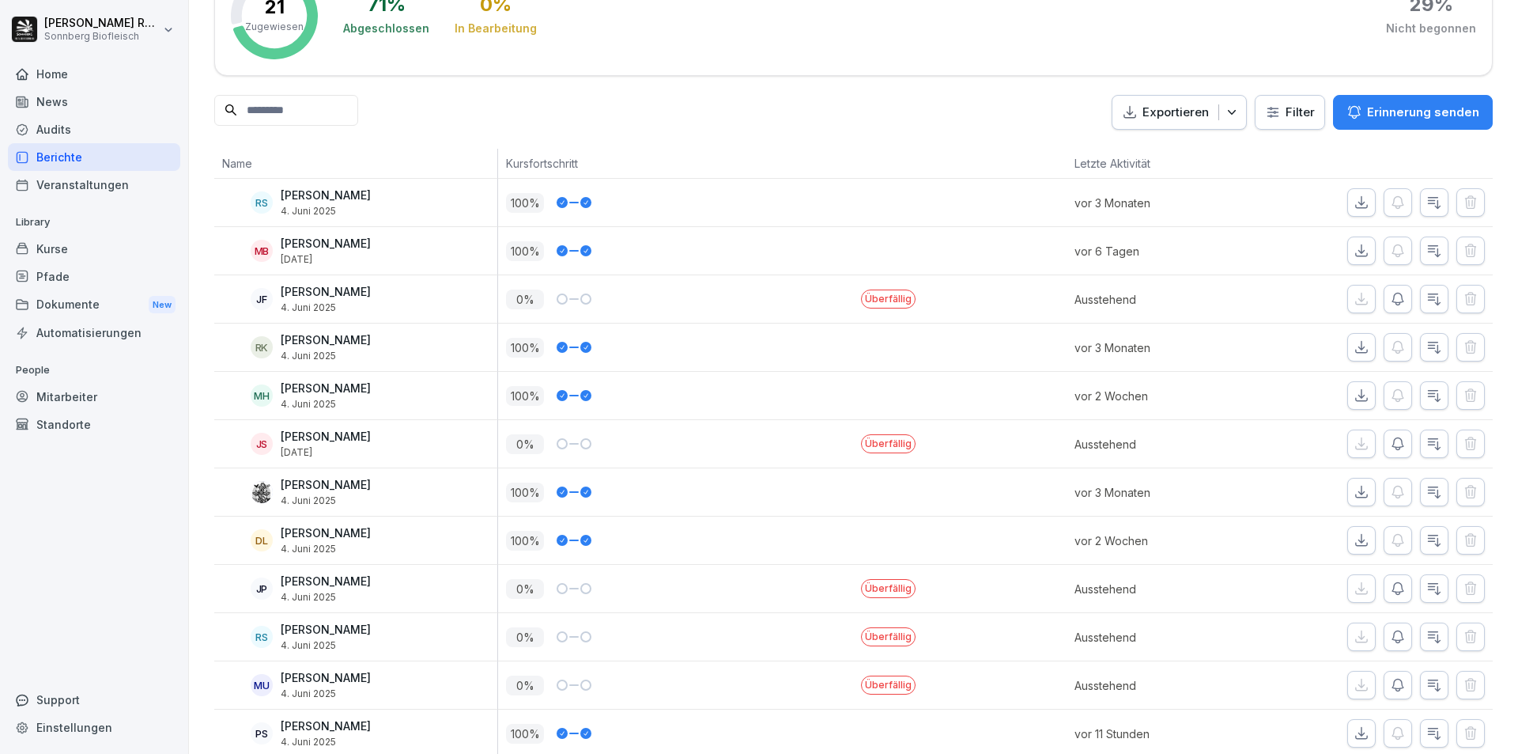
scroll to position [0, 0]
